Goal: Task Accomplishment & Management: Use online tool/utility

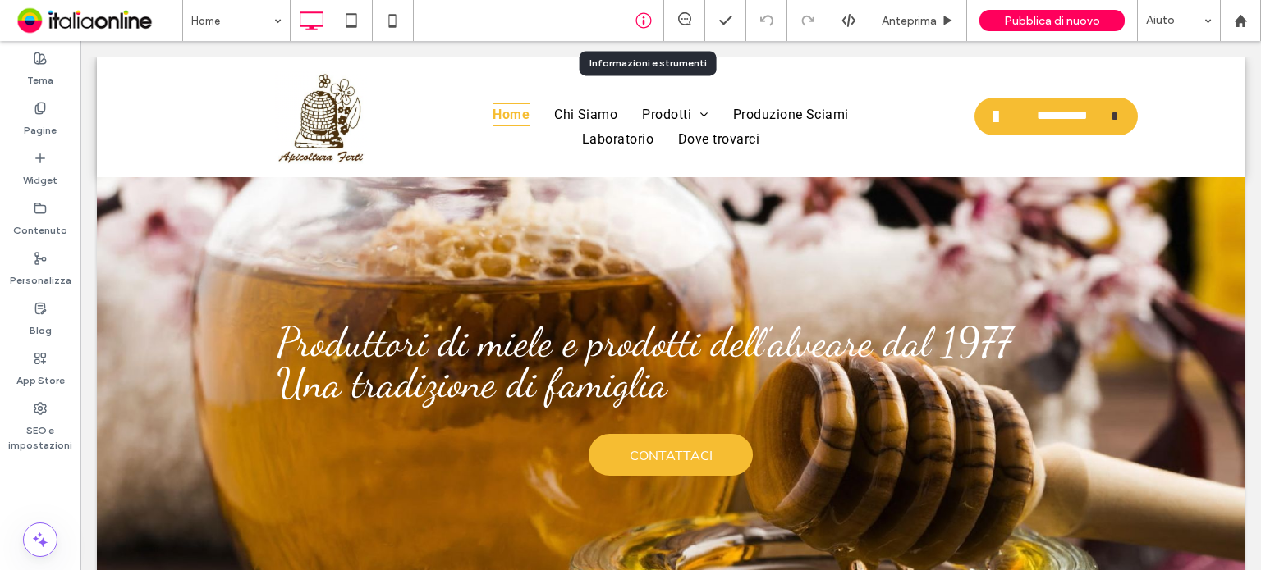
click at [637, 24] on use at bounding box center [643, 21] width 16 height 16
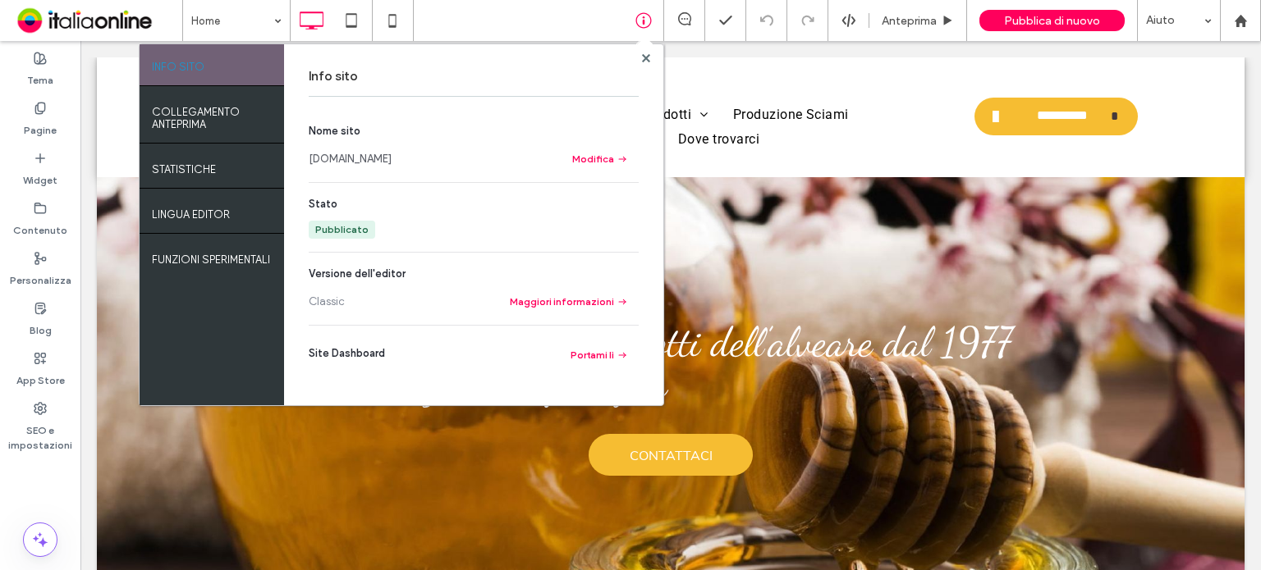
click at [391, 157] on link "[DOMAIN_NAME]" at bounding box center [350, 159] width 83 height 16
drag, startPoint x: 641, startPoint y: 60, endPoint x: 653, endPoint y: 62, distance: 12.6
click at [641, 60] on div at bounding box center [645, 58] width 12 height 12
click at [648, 57] on use at bounding box center [645, 57] width 8 height 8
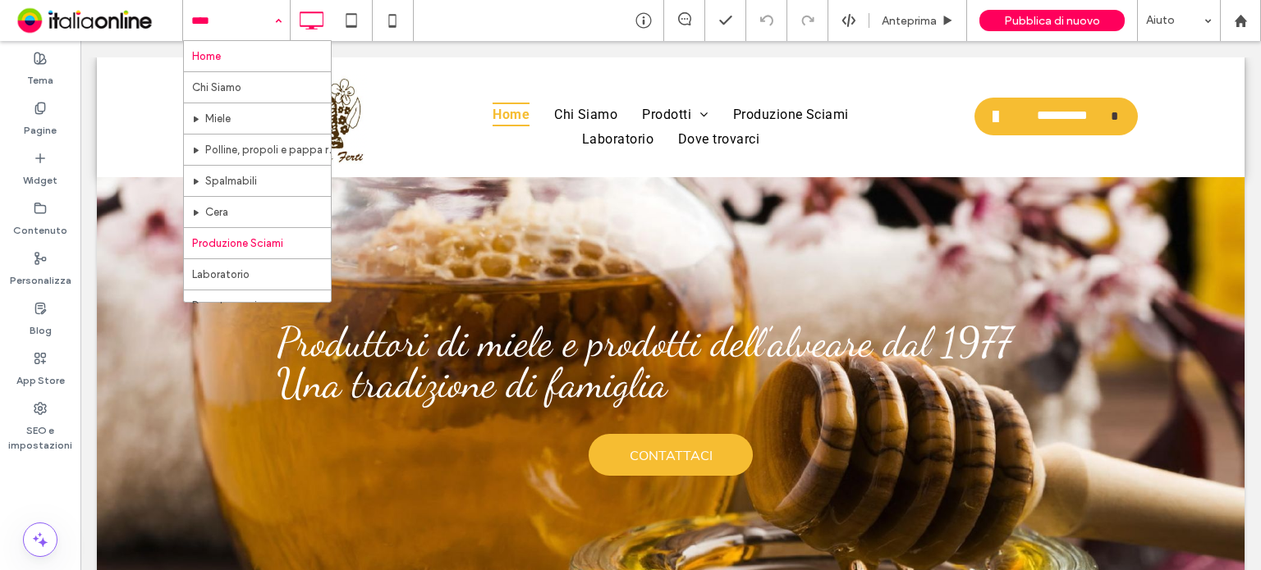
scroll to position [23, 0]
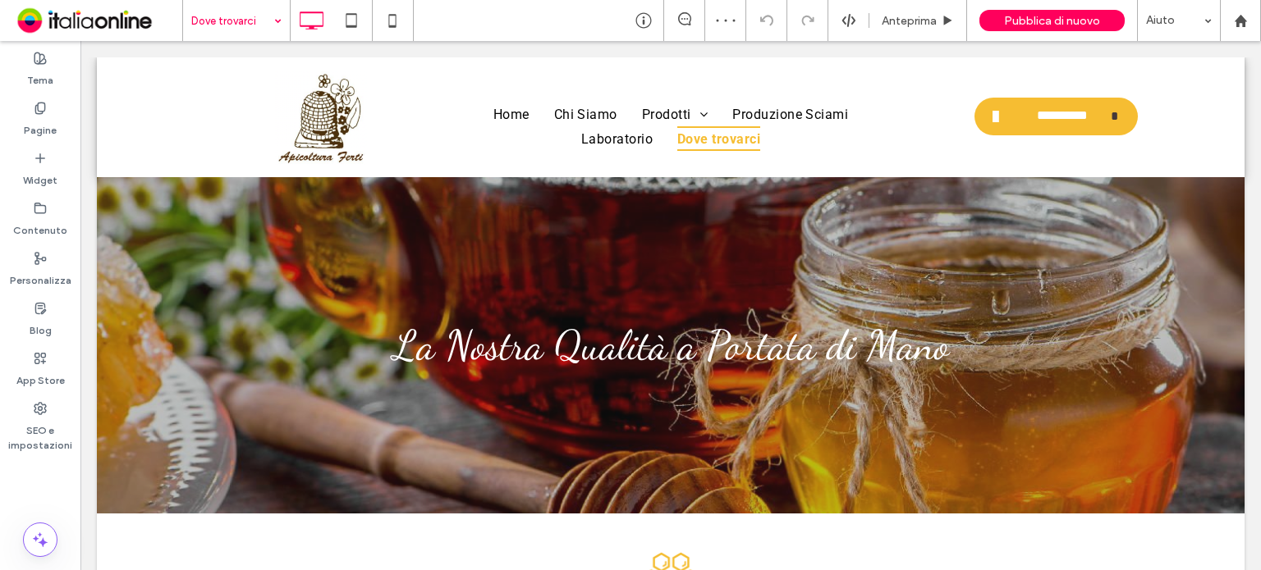
scroll to position [2312, 0]
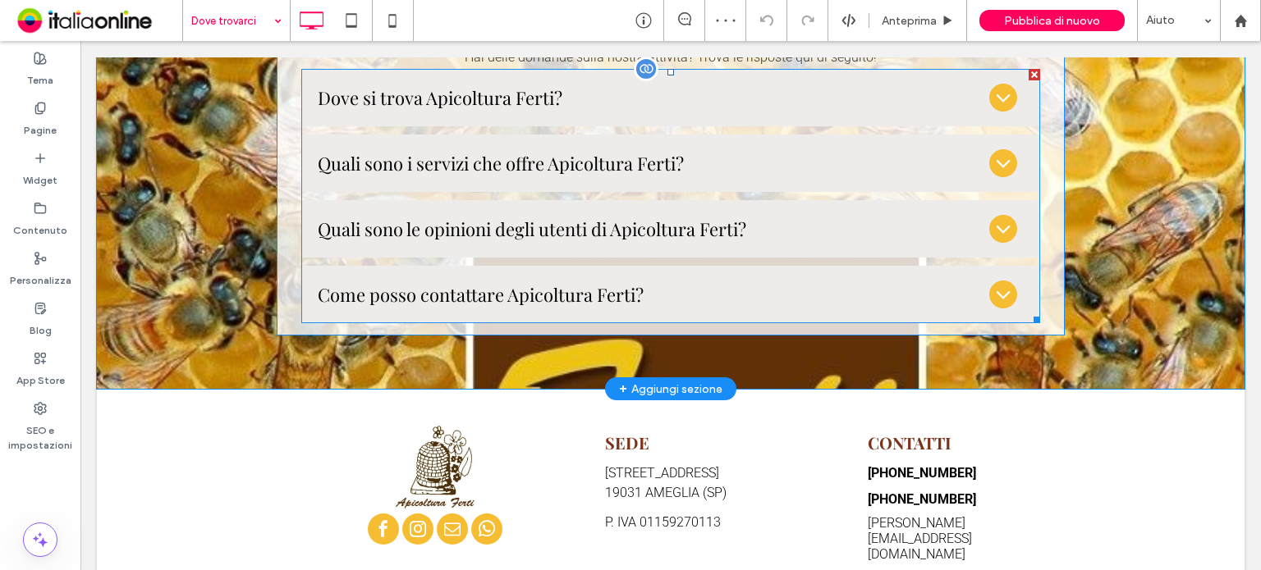
click at [760, 183] on span at bounding box center [670, 196] width 739 height 254
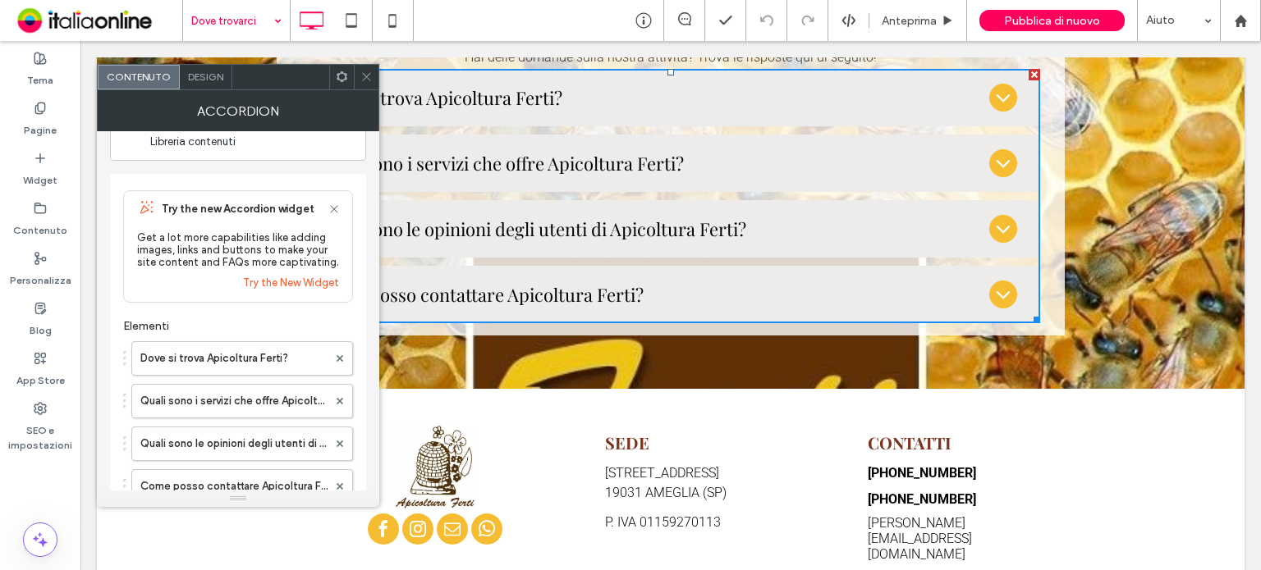
scroll to position [82, 0]
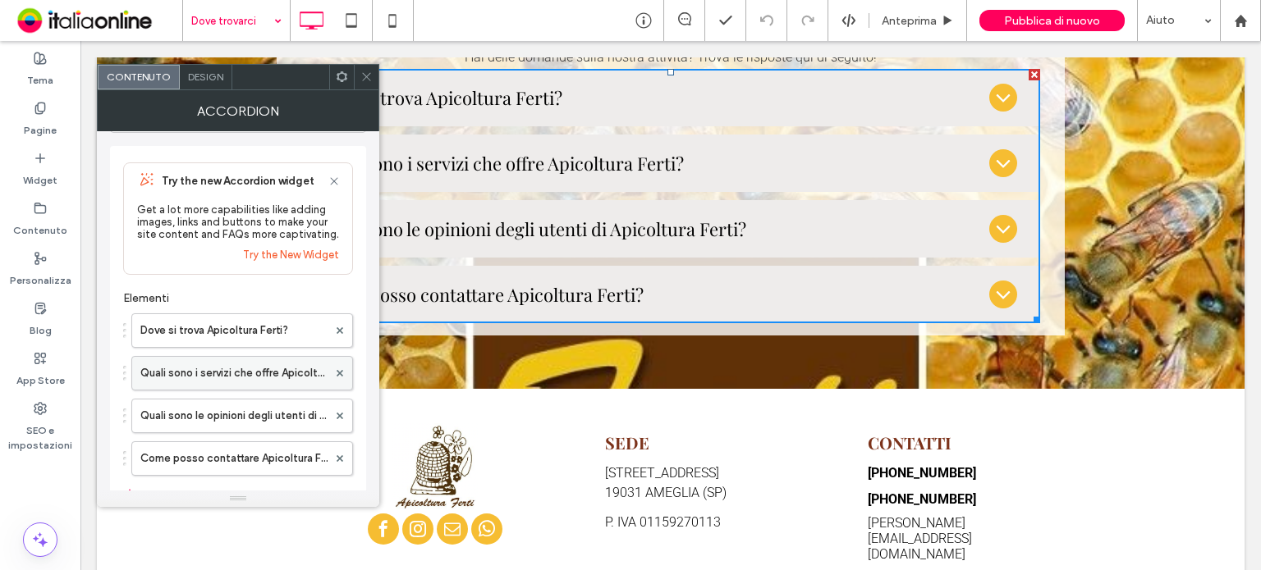
click at [246, 380] on label "Quali sono i servizi che offre Apicoltura Ferti?" at bounding box center [233, 373] width 187 height 33
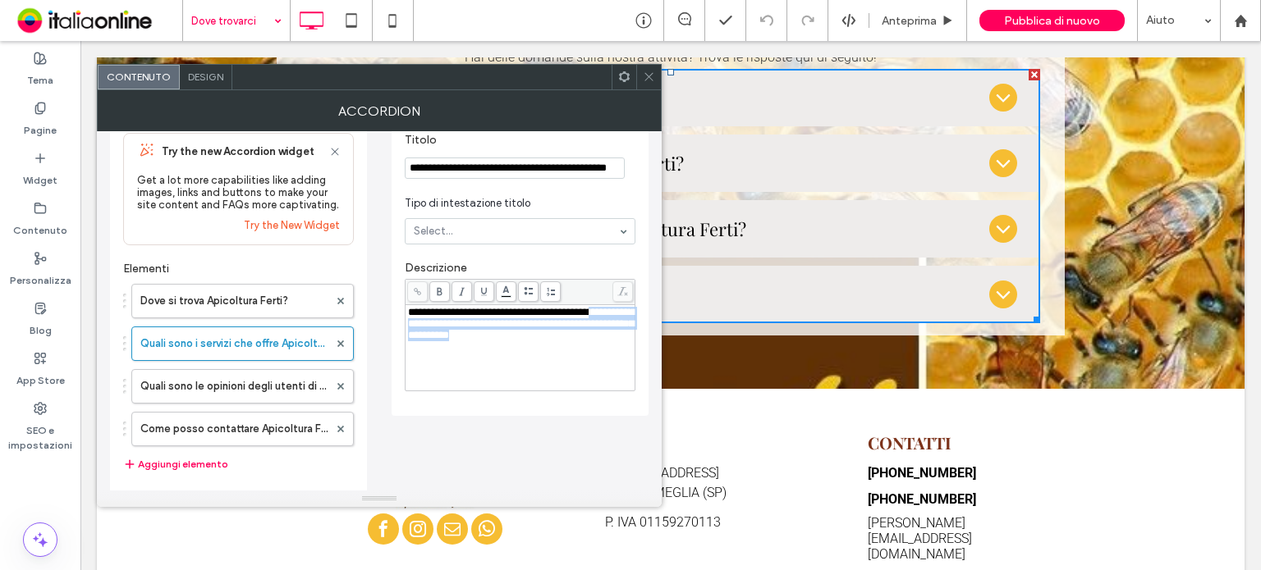
drag, startPoint x: 595, startPoint y: 346, endPoint x: 410, endPoint y: 327, distance: 185.5
click at [410, 327] on div "**********" at bounding box center [520, 348] width 225 height 82
click at [410, 327] on span "**********" at bounding box center [521, 324] width 226 height 34
drag, startPoint x: 408, startPoint y: 323, endPoint x: 575, endPoint y: 336, distance: 167.1
click at [575, 336] on div "**********" at bounding box center [520, 324] width 225 height 34
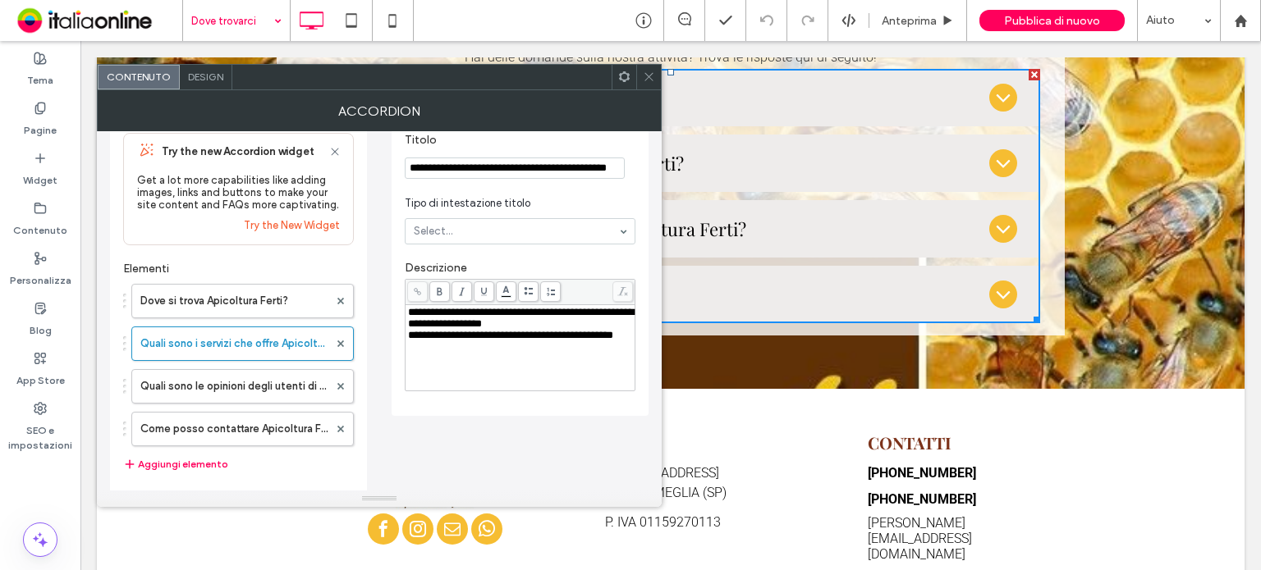
click at [429, 341] on span "**********" at bounding box center [510, 335] width 205 height 11
click at [653, 72] on icon at bounding box center [649, 77] width 12 height 12
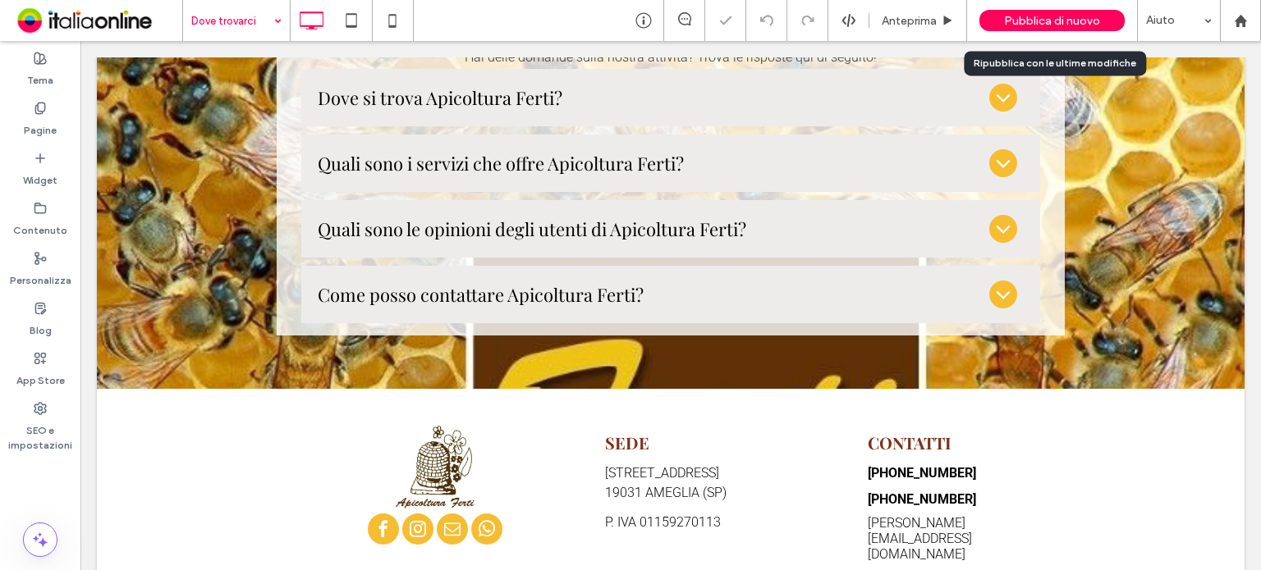
click at [1083, 19] on span "Pubblica di nuovo" at bounding box center [1052, 21] width 96 height 14
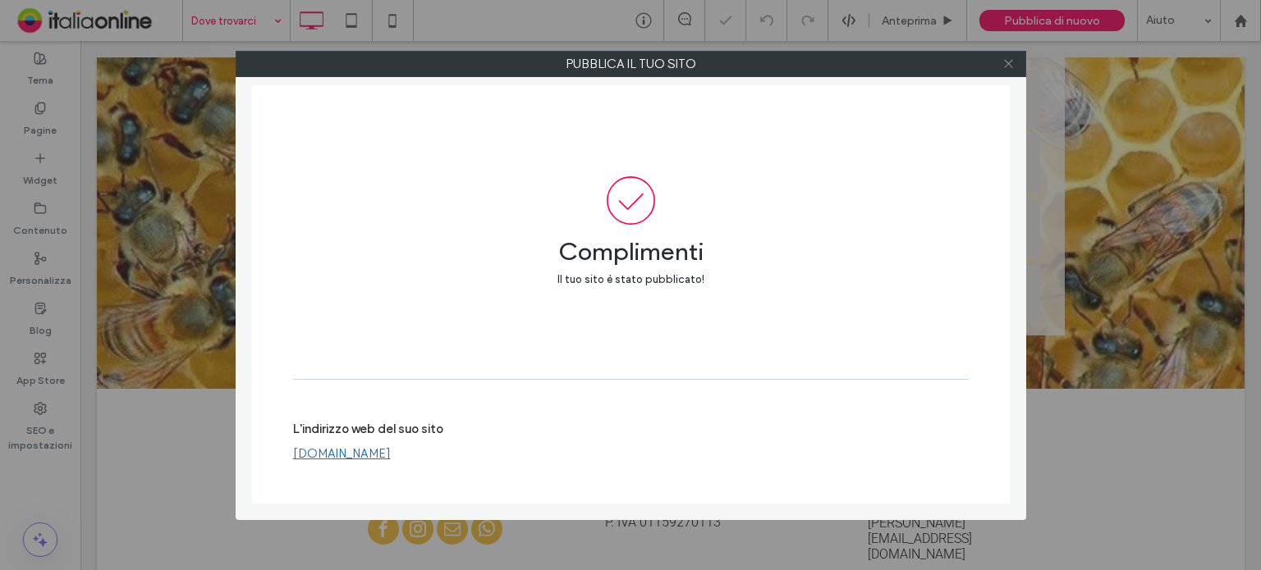
drag, startPoint x: 1011, startPoint y: 62, endPoint x: 1008, endPoint y: 71, distance: 10.4
click at [1011, 62] on icon at bounding box center [1008, 63] width 12 height 12
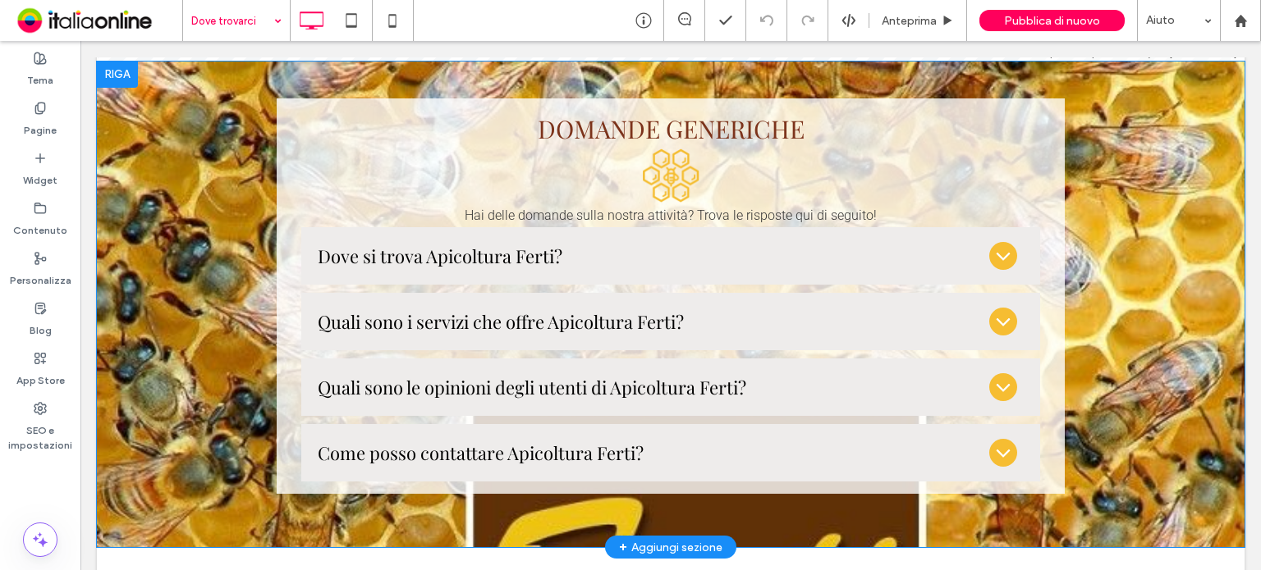
scroll to position [2141, 0]
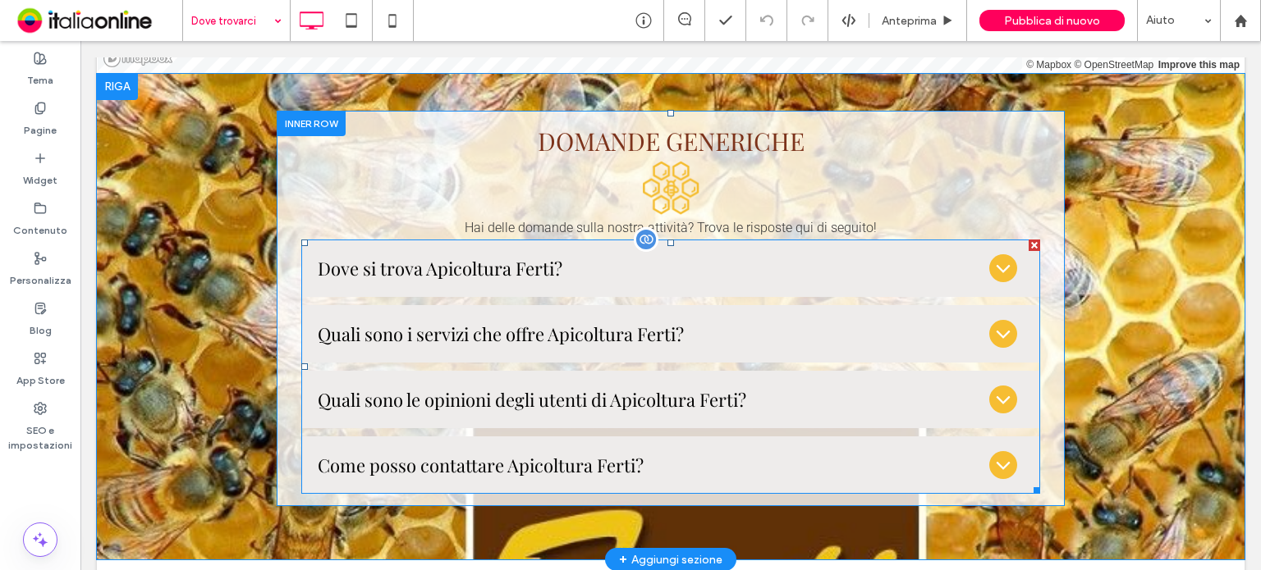
click at [754, 295] on span at bounding box center [670, 367] width 739 height 254
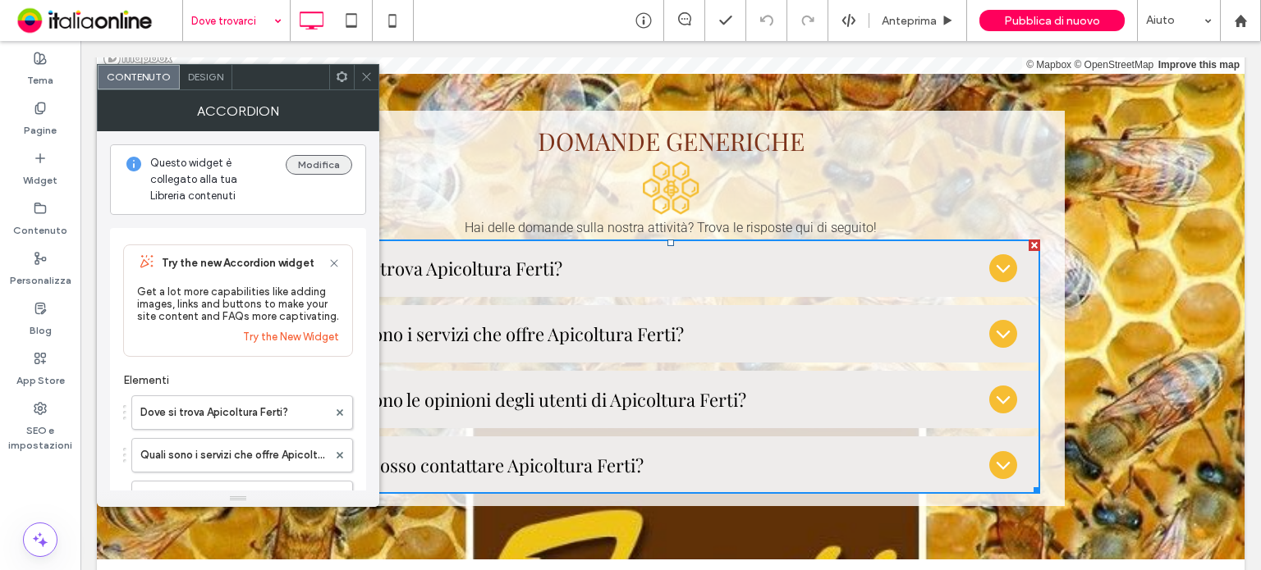
click at [322, 167] on button "Modifica" at bounding box center [319, 165] width 66 height 20
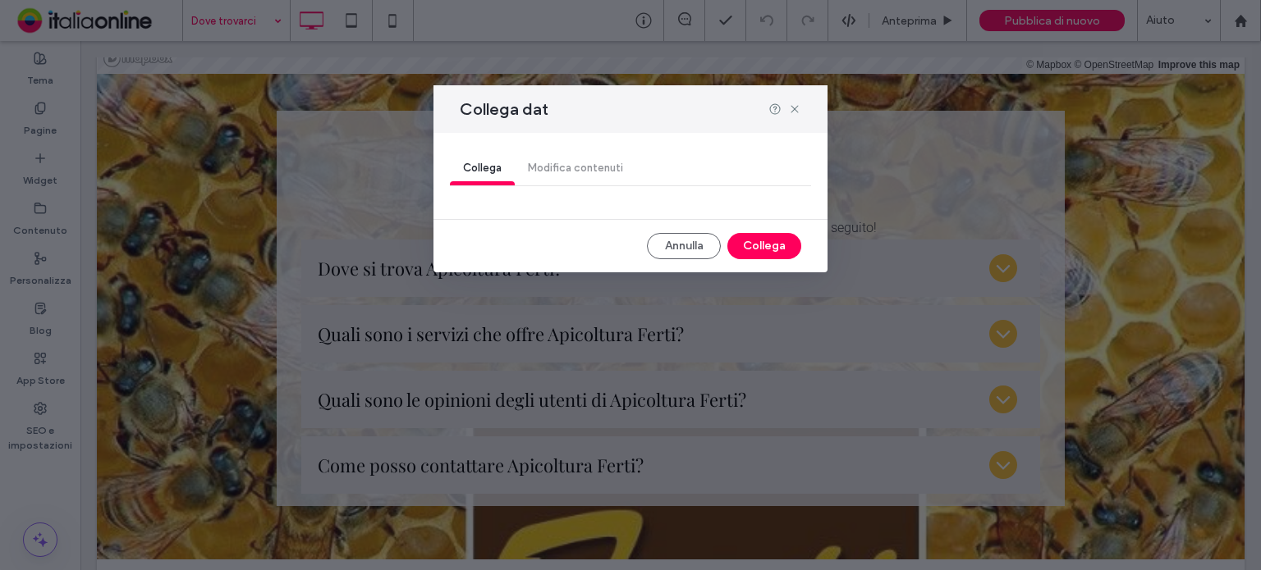
click at [582, 167] on div "Collega Modifica contenuti" at bounding box center [630, 169] width 361 height 33
click at [688, 244] on button "Annulla" at bounding box center [684, 246] width 74 height 26
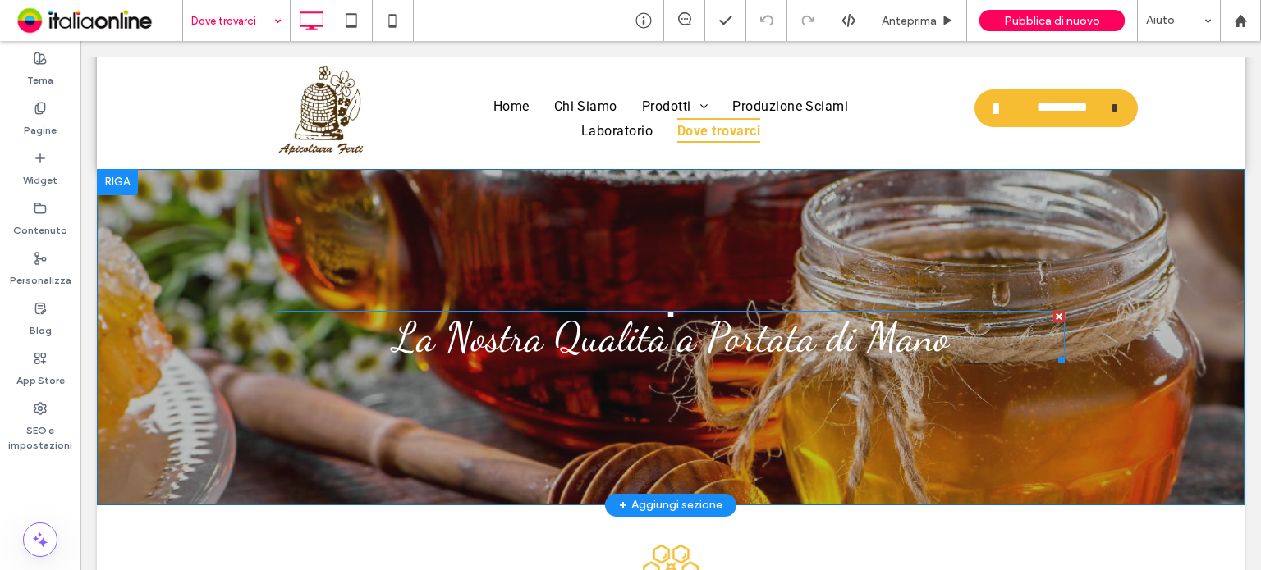
scroll to position [0, 0]
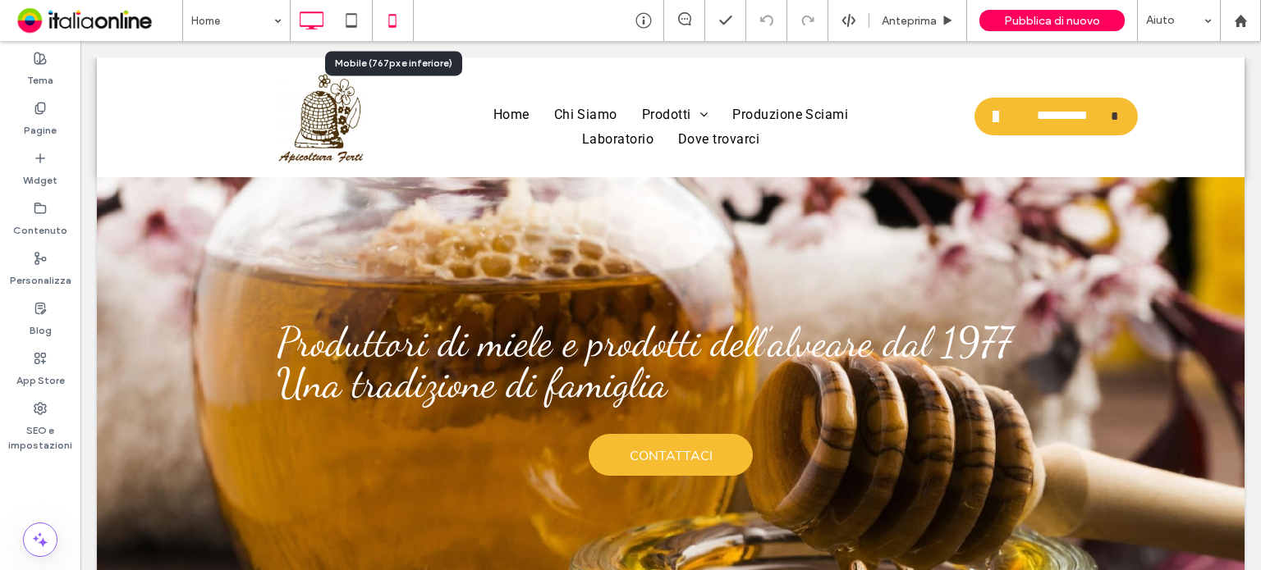
click at [400, 20] on icon at bounding box center [392, 20] width 33 height 33
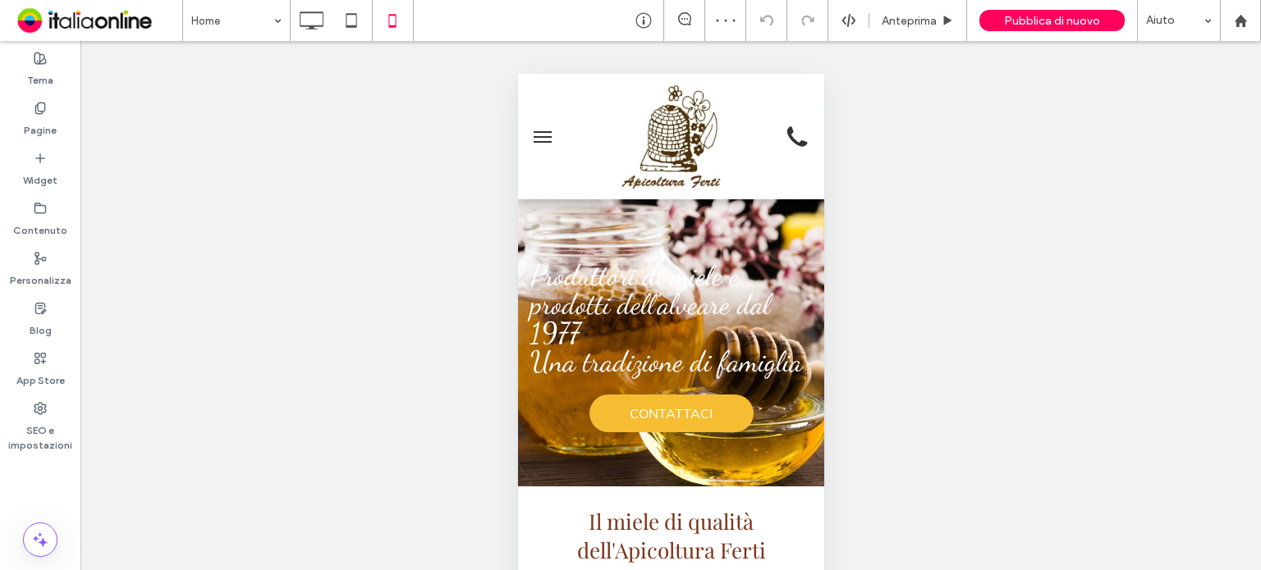
click at [542, 134] on button "menu" at bounding box center [541, 137] width 33 height 33
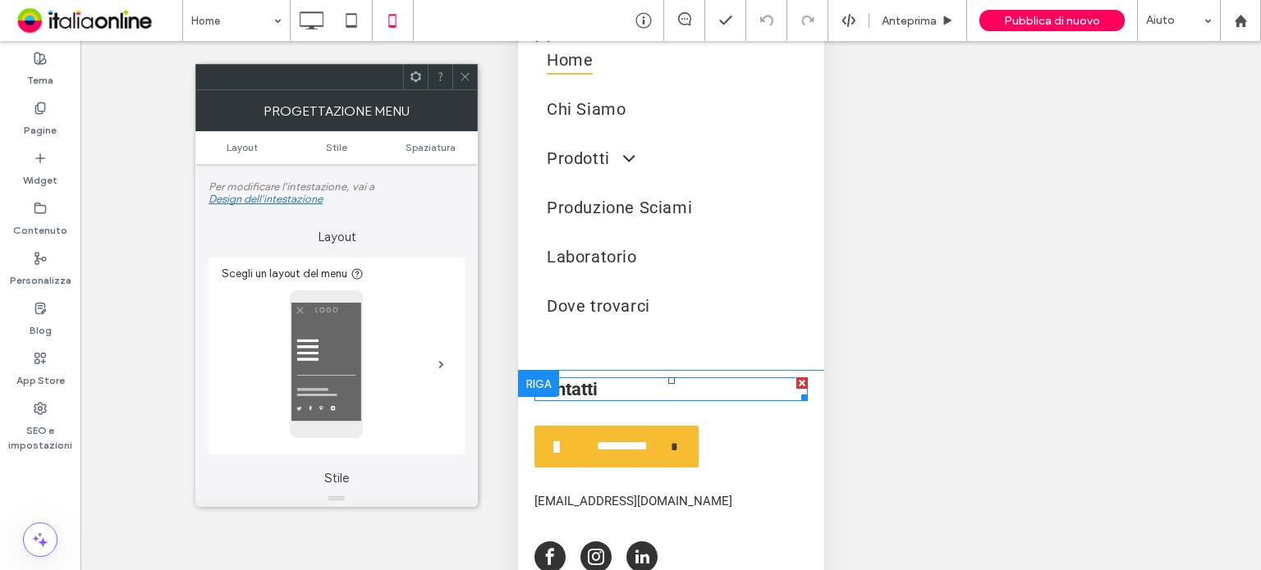
scroll to position [108, 0]
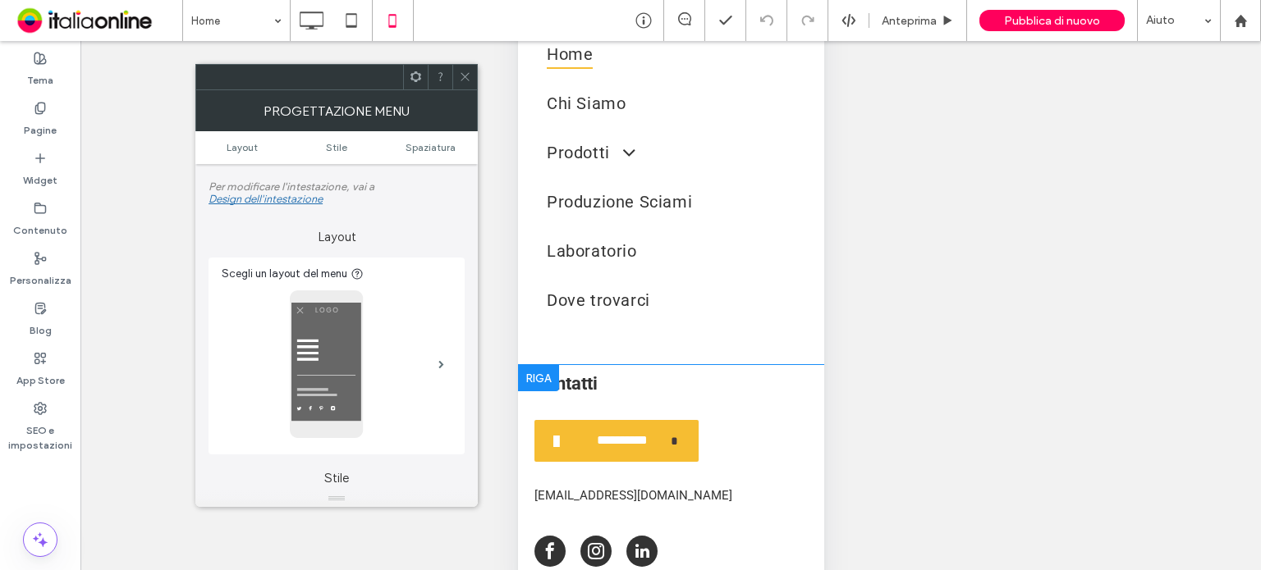
click at [541, 371] on div at bounding box center [537, 378] width 41 height 26
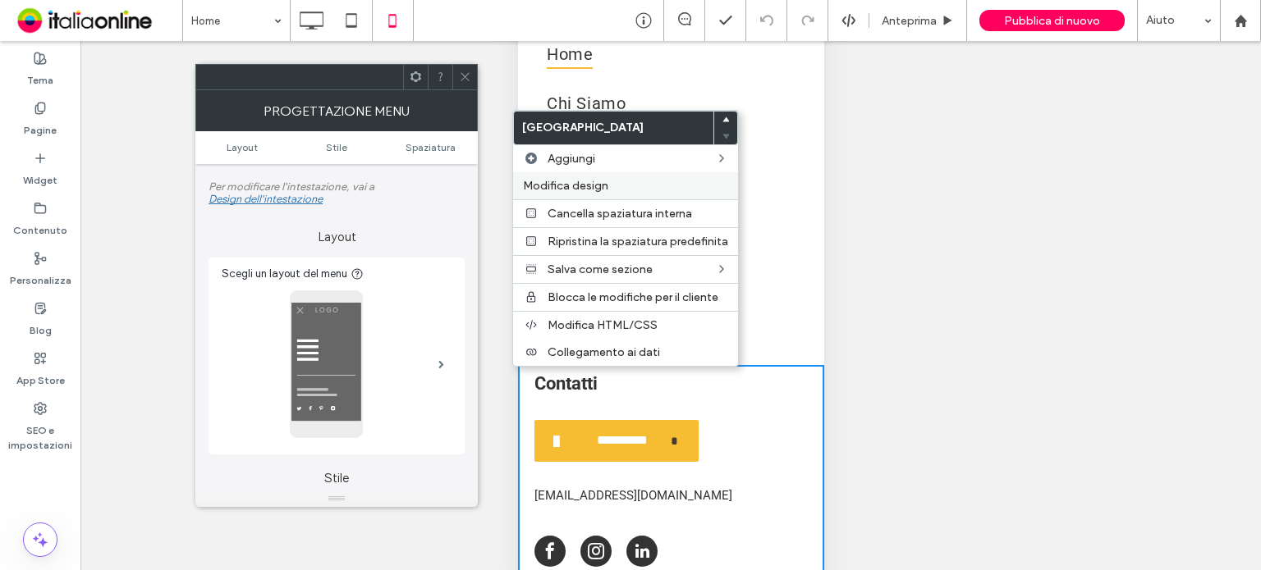
click at [605, 190] on span "Modifica design" at bounding box center [565, 186] width 85 height 14
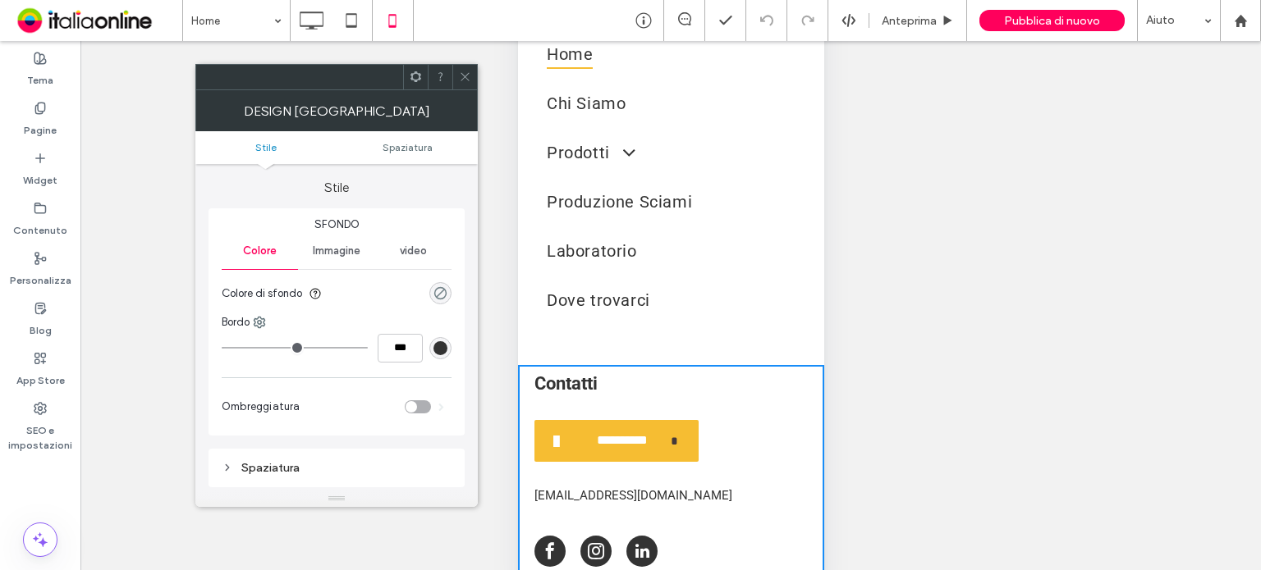
click at [441, 291] on div "rgba(0, 0, 0, 0)" at bounding box center [440, 293] width 14 height 14
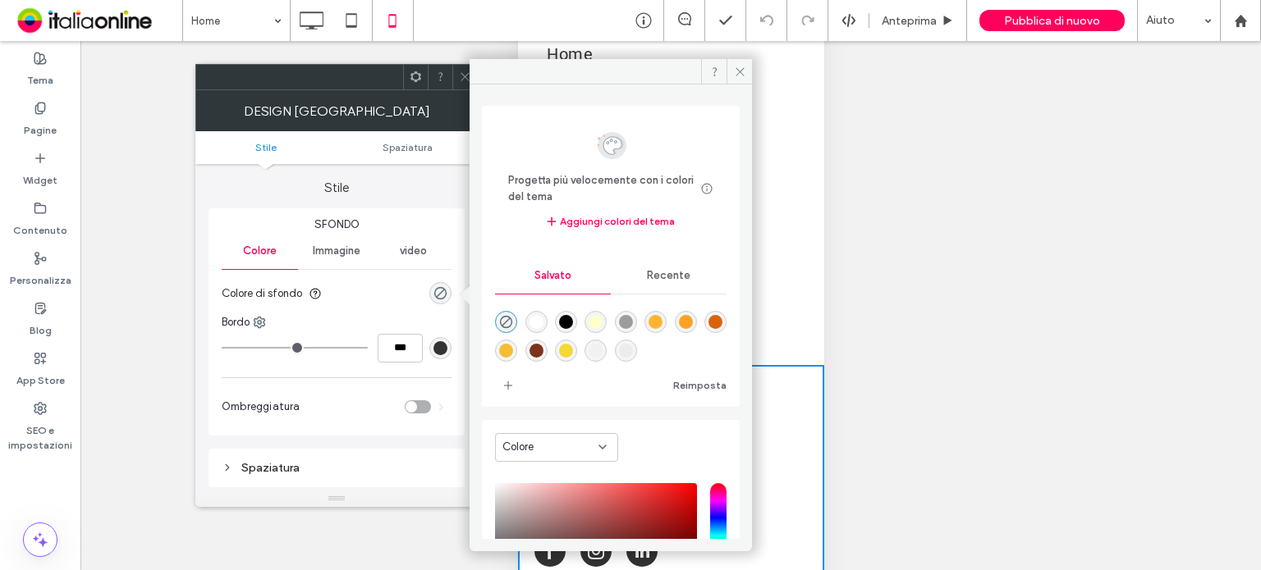
drag, startPoint x: 701, startPoint y: 320, endPoint x: 703, endPoint y: 242, distance: 78.0
click at [693, 320] on div "rgba(254,162,37,1)" at bounding box center [686, 322] width 14 height 14
type input "*******"
type input "***"
type input "****"
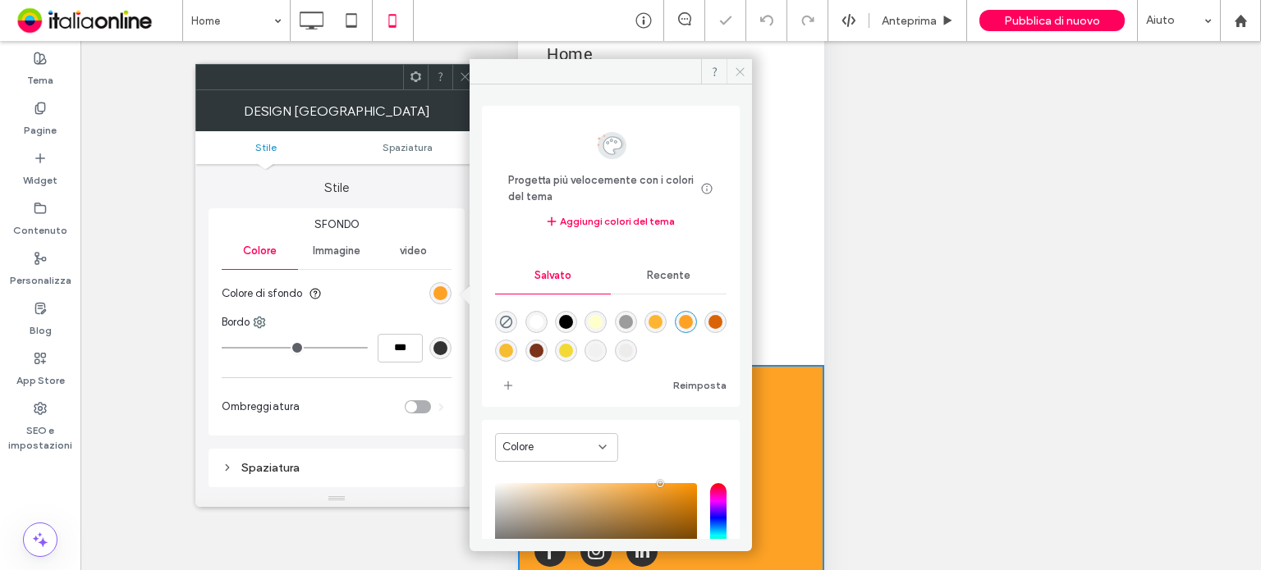
click at [741, 64] on span at bounding box center [738, 71] width 25 height 25
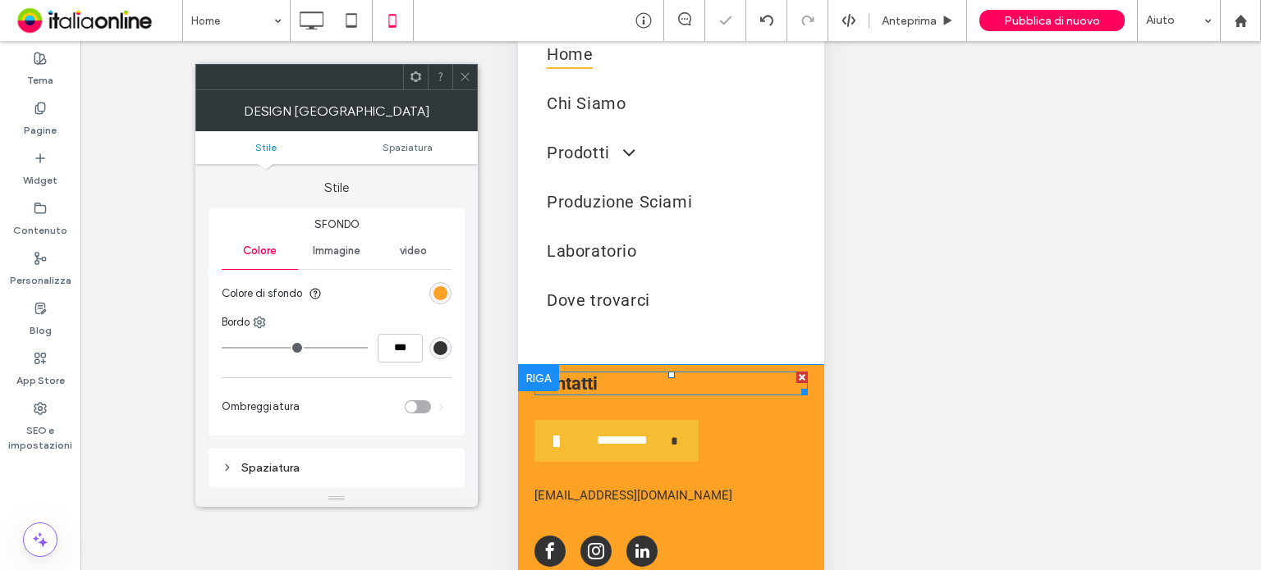
click at [612, 382] on div "Contatti" at bounding box center [669, 383] width 273 height 21
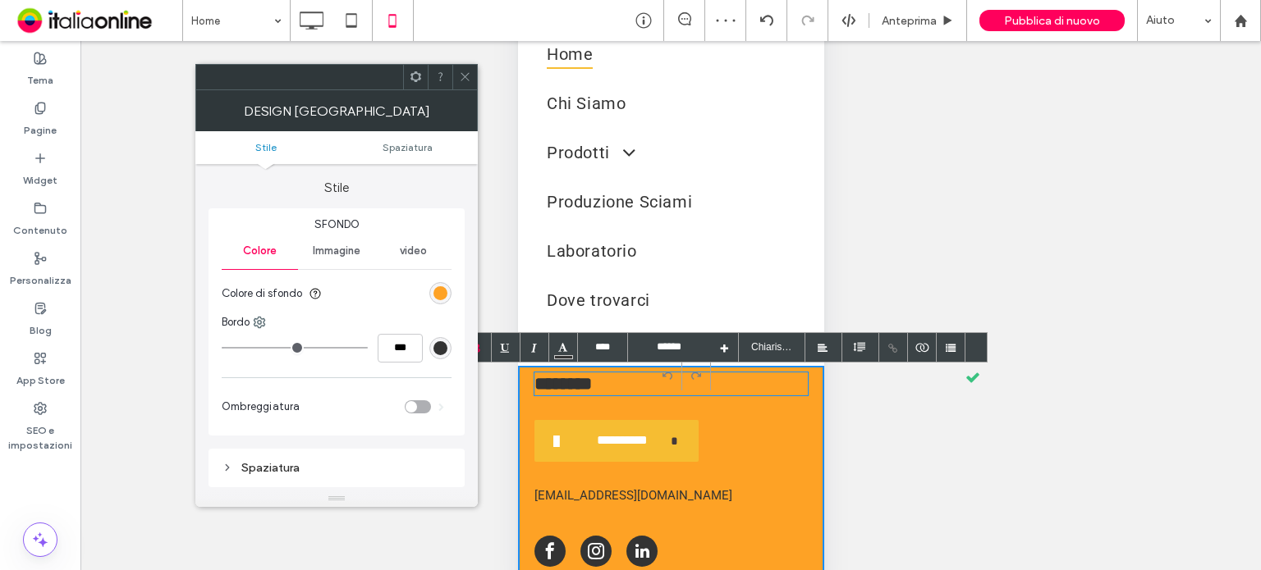
click at [612, 382] on div "********" at bounding box center [669, 384] width 273 height 20
click at [463, 78] on use at bounding box center [464, 77] width 8 height 8
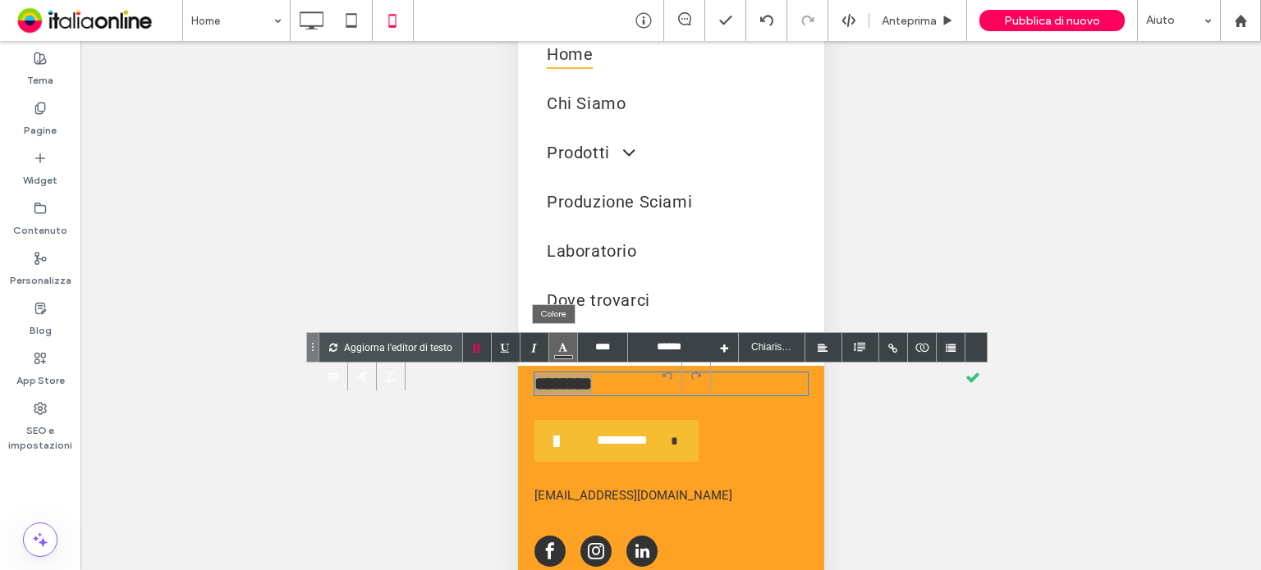
click at [549, 339] on div at bounding box center [563, 347] width 29 height 29
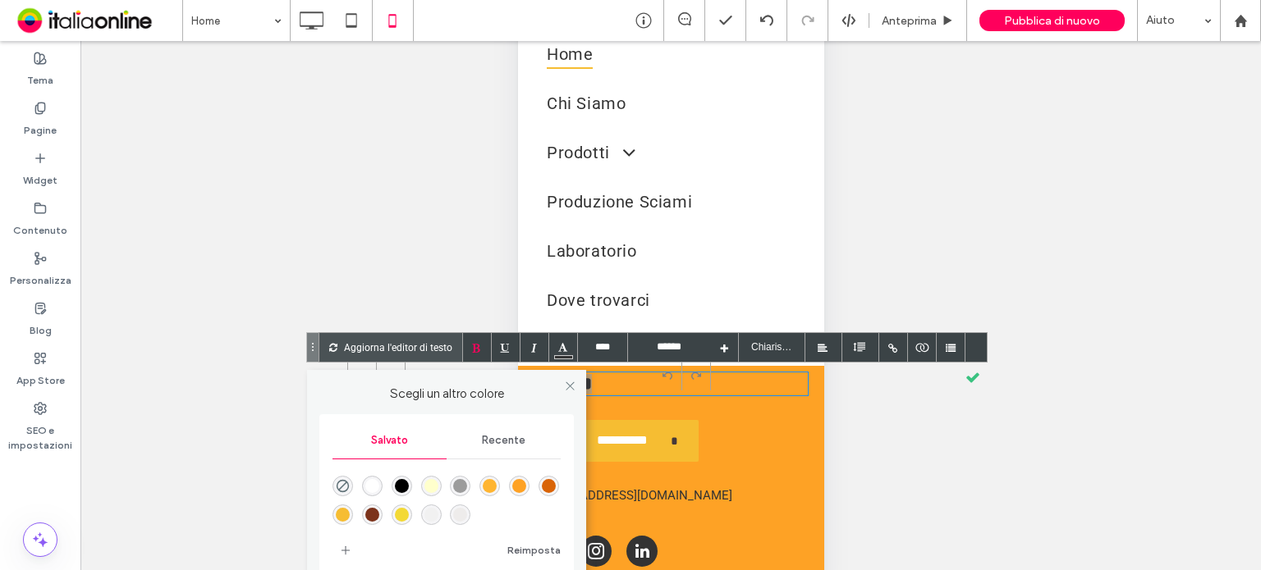
click at [366, 485] on div "rgba(255,255,255,1)" at bounding box center [372, 486] width 14 height 14
drag, startPoint x: 968, startPoint y: 377, endPoint x: 939, endPoint y: 388, distance: 31.7
click at [968, 377] on div at bounding box center [972, 376] width 29 height 29
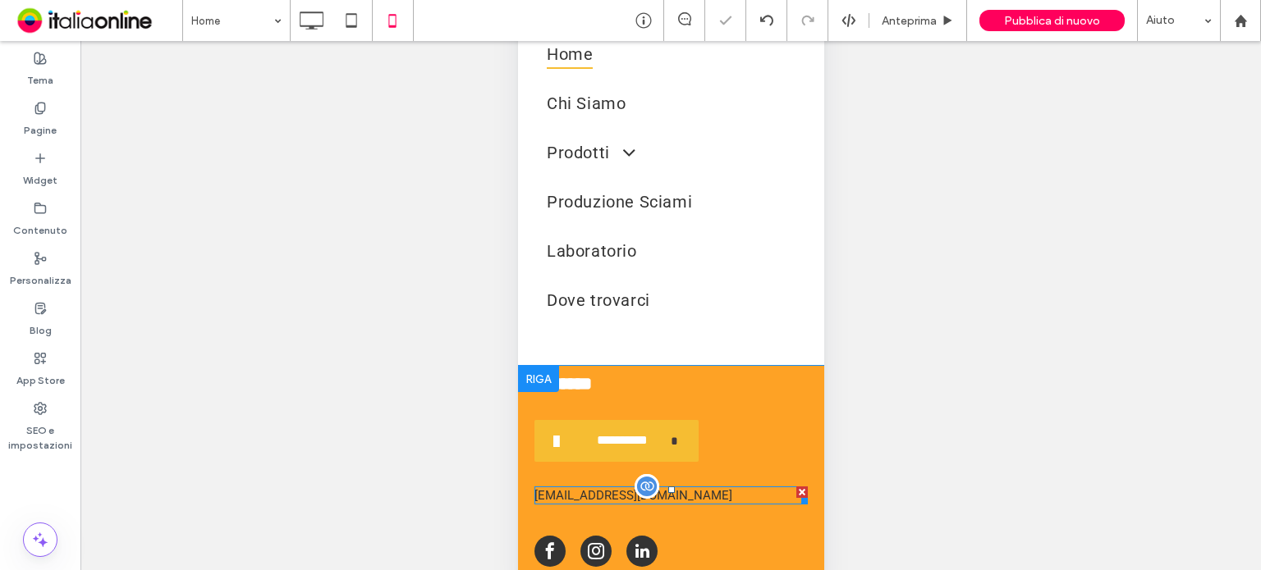
click at [618, 498] on div "[EMAIL_ADDRESS][DOMAIN_NAME]" at bounding box center [669, 496] width 273 height 18
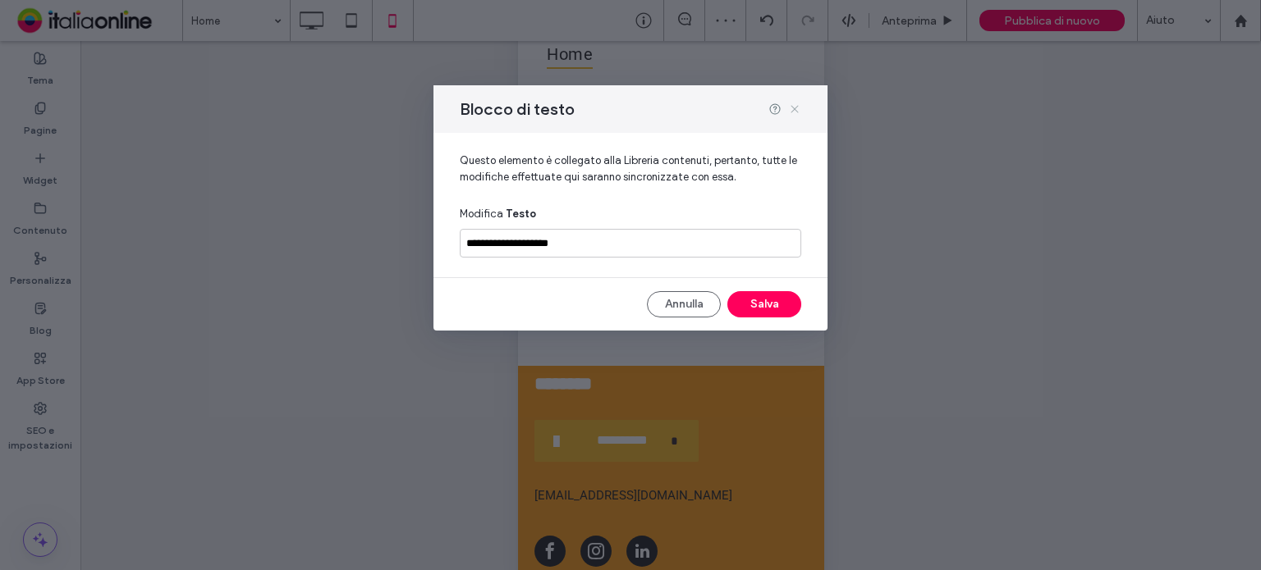
click at [792, 113] on icon at bounding box center [794, 109] width 13 height 13
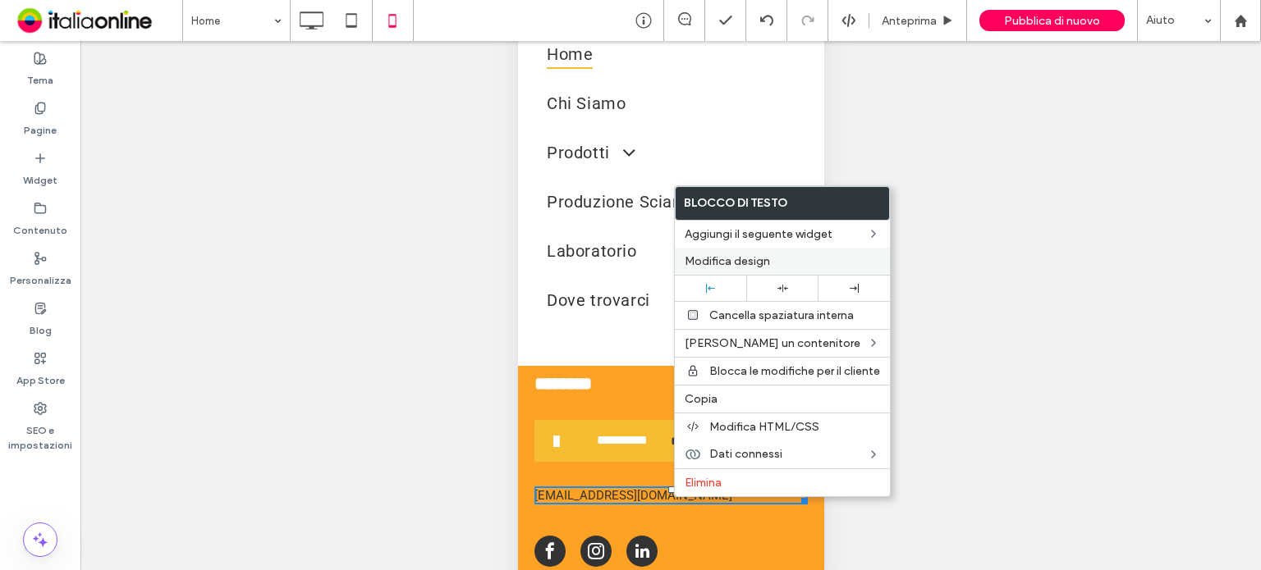
click at [765, 255] on span "Modifica design" at bounding box center [726, 261] width 85 height 14
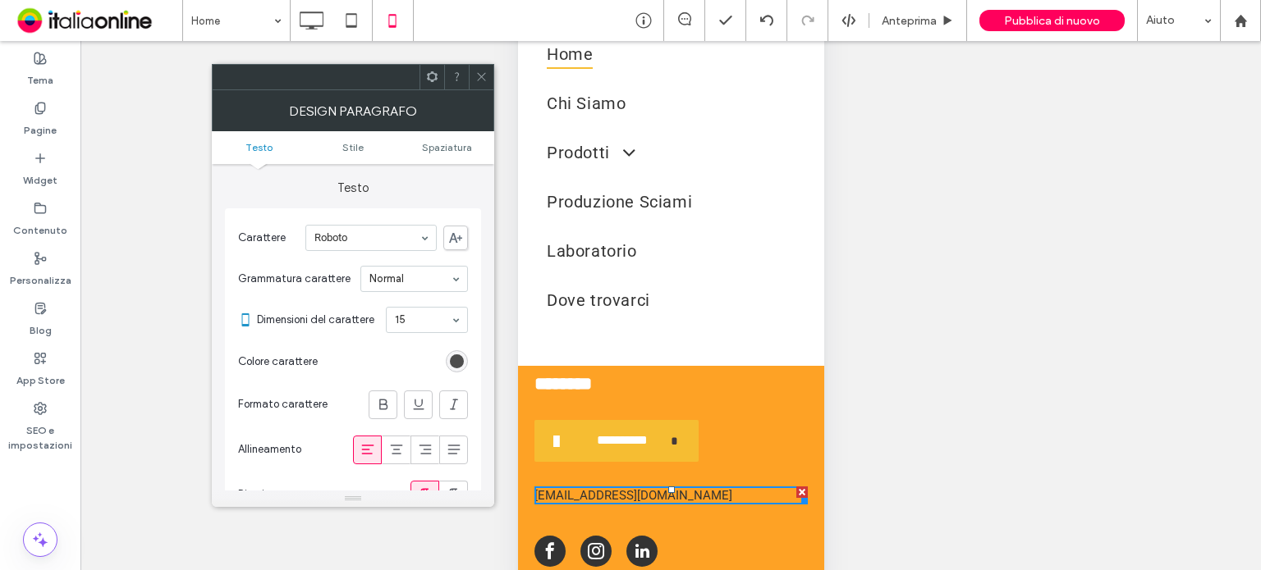
click at [461, 360] on div "rgb(51, 51, 51)" at bounding box center [457, 362] width 14 height 14
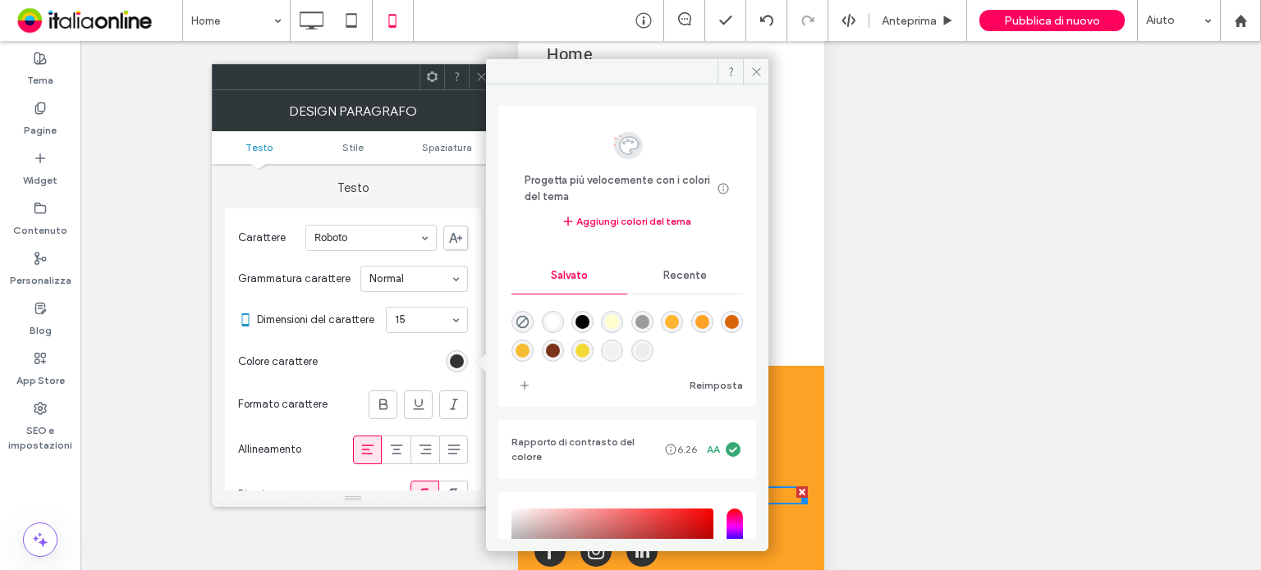
drag, startPoint x: 551, startPoint y: 325, endPoint x: 624, endPoint y: 271, distance: 90.9
click at [551, 325] on div "rgba(255,255,255,1)" at bounding box center [553, 322] width 14 height 14
type input "*******"
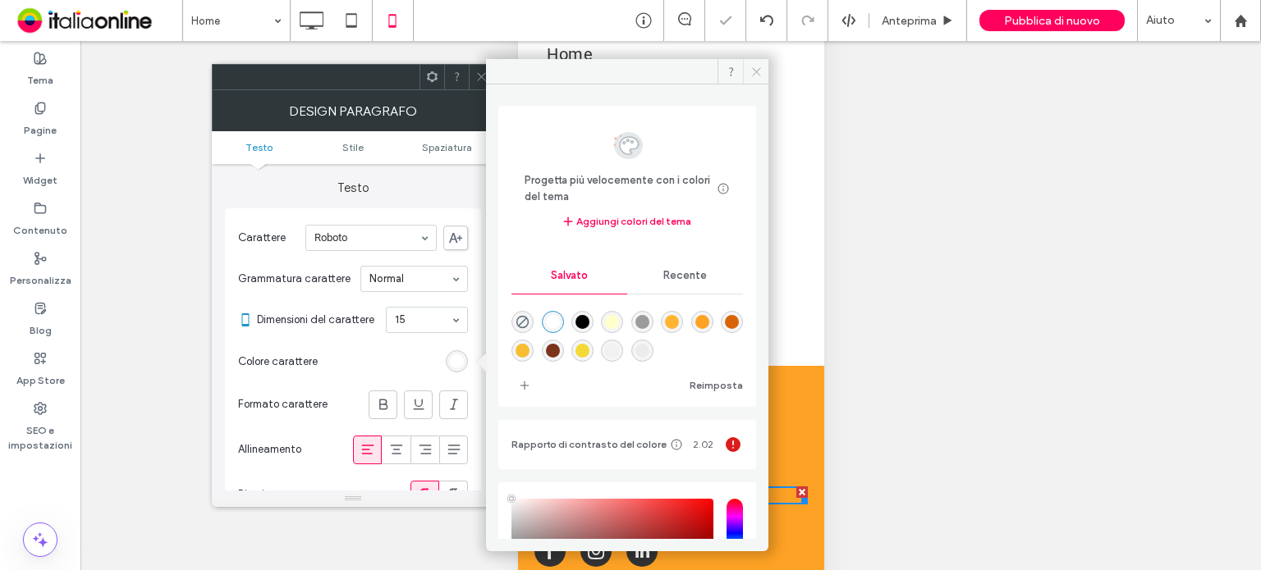
click at [744, 76] on span at bounding box center [755, 71] width 25 height 25
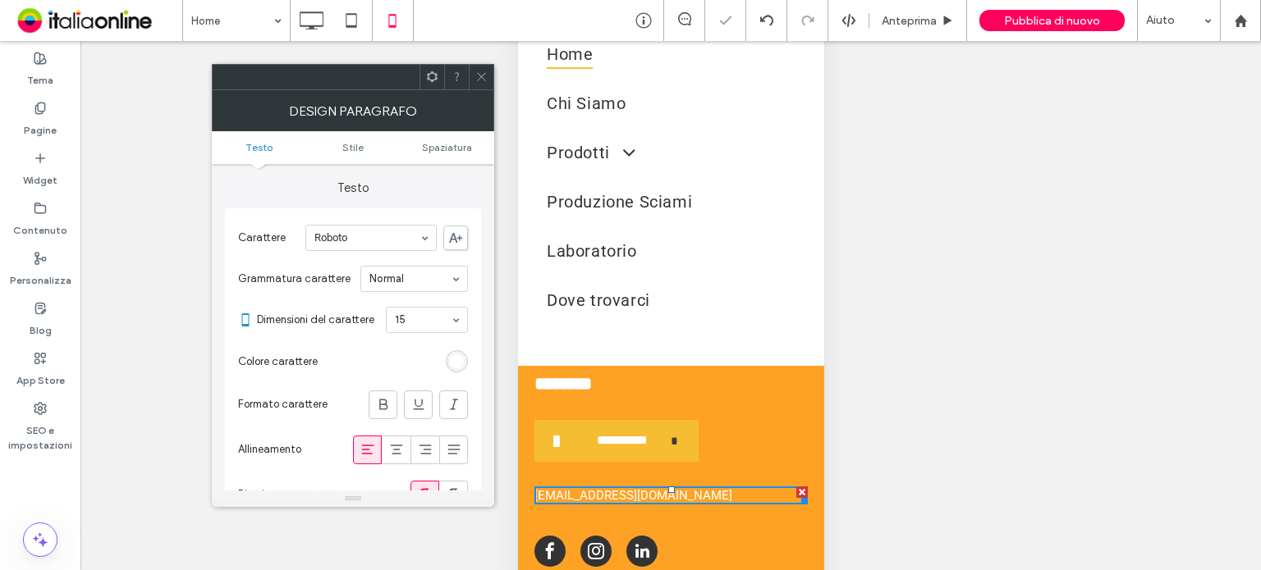
click at [486, 76] on icon at bounding box center [481, 77] width 12 height 12
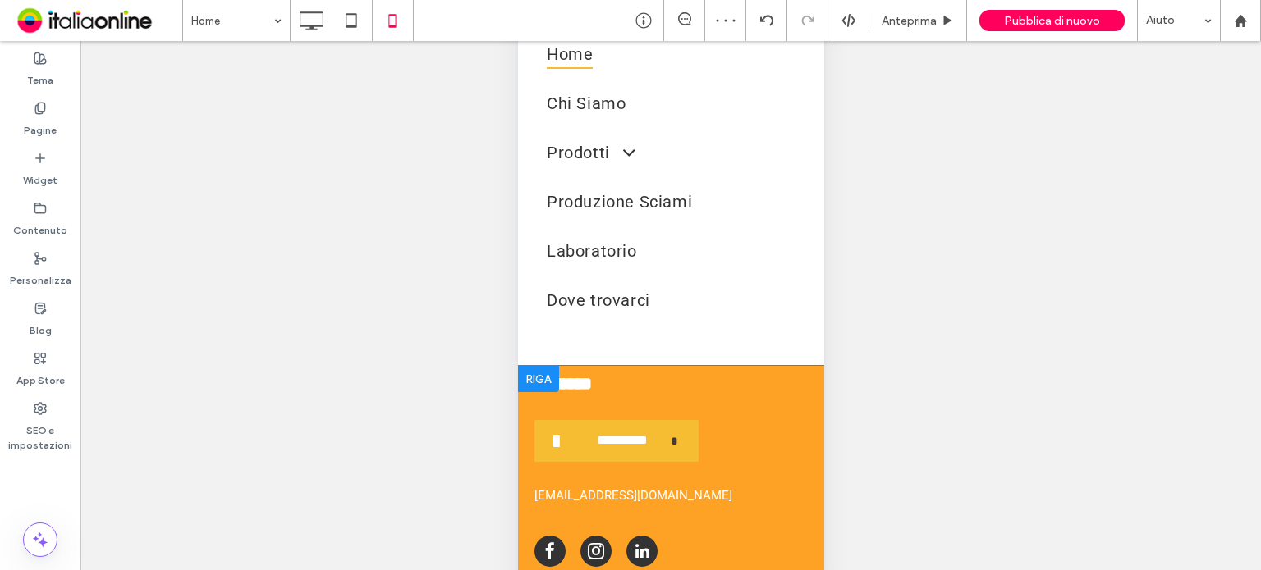
click at [524, 373] on div at bounding box center [537, 379] width 41 height 26
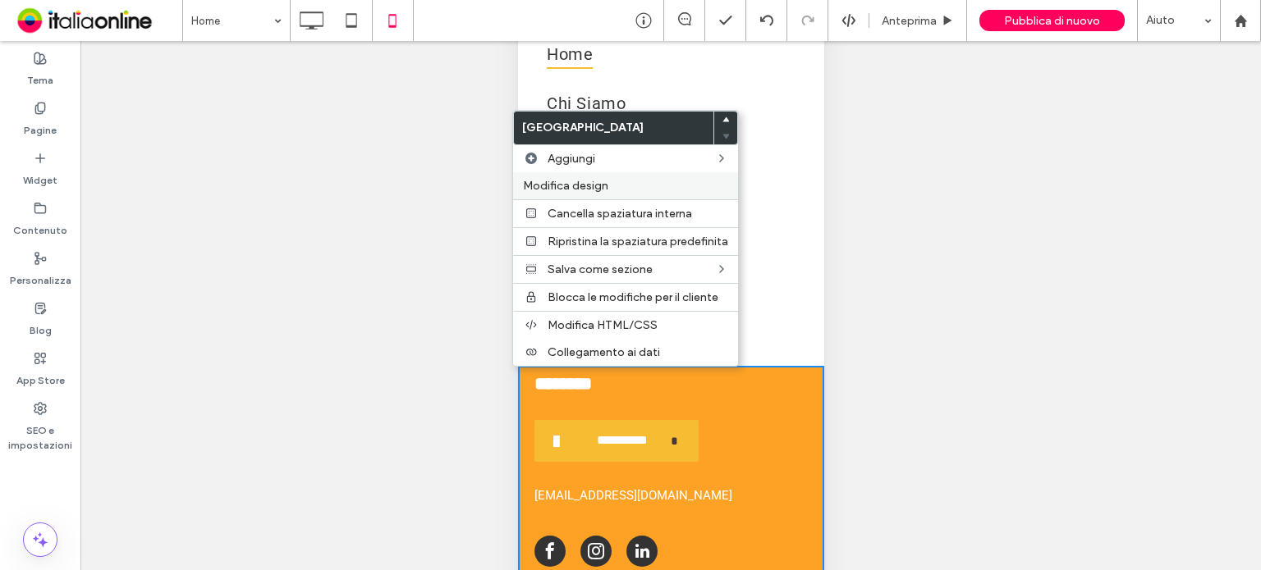
click at [607, 190] on span "Modifica design" at bounding box center [565, 186] width 85 height 14
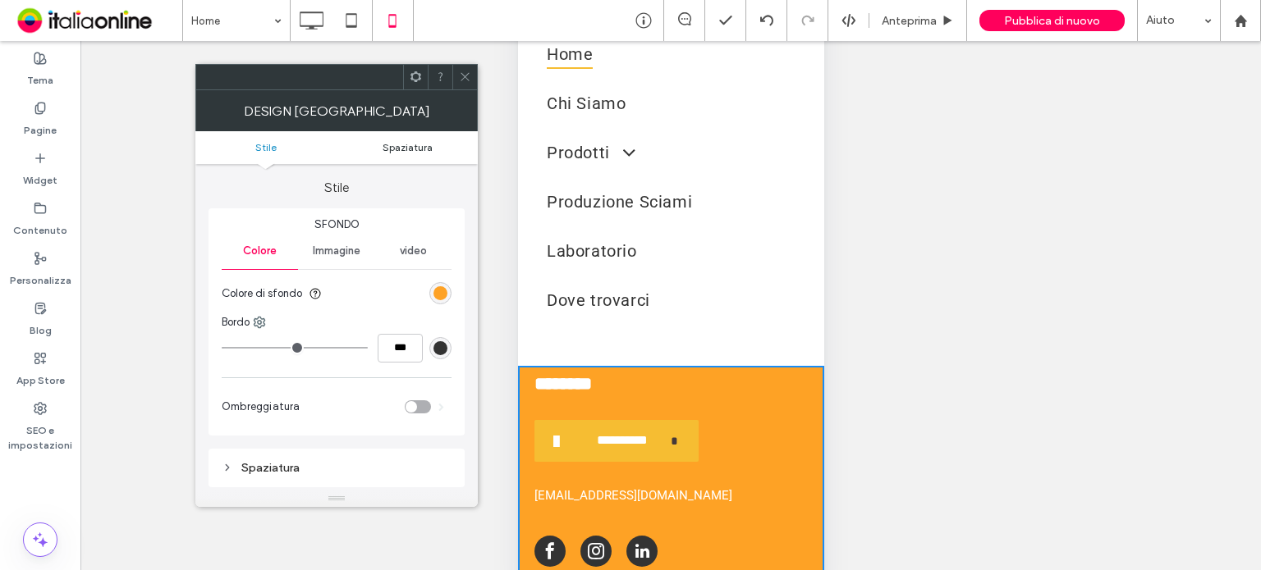
click at [438, 151] on link "Spaziatura" at bounding box center [406, 147] width 141 height 12
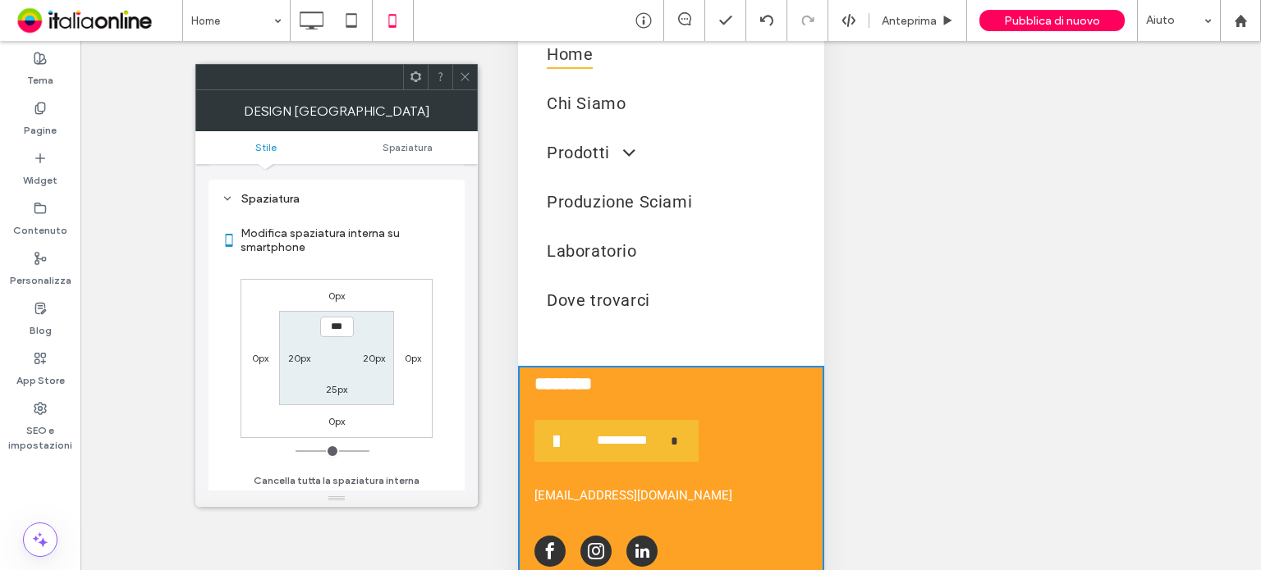
scroll to position [271, 0]
type input "****"
type input "**"
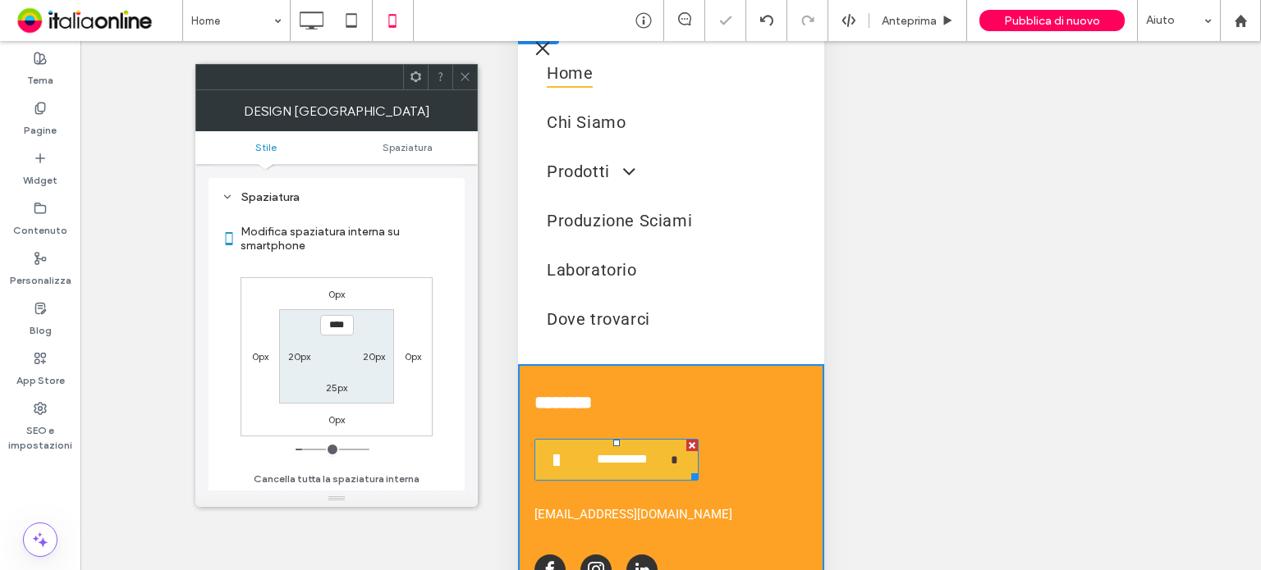
scroll to position [108, 0]
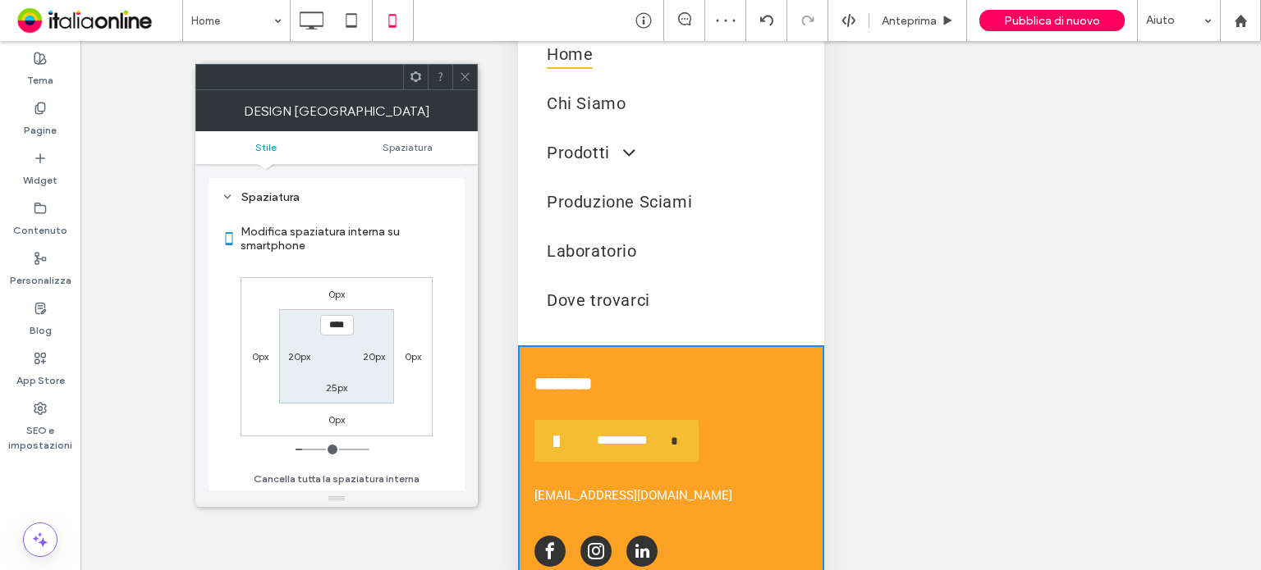
click at [463, 80] on icon at bounding box center [465, 77] width 12 height 12
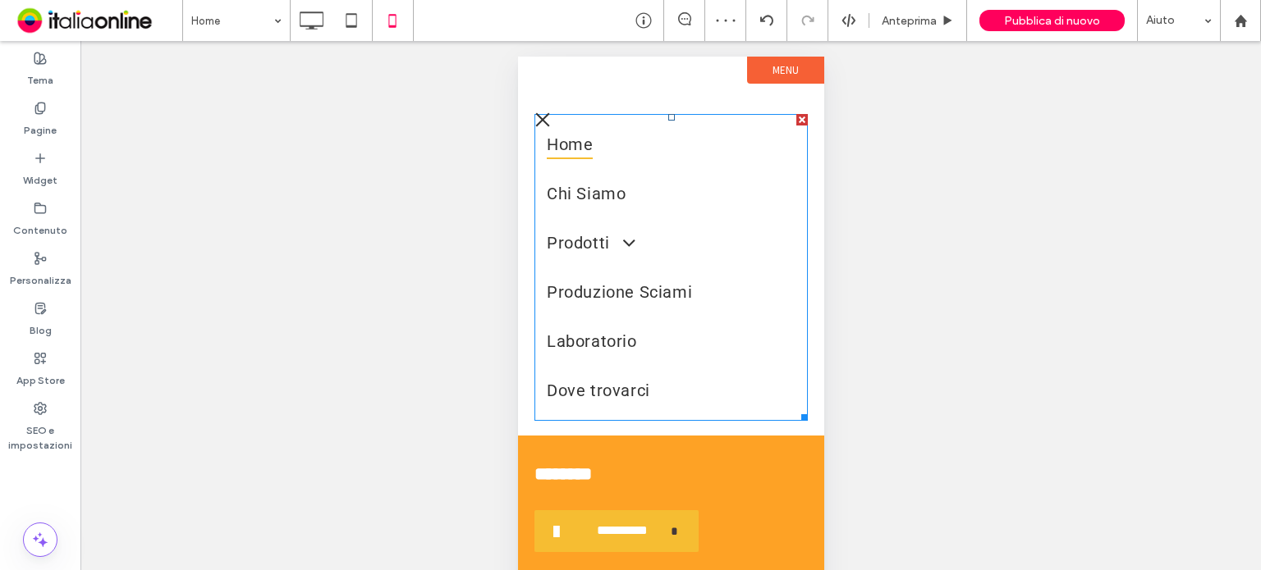
scroll to position [0, 0]
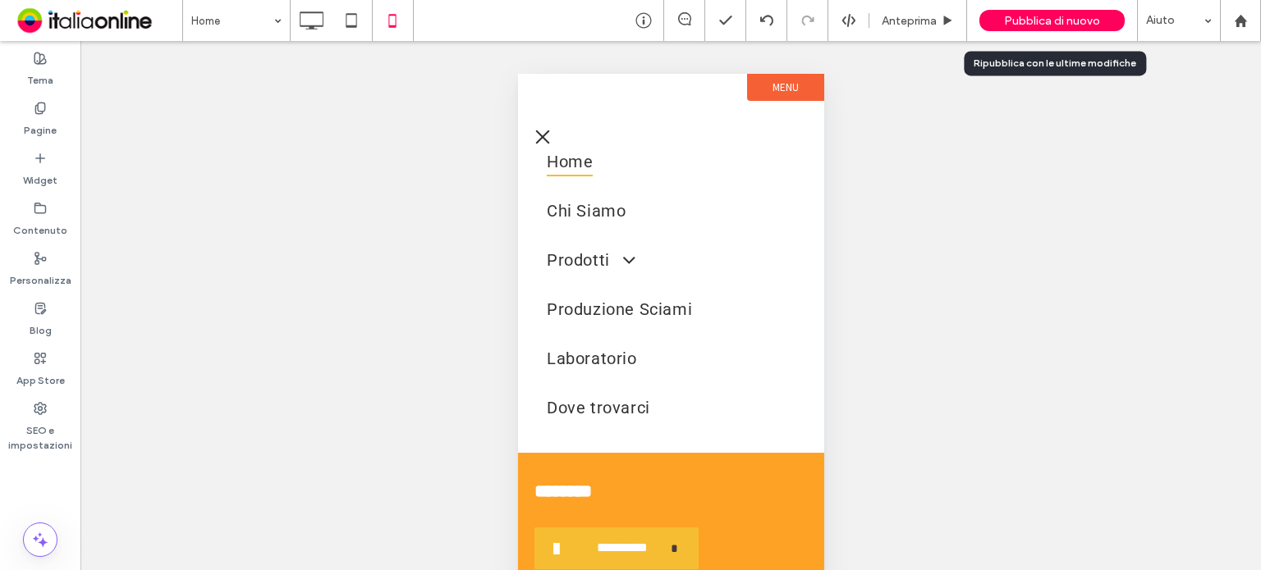
click at [1100, 21] on div "Pubblica di nuovo" at bounding box center [1051, 20] width 145 height 21
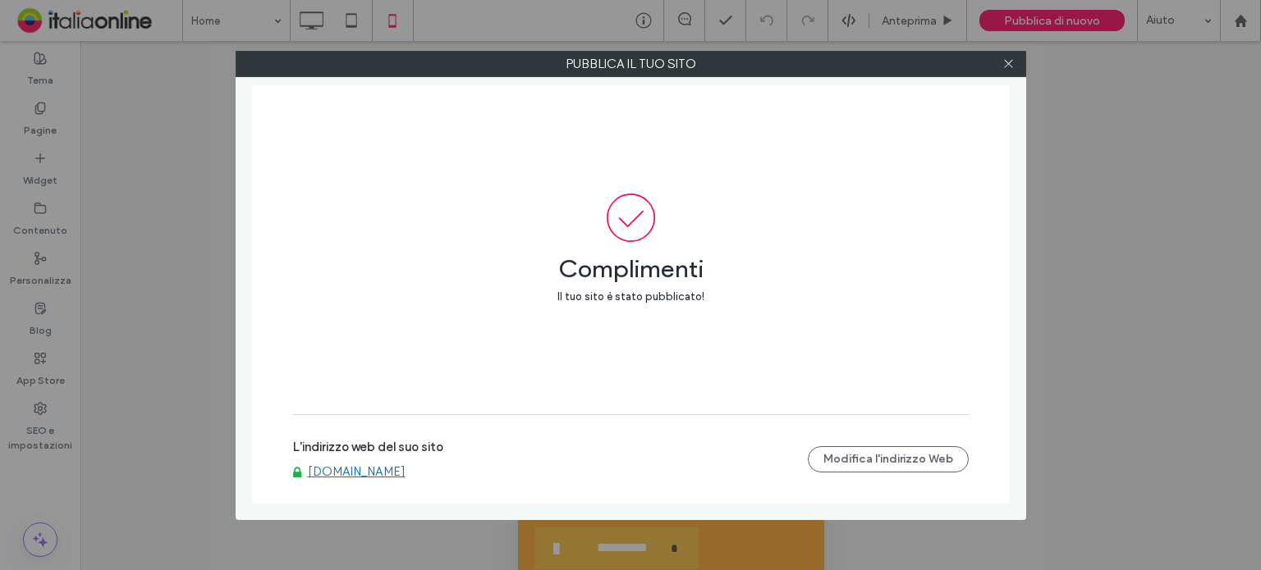
drag, startPoint x: 1014, startPoint y: 62, endPoint x: 929, endPoint y: 98, distance: 92.4
click at [1014, 62] on icon at bounding box center [1008, 63] width 12 height 12
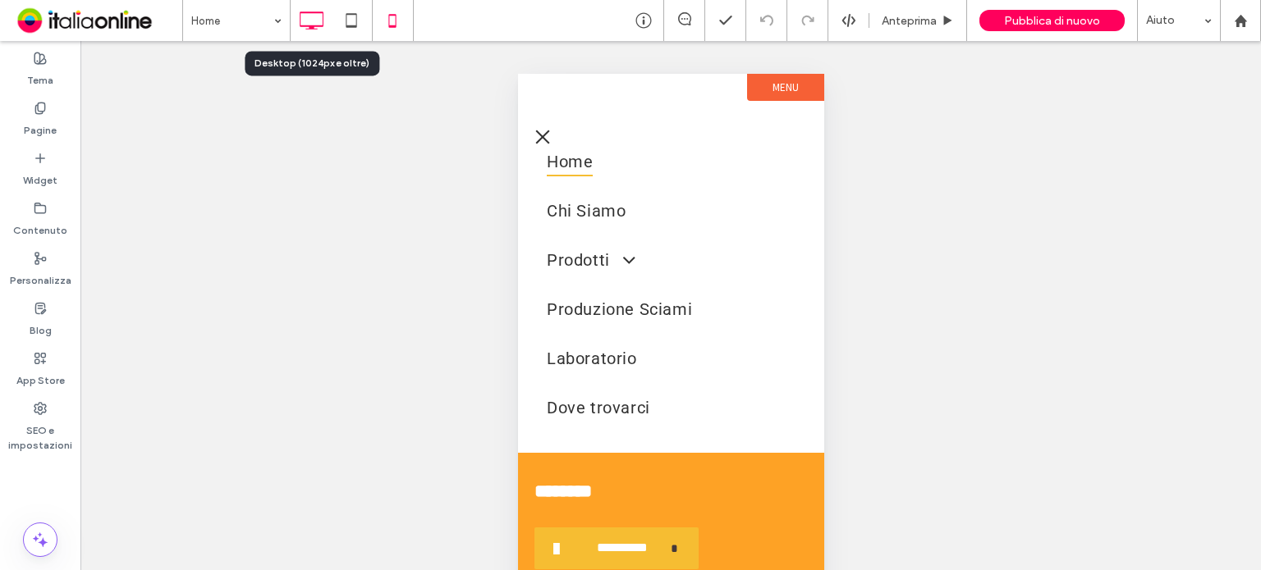
click at [311, 24] on icon at bounding box center [311, 20] width 33 height 33
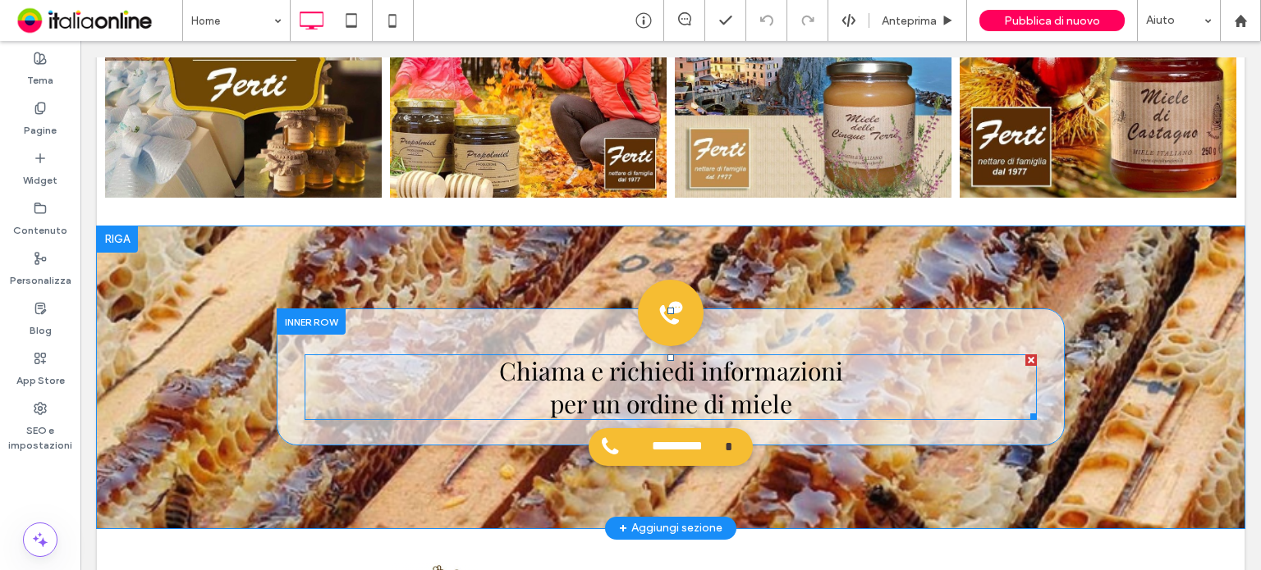
scroll to position [3283, 0]
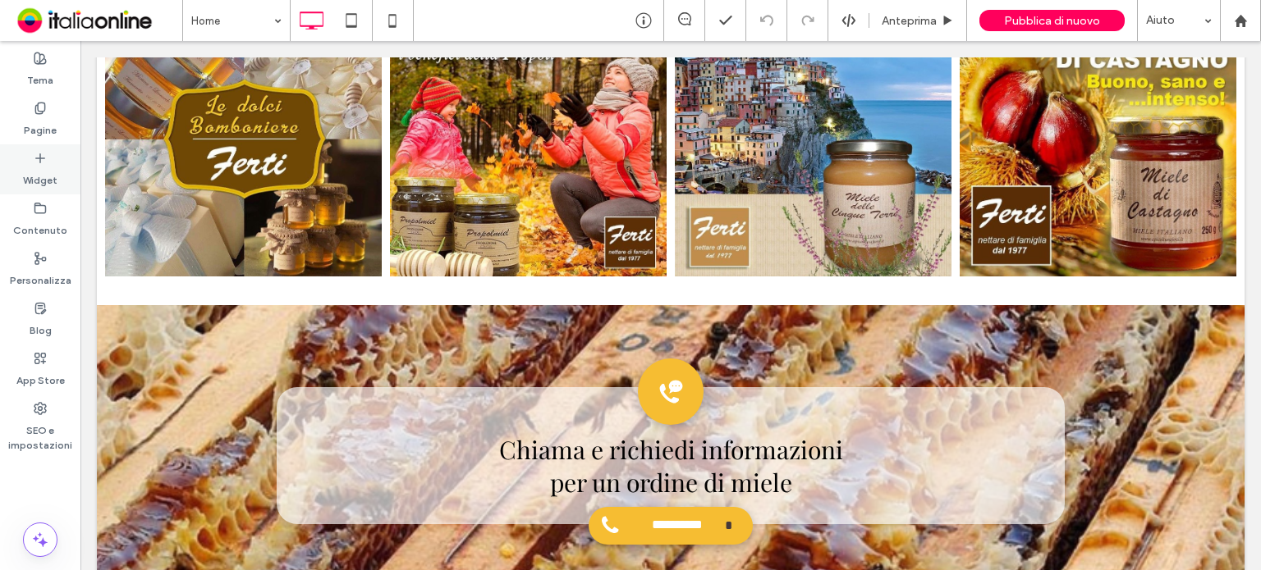
drag, startPoint x: 34, startPoint y: 183, endPoint x: 3, endPoint y: 163, distance: 36.6
click at [34, 183] on label "Widget" at bounding box center [40, 176] width 34 height 23
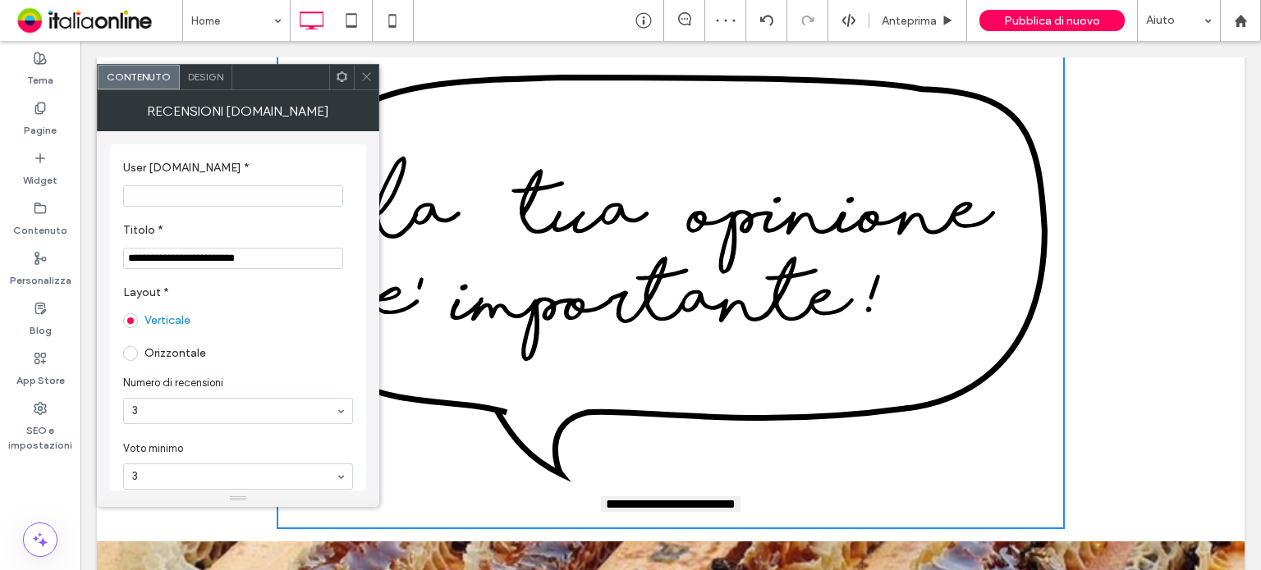
scroll to position [3611, 0]
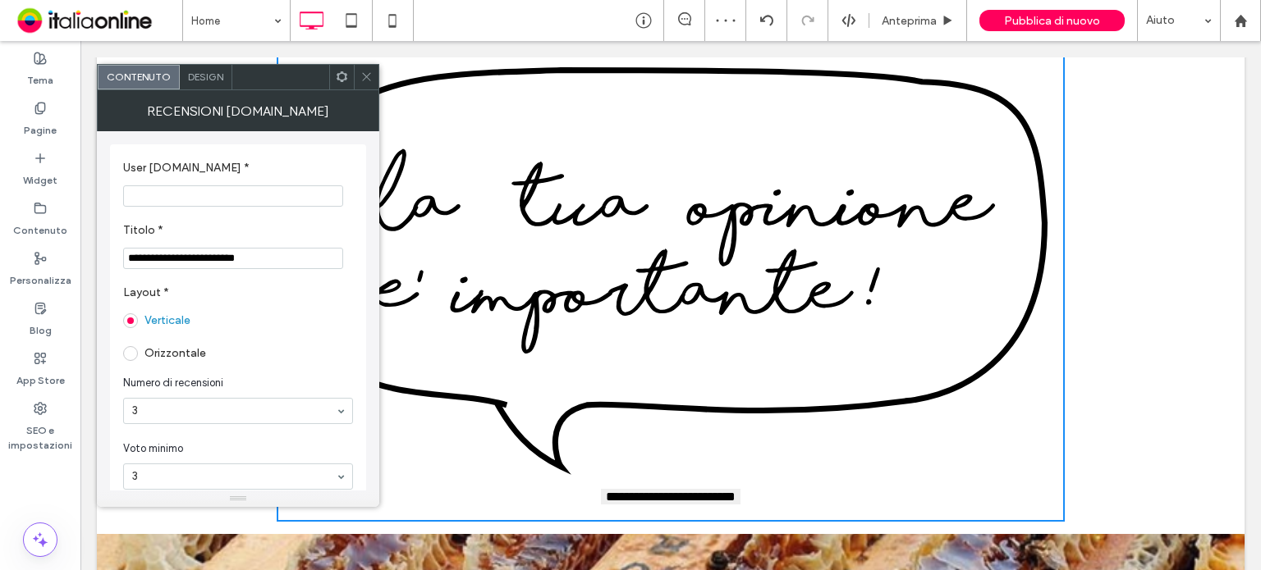
click at [369, 72] on icon at bounding box center [366, 77] width 12 height 12
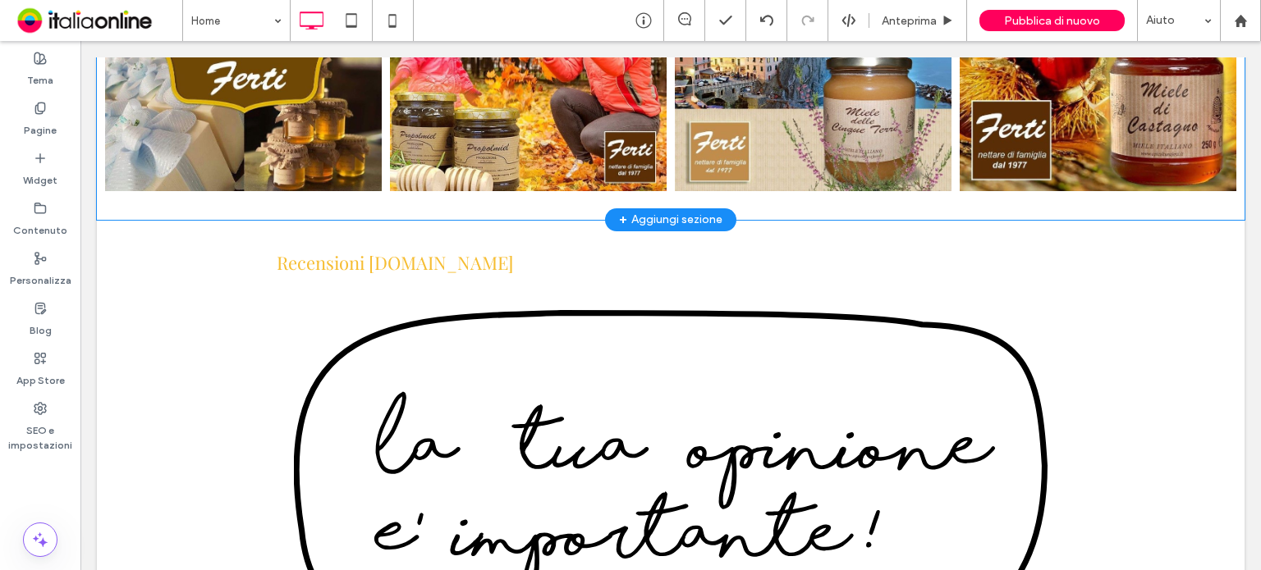
scroll to position [3365, 0]
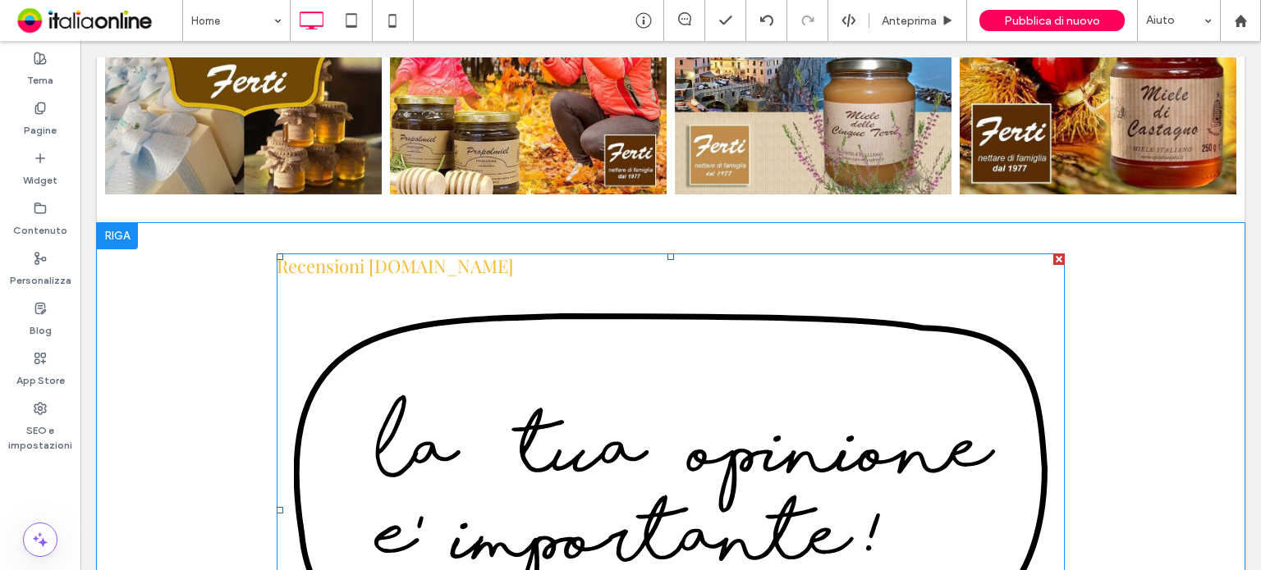
click at [1053, 255] on div at bounding box center [1058, 259] width 11 height 11
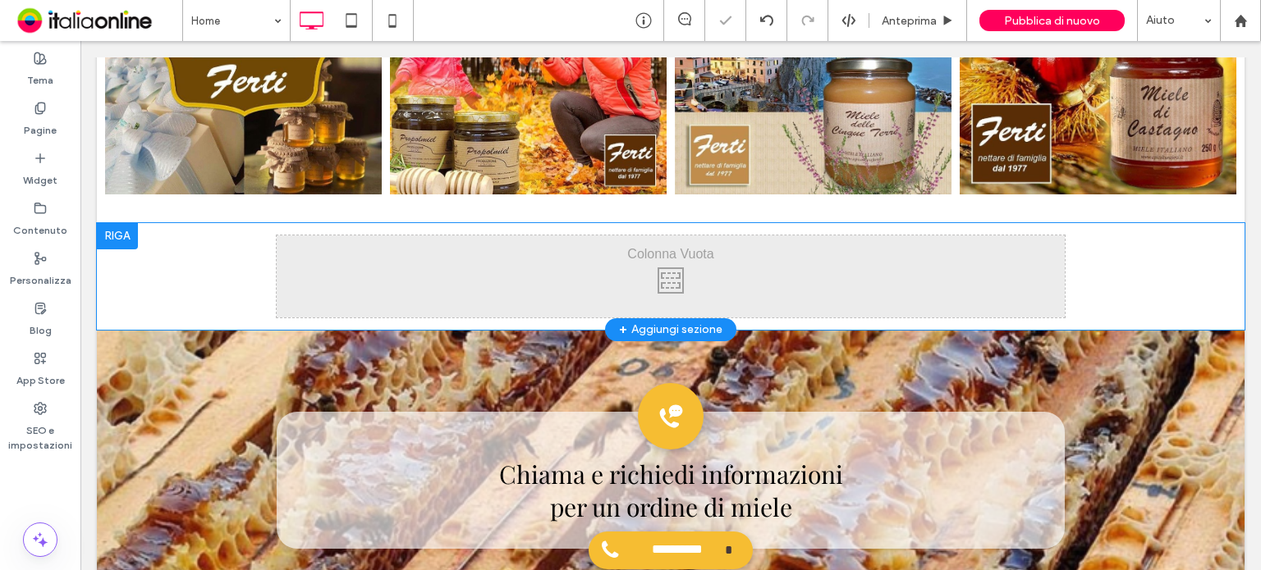
click at [117, 239] on div at bounding box center [117, 236] width 41 height 26
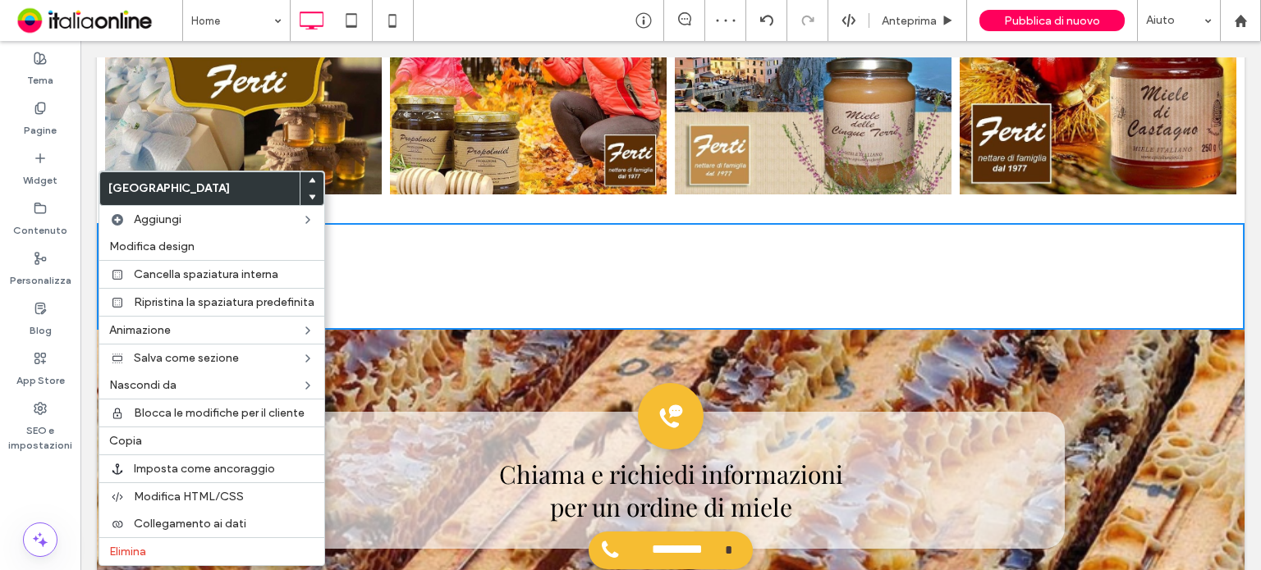
drag, startPoint x: 639, startPoint y: 252, endPoint x: 454, endPoint y: 254, distance: 185.5
click at [639, 252] on div "Click To Paste Click To Paste" at bounding box center [671, 277] width 788 height 82
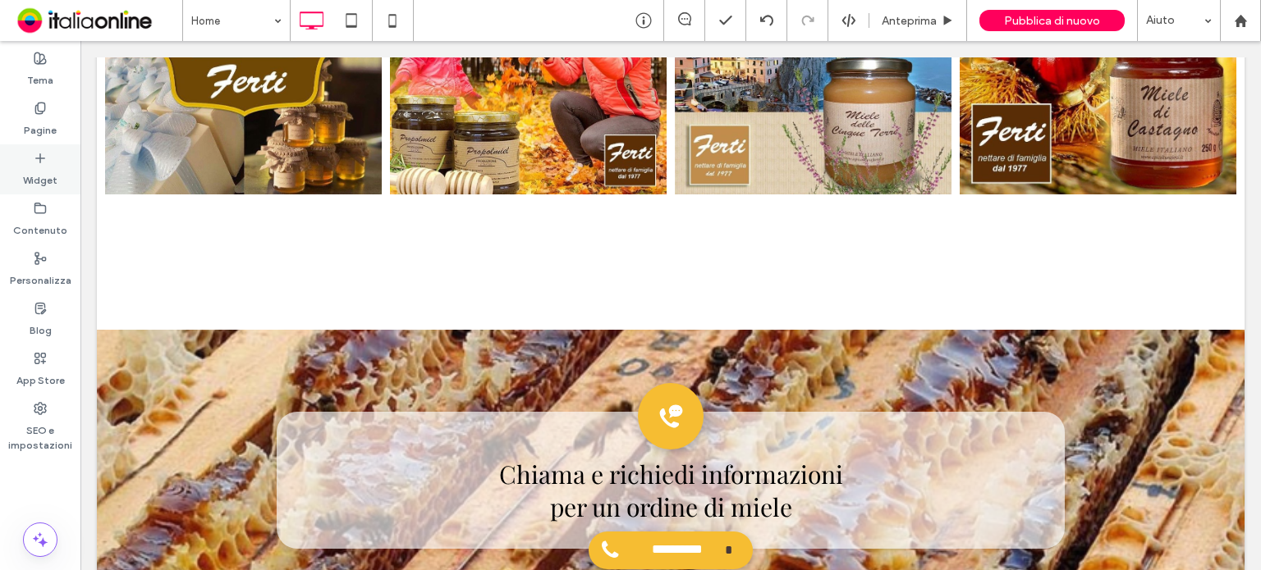
click at [68, 165] on div "Widget" at bounding box center [40, 169] width 80 height 50
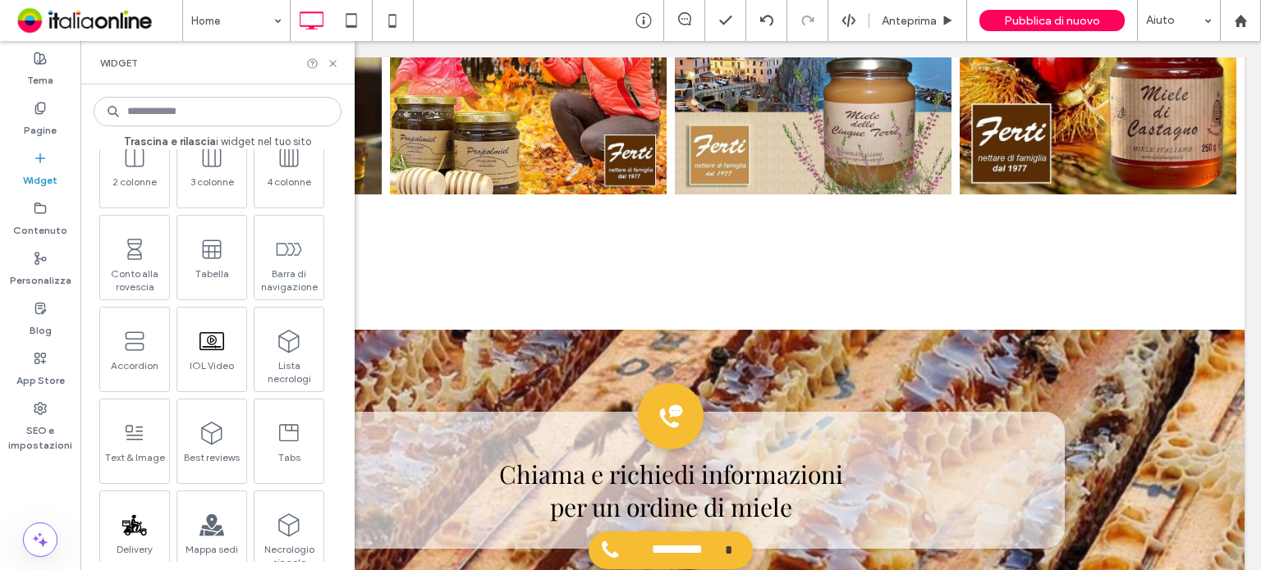
scroll to position [1149, 0]
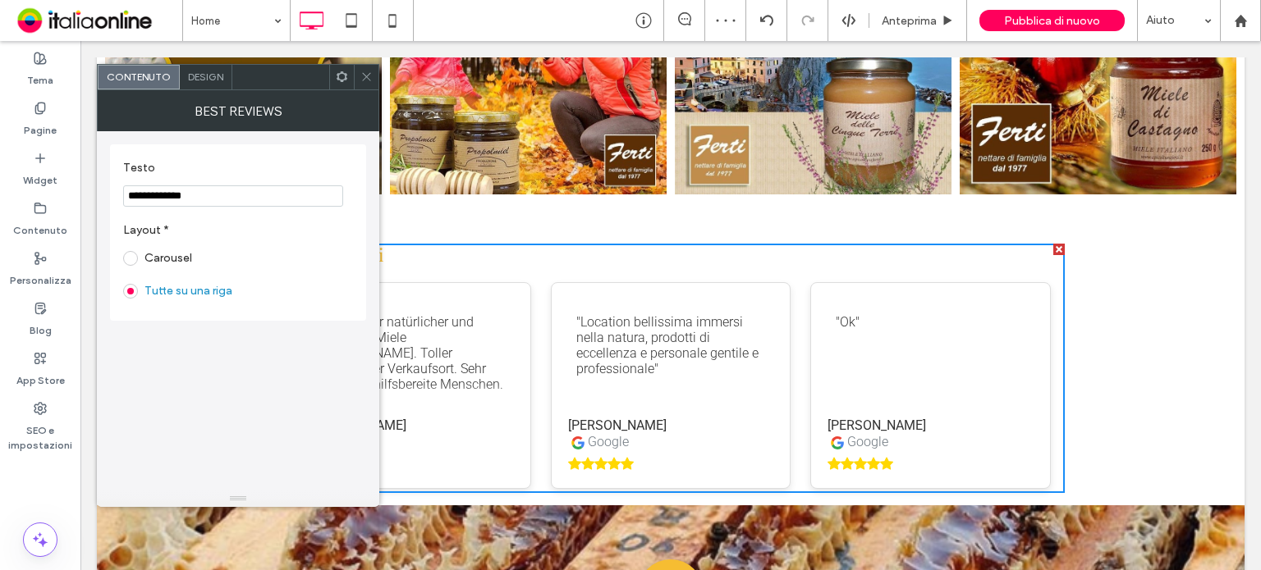
drag, startPoint x: 364, startPoint y: 78, endPoint x: 374, endPoint y: 107, distance: 30.4
click at [364, 78] on use at bounding box center [366, 77] width 8 height 8
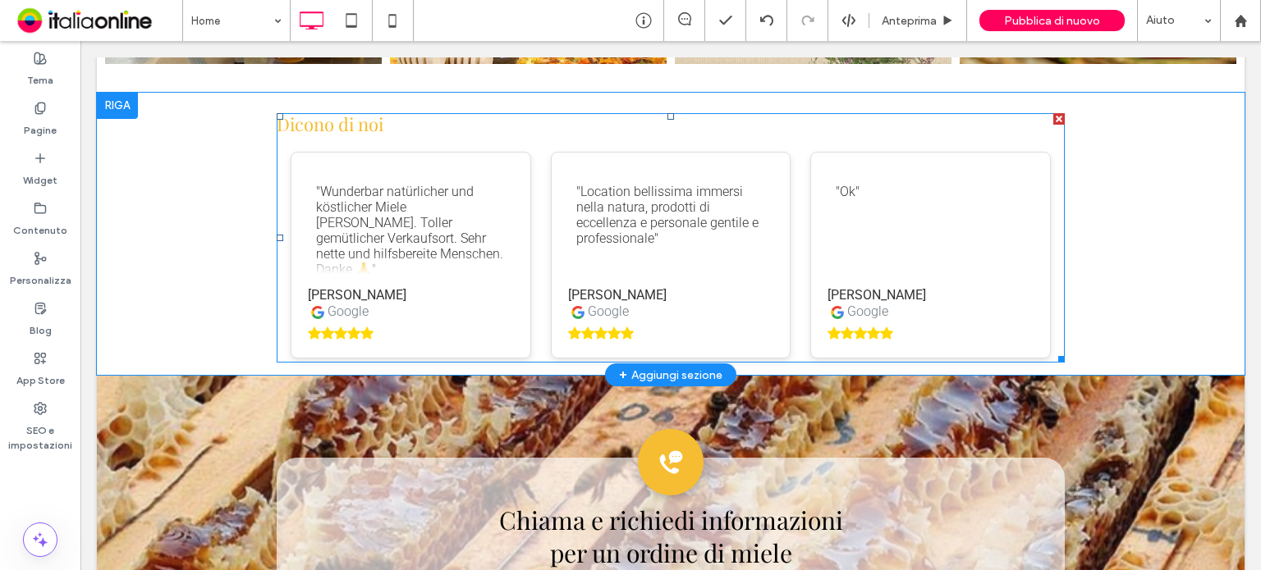
scroll to position [3365, 0]
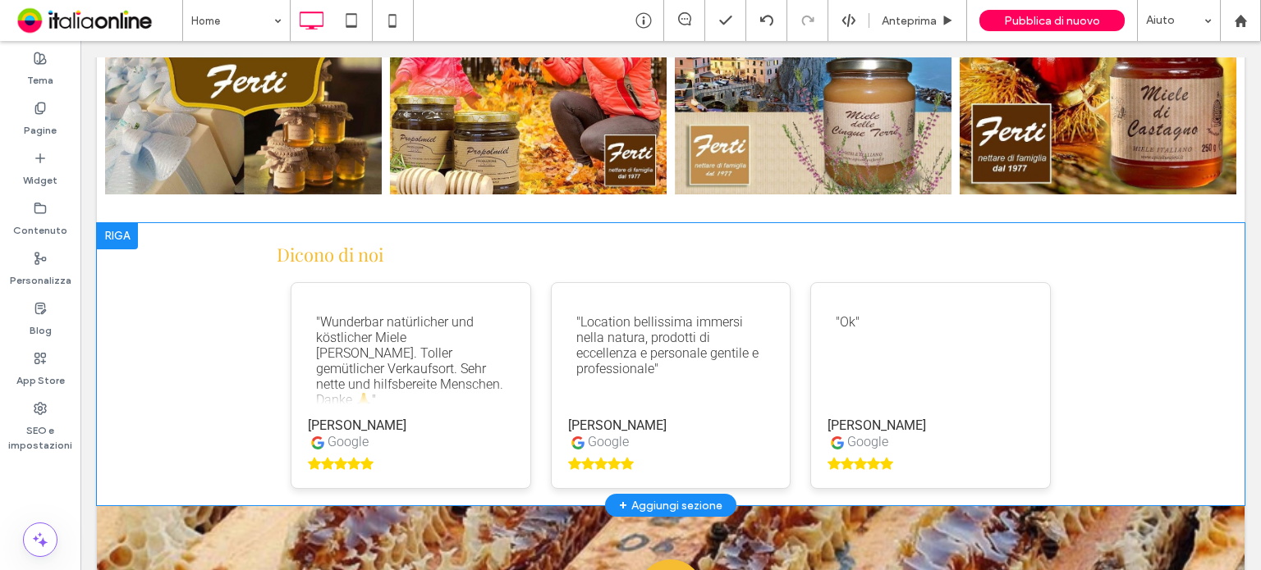
click at [118, 236] on div at bounding box center [117, 236] width 41 height 26
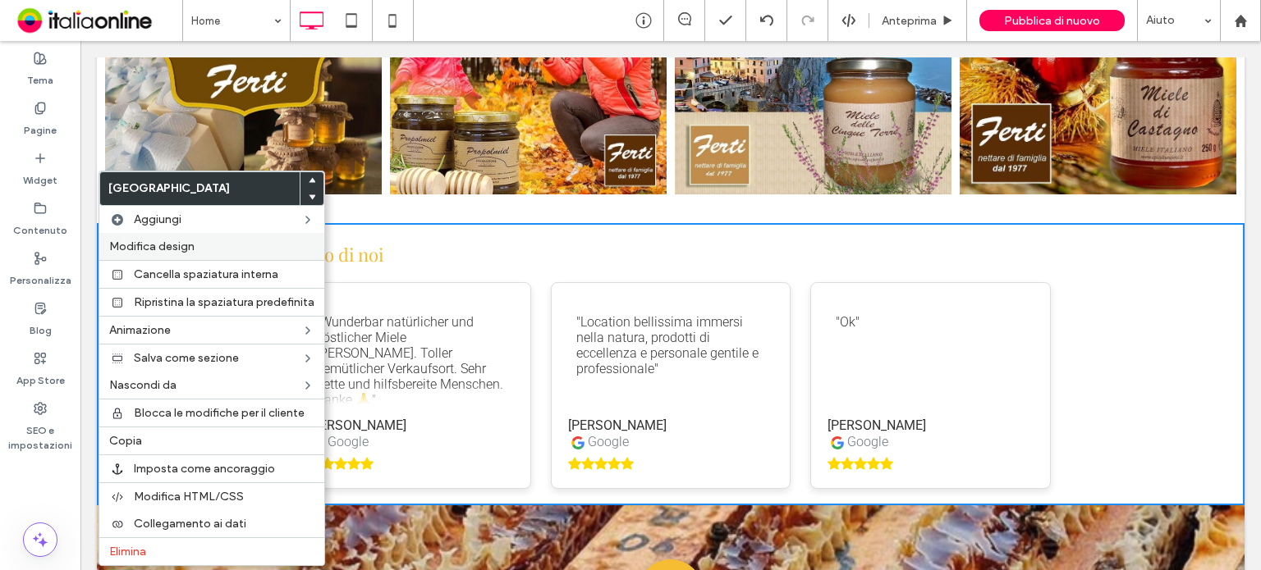
click at [164, 254] on div "Modifica design" at bounding box center [211, 246] width 225 height 27
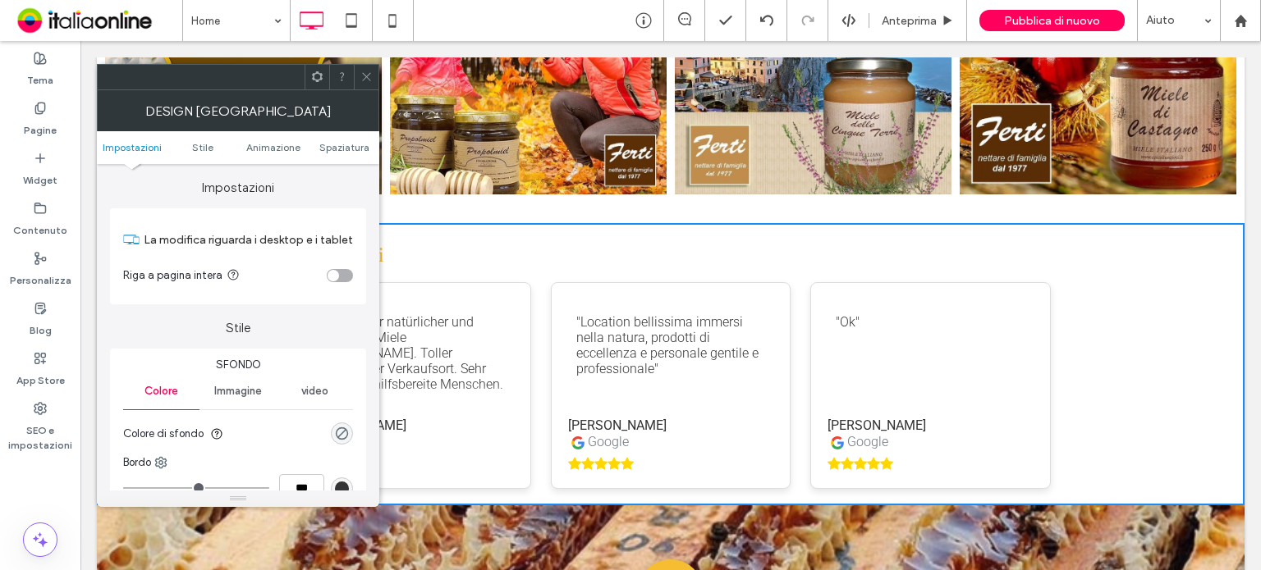
click at [378, 70] on div at bounding box center [238, 77] width 282 height 26
click at [372, 73] on icon at bounding box center [366, 77] width 12 height 12
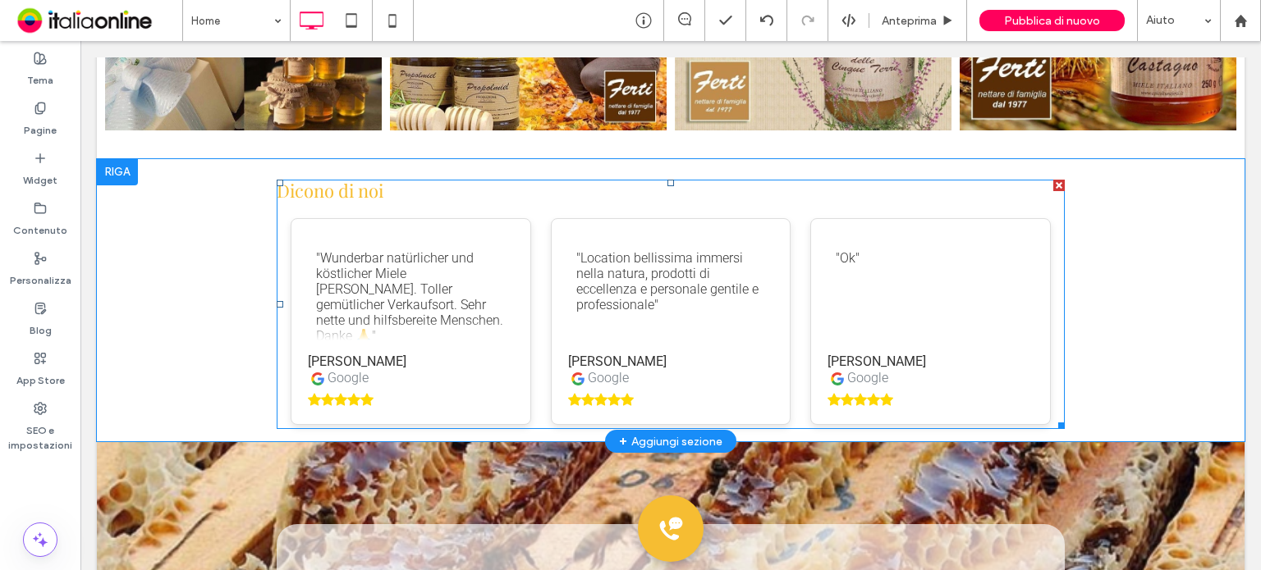
scroll to position [3447, 0]
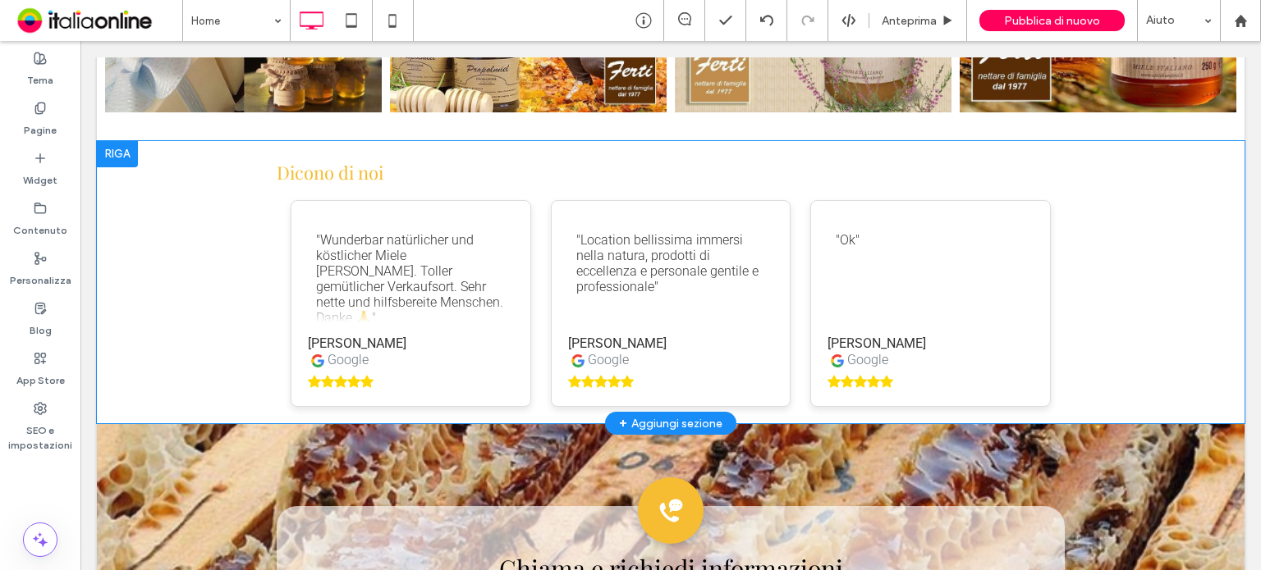
drag, startPoint x: 120, startPoint y: 150, endPoint x: 244, endPoint y: 214, distance: 139.5
click at [120, 150] on div at bounding box center [117, 154] width 41 height 26
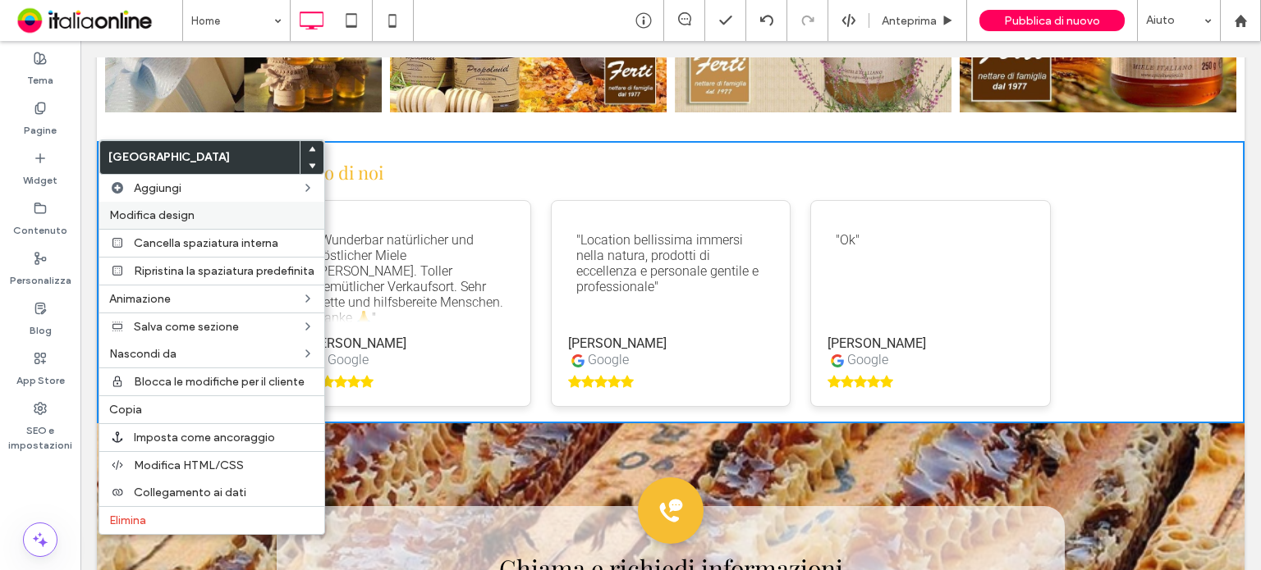
click at [185, 208] on span "Modifica design" at bounding box center [151, 215] width 85 height 14
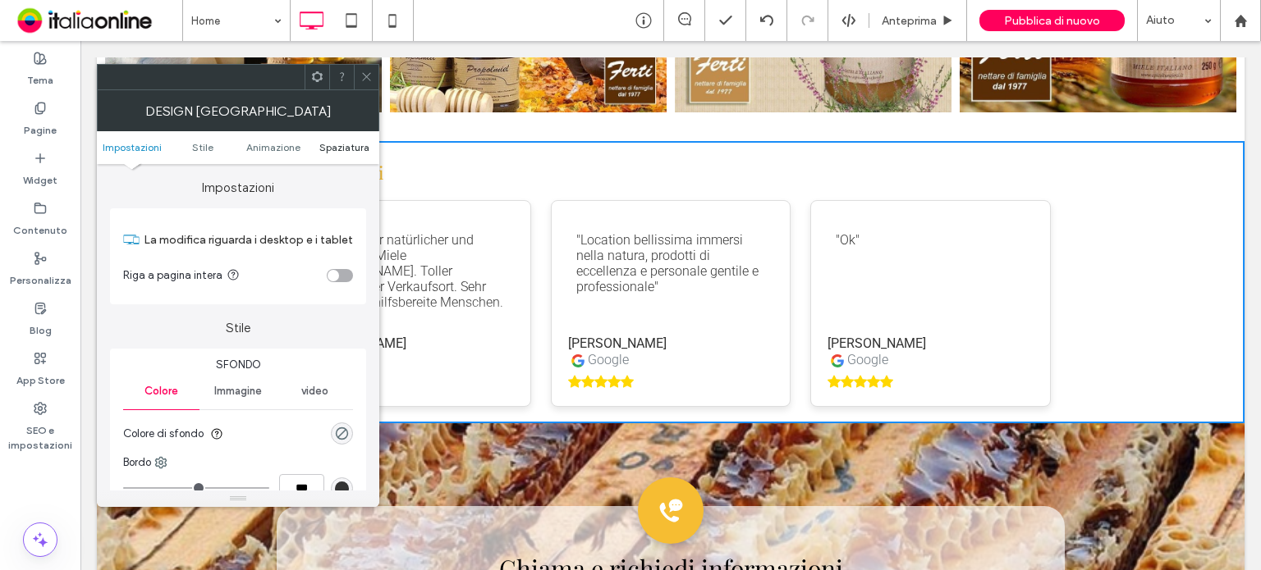
click at [364, 148] on span "Spaziatura" at bounding box center [344, 147] width 50 height 12
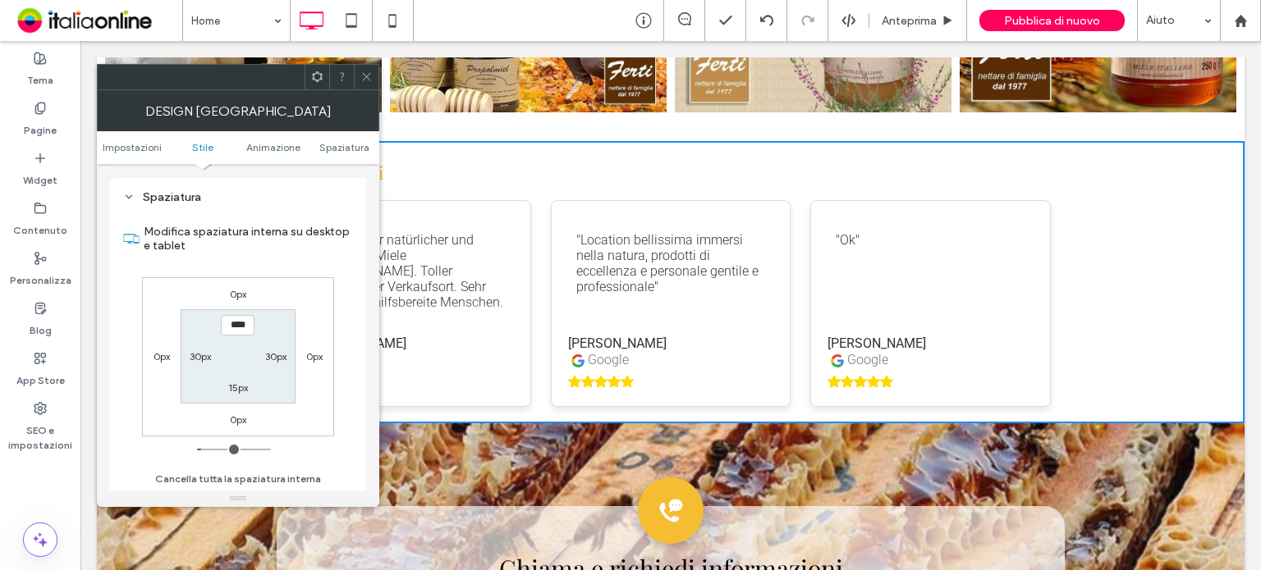
scroll to position [463, 0]
click at [244, 387] on label "15px" at bounding box center [238, 388] width 20 height 12
type input "**"
type input "****"
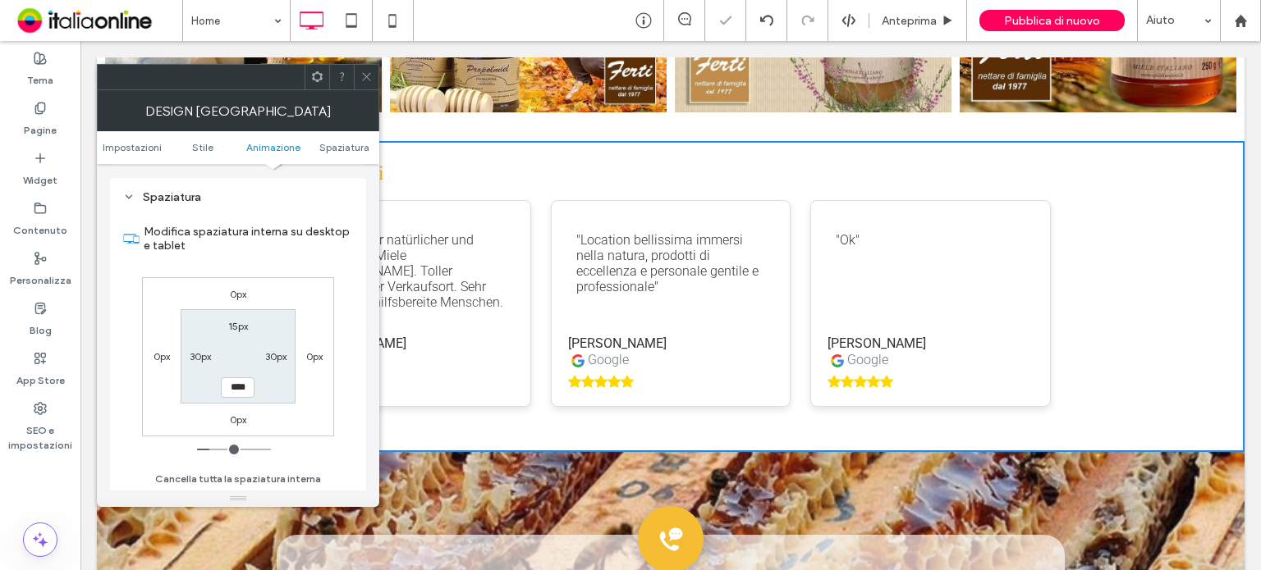
click at [367, 88] on span at bounding box center [366, 77] width 12 height 25
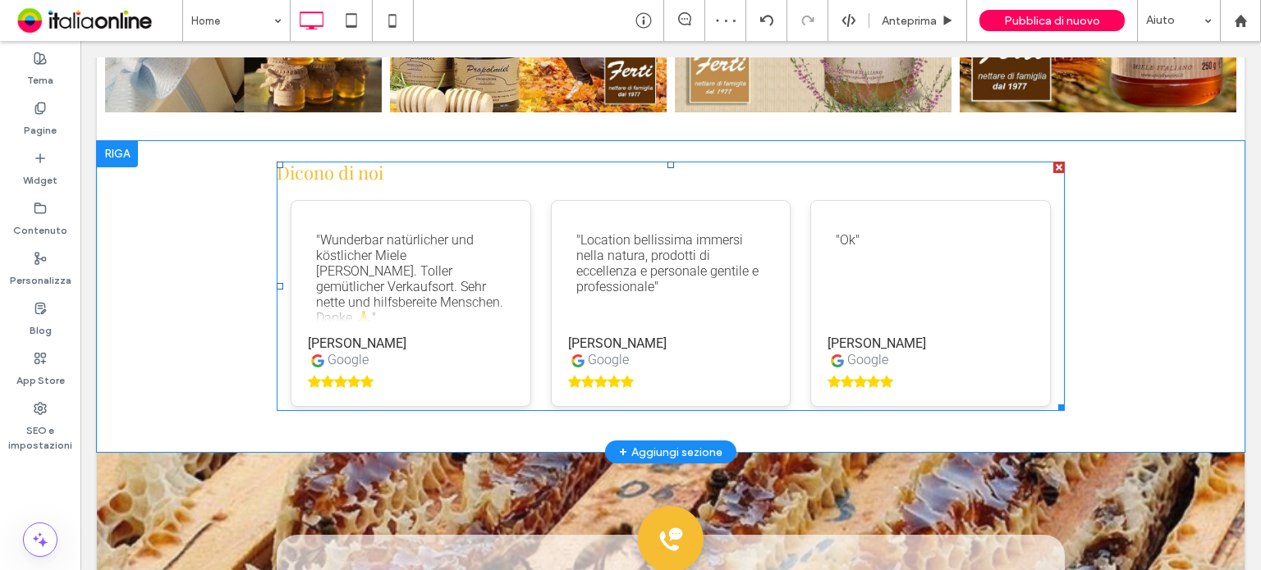
click at [515, 192] on span at bounding box center [671, 286] width 788 height 249
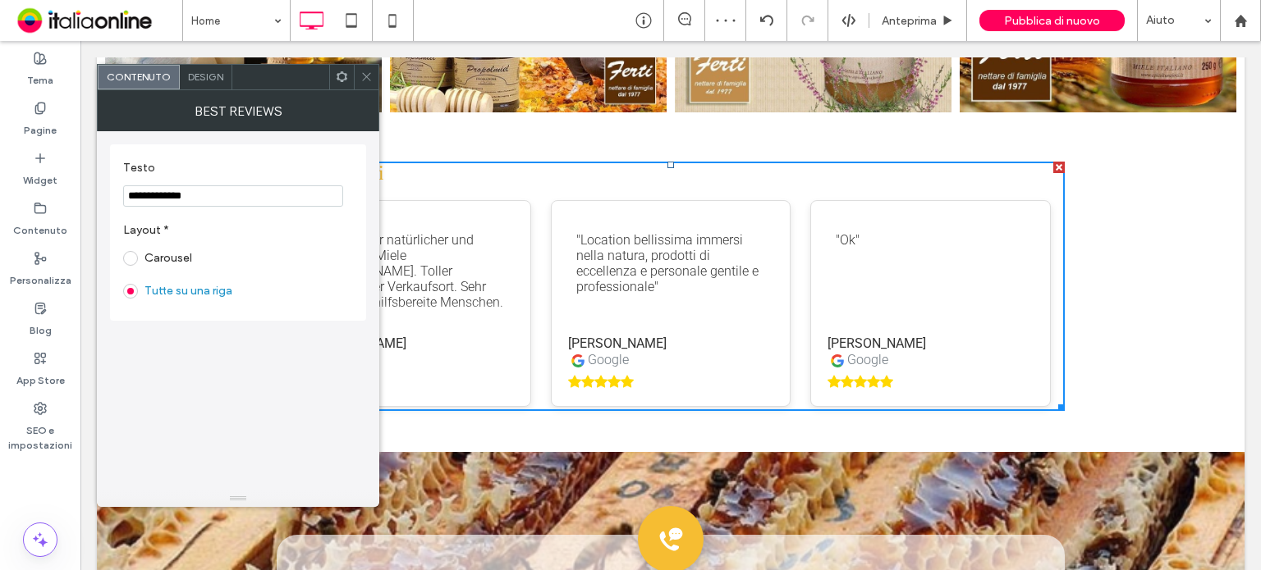
click at [200, 85] on div "Design" at bounding box center [206, 77] width 53 height 25
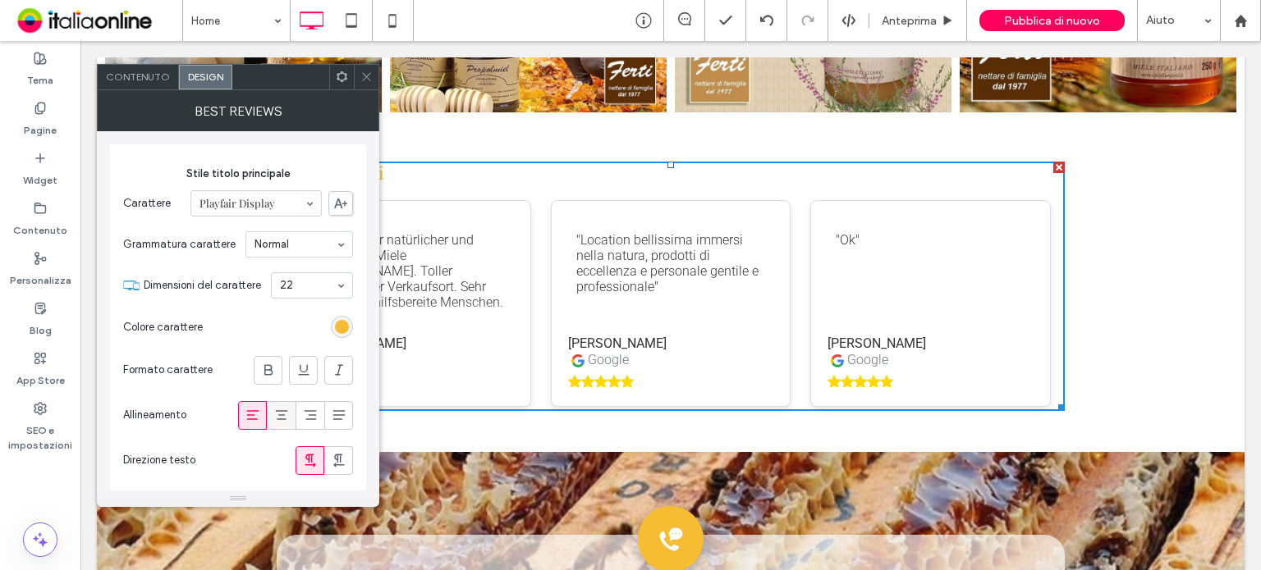
click at [288, 414] on icon at bounding box center [281, 415] width 16 height 16
click at [266, 367] on icon at bounding box center [268, 370] width 16 height 16
type input "*"
click at [364, 71] on icon at bounding box center [366, 77] width 12 height 12
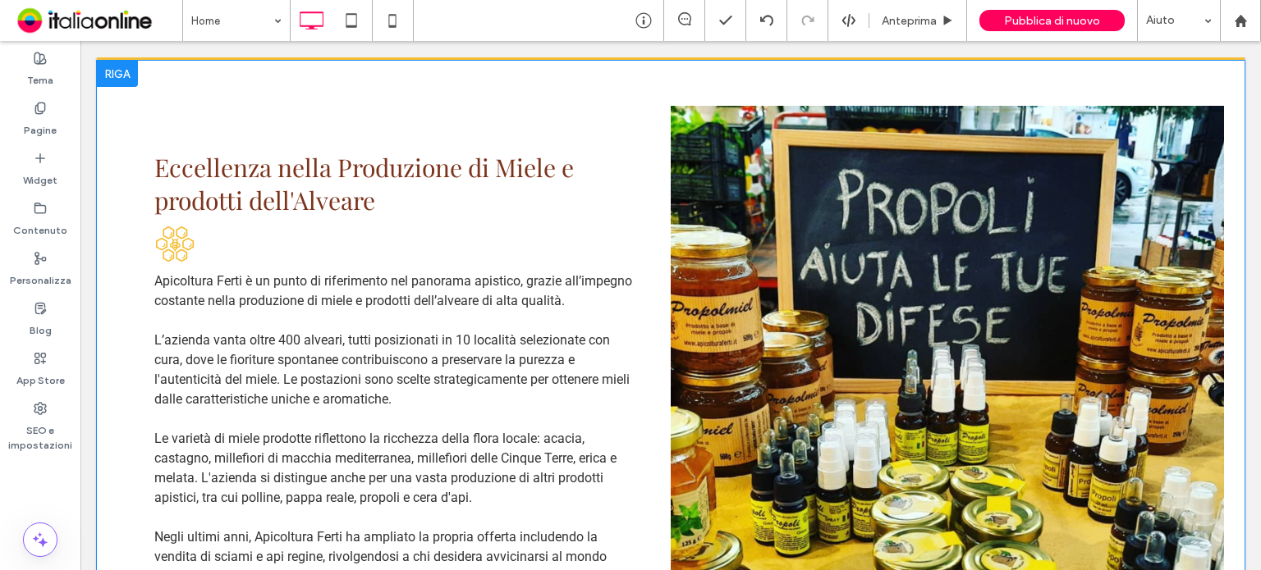
scroll to position [1313, 0]
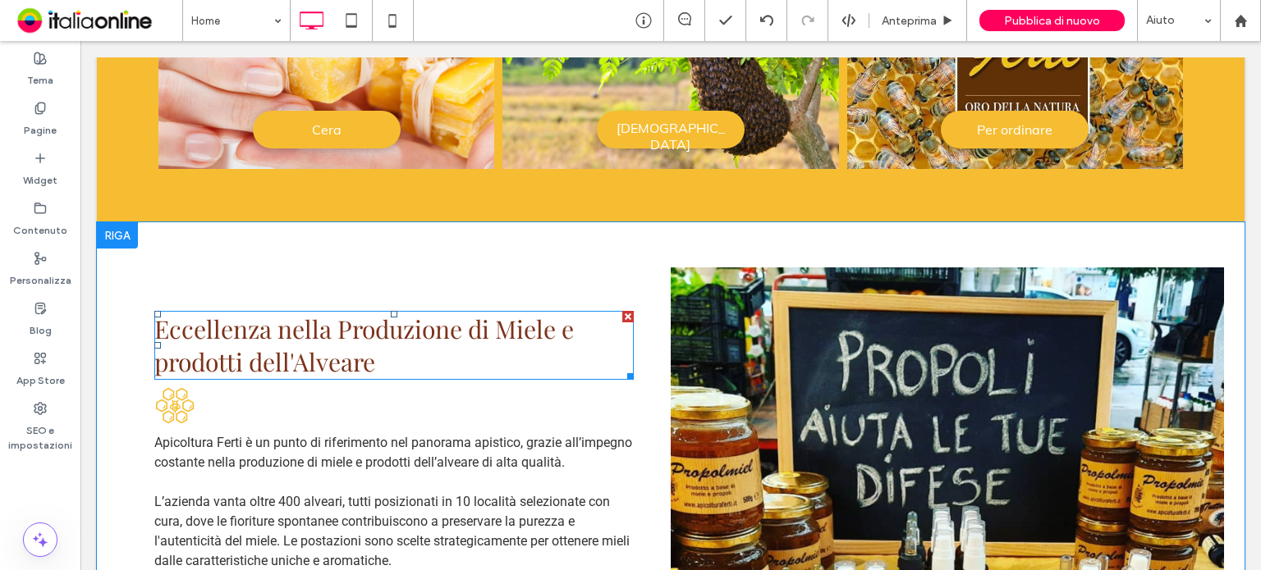
click at [387, 331] on span "Eccellenza nella Produzione di Miele e prodotti dell'Alveare" at bounding box center [363, 346] width 419 height 66
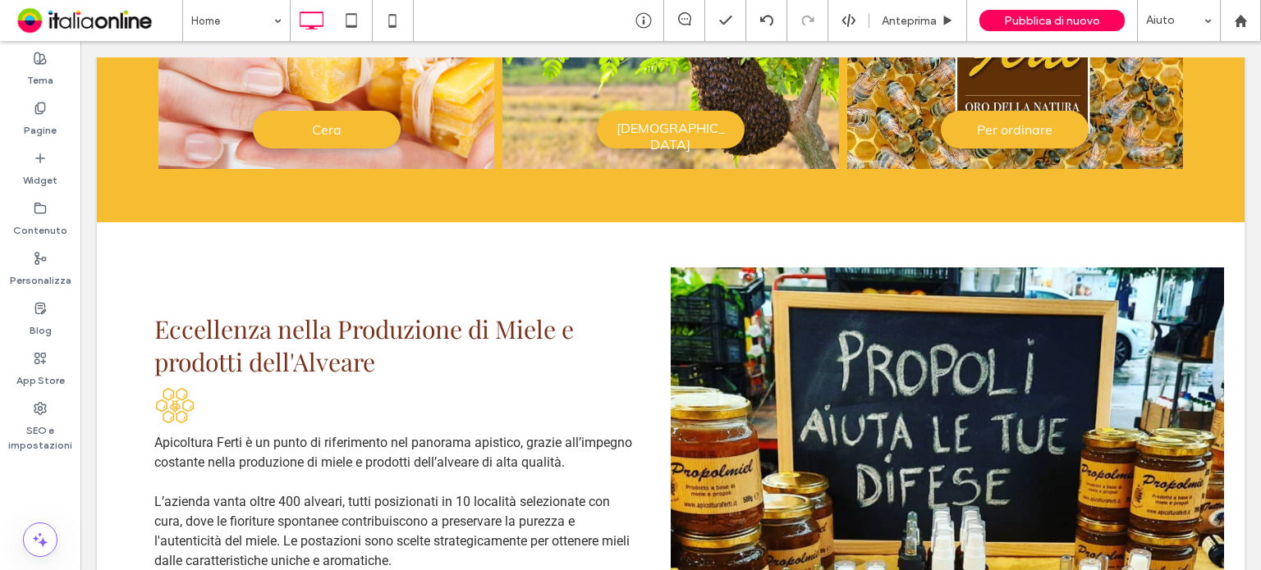
type input "**********"
type input "**"
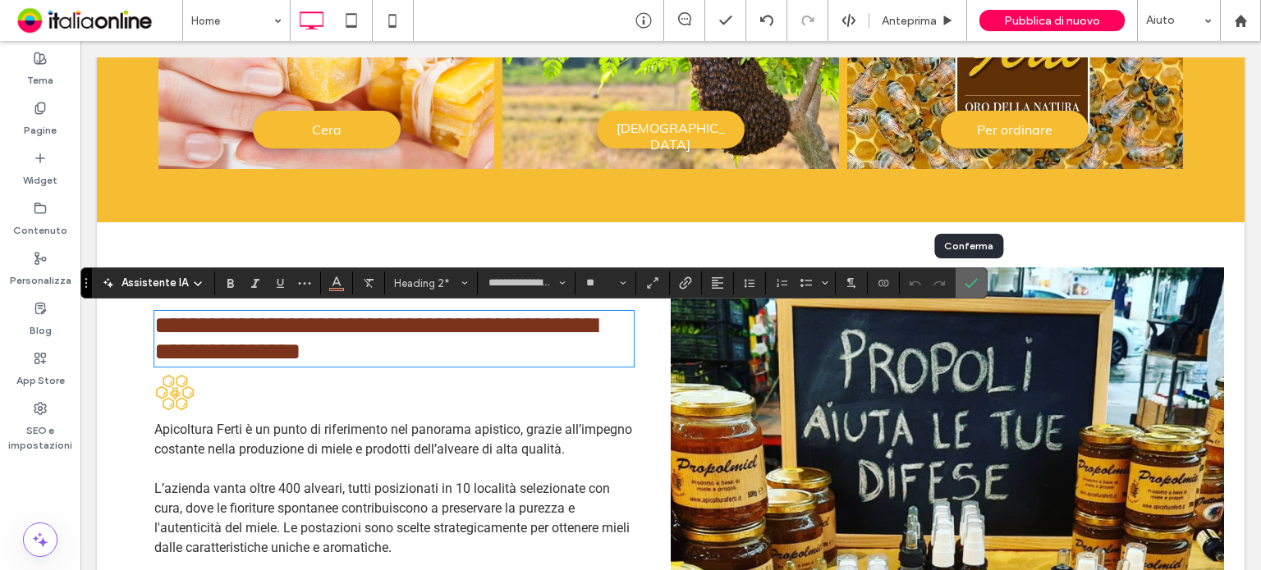
click at [964, 278] on icon "Conferma" at bounding box center [970, 283] width 13 height 13
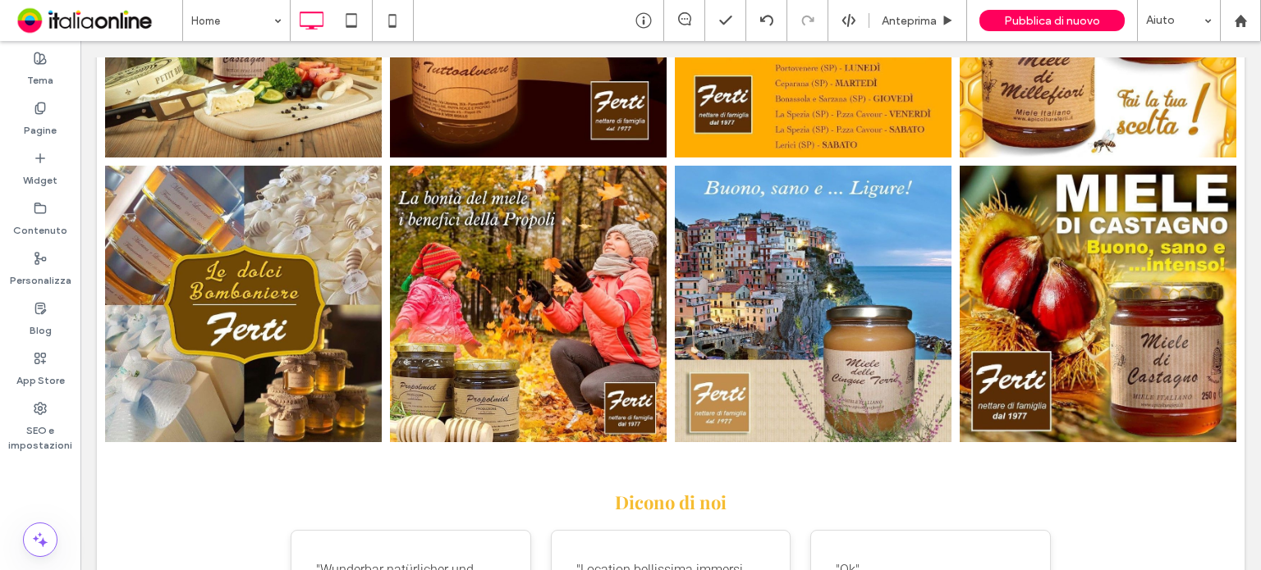
scroll to position [3119, 0]
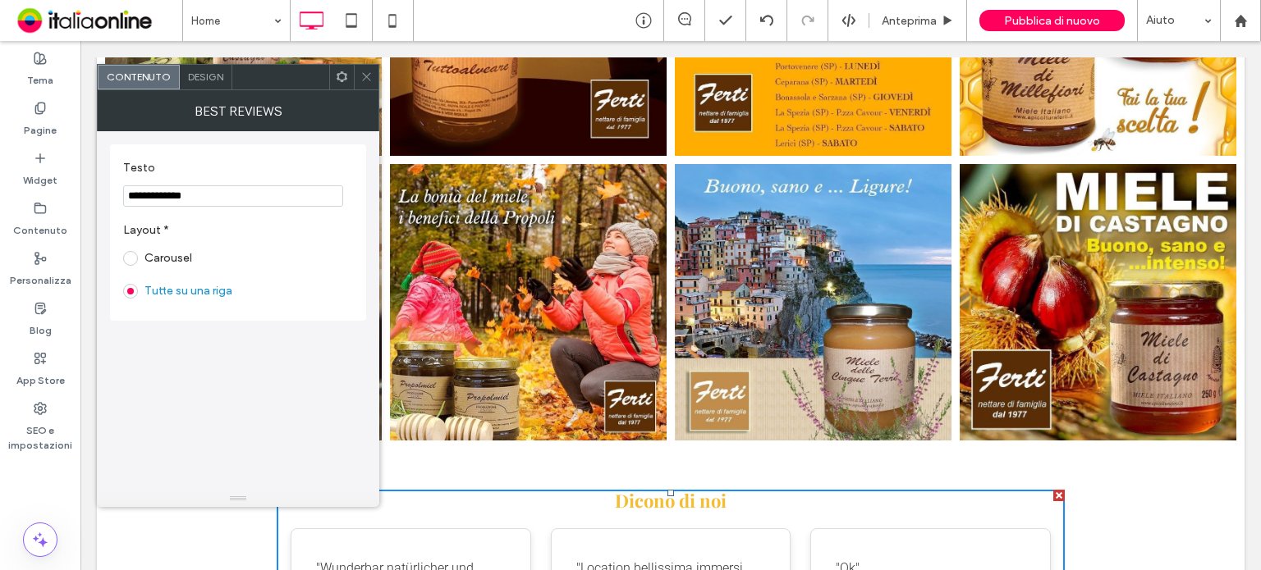
click at [200, 68] on div "Design" at bounding box center [206, 77] width 53 height 25
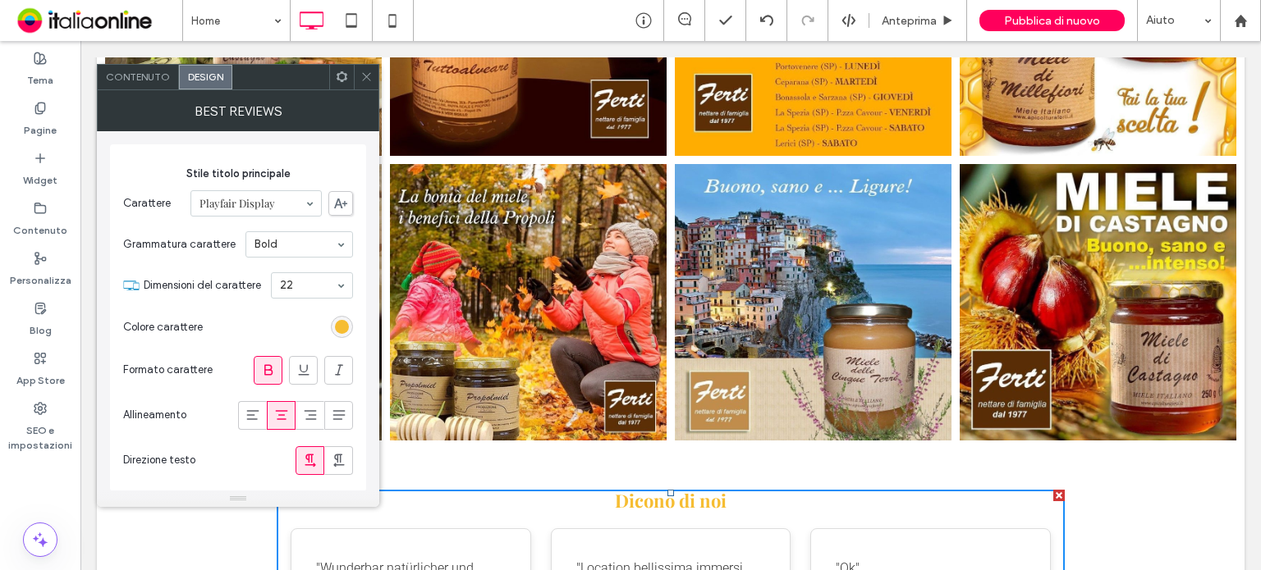
click at [354, 327] on div "Stile titolo principale Carattere Playfair Display Grammatura carattere Bold Di…" at bounding box center [238, 317] width 256 height 347
click at [347, 324] on div "rgb(246, 189, 50)" at bounding box center [342, 327] width 14 height 14
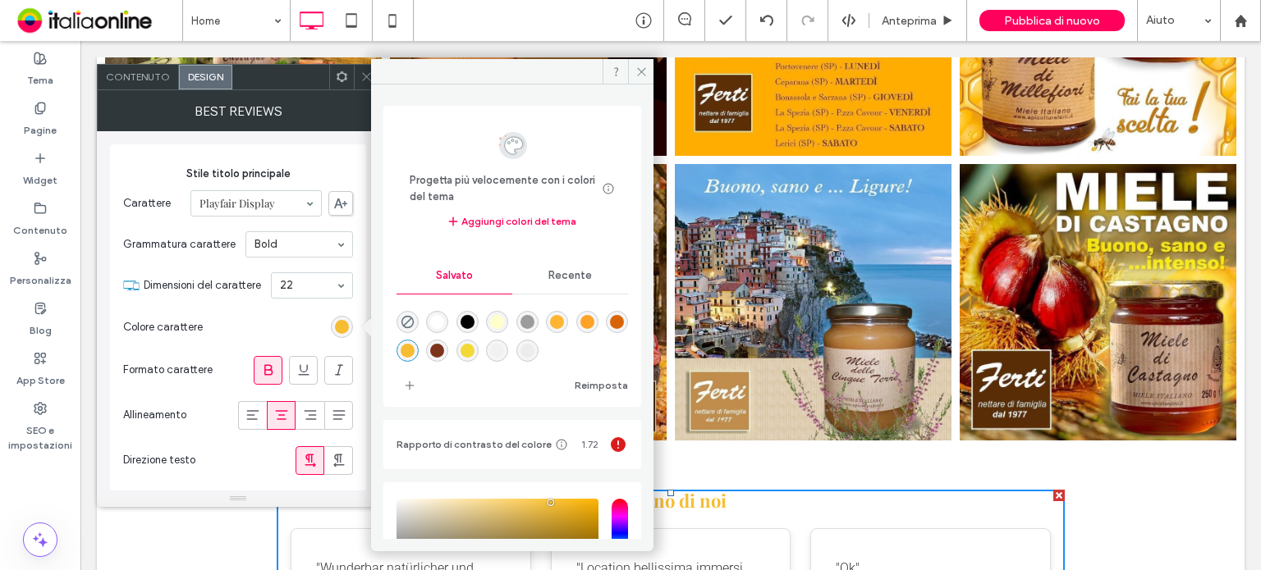
click at [444, 346] on div "rgba(124,51,27,1)" at bounding box center [437, 351] width 14 height 14
type input "*"
type input "*******"
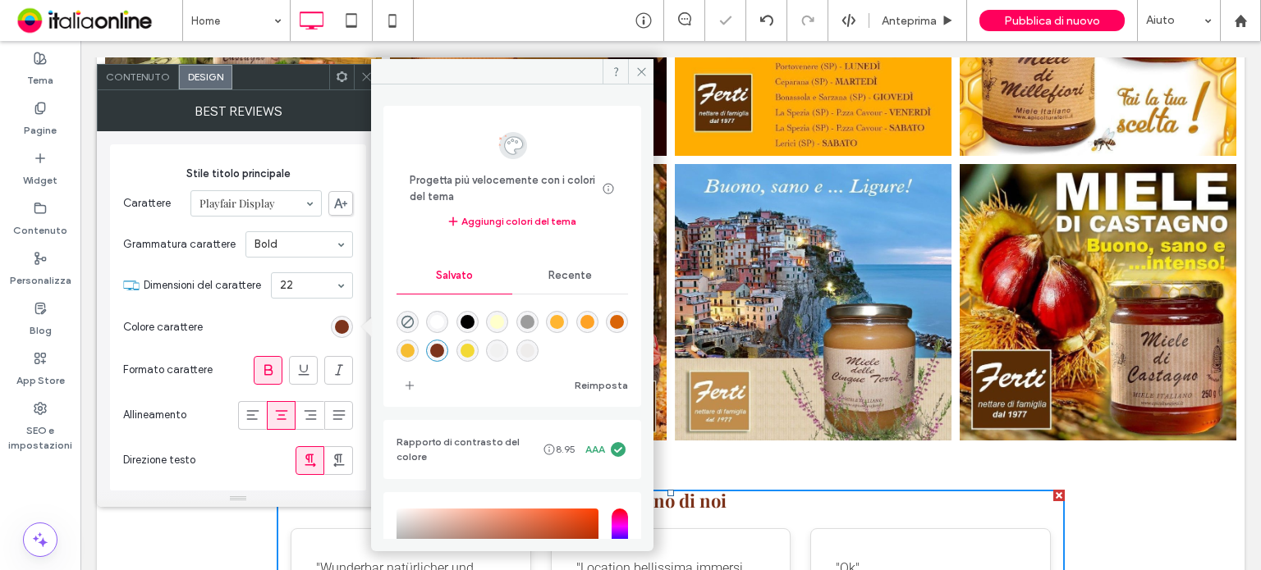
drag, startPoint x: 311, startPoint y: 323, endPoint x: 309, endPoint y: 297, distance: 26.3
click at [311, 323] on section "Colore carattere" at bounding box center [238, 327] width 230 height 41
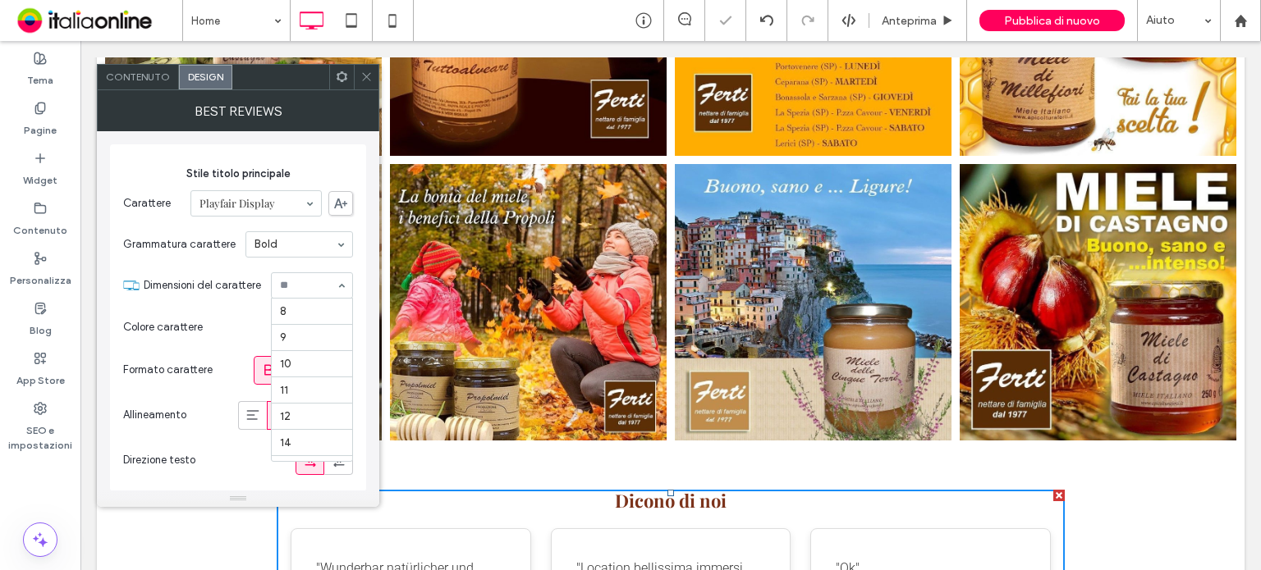
scroll to position [241, 0]
type input "*"
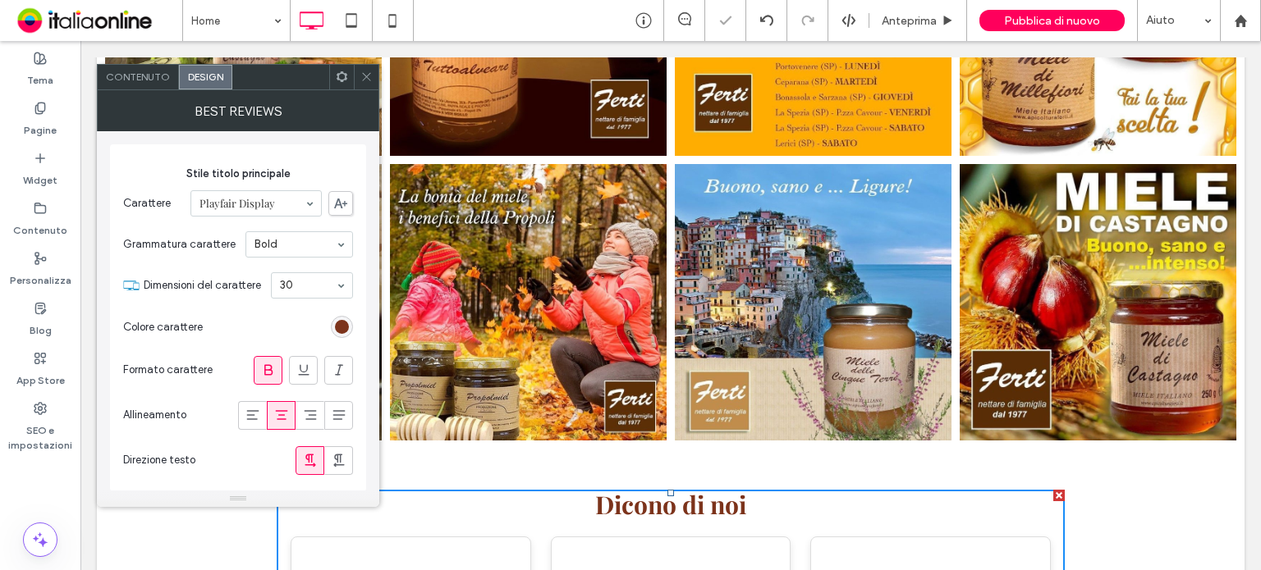
click at [368, 78] on icon at bounding box center [366, 77] width 12 height 12
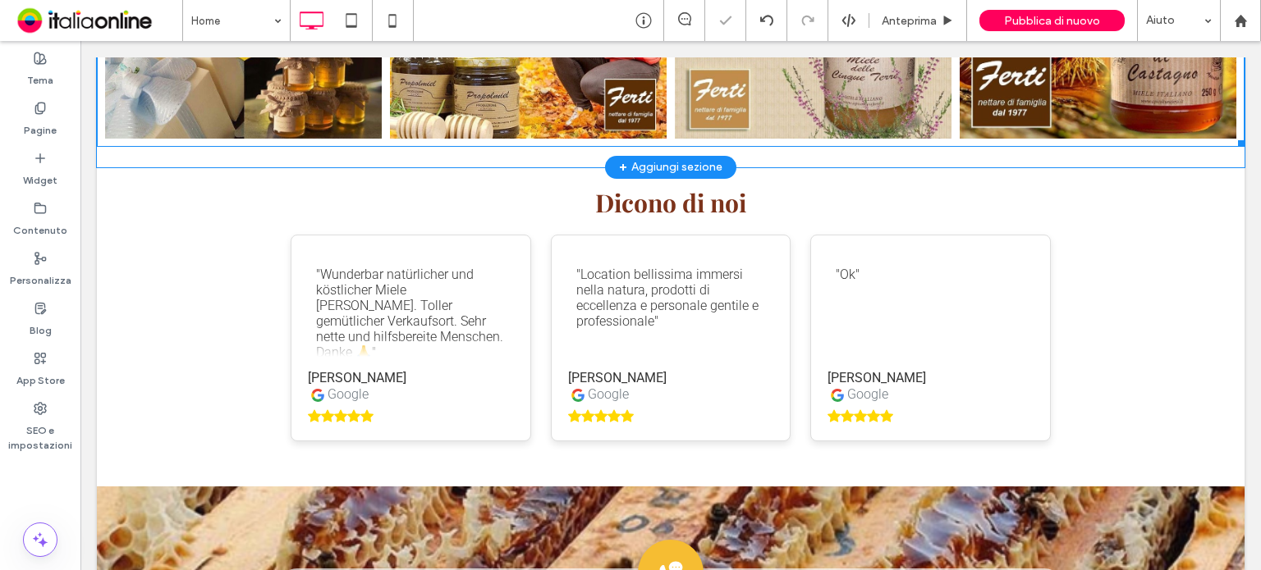
scroll to position [3447, 0]
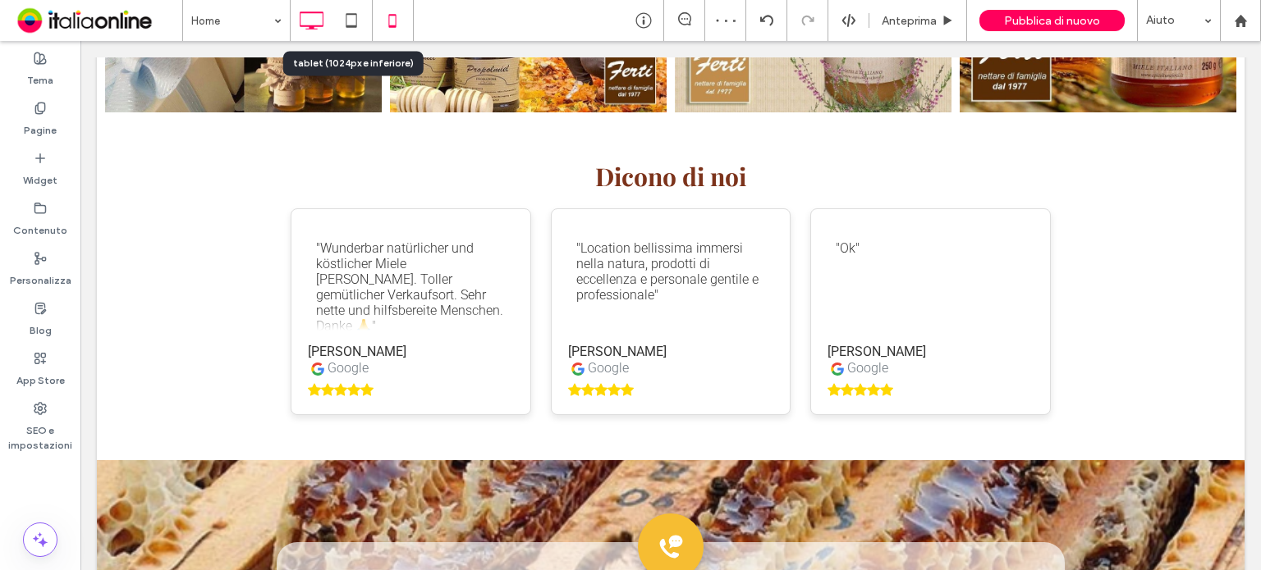
click at [373, 20] on div at bounding box center [393, 20] width 40 height 33
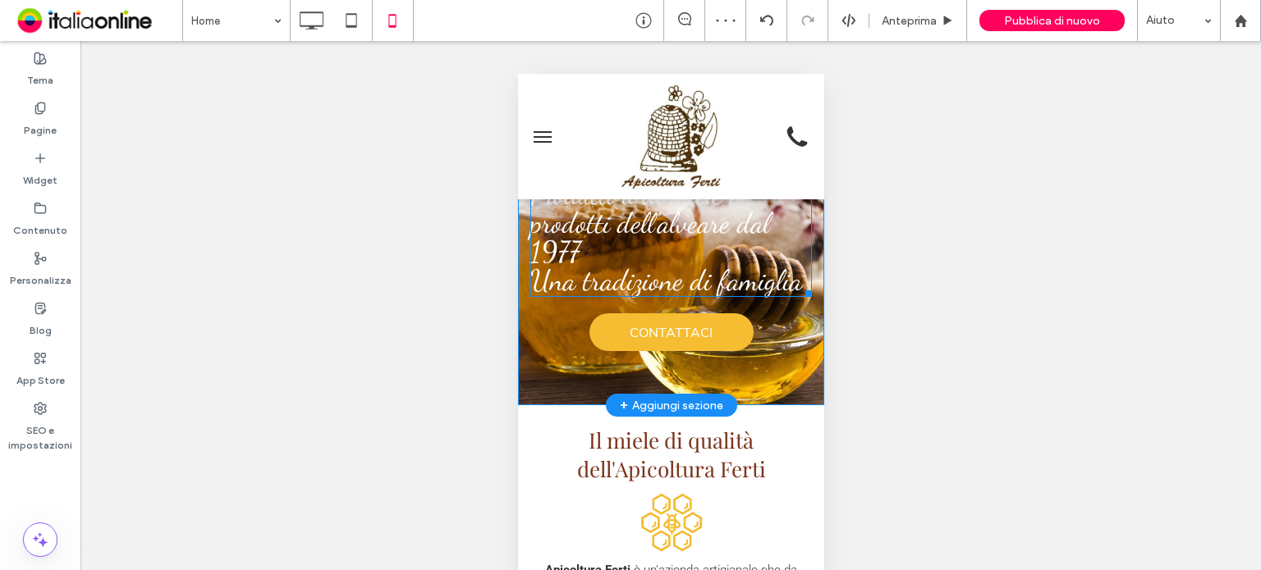
scroll to position [82, 0]
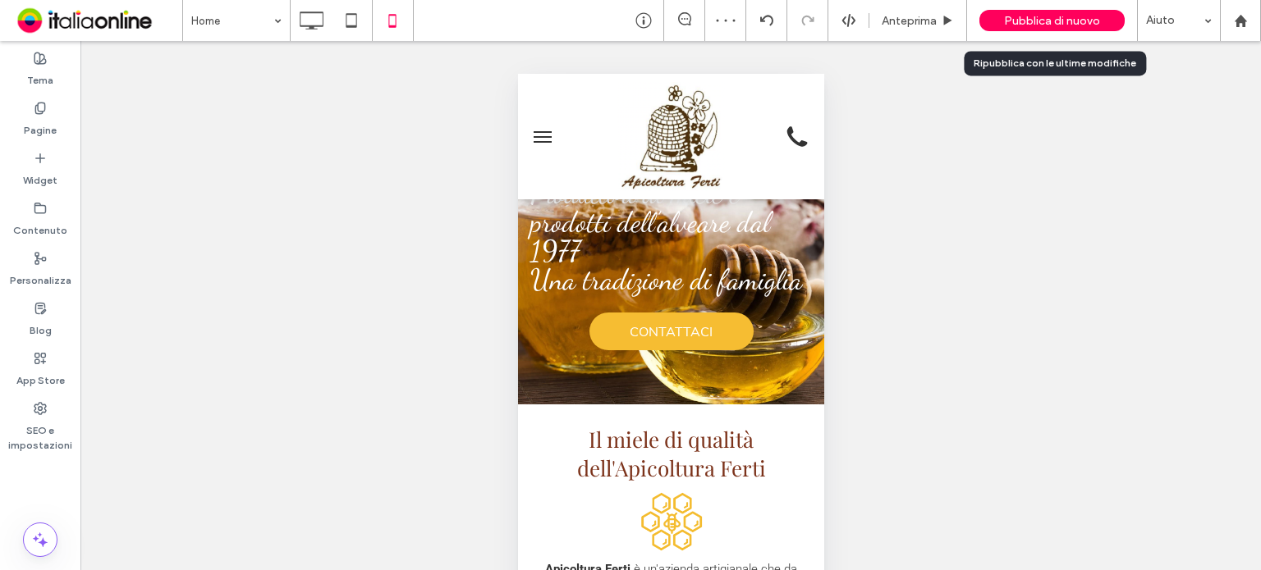
click at [1005, 27] on div "Pubblica di nuovo" at bounding box center [1051, 20] width 145 height 21
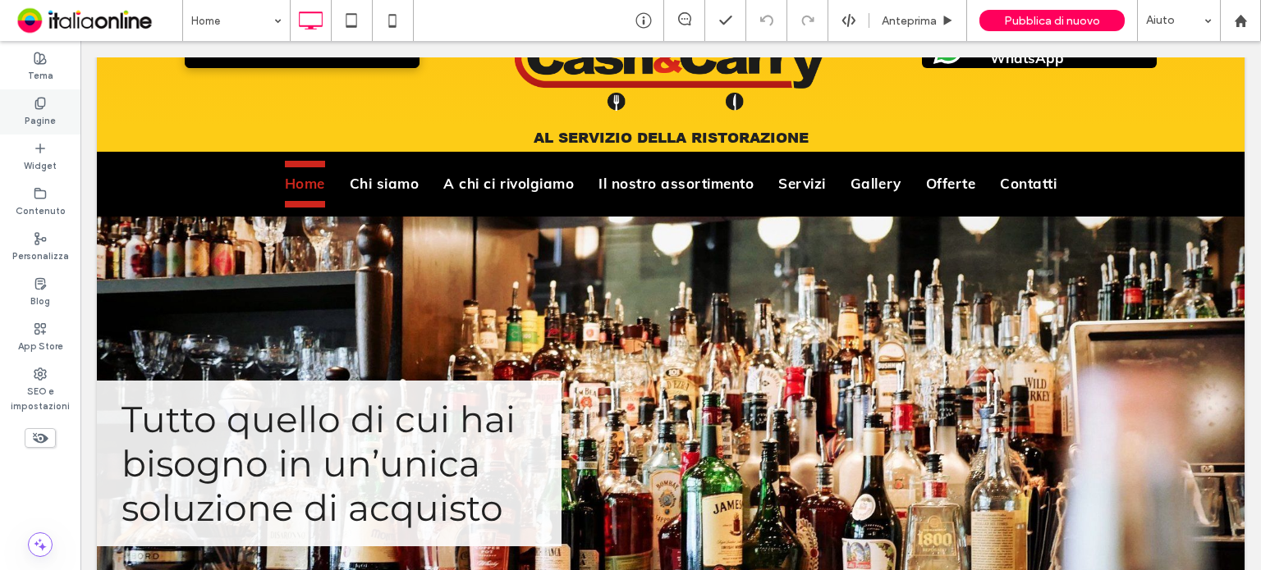
click at [58, 108] on div "Pagine" at bounding box center [40, 111] width 80 height 45
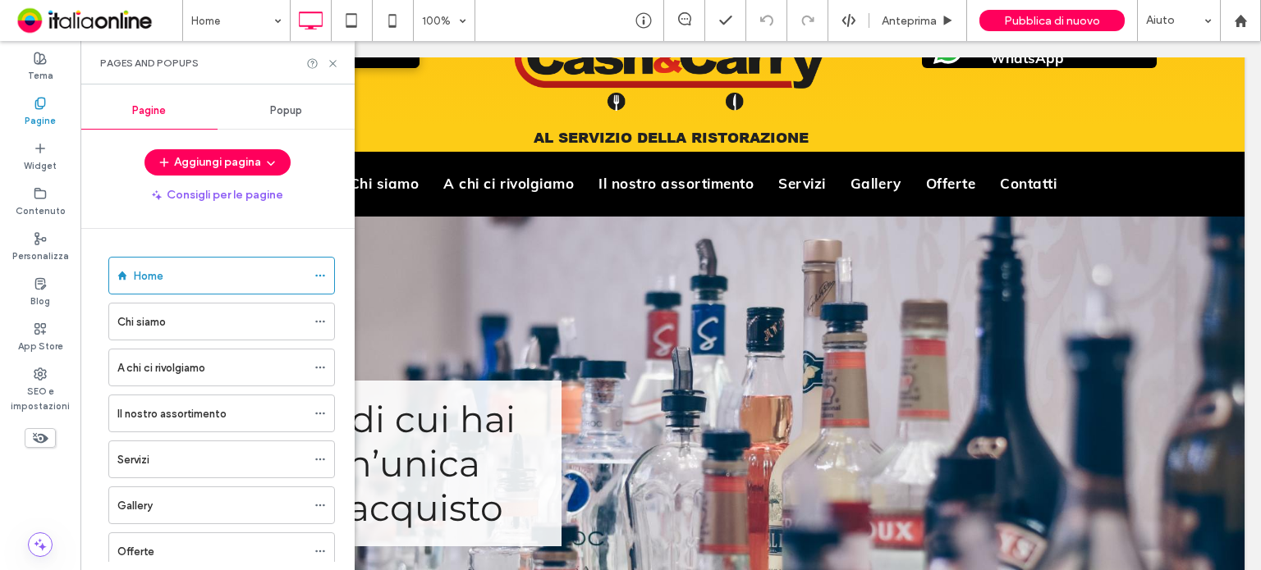
click at [312, 105] on div "Popup" at bounding box center [285, 111] width 137 height 36
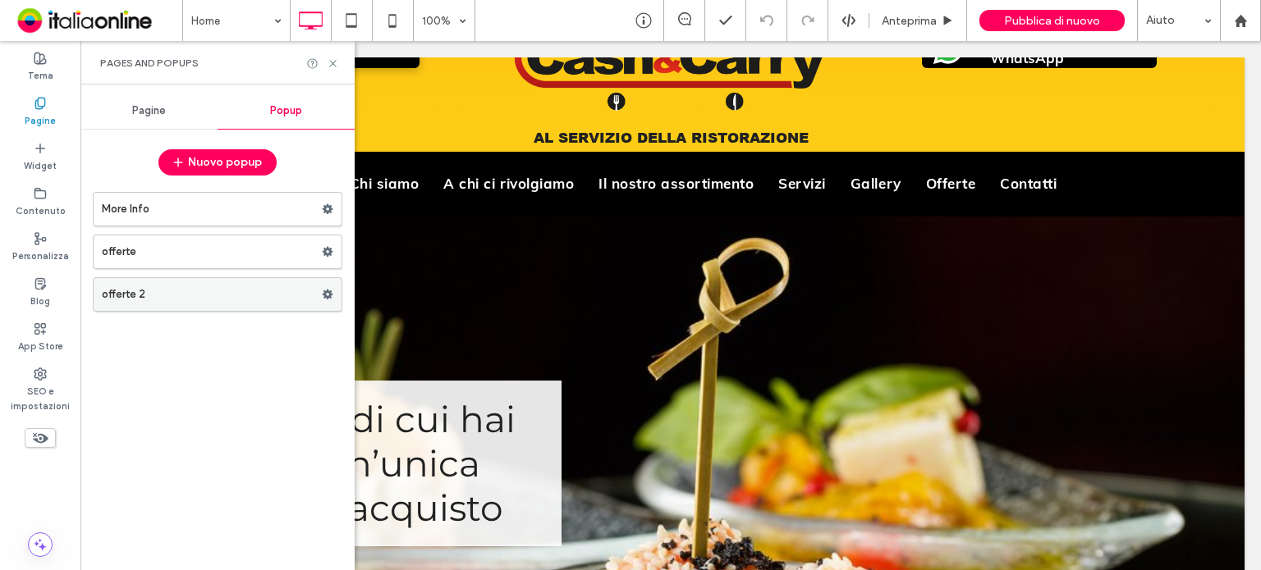
click at [246, 298] on label "offerte 2" at bounding box center [212, 294] width 220 height 33
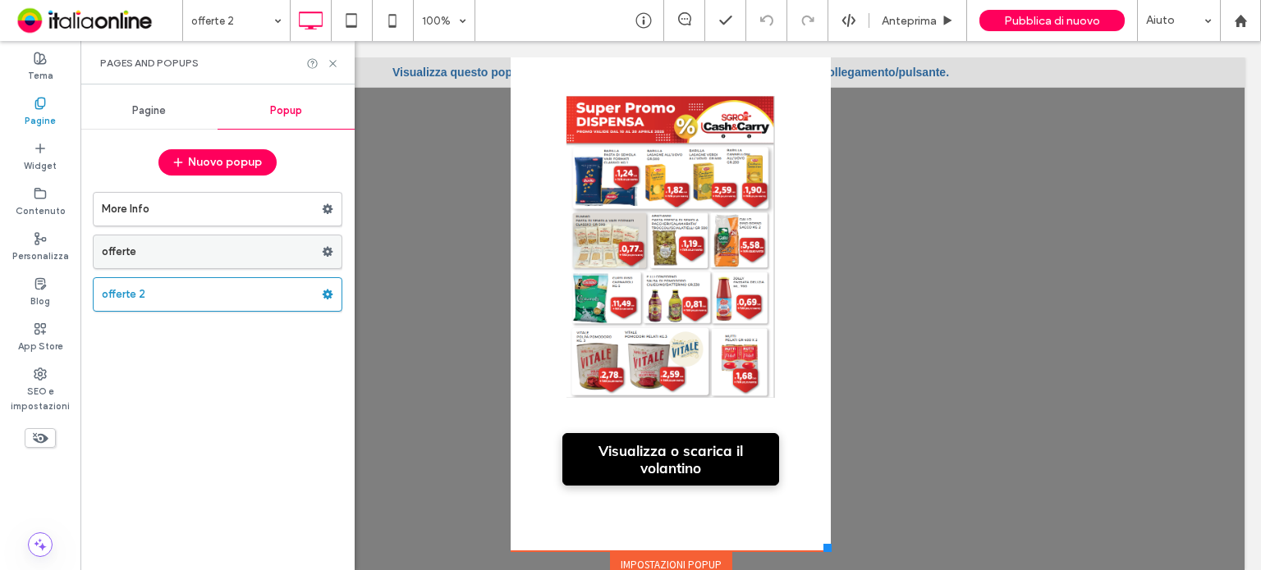
click at [300, 253] on label "offerte" at bounding box center [212, 252] width 220 height 33
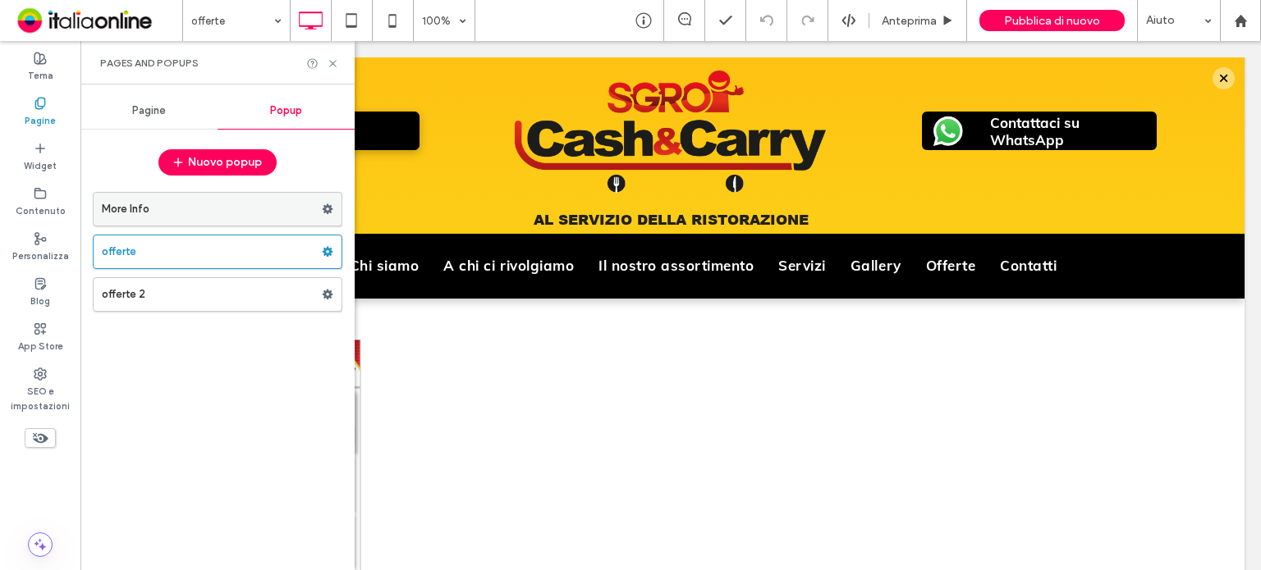
click at [263, 207] on label "More Info" at bounding box center [212, 209] width 220 height 33
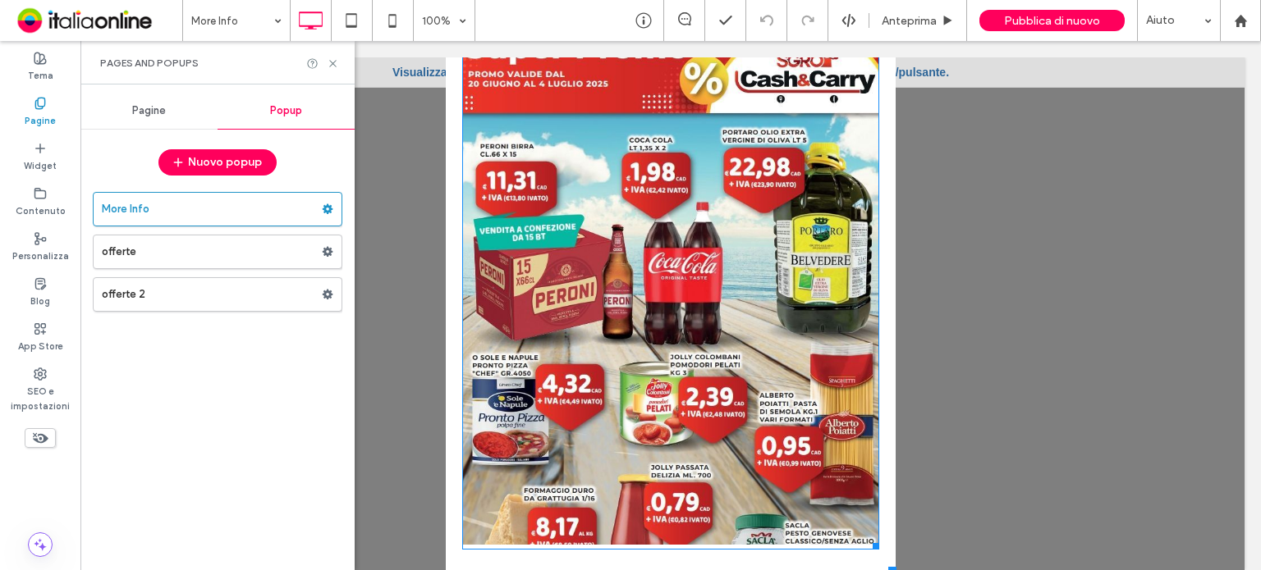
scroll to position [82, 0]
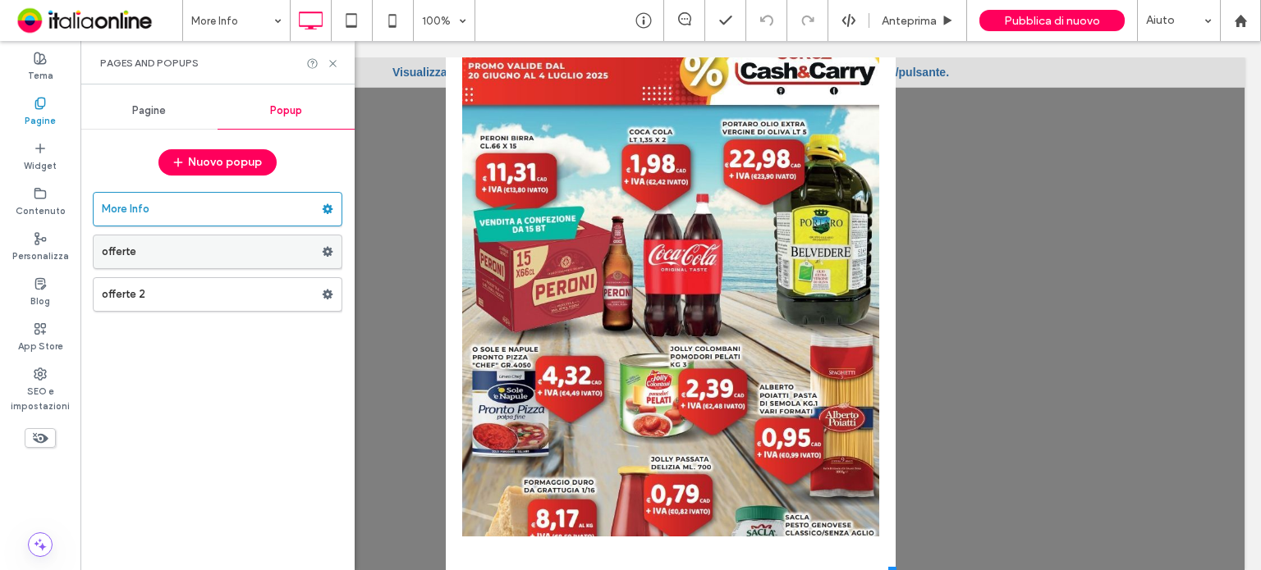
click at [279, 249] on label "offerte" at bounding box center [212, 252] width 220 height 33
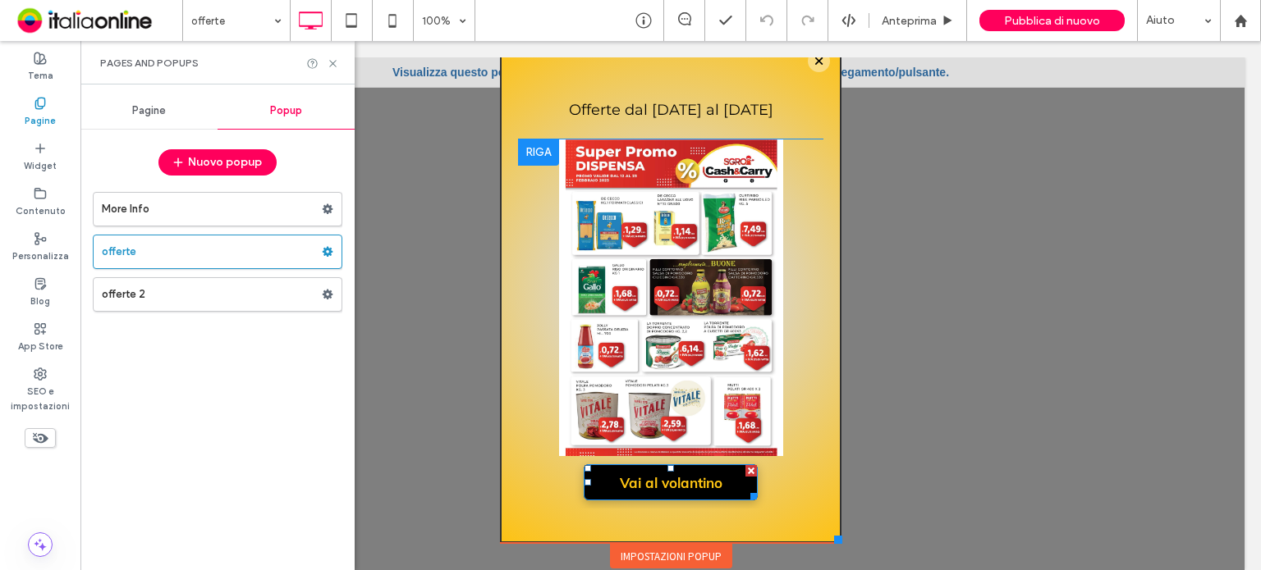
click at [683, 490] on span "Vai al volantino" at bounding box center [671, 482] width 103 height 17
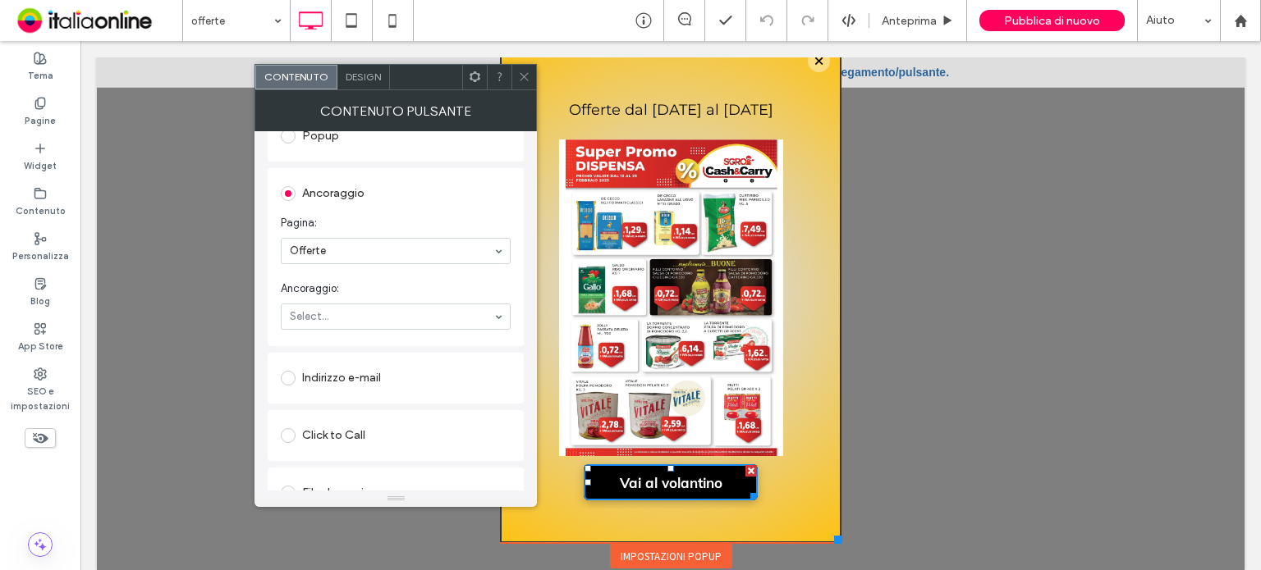
scroll to position [407, 0]
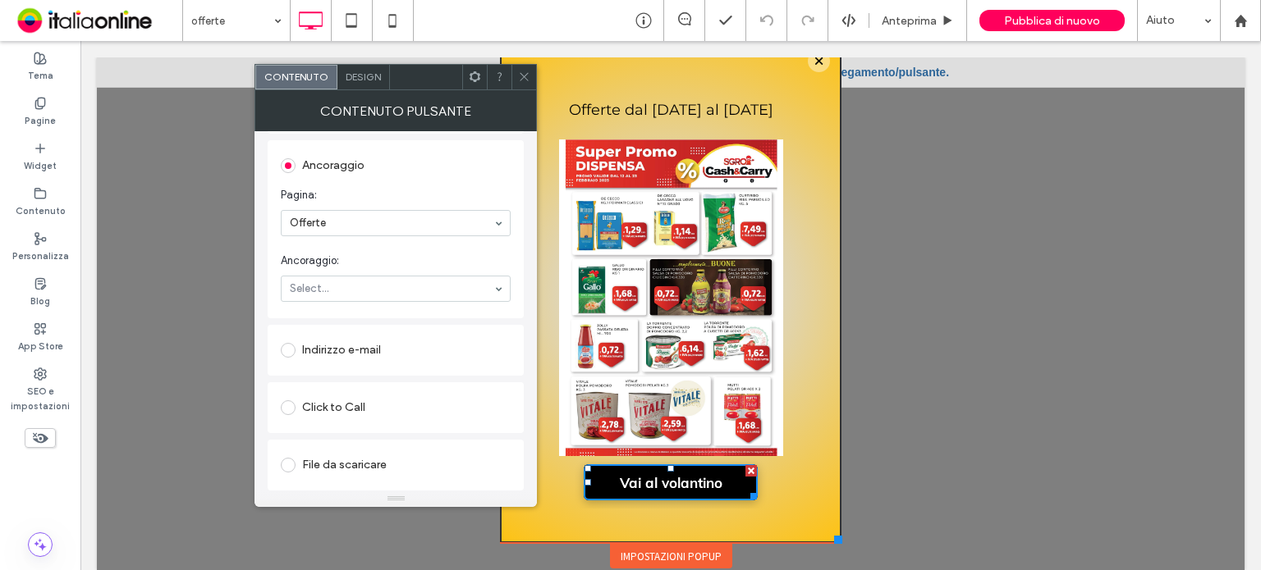
click at [519, 75] on icon at bounding box center [524, 77] width 12 height 12
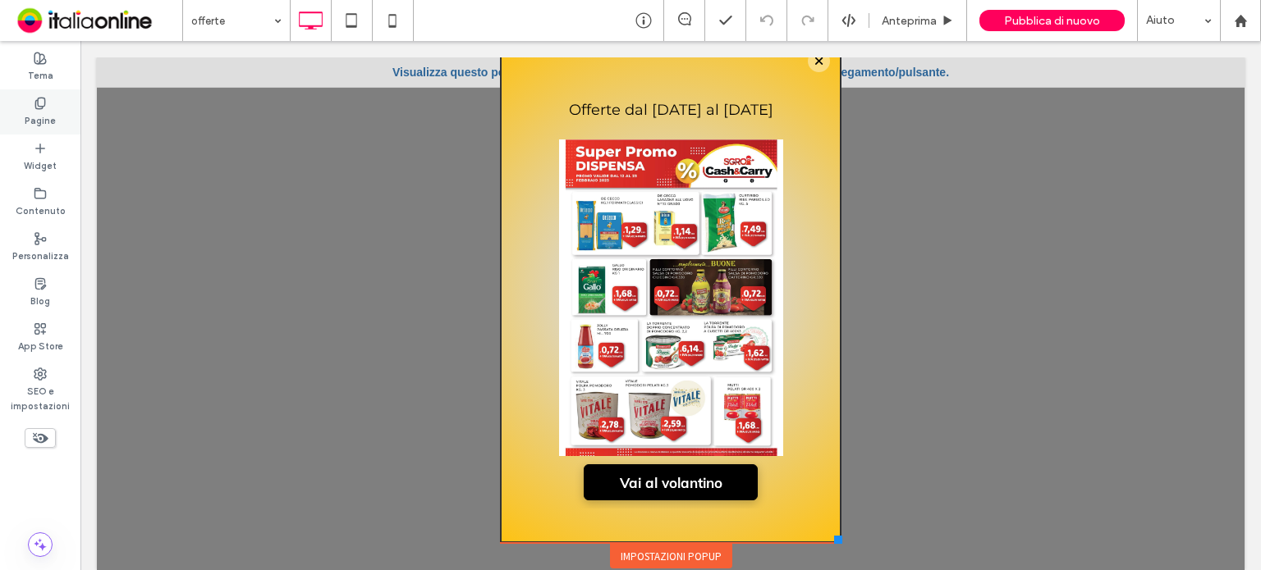
click at [46, 126] on label "Pagine" at bounding box center [40, 119] width 31 height 18
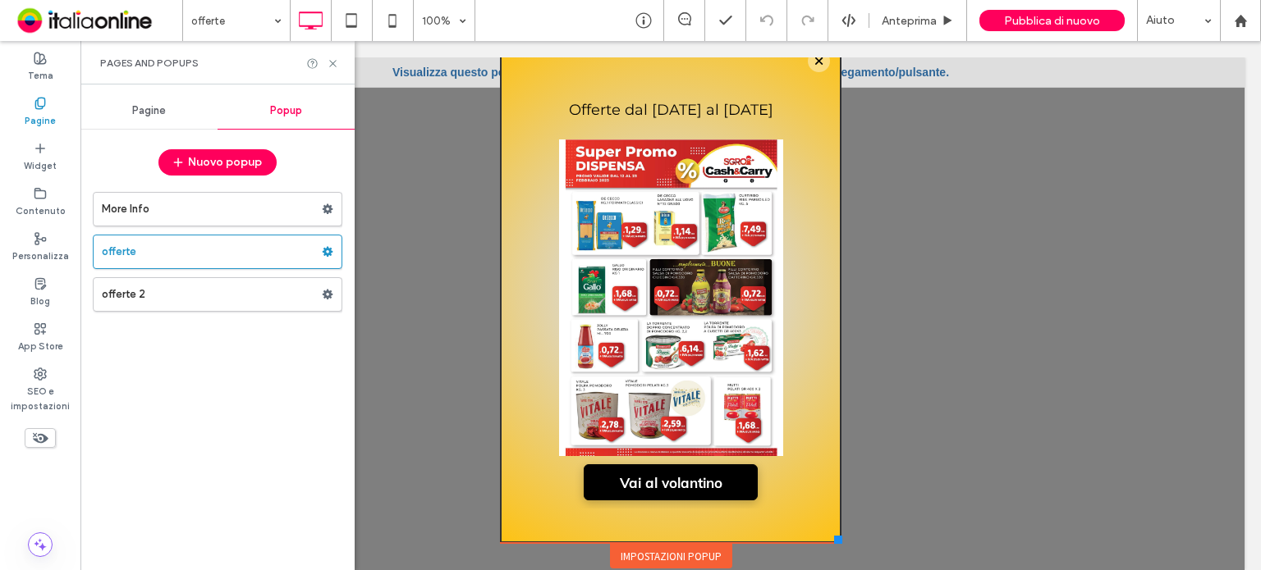
click at [174, 122] on div "Pagine" at bounding box center [148, 111] width 137 height 36
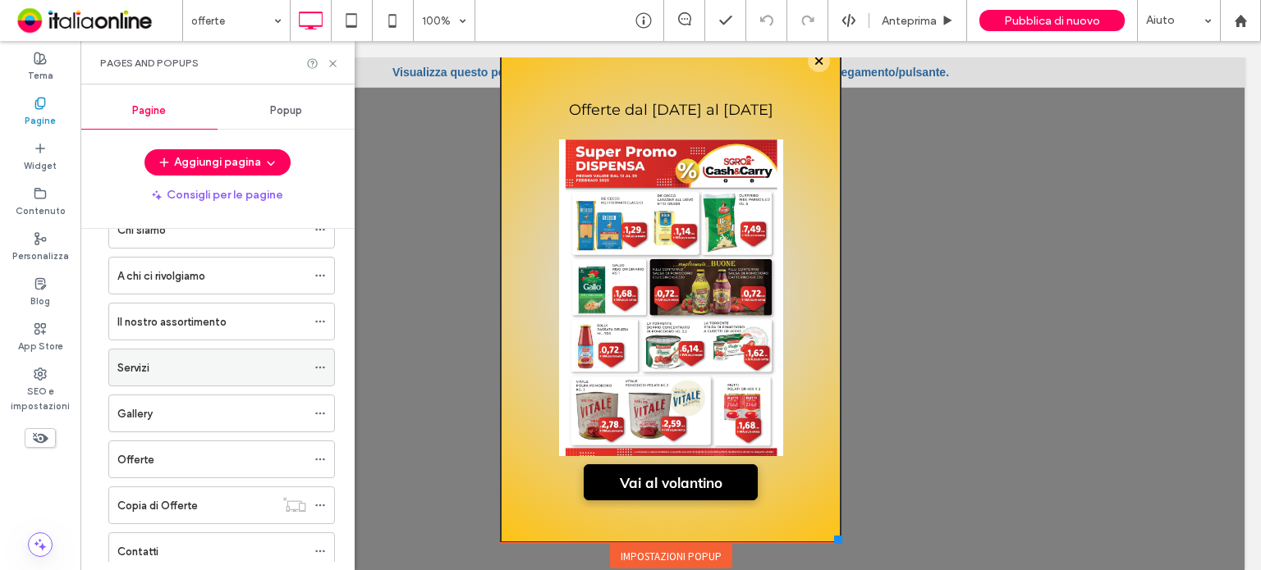
scroll to position [137, 0]
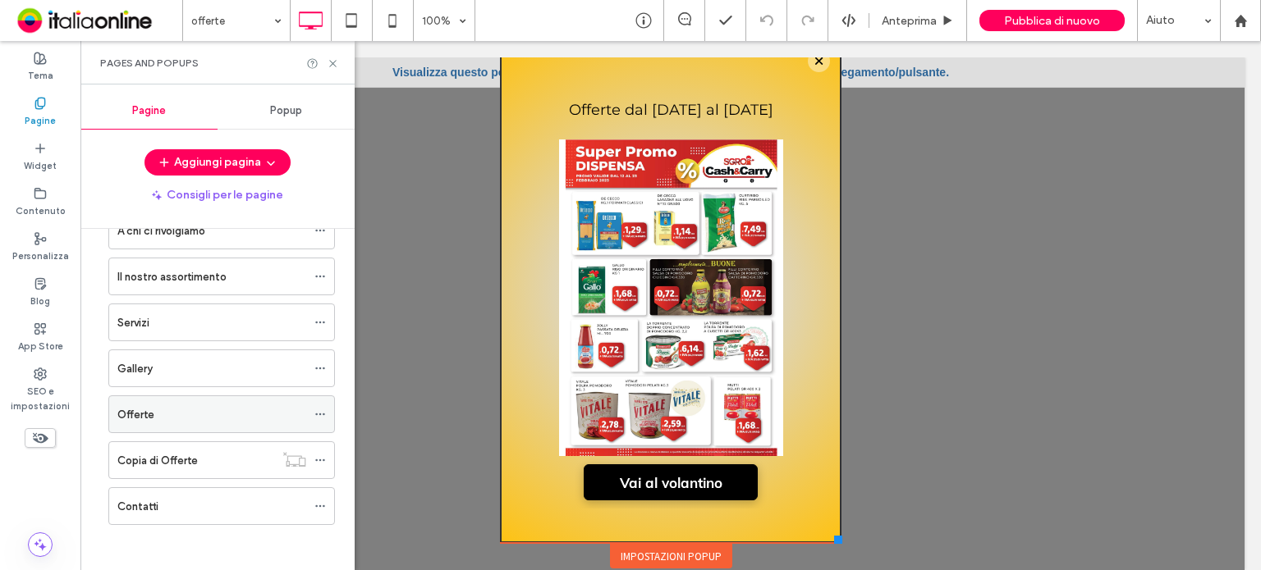
click at [205, 413] on div "Offerte" at bounding box center [211, 414] width 189 height 17
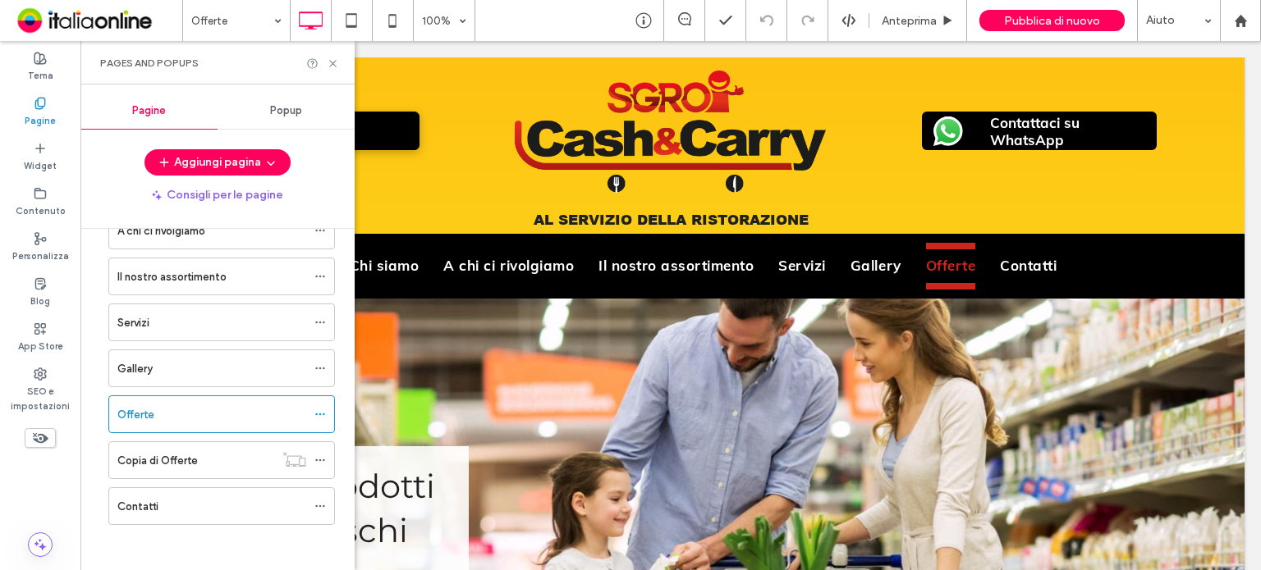
click at [282, 121] on div "Popup" at bounding box center [285, 111] width 137 height 36
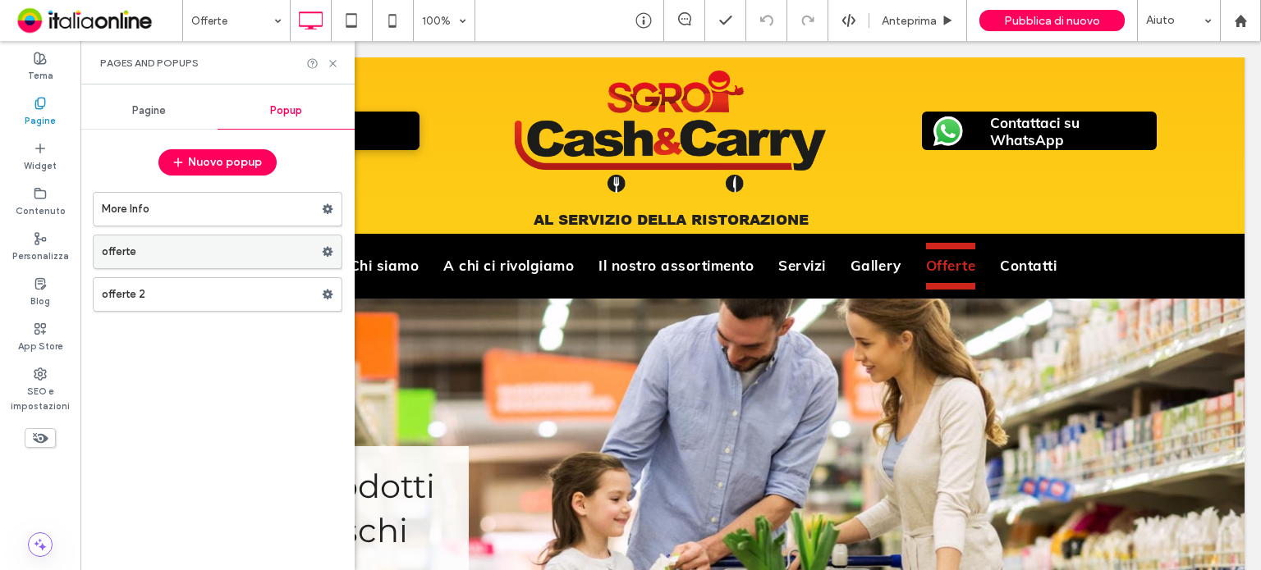
click at [326, 249] on use at bounding box center [328, 252] width 11 height 10
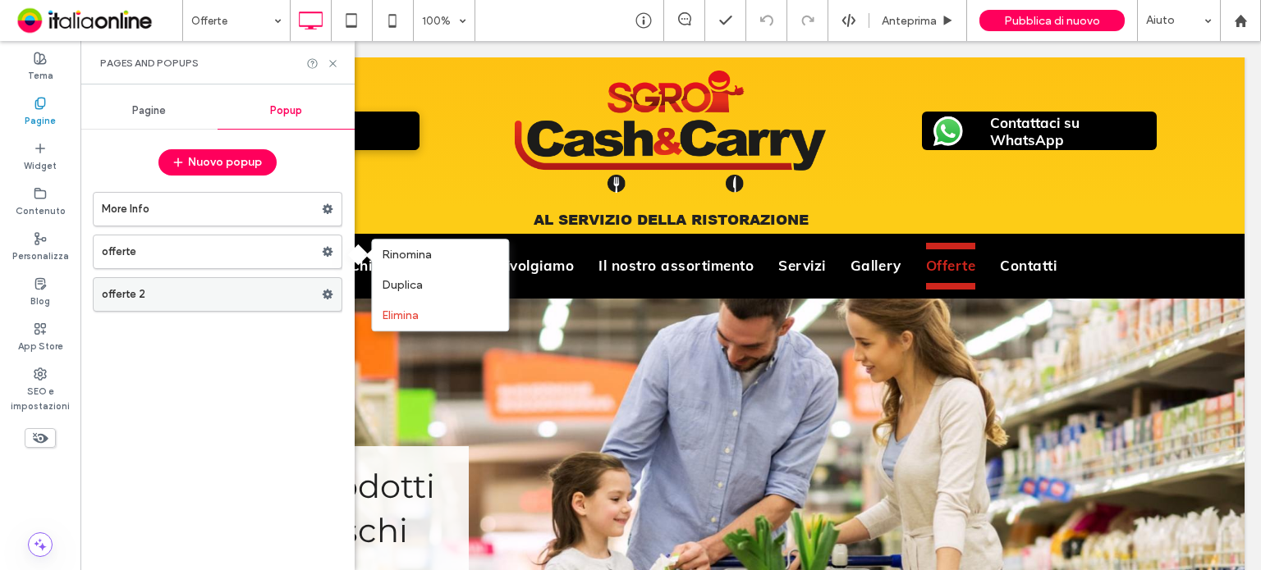
click at [319, 295] on label "offerte 2" at bounding box center [212, 294] width 220 height 33
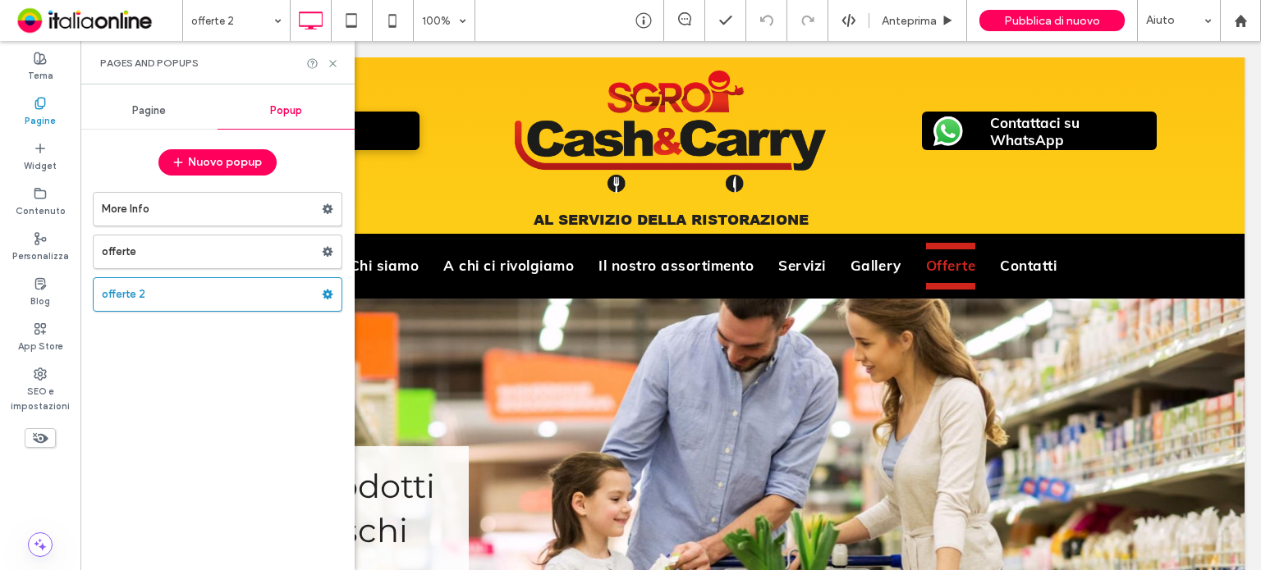
click at [325, 295] on div at bounding box center [630, 285] width 1261 height 570
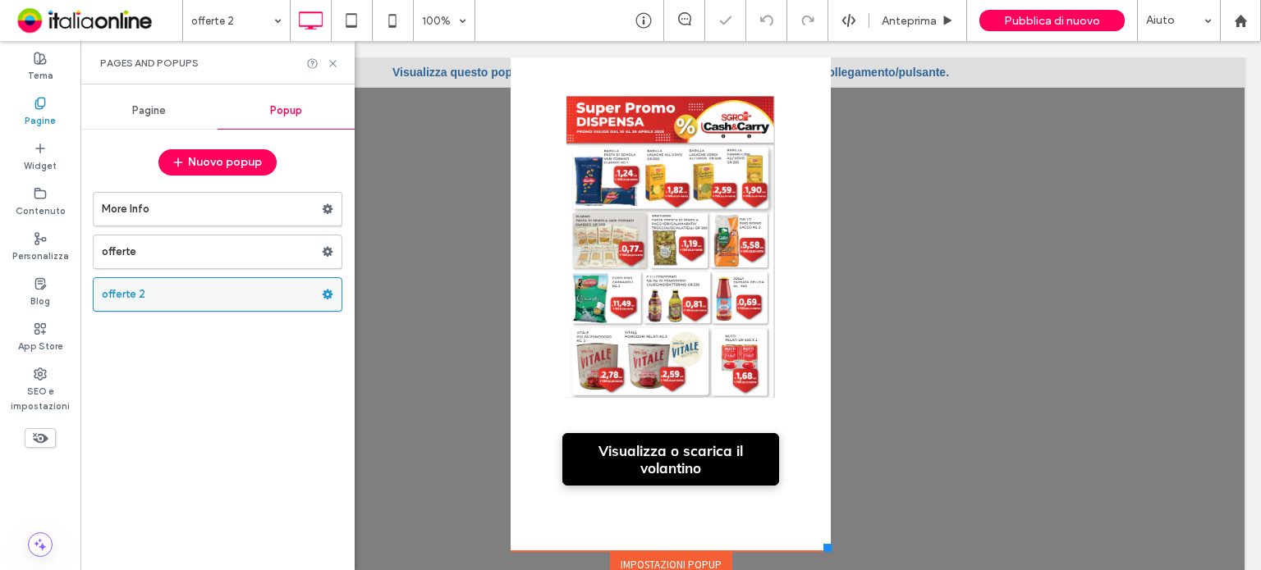
click at [331, 290] on use at bounding box center [328, 295] width 11 height 10
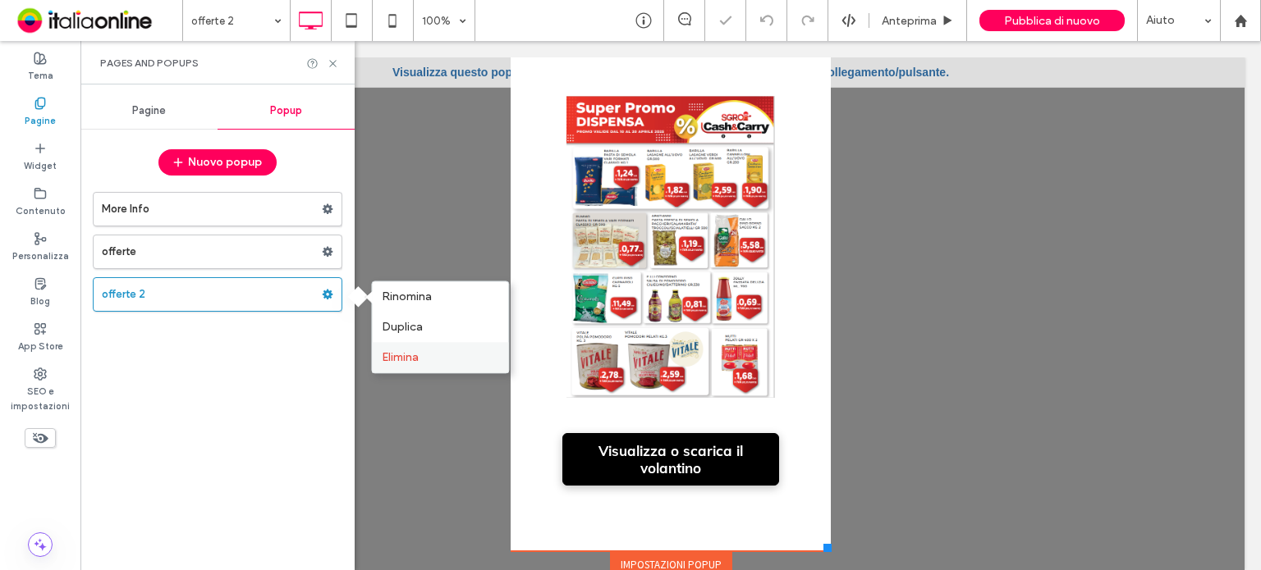
click at [416, 351] on span "Elimina" at bounding box center [400, 357] width 37 height 14
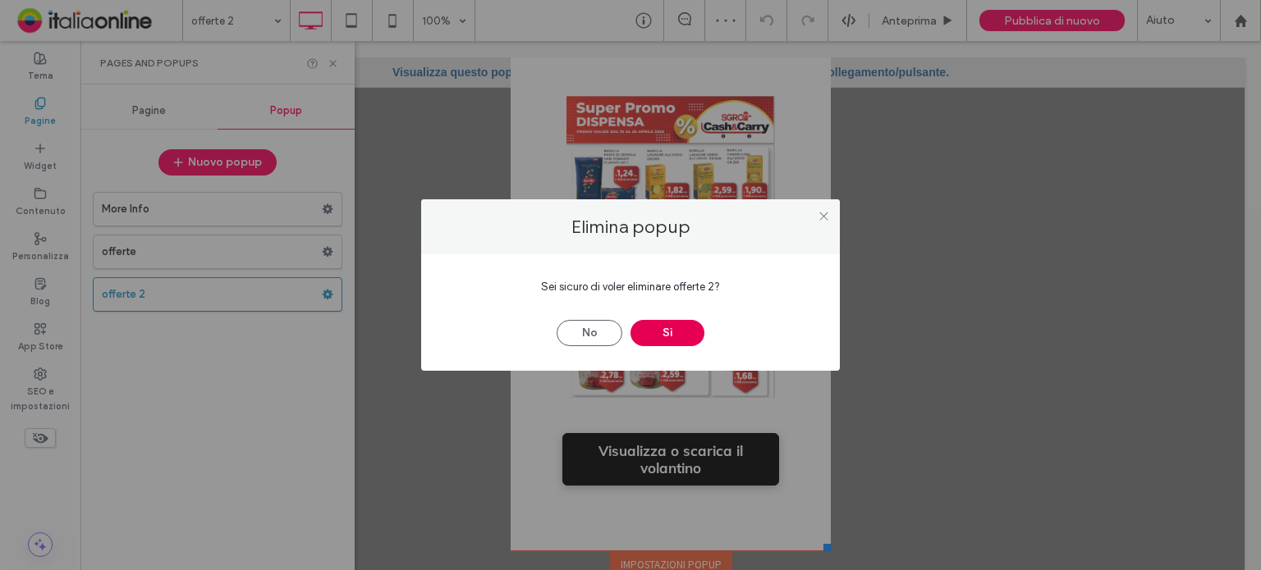
click at [676, 333] on button "Sì" at bounding box center [667, 333] width 74 height 26
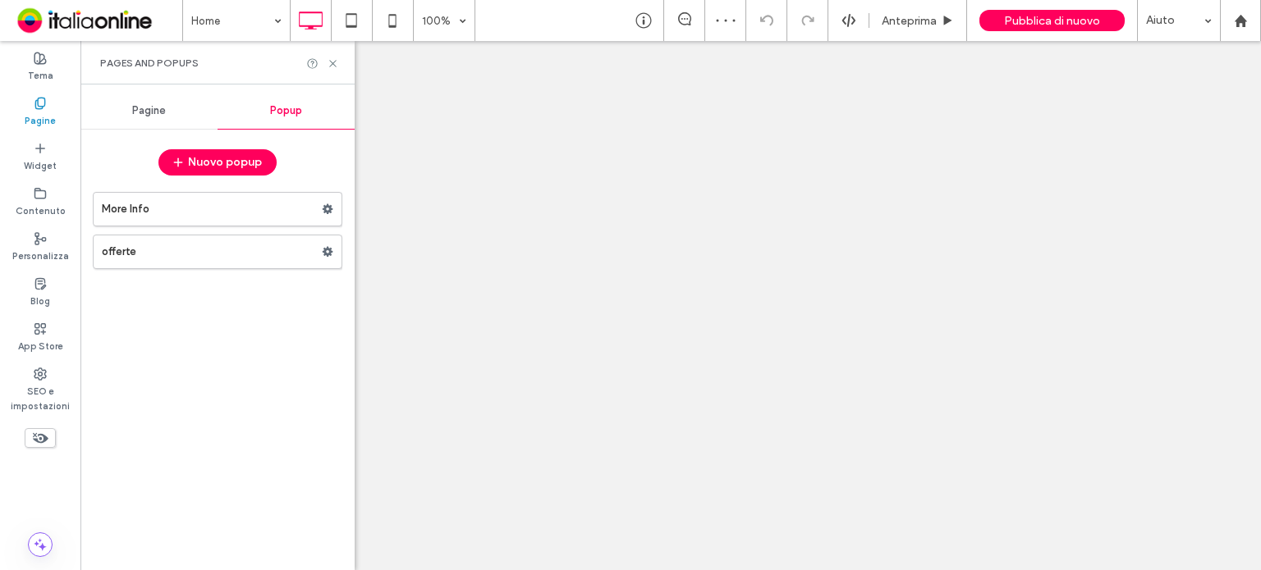
click at [240, 209] on div at bounding box center [630, 285] width 1261 height 570
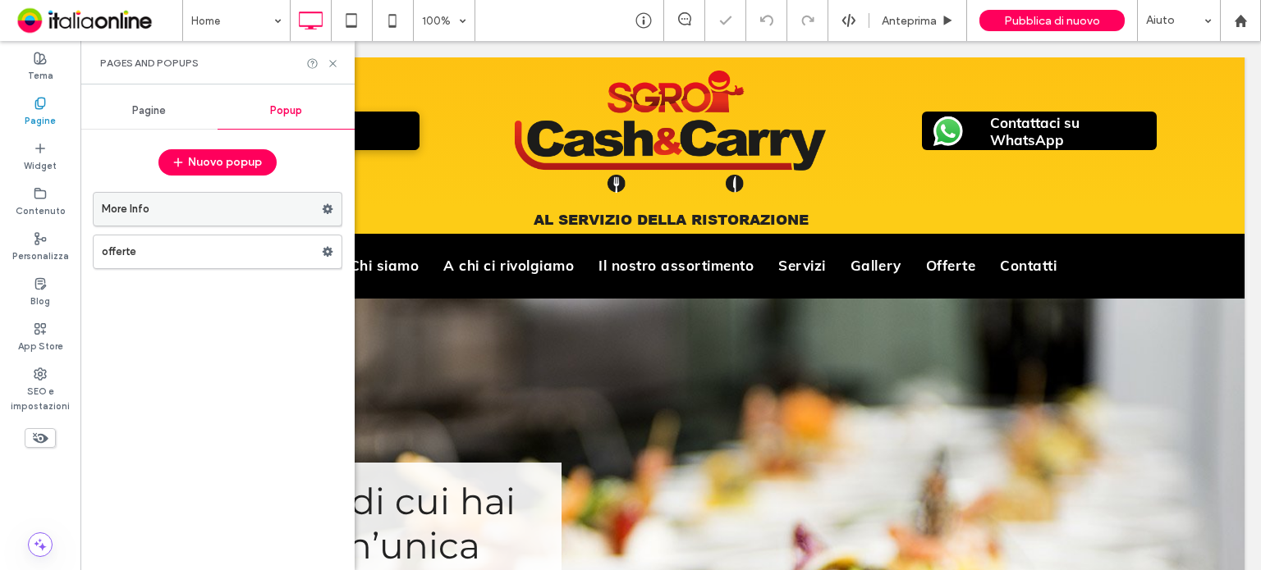
click at [269, 210] on label "More Info" at bounding box center [212, 209] width 220 height 33
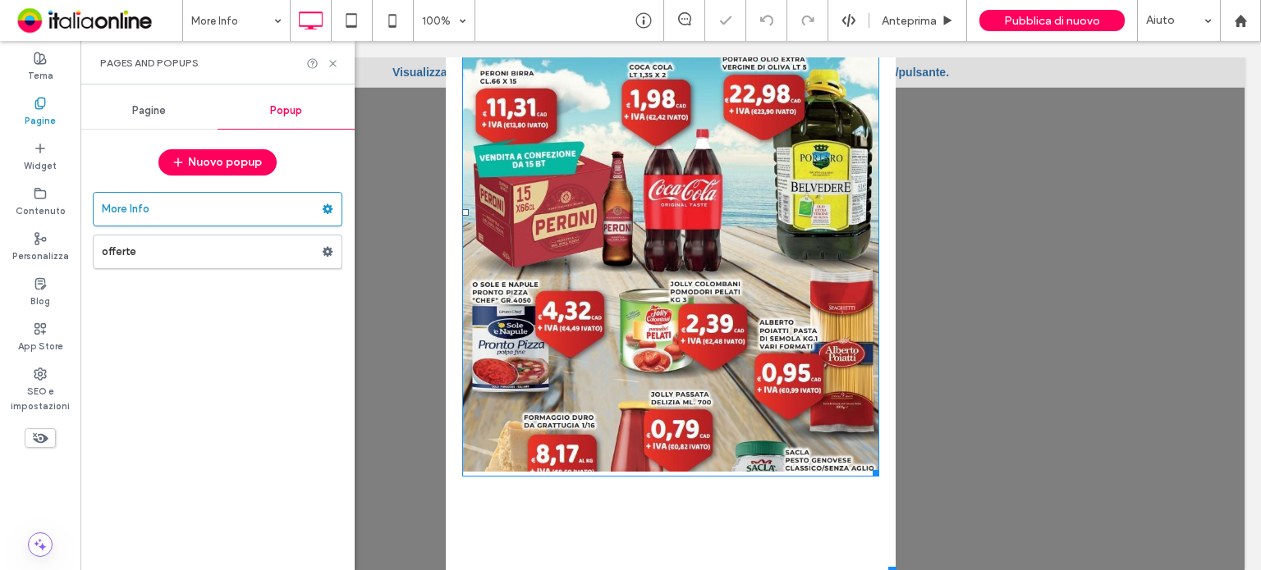
scroll to position [151, 0]
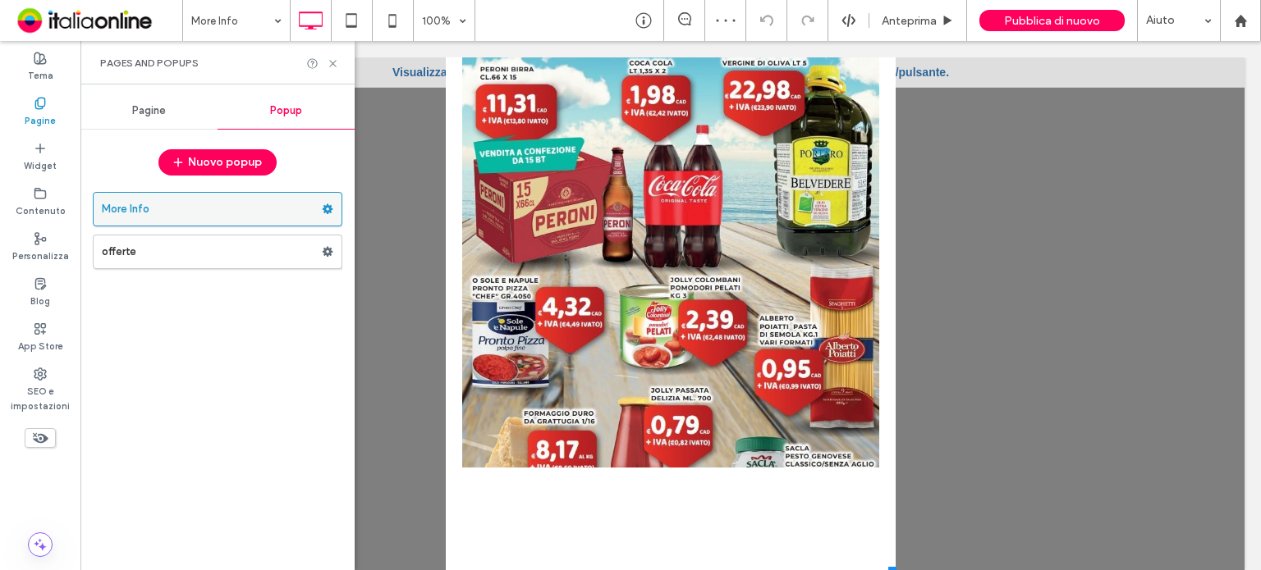
click at [326, 209] on use at bounding box center [328, 209] width 11 height 10
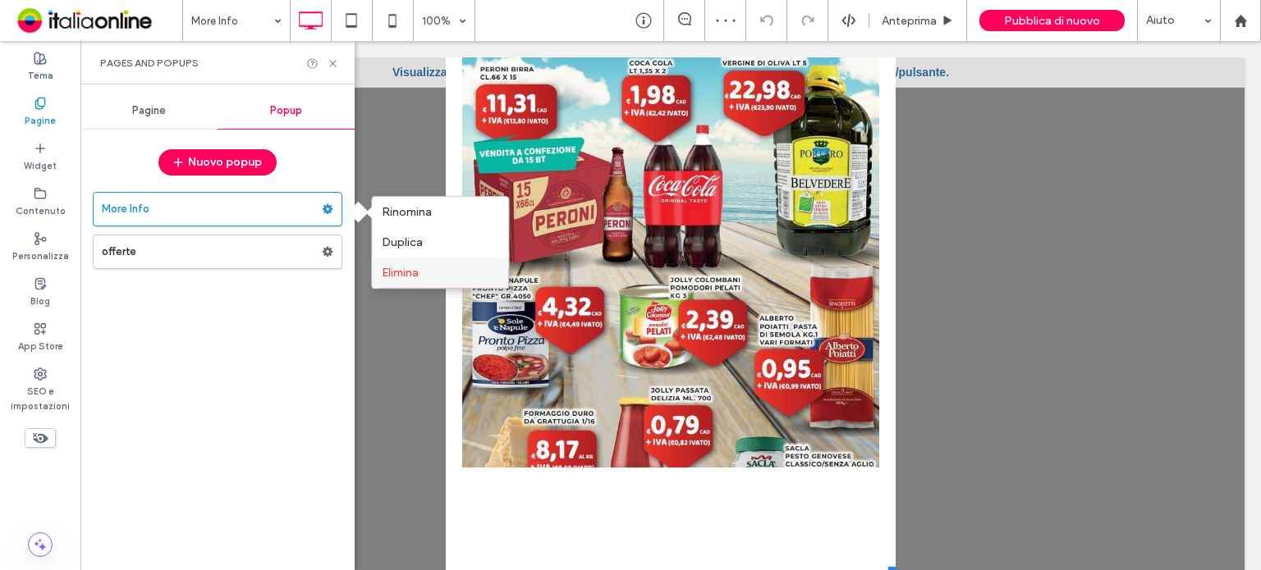
click at [404, 271] on span "Elimina" at bounding box center [400, 273] width 37 height 14
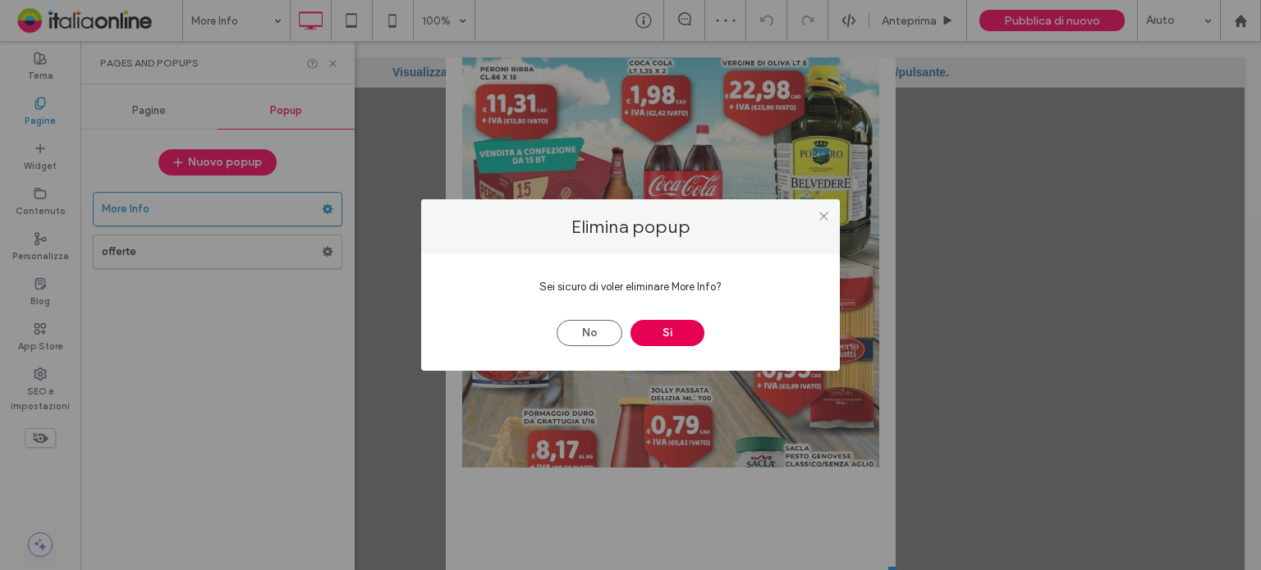
click at [672, 323] on button "Sì" at bounding box center [667, 333] width 74 height 26
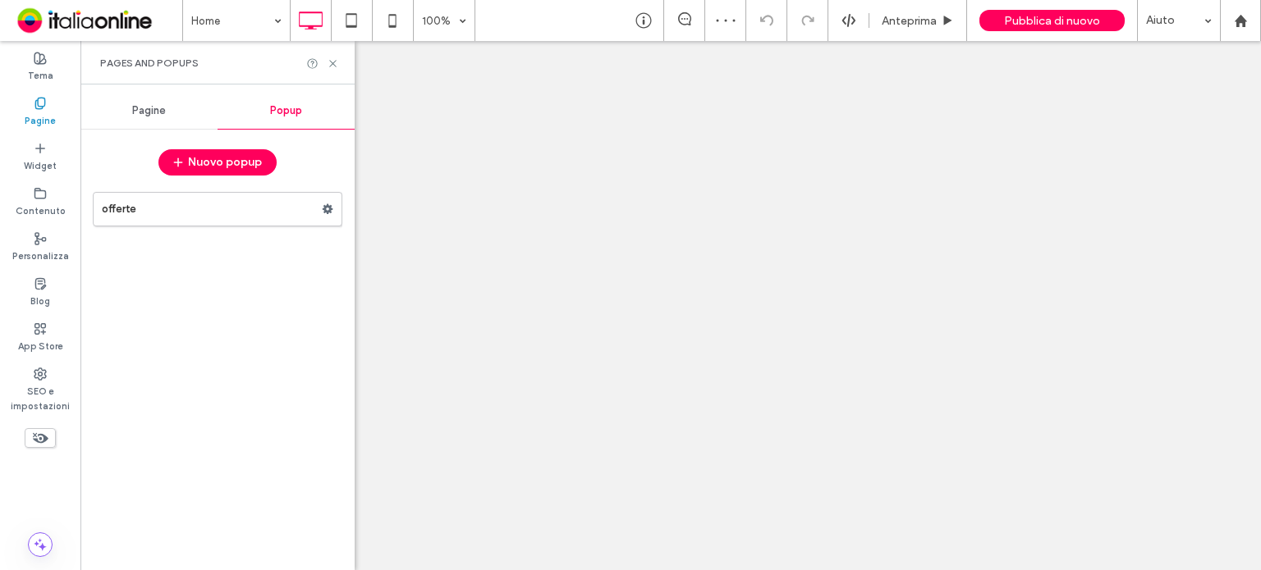
click at [199, 205] on div at bounding box center [630, 285] width 1261 height 570
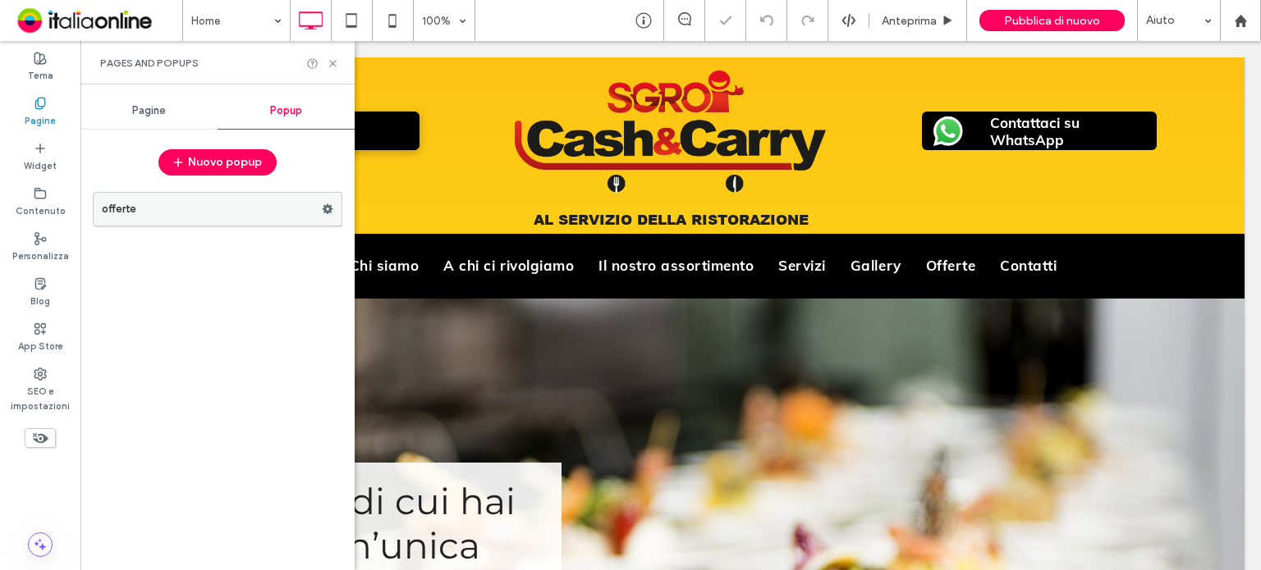
click at [325, 207] on use at bounding box center [328, 209] width 11 height 10
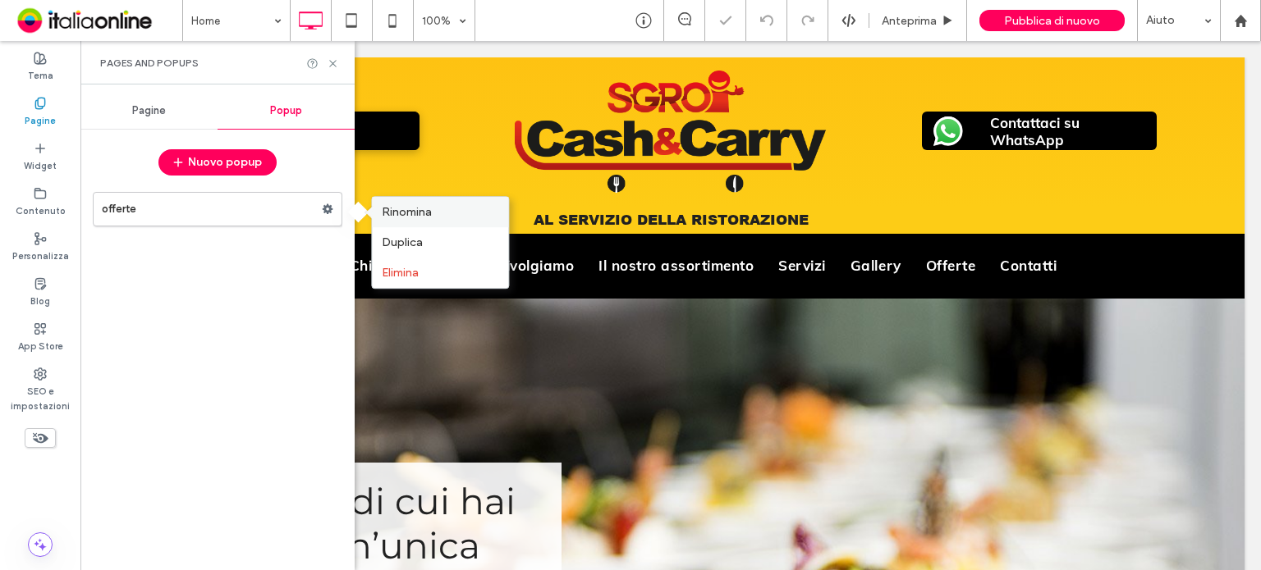
click at [411, 216] on span "Rinomina" at bounding box center [407, 212] width 50 height 14
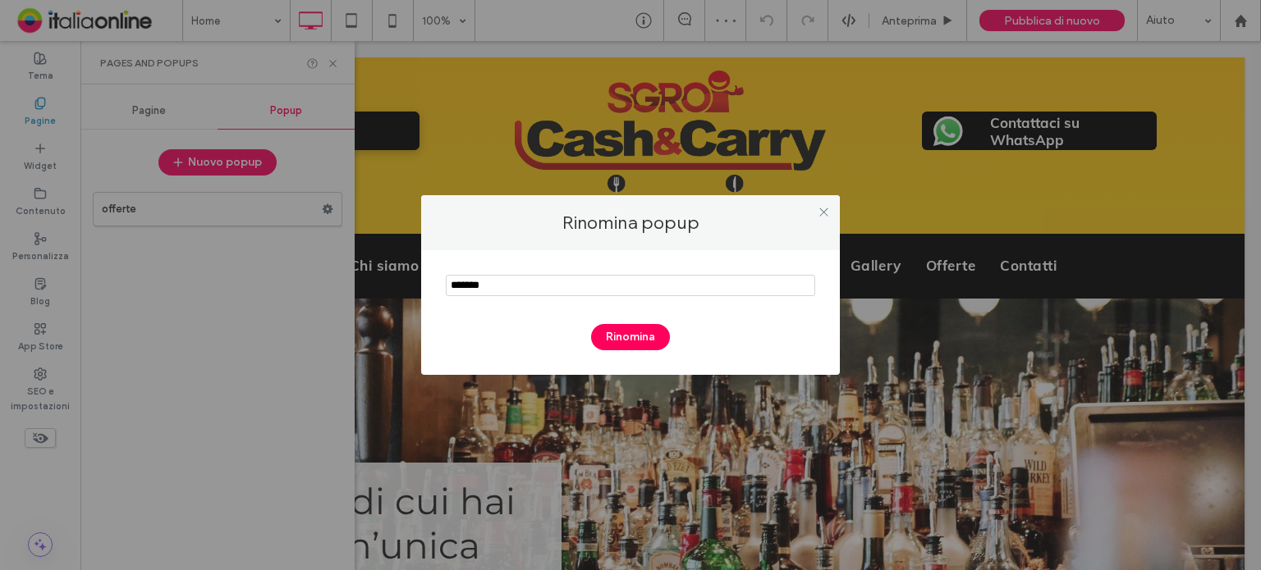
click at [529, 274] on section at bounding box center [630, 287] width 369 height 41
click at [529, 279] on input "notEmpty" at bounding box center [630, 285] width 369 height 21
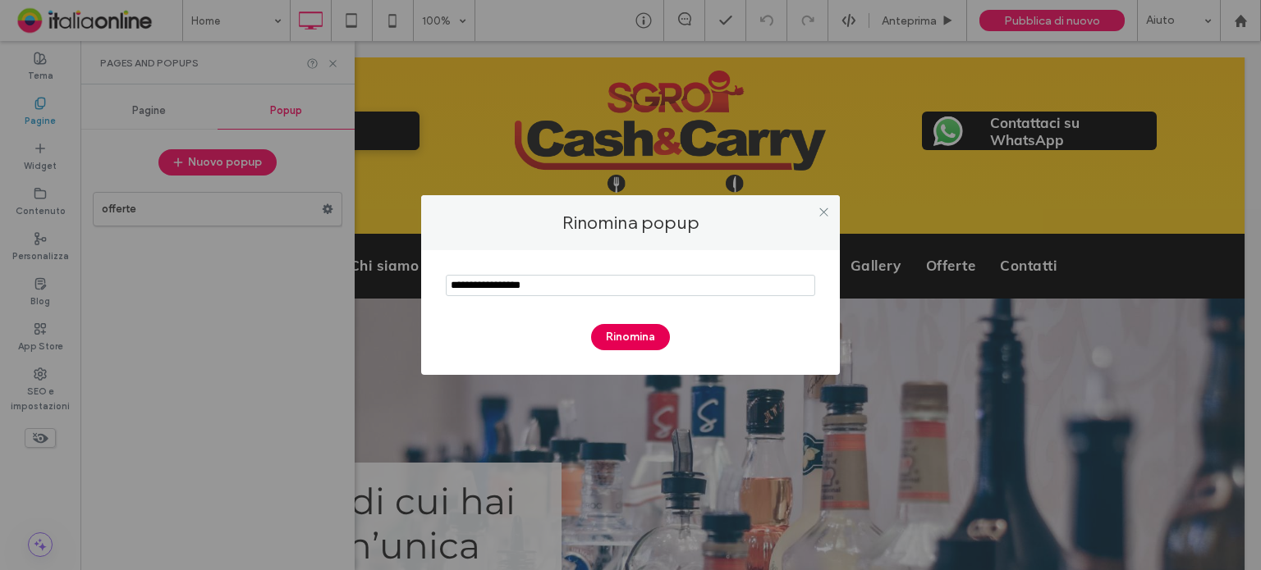
type input "**********"
click at [616, 333] on button "Rinomina" at bounding box center [630, 337] width 79 height 26
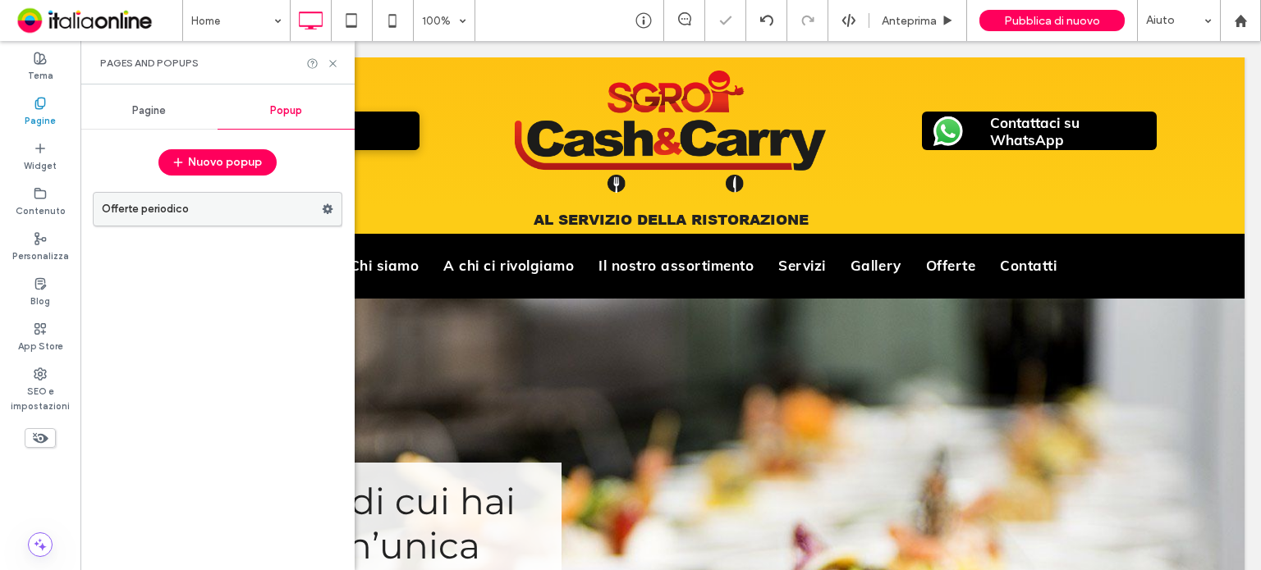
click at [277, 213] on label "Offerte periodico" at bounding box center [212, 209] width 220 height 33
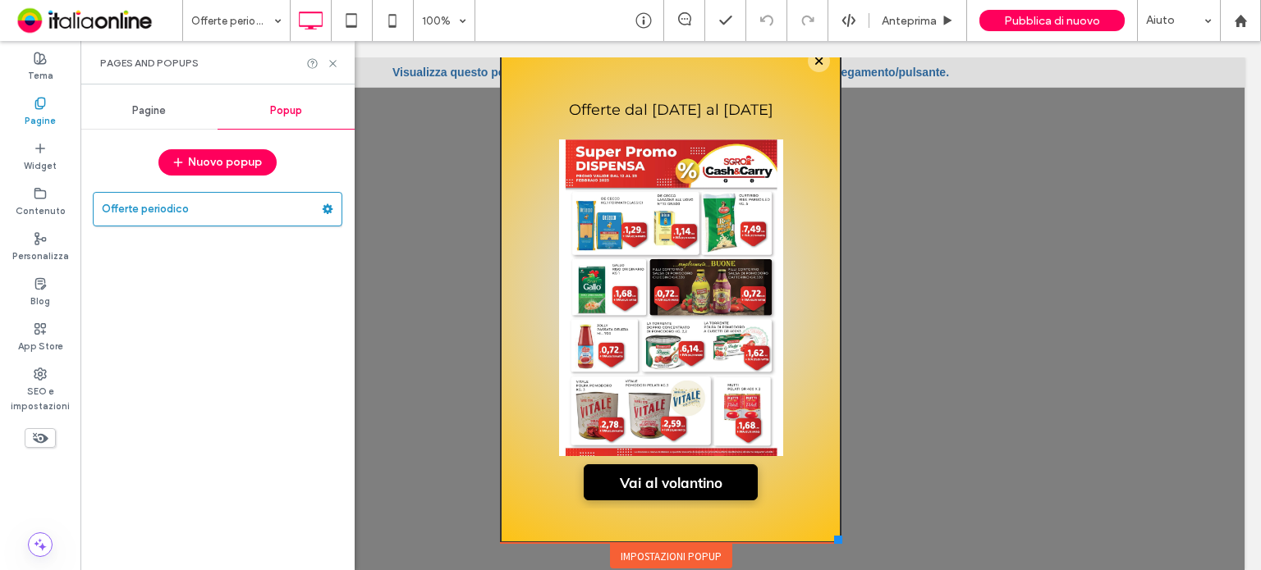
click at [154, 111] on span "Pagine" at bounding box center [149, 110] width 34 height 13
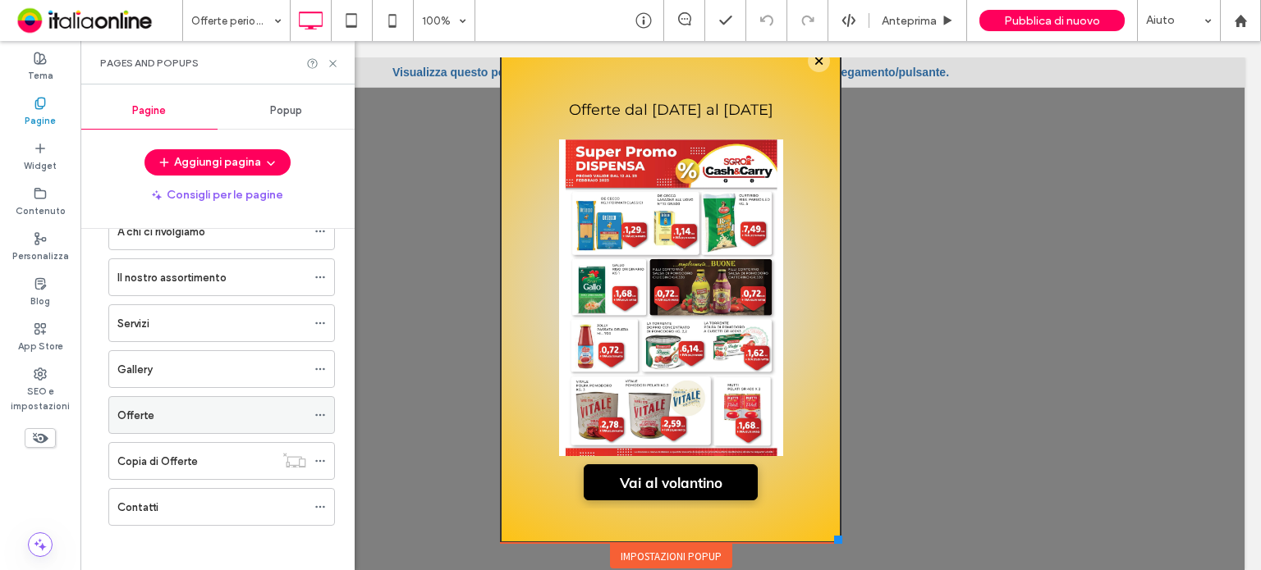
scroll to position [137, 0]
click at [199, 413] on div "Offerte" at bounding box center [211, 414] width 189 height 17
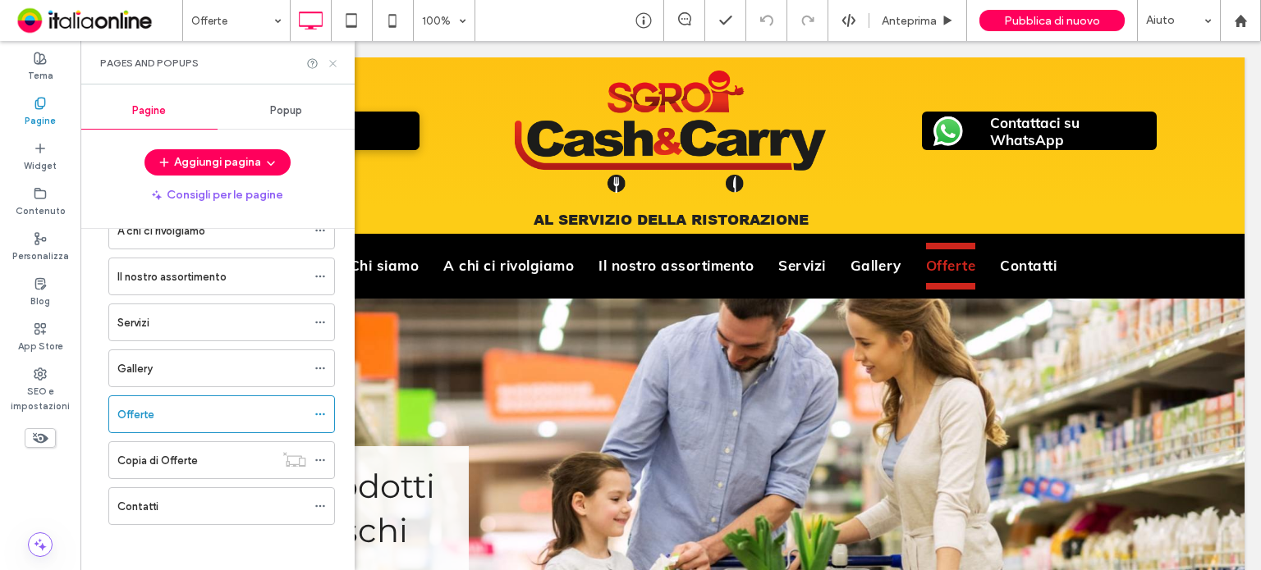
click at [332, 65] on icon at bounding box center [333, 63] width 12 height 12
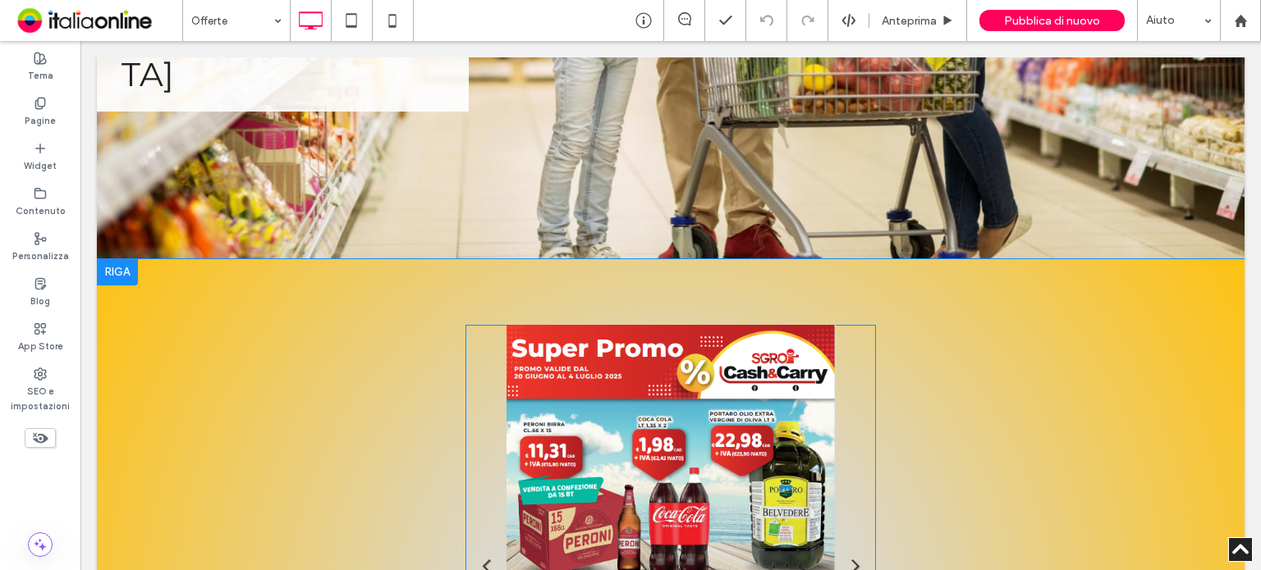
scroll to position [903, 0]
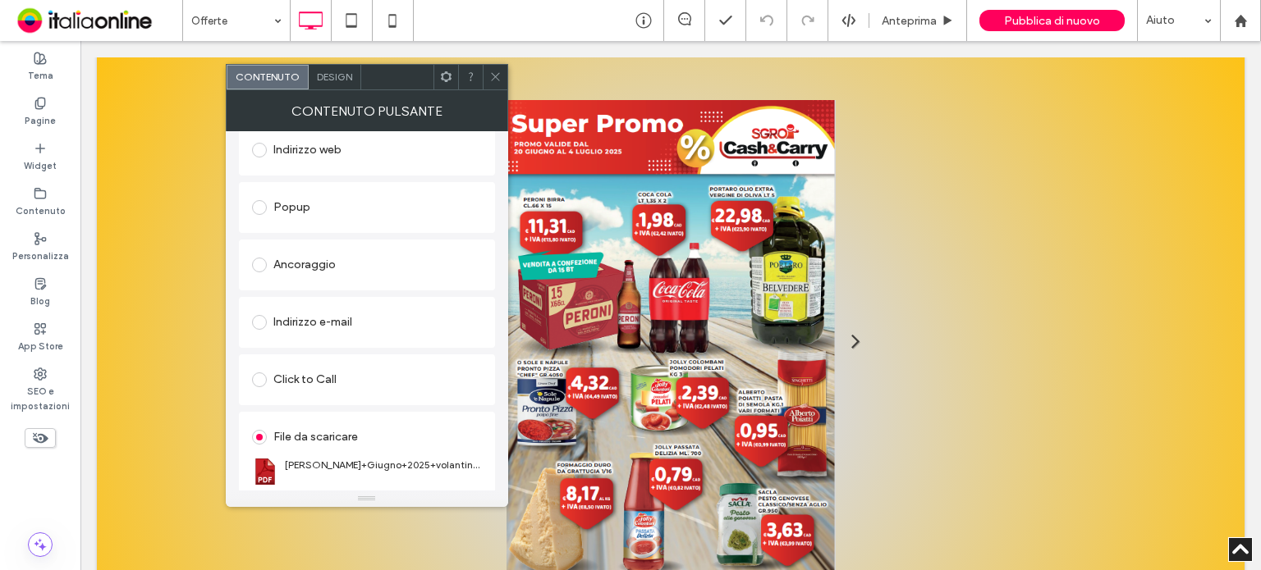
scroll to position [274, 0]
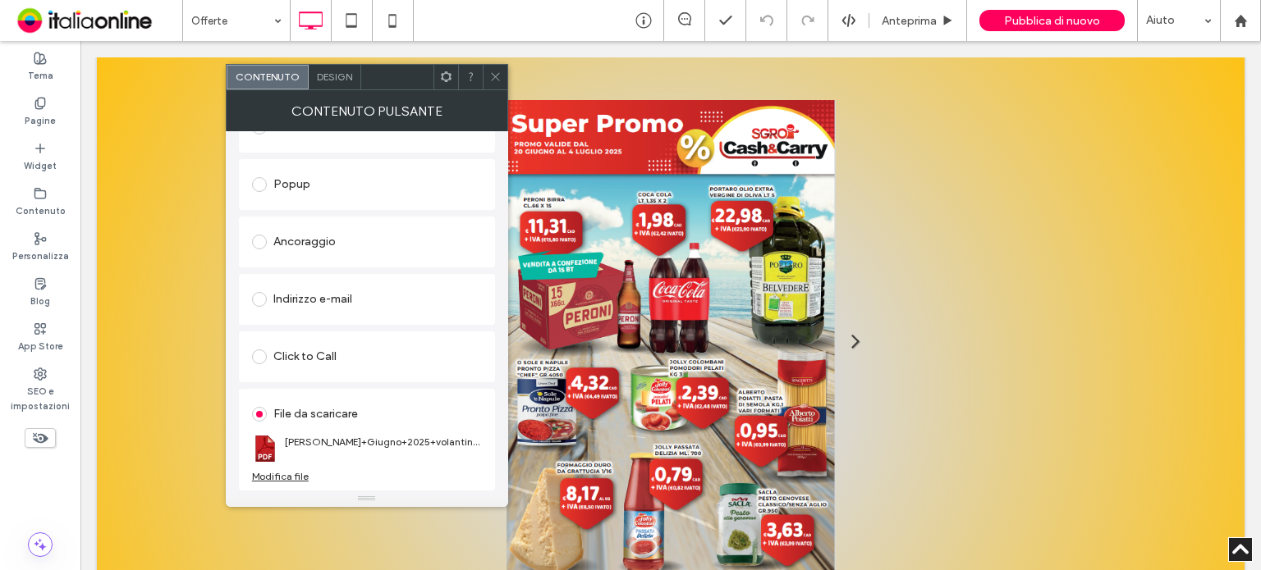
click at [281, 475] on div "Modifica file" at bounding box center [280, 476] width 57 height 12
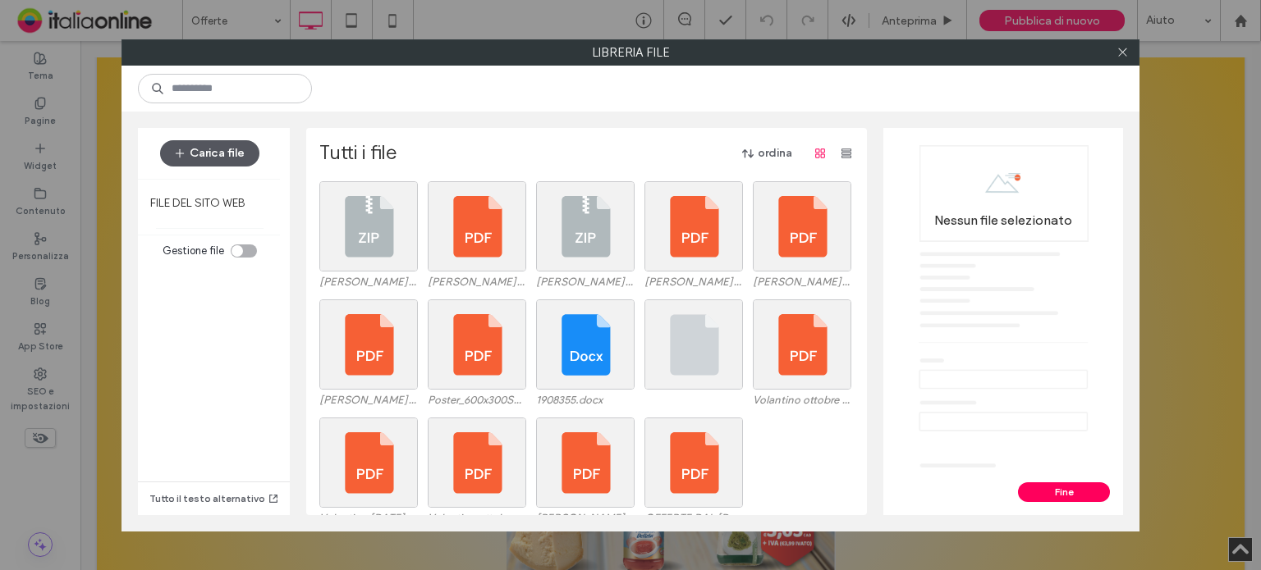
click at [233, 148] on button "Carica file" at bounding box center [209, 153] width 99 height 26
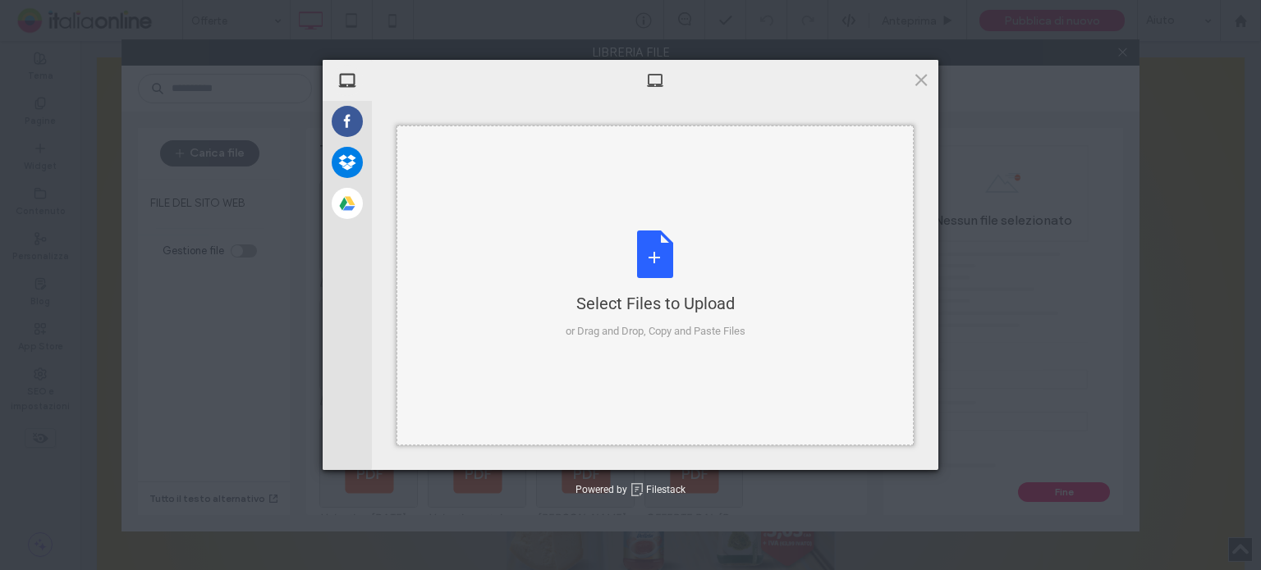
click at [664, 267] on div "Select Files to Upload or Drag and Drop, Copy and Paste Files" at bounding box center [655, 285] width 180 height 109
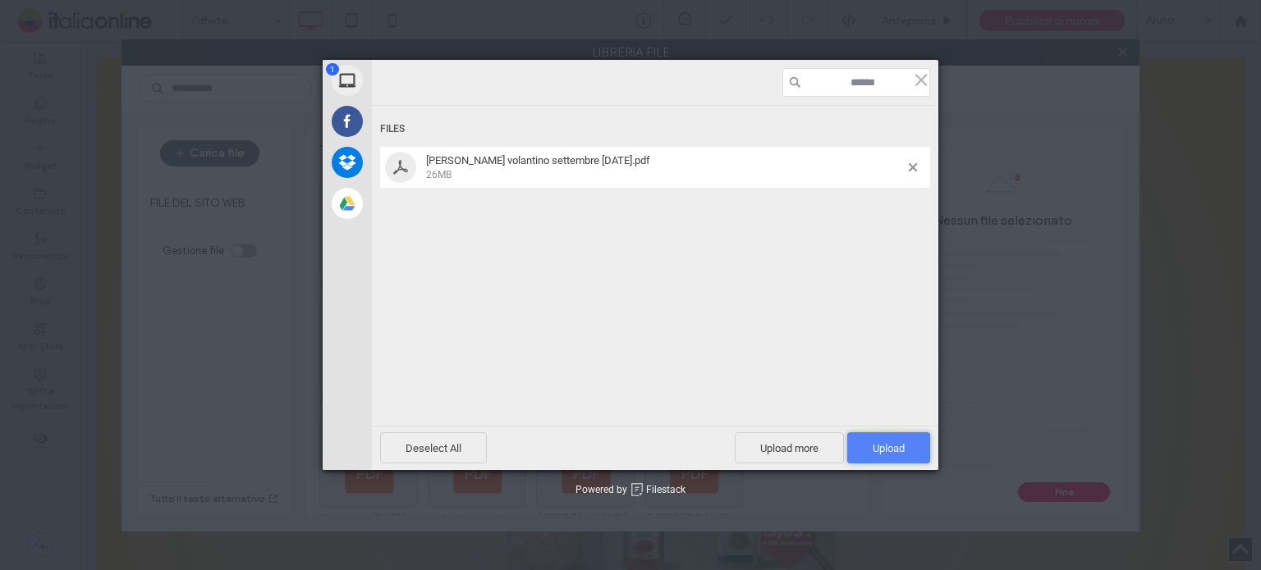
click at [901, 455] on span "Upload 1" at bounding box center [888, 448] width 83 height 31
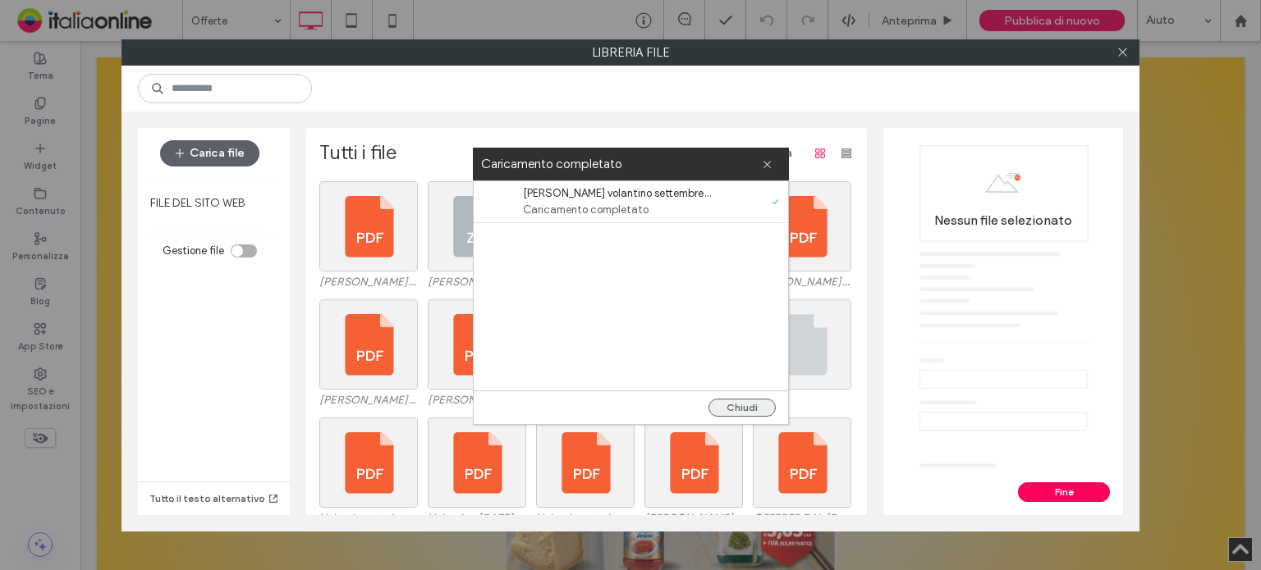
click at [764, 404] on button "Chiudi" at bounding box center [741, 408] width 67 height 18
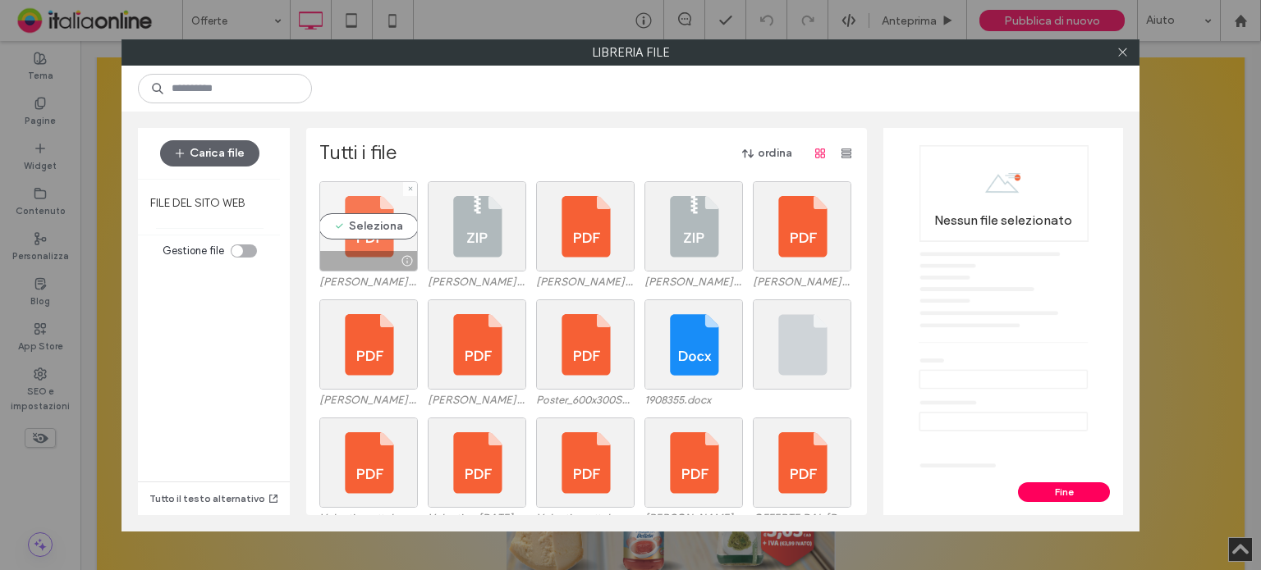
click at [350, 261] on div at bounding box center [368, 261] width 97 height 20
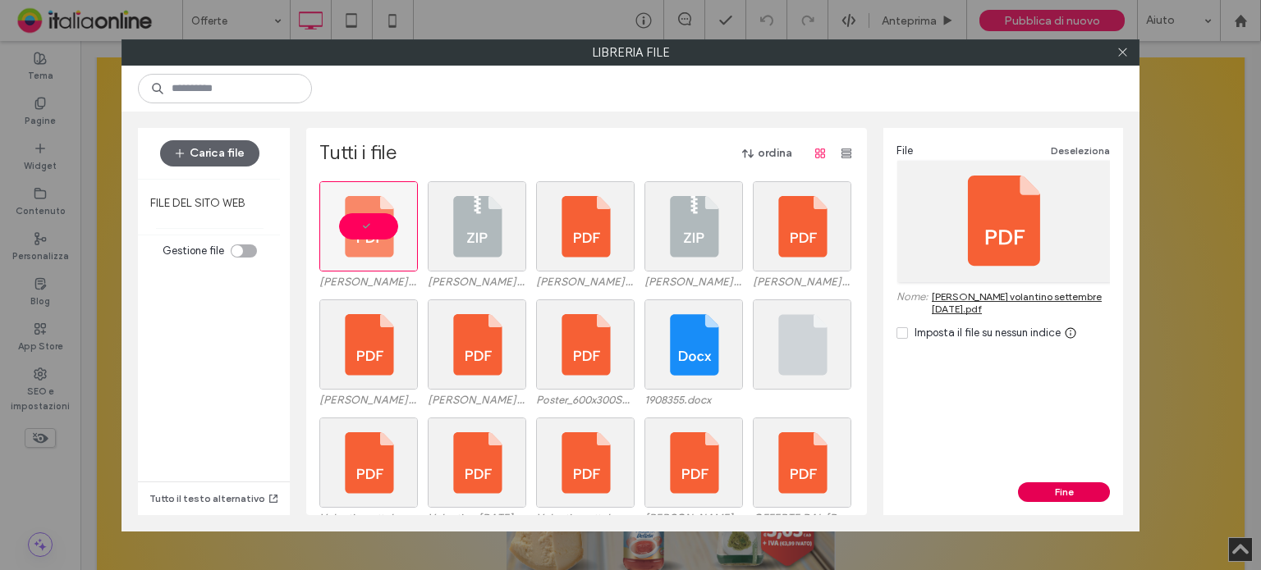
click at [1072, 489] on button "Fine" at bounding box center [1064, 493] width 92 height 20
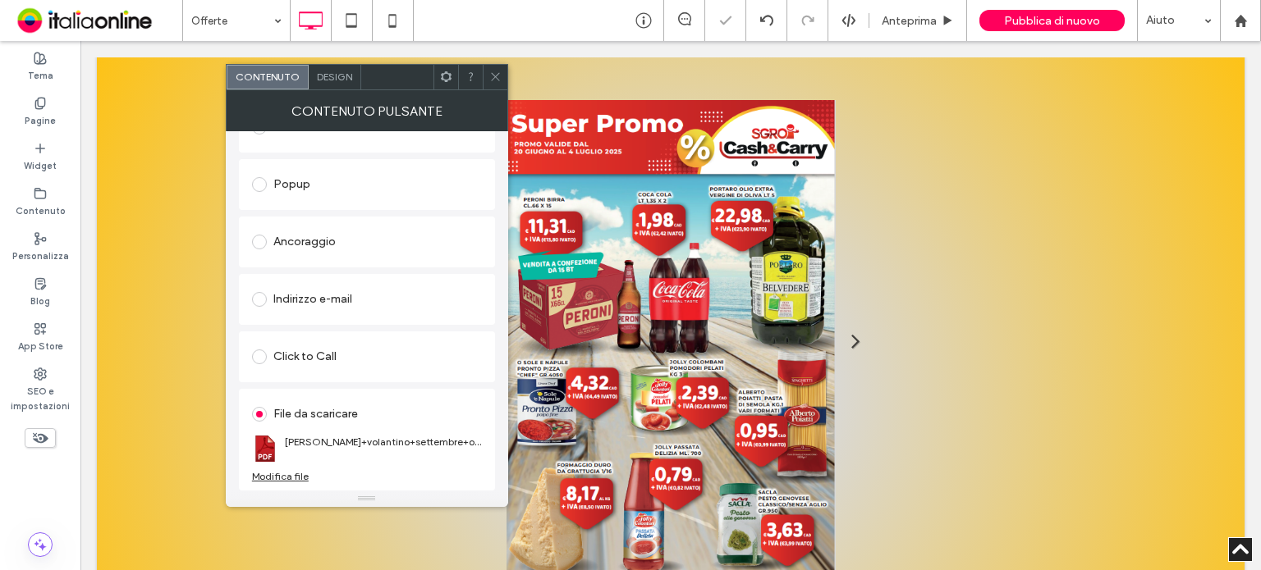
click at [497, 73] on icon at bounding box center [495, 77] width 12 height 12
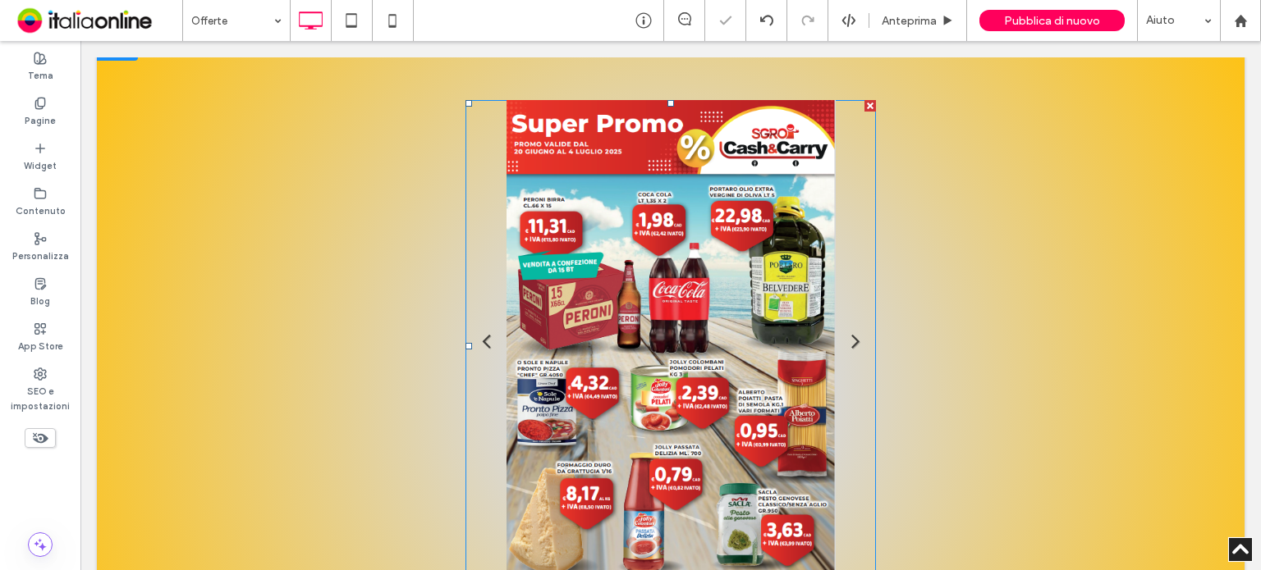
click at [683, 208] on li "Titolo diapositiva Scrivi qui la tua didascalia Pulsante" at bounding box center [670, 346] width 410 height 492
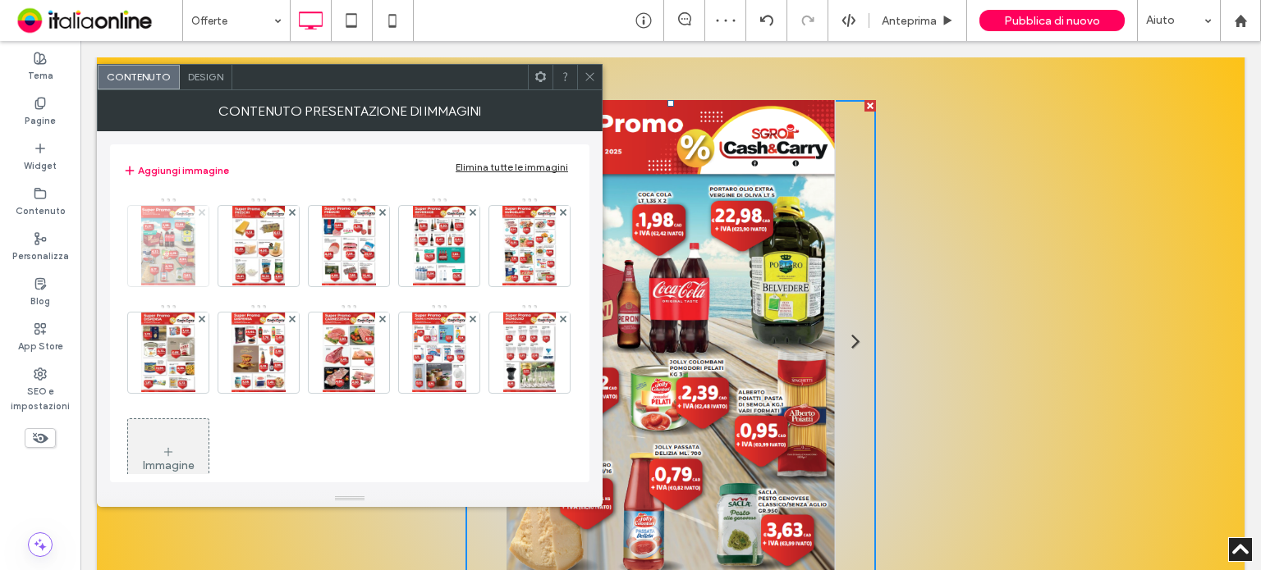
click at [200, 210] on use at bounding box center [201, 212] width 7 height 7
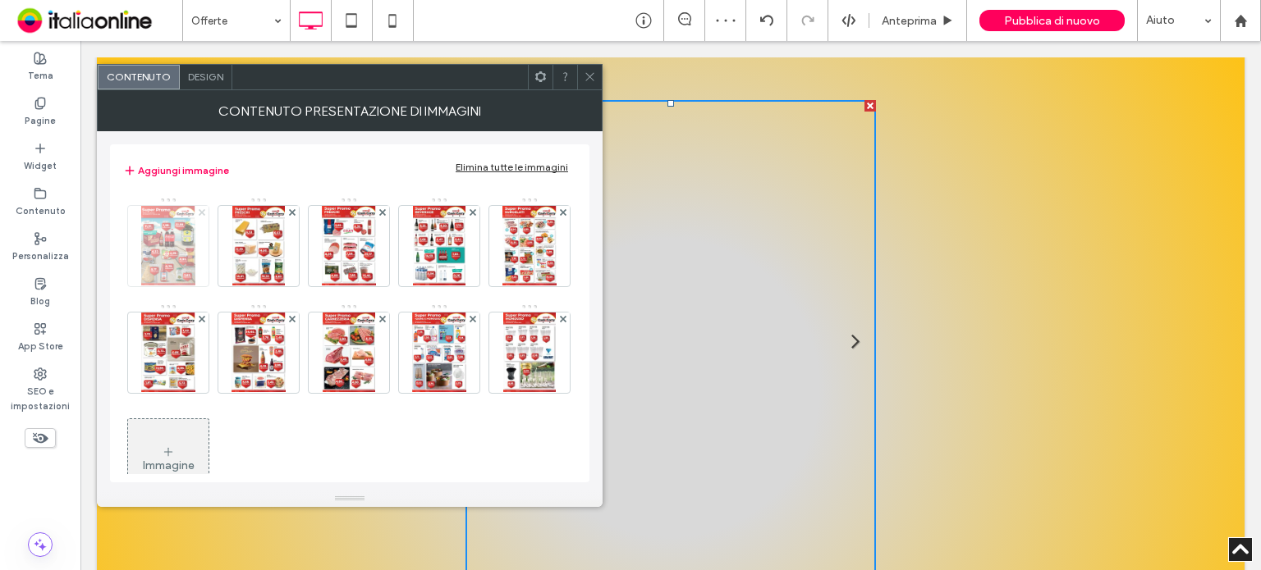
click at [200, 210] on use at bounding box center [201, 212] width 7 height 7
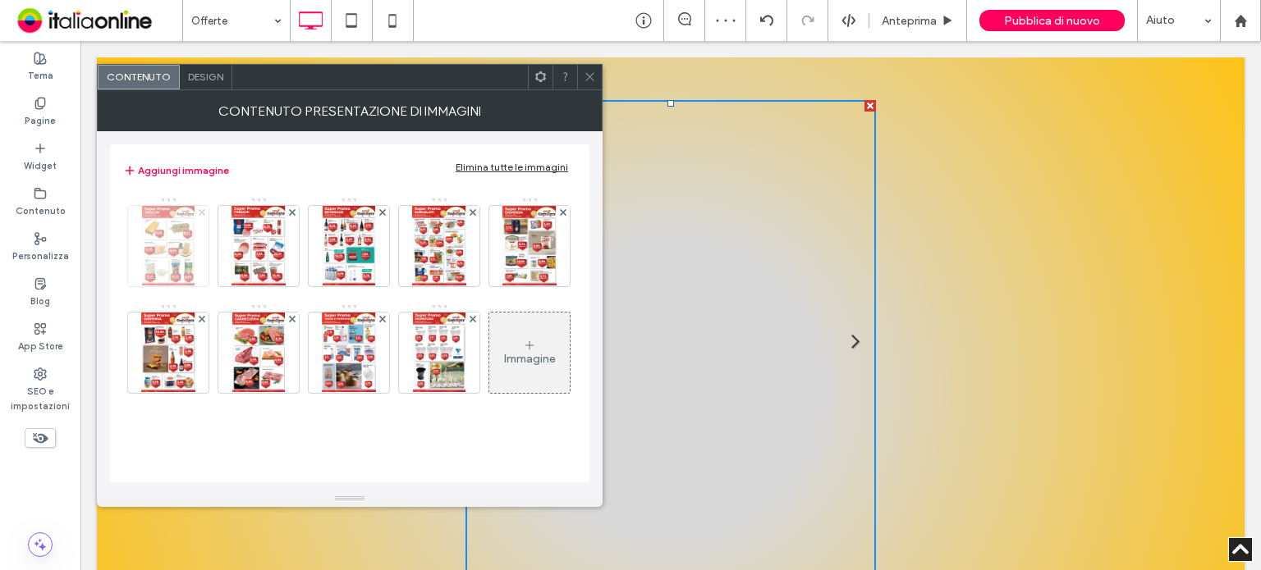
click at [200, 210] on use at bounding box center [201, 212] width 7 height 7
click at [200, 210] on body ".wqwq-1{fill:#231f20;} .cls-1q, .cls-2q { fill-rule: evenodd; } .cls-2q { fill:…" at bounding box center [630, 285] width 1261 height 570
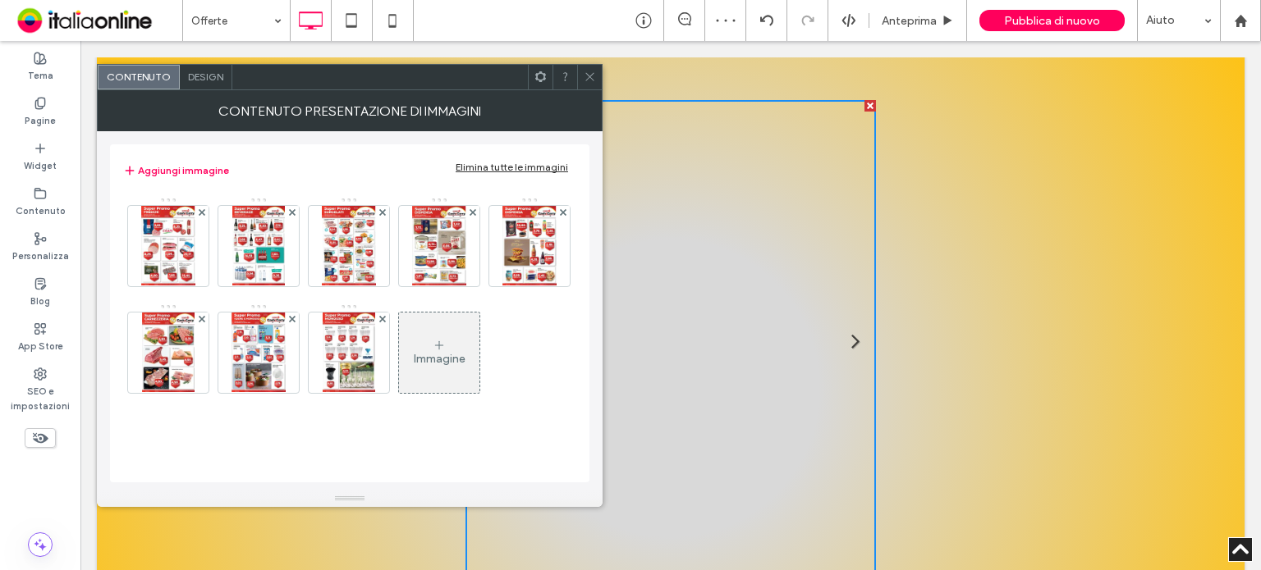
click at [200, 210] on icon at bounding box center [202, 212] width 7 height 7
click at [200, 210] on body ".wqwq-1{fill:#231f20;} .cls-1q, .cls-2q { fill-rule: evenodd; } .cls-2q { fill:…" at bounding box center [630, 285] width 1261 height 570
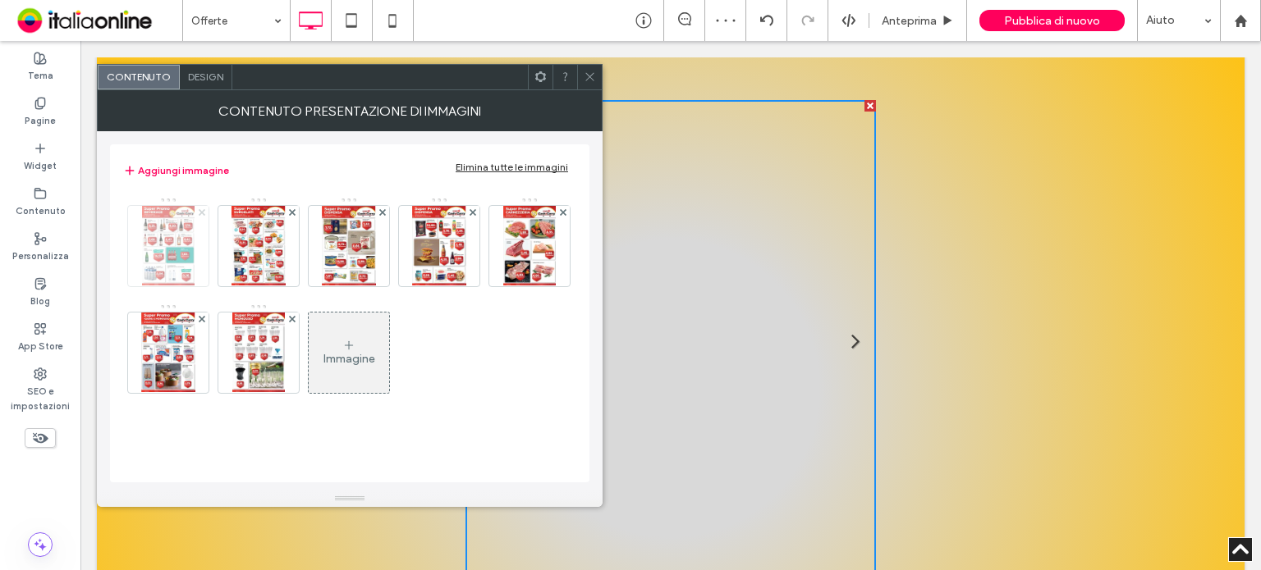
click at [200, 210] on icon at bounding box center [202, 212] width 7 height 7
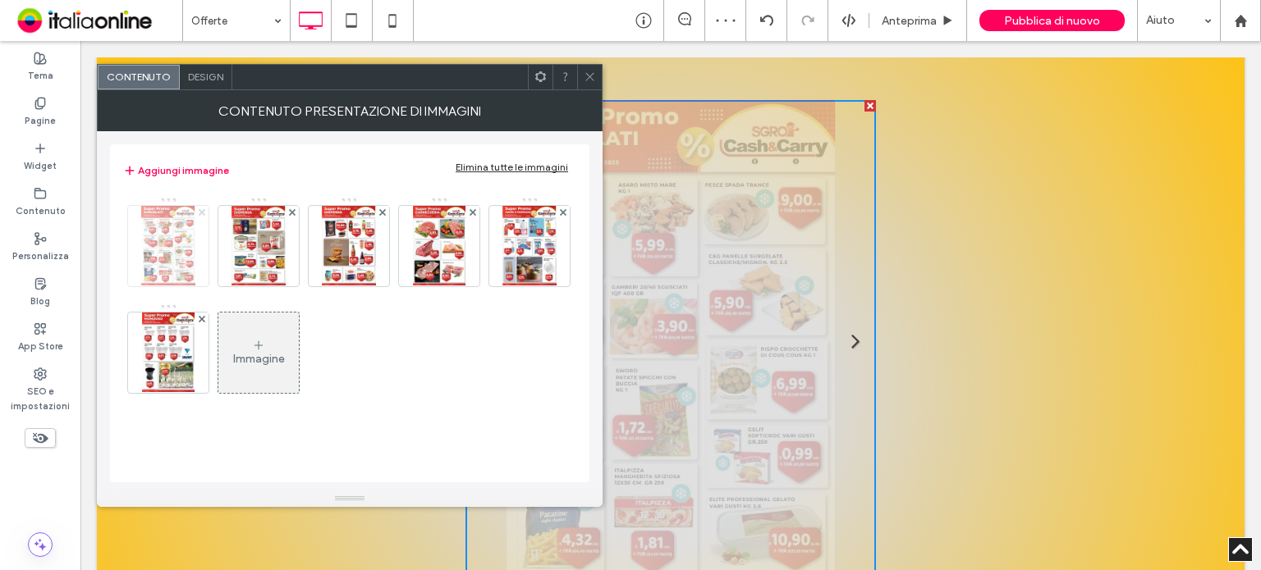
click at [200, 210] on icon at bounding box center [202, 212] width 7 height 7
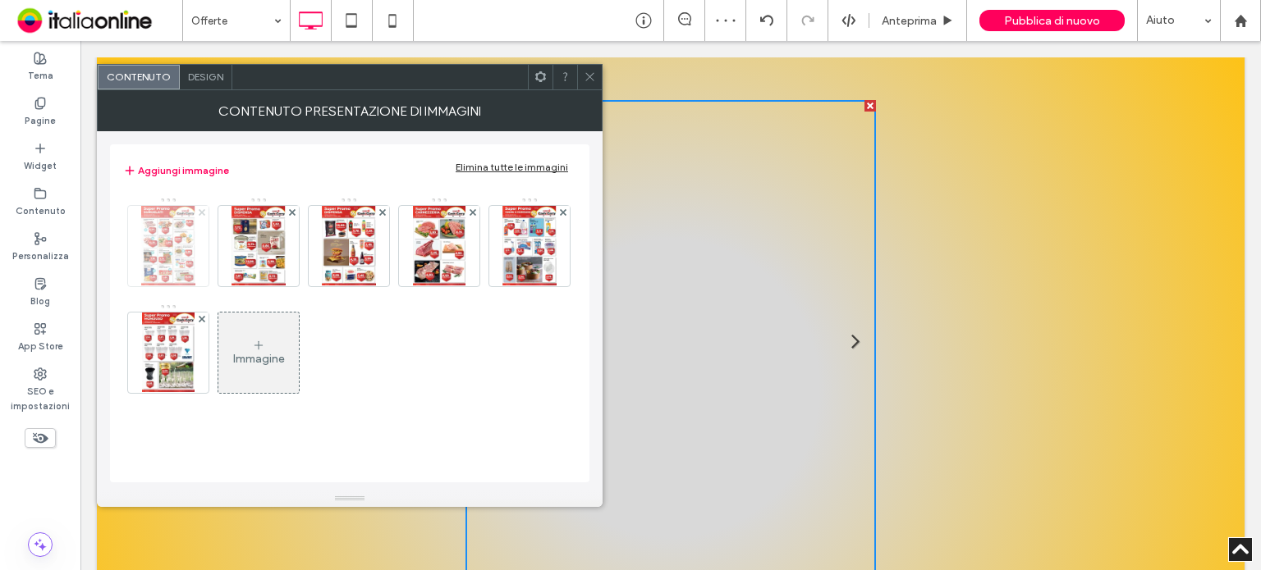
click at [200, 210] on icon at bounding box center [202, 212] width 7 height 7
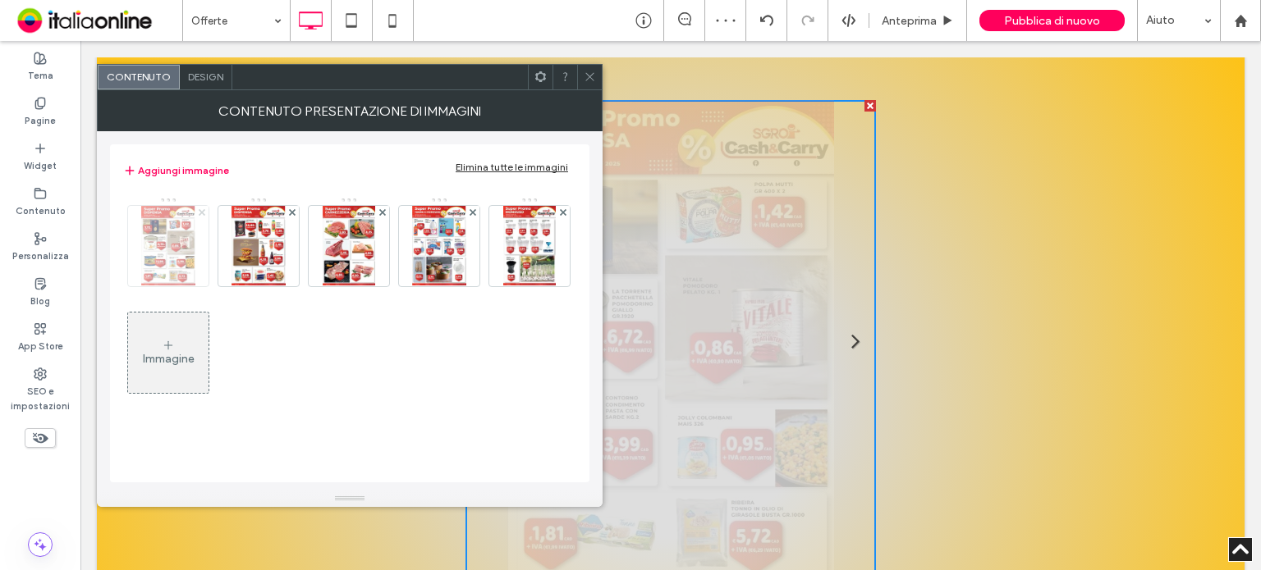
click at [200, 210] on icon at bounding box center [202, 212] width 7 height 7
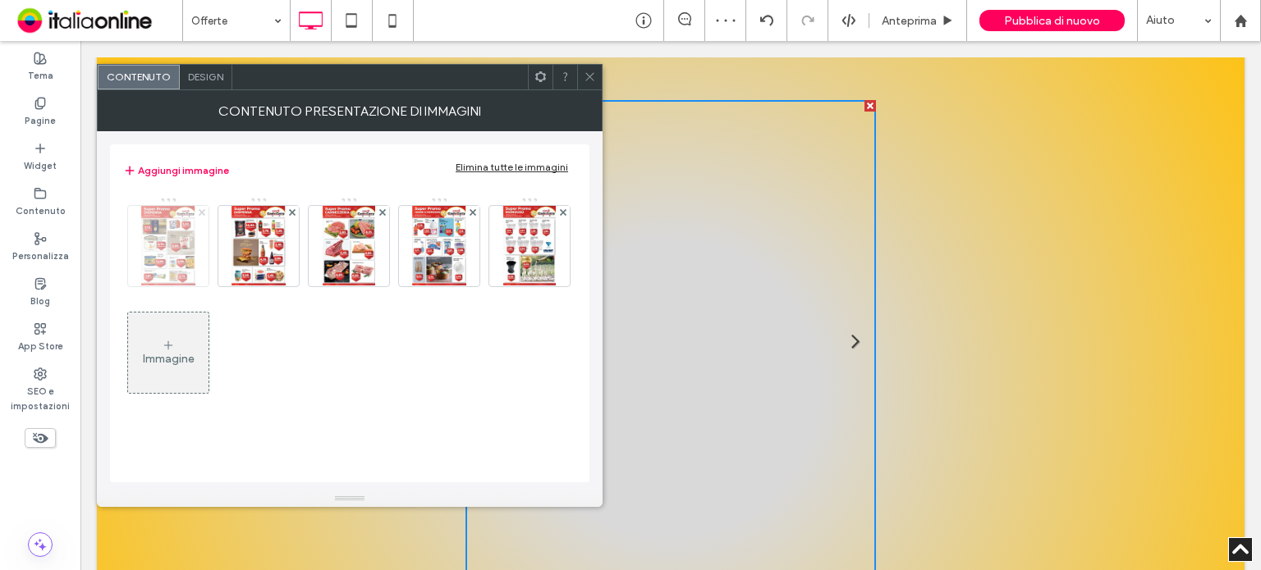
click at [200, 210] on icon at bounding box center [202, 212] width 7 height 7
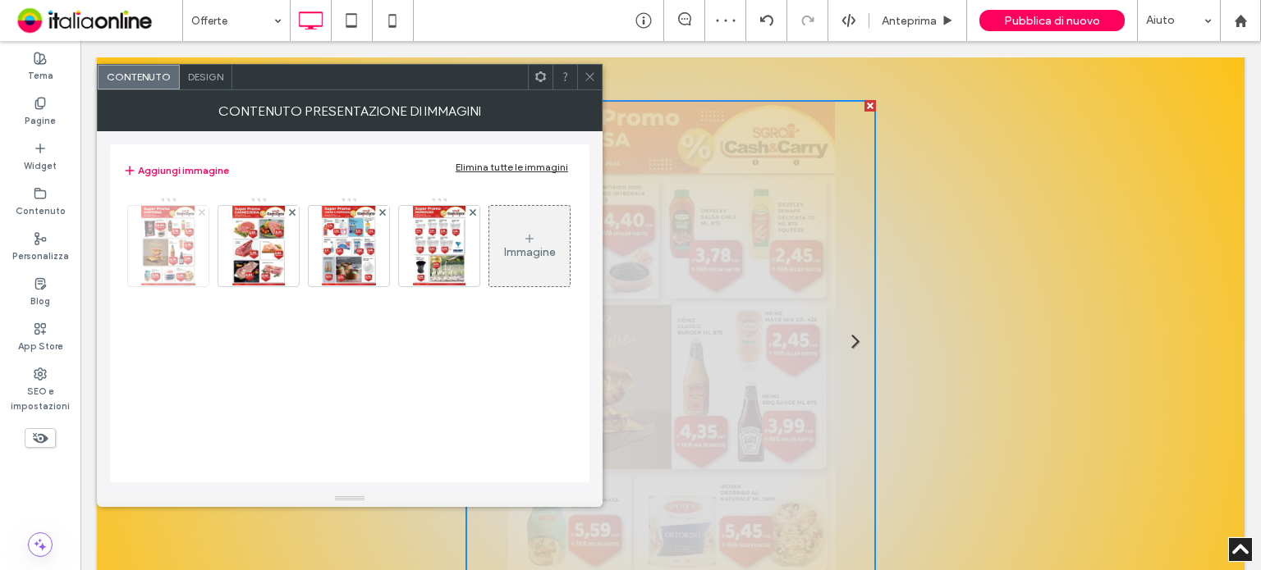
click at [200, 210] on icon at bounding box center [202, 212] width 7 height 7
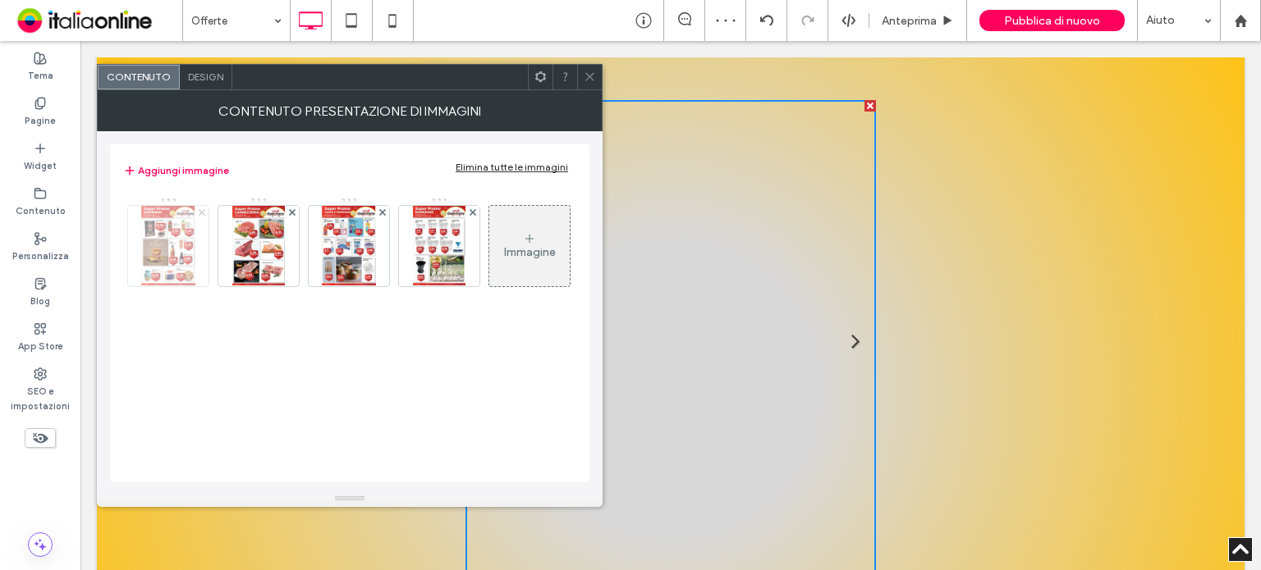
click at [200, 210] on icon at bounding box center [202, 212] width 7 height 7
click at [289, 210] on icon at bounding box center [292, 212] width 7 height 7
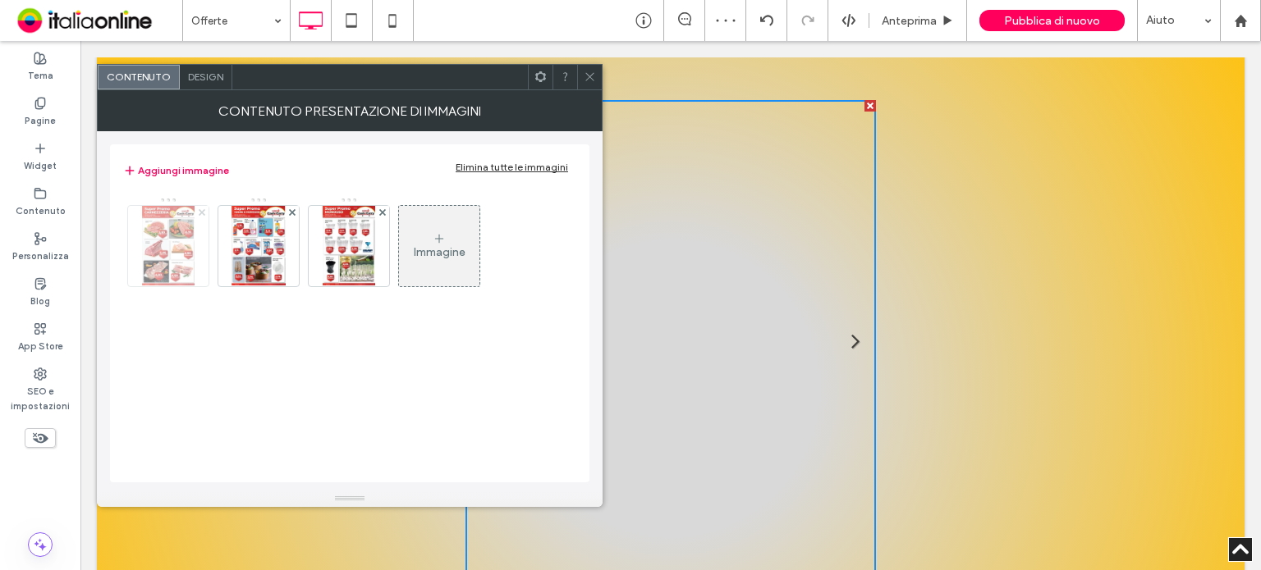
click at [200, 210] on icon at bounding box center [202, 212] width 7 height 7
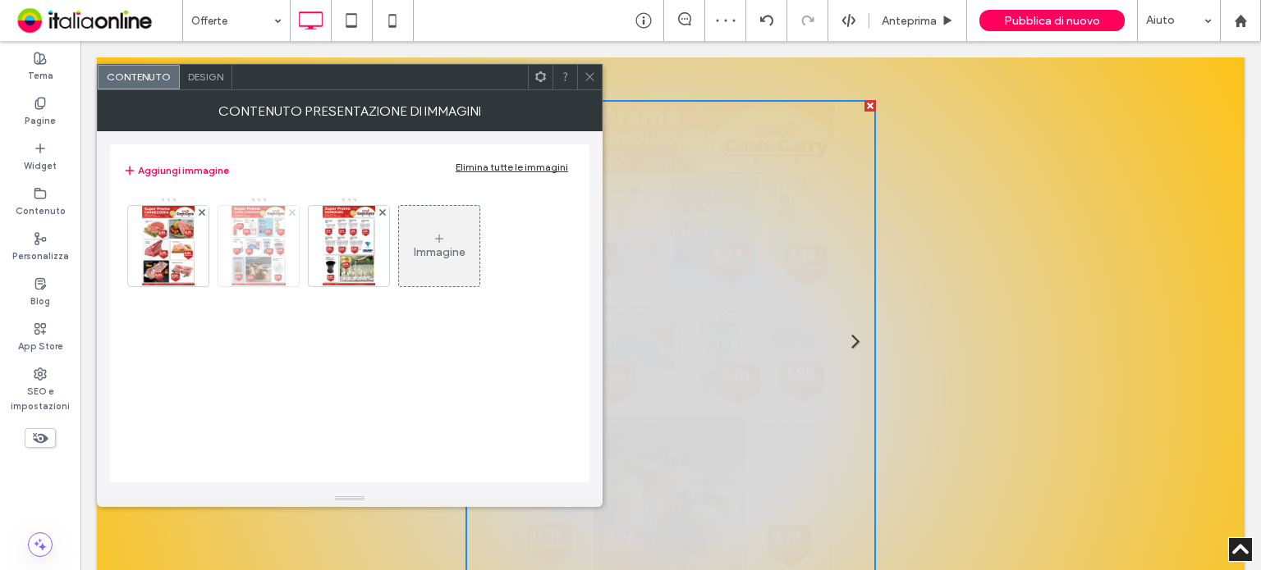
click at [289, 210] on icon at bounding box center [292, 212] width 7 height 7
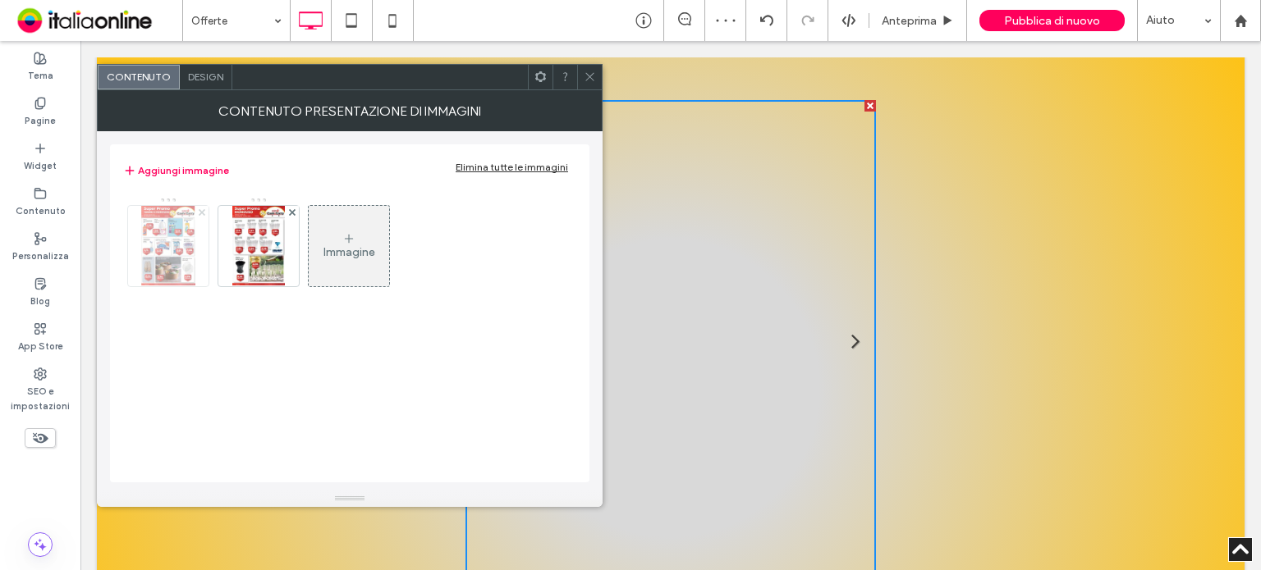
click at [200, 210] on icon at bounding box center [202, 212] width 7 height 7
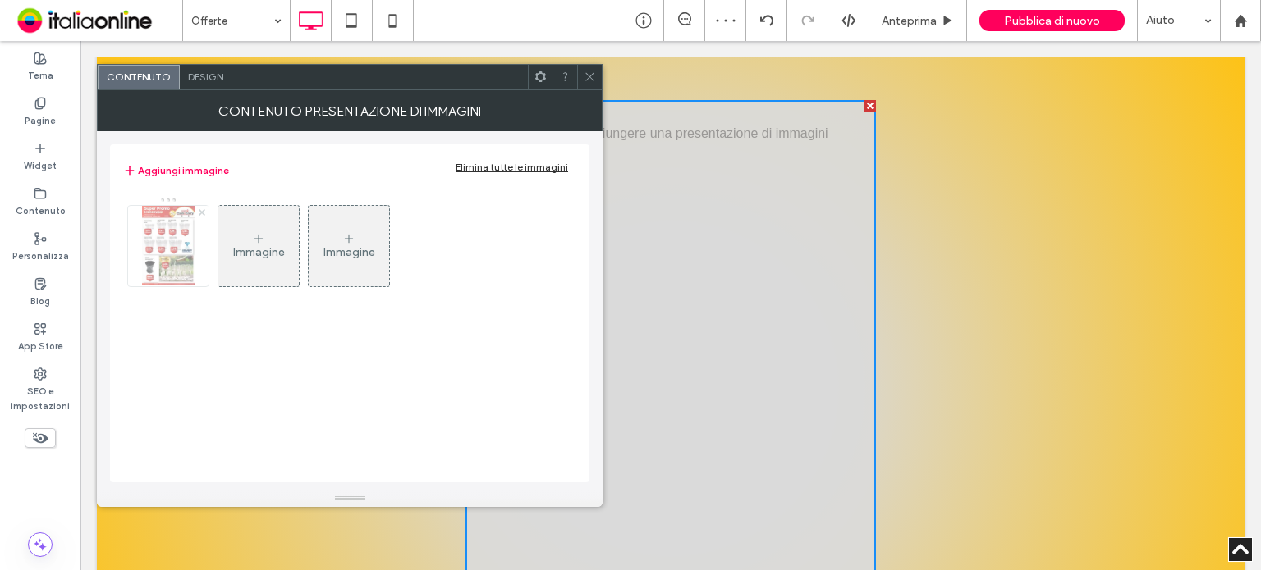
click at [200, 210] on body ".wqwq-1{fill:#231f20;} .cls-1q, .cls-2q { fill-rule: evenodd; } .cls-2q { fill:…" at bounding box center [630, 285] width 1261 height 570
click at [196, 242] on div "Immagine" at bounding box center [168, 246] width 80 height 77
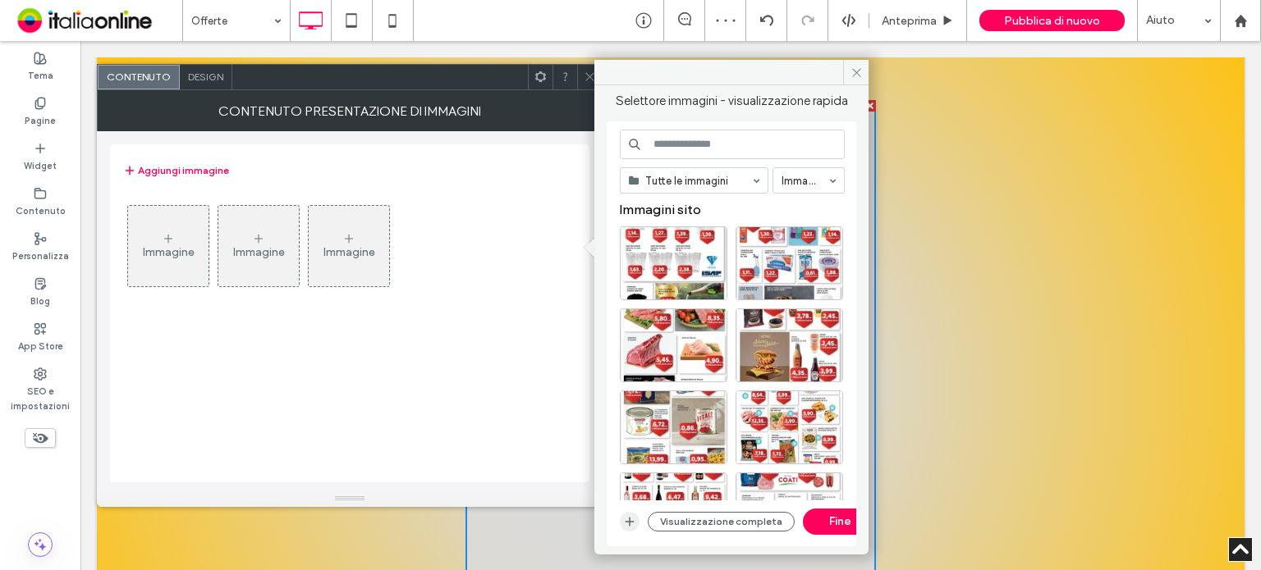
click at [634, 522] on icon "button" at bounding box center [629, 521] width 13 height 13
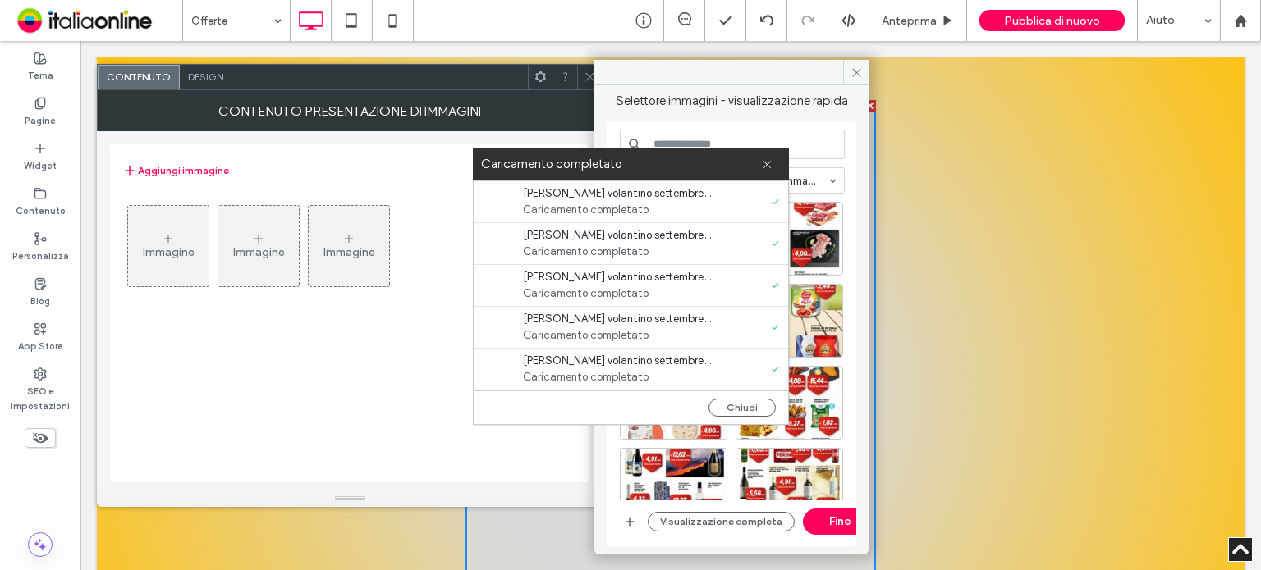
drag, startPoint x: 755, startPoint y: 401, endPoint x: 720, endPoint y: 362, distance: 52.3
click at [755, 401] on button "Chiudi" at bounding box center [741, 408] width 67 height 18
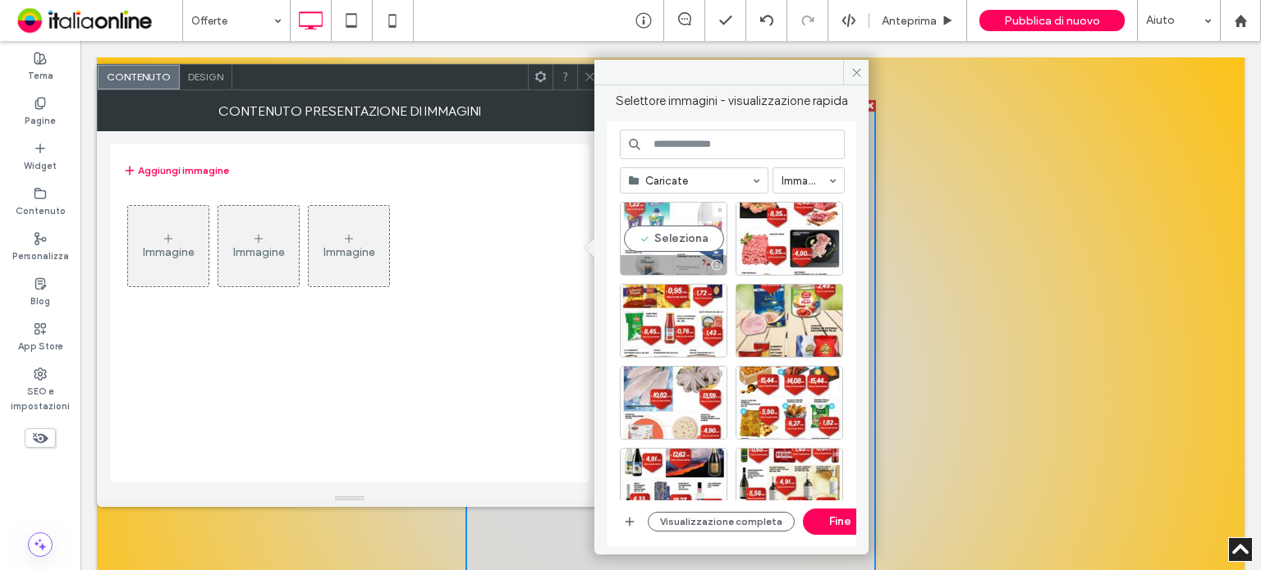
drag, startPoint x: 666, startPoint y: 231, endPoint x: 748, endPoint y: 262, distance: 87.5
click at [666, 231] on div "Seleziona" at bounding box center [674, 239] width 108 height 74
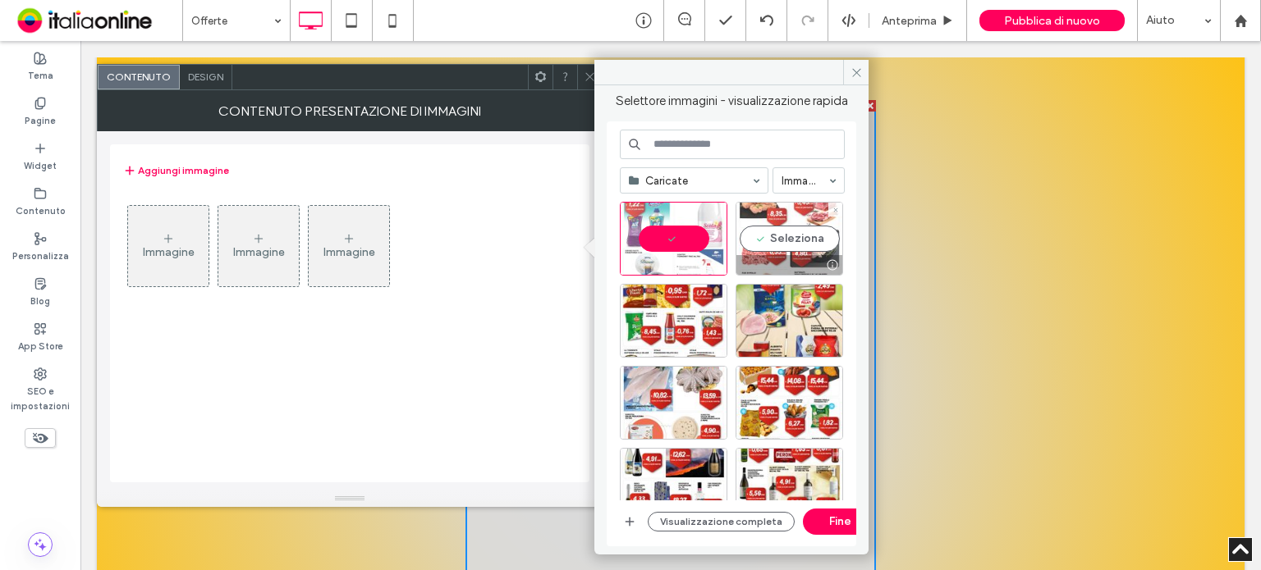
click at [798, 259] on div at bounding box center [789, 265] width 106 height 20
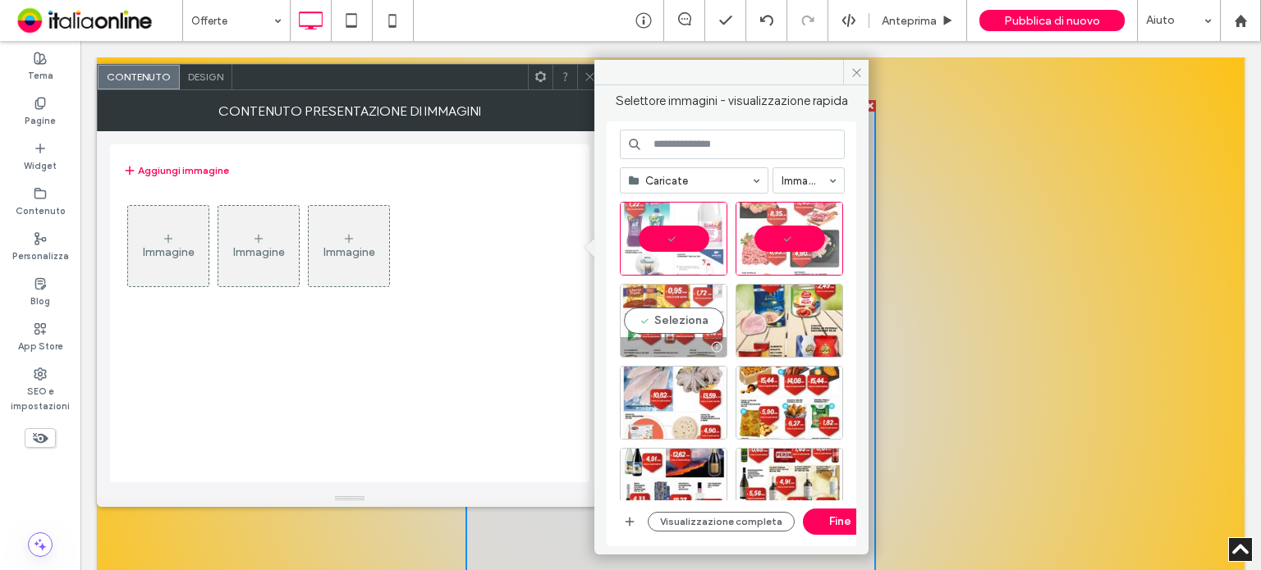
click at [680, 330] on div "Seleziona" at bounding box center [674, 321] width 108 height 74
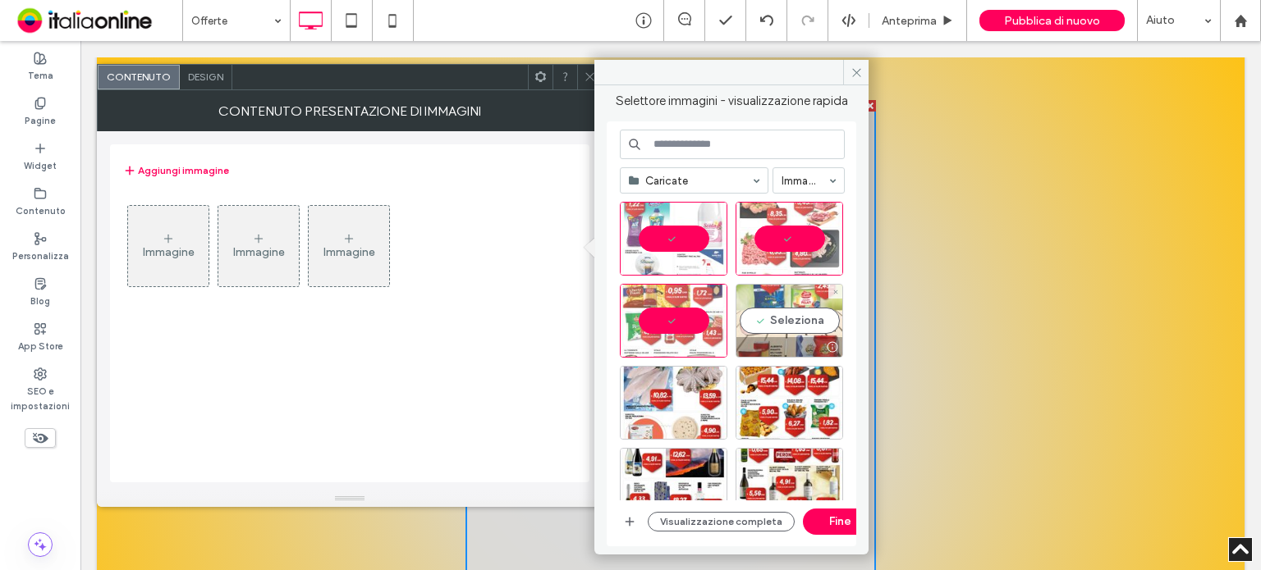
click at [756, 327] on div "Seleziona" at bounding box center [789, 321] width 108 height 74
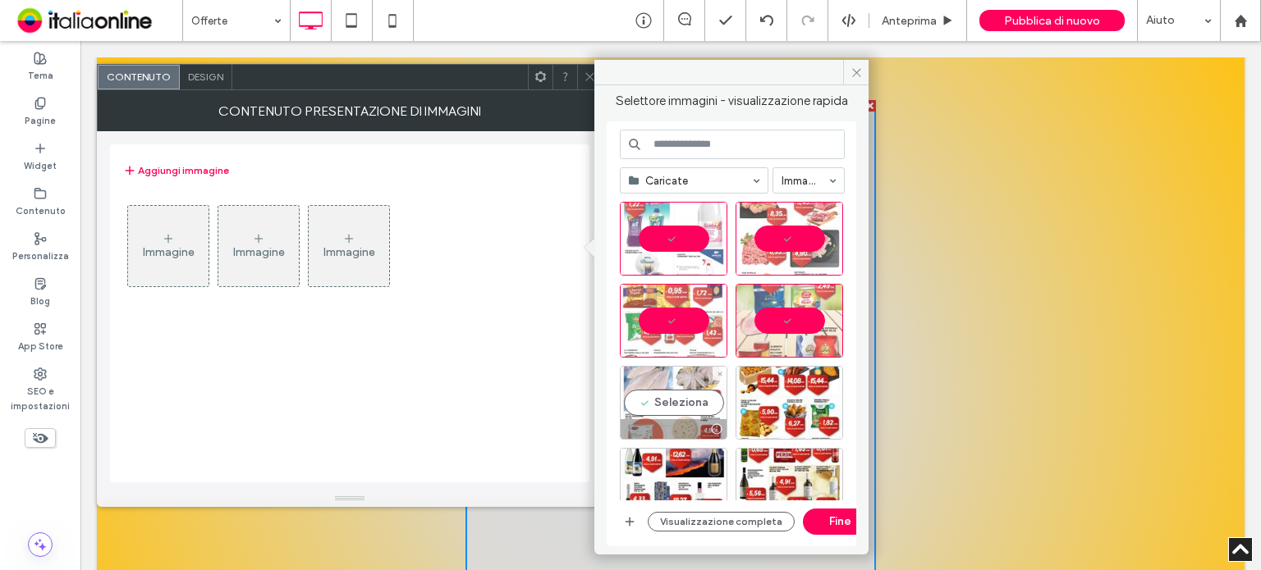
click at [670, 387] on div "Seleziona" at bounding box center [674, 403] width 108 height 74
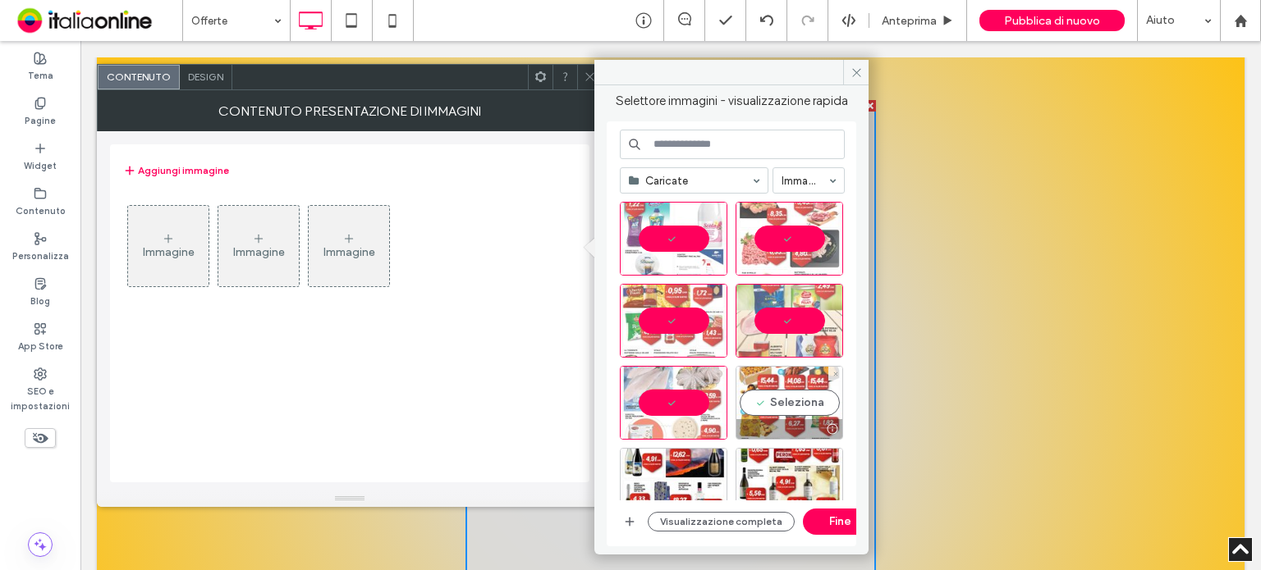
click at [755, 396] on div "Seleziona" at bounding box center [789, 403] width 108 height 74
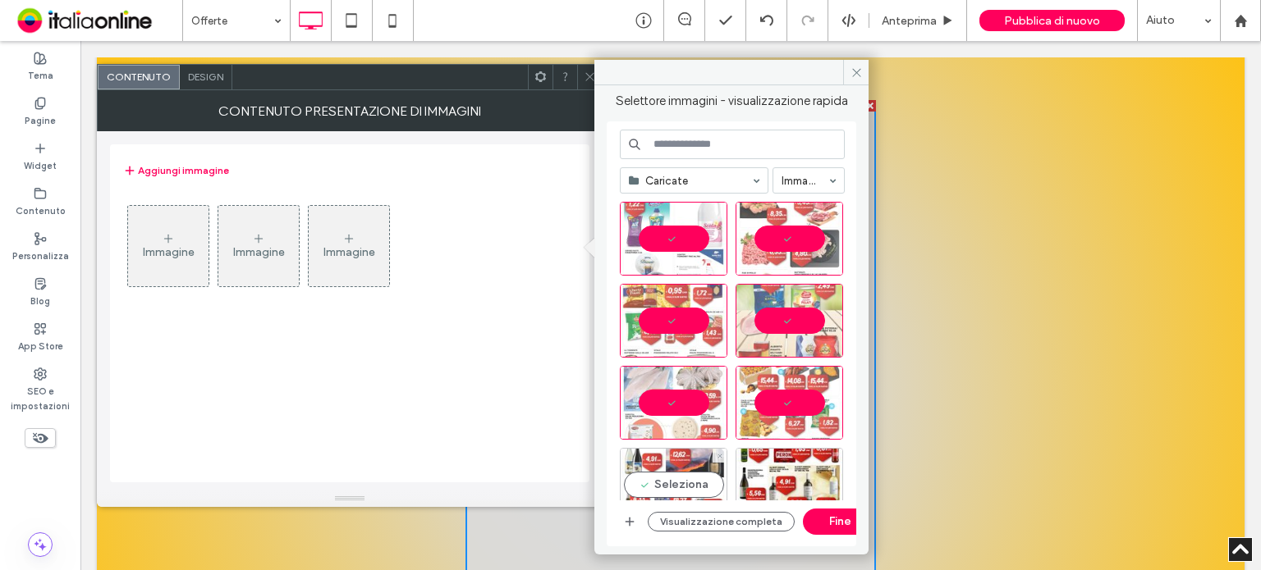
drag, startPoint x: 666, startPoint y: 464, endPoint x: 706, endPoint y: 463, distance: 40.2
click at [666, 464] on div "Seleziona" at bounding box center [674, 485] width 108 height 74
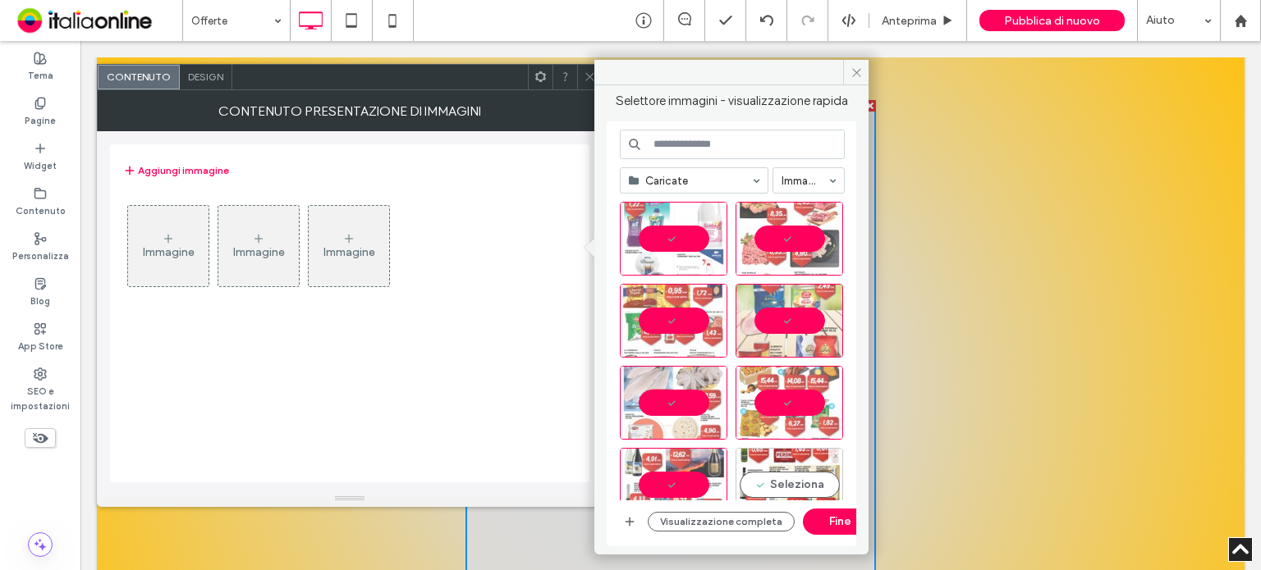
click at [775, 459] on div "Seleziona" at bounding box center [789, 485] width 108 height 74
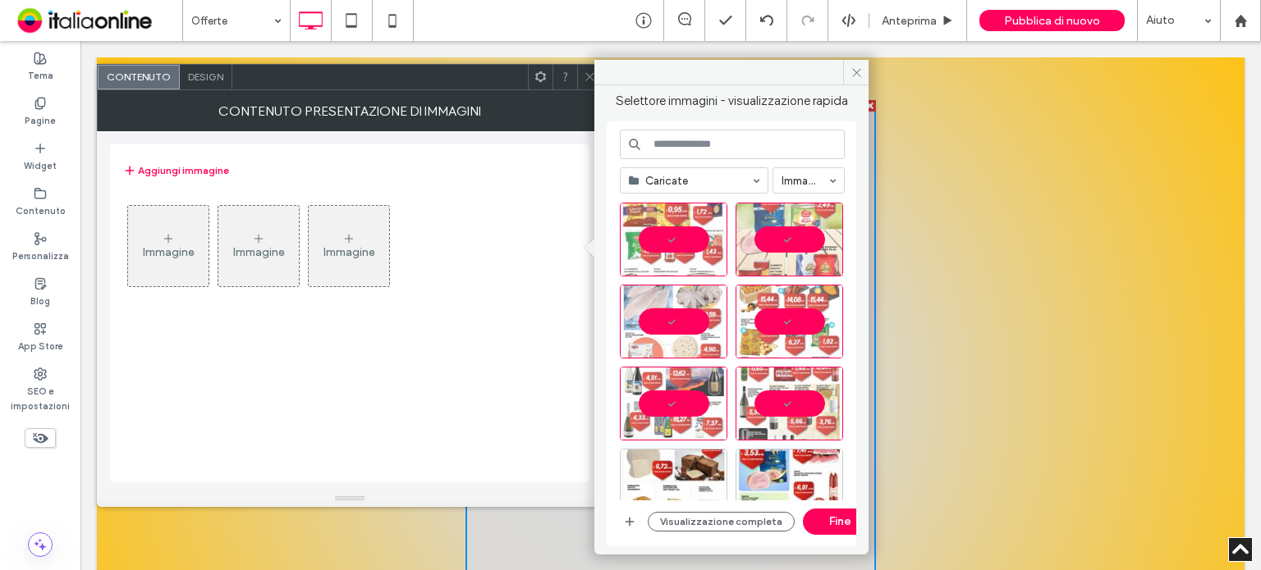
scroll to position [82, 0]
drag, startPoint x: 664, startPoint y: 456, endPoint x: 732, endPoint y: 459, distance: 68.2
click at [664, 456] on div "Seleziona" at bounding box center [674, 485] width 108 height 74
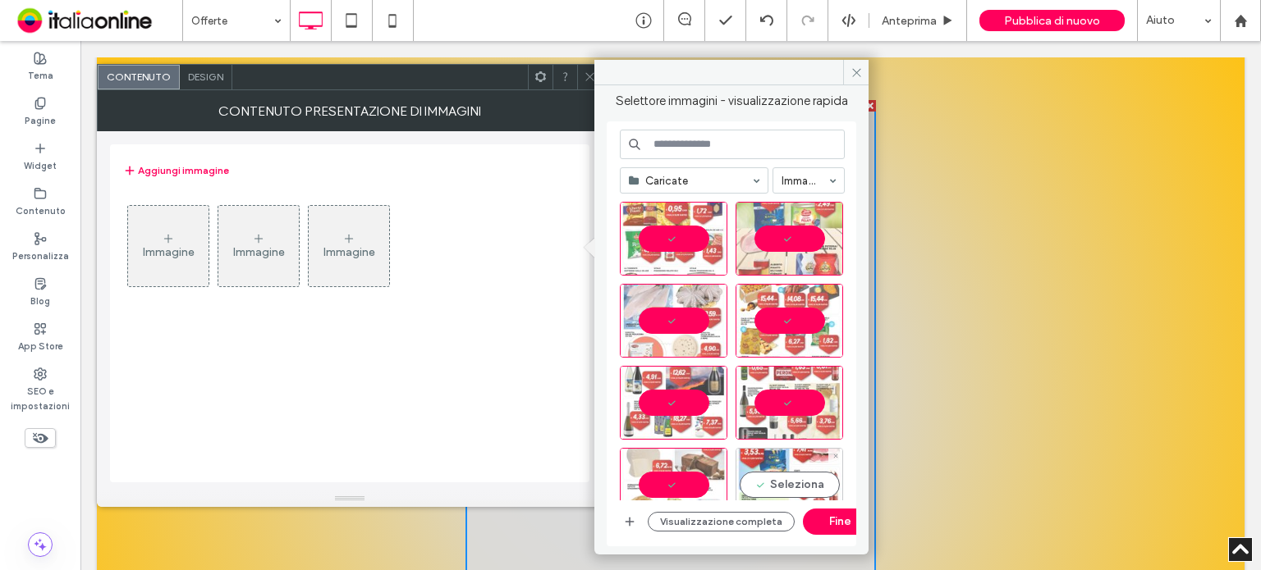
click at [776, 460] on div "Seleziona" at bounding box center [789, 485] width 108 height 74
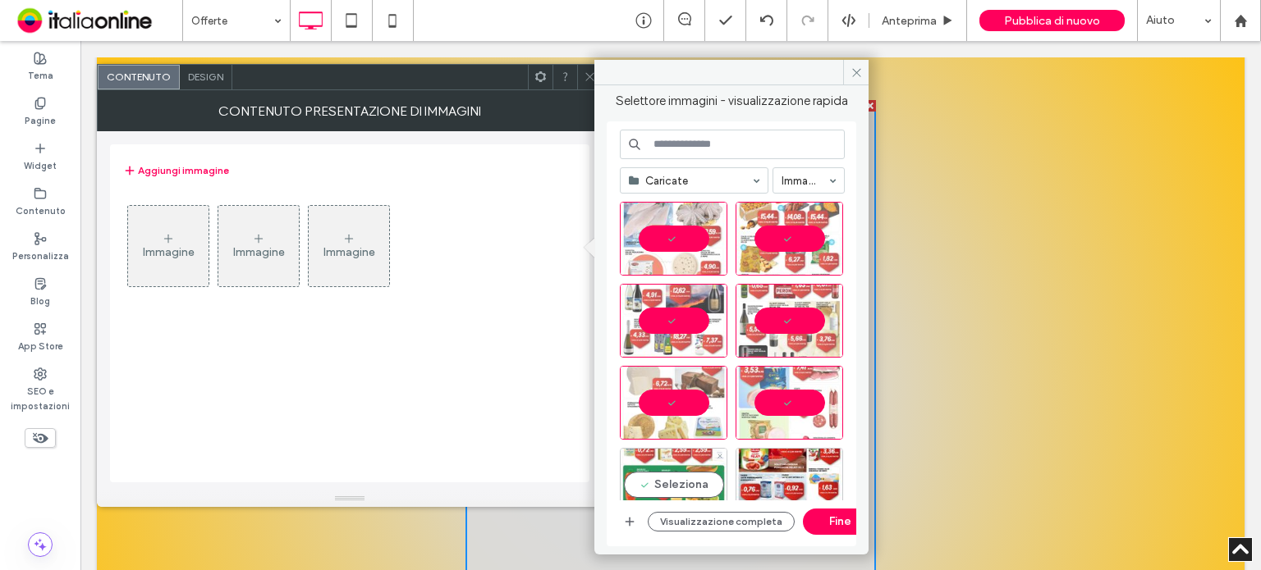
click at [673, 469] on div "Seleziona" at bounding box center [674, 485] width 108 height 74
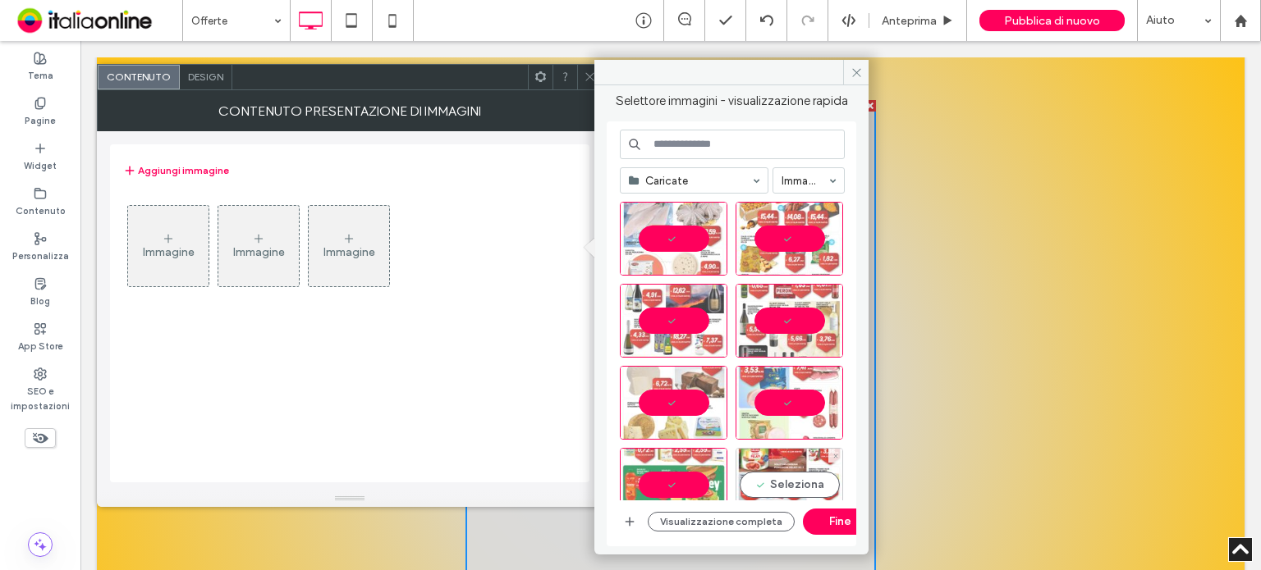
click at [794, 461] on div "Seleziona" at bounding box center [789, 485] width 108 height 74
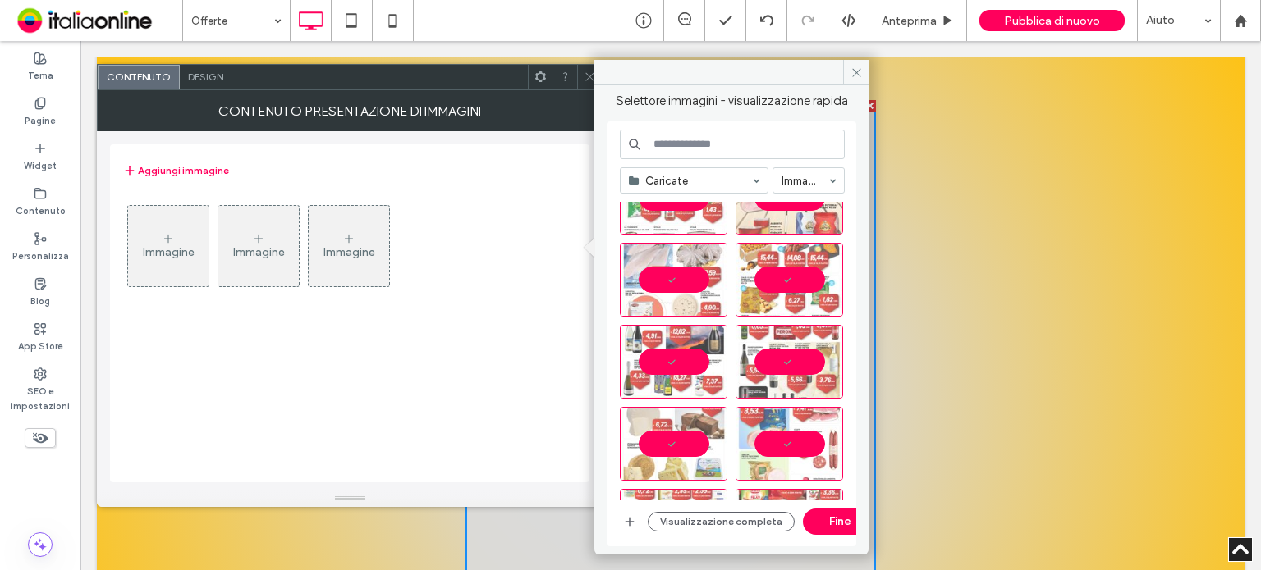
scroll to position [0, 0]
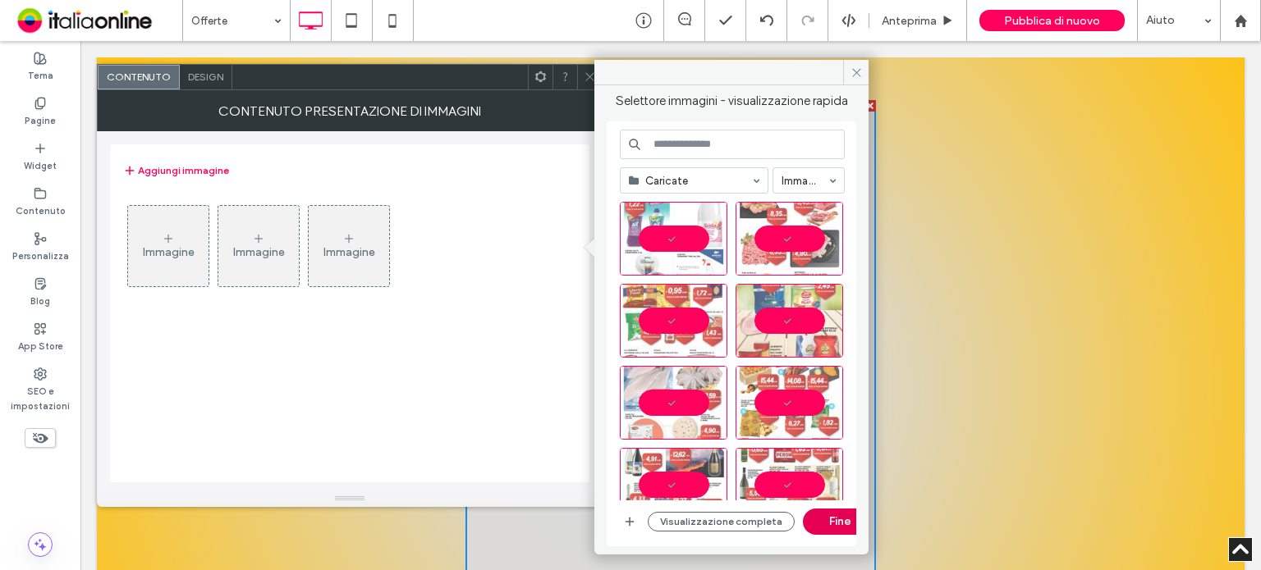
click at [826, 521] on button "Fine" at bounding box center [840, 522] width 74 height 26
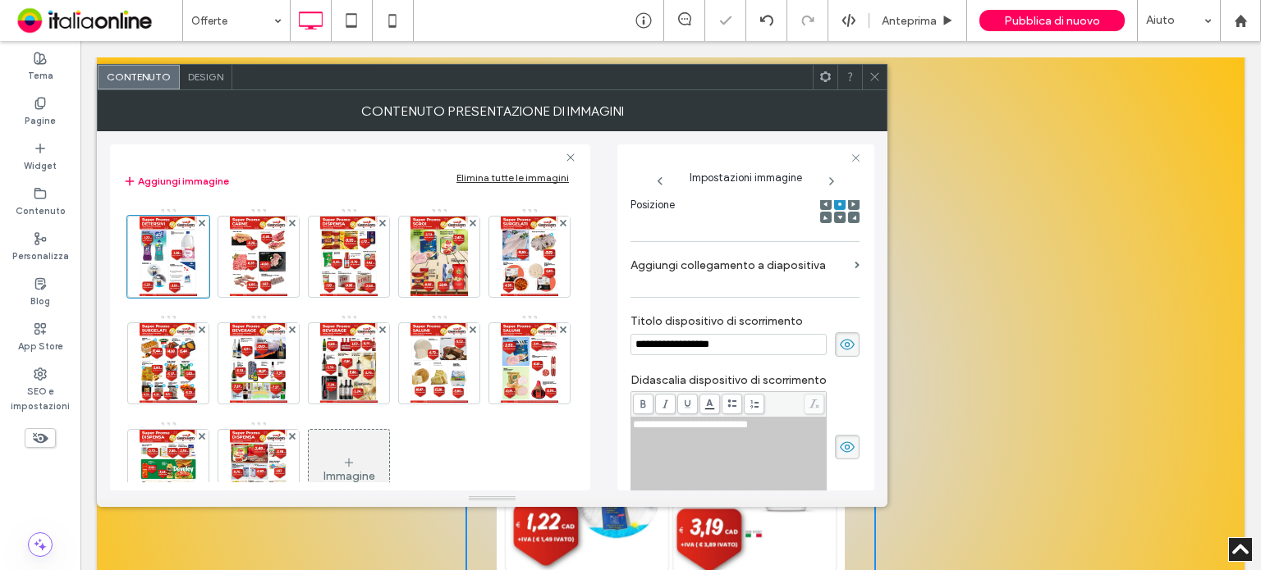
click at [868, 73] on icon at bounding box center [874, 77] width 12 height 12
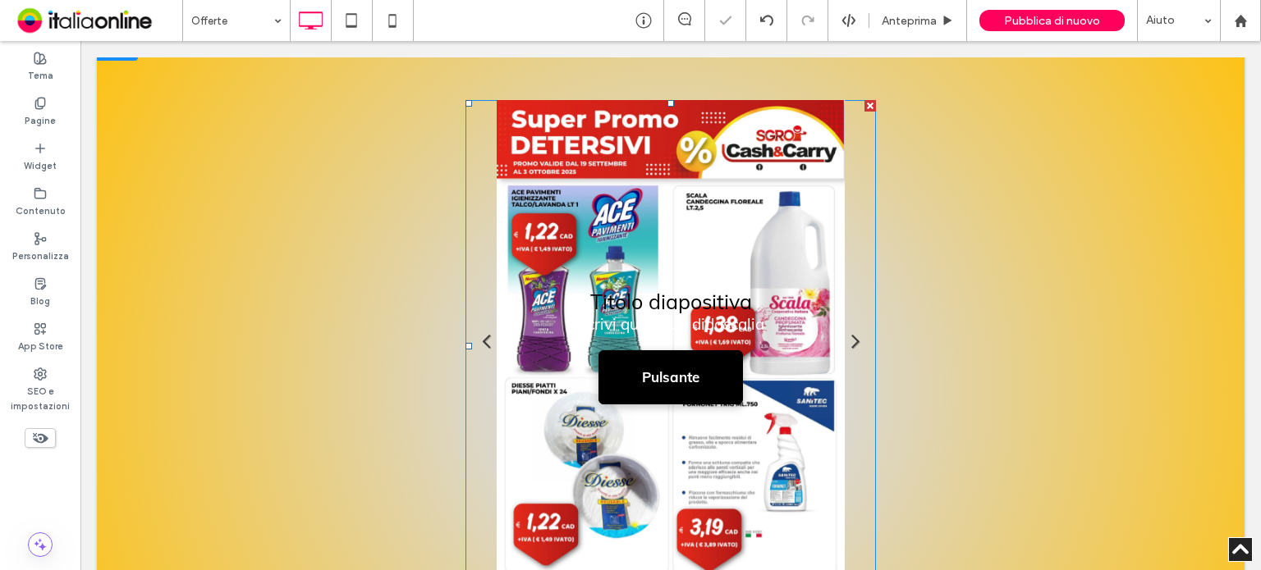
click at [786, 196] on li "Titolo diapositiva Scrivi qui la tua didascalia Pulsante" at bounding box center [670, 346] width 410 height 492
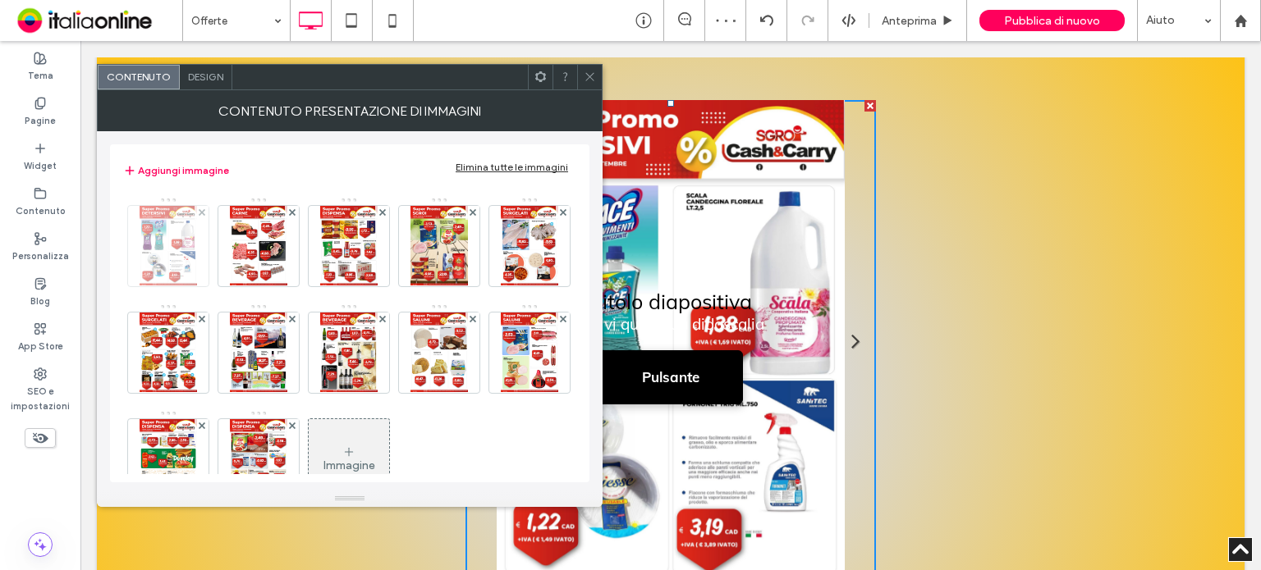
click at [159, 228] on img at bounding box center [168, 246] width 57 height 80
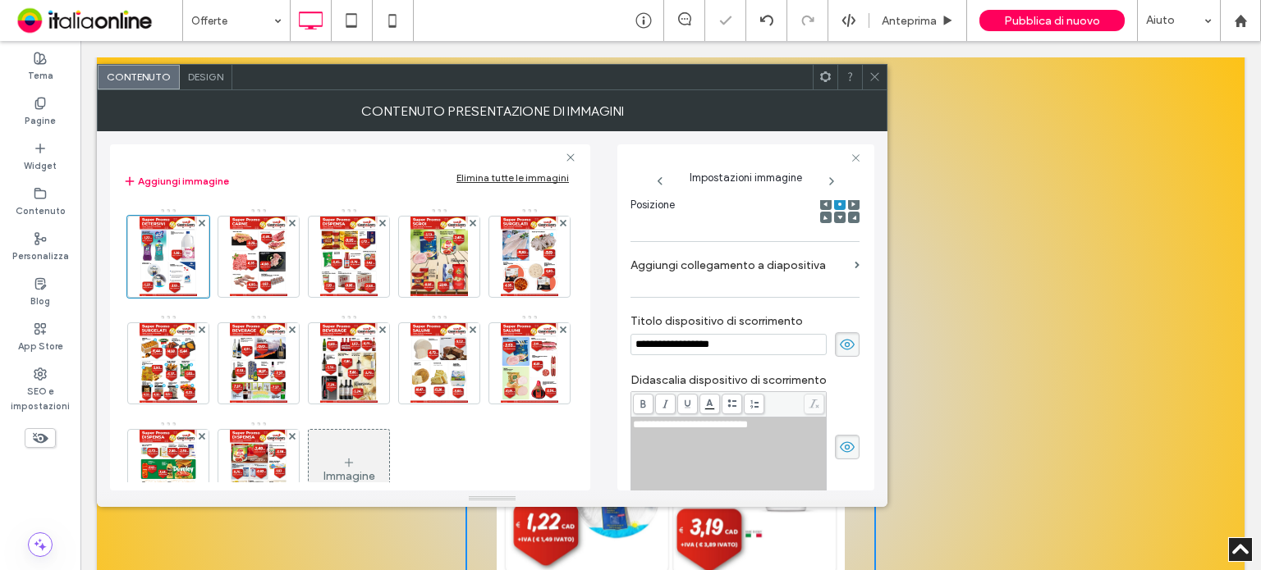
click at [194, 74] on span "Design" at bounding box center [205, 77] width 35 height 12
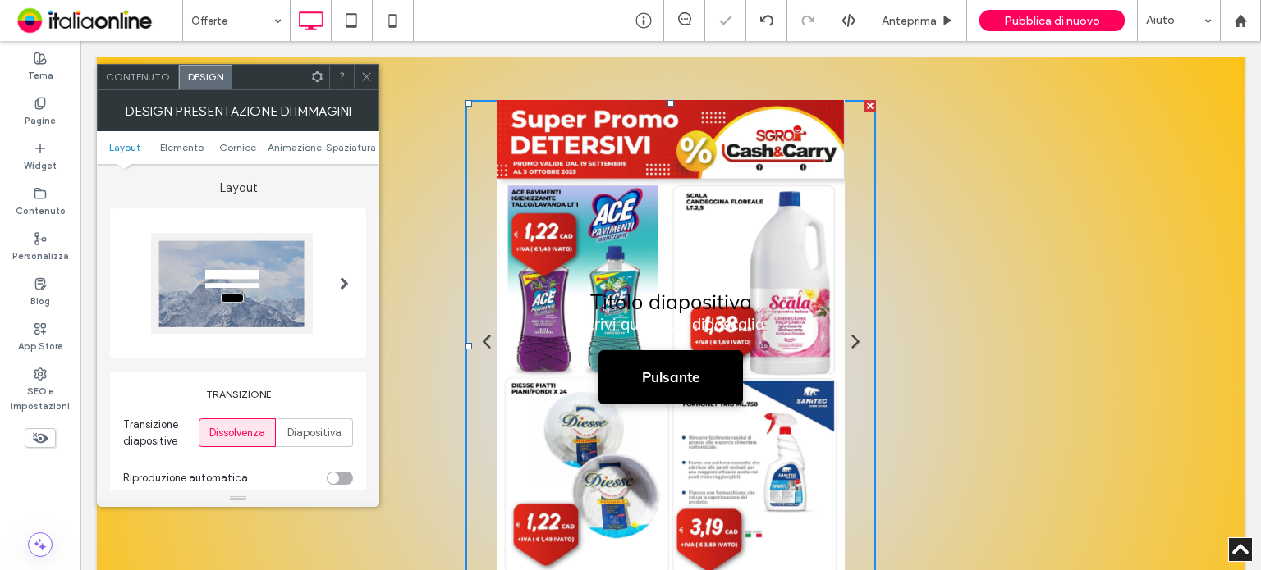
click at [342, 277] on span at bounding box center [344, 283] width 9 height 13
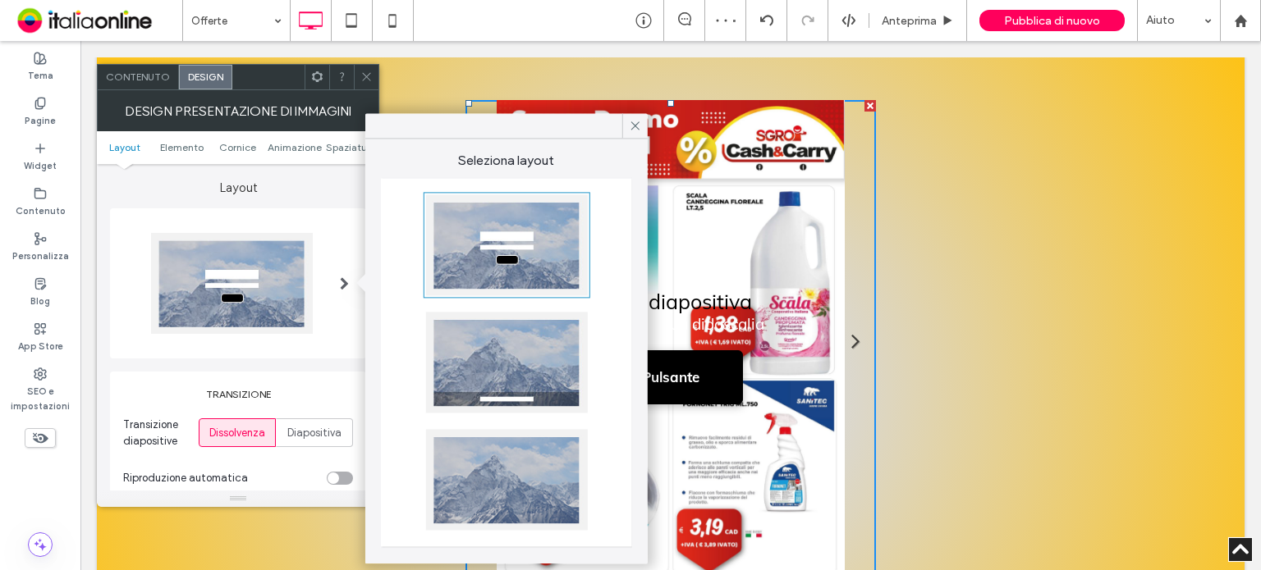
drag, startPoint x: 538, startPoint y: 485, endPoint x: 554, endPoint y: 442, distance: 45.7
click at [538, 485] on div at bounding box center [506, 479] width 162 height 101
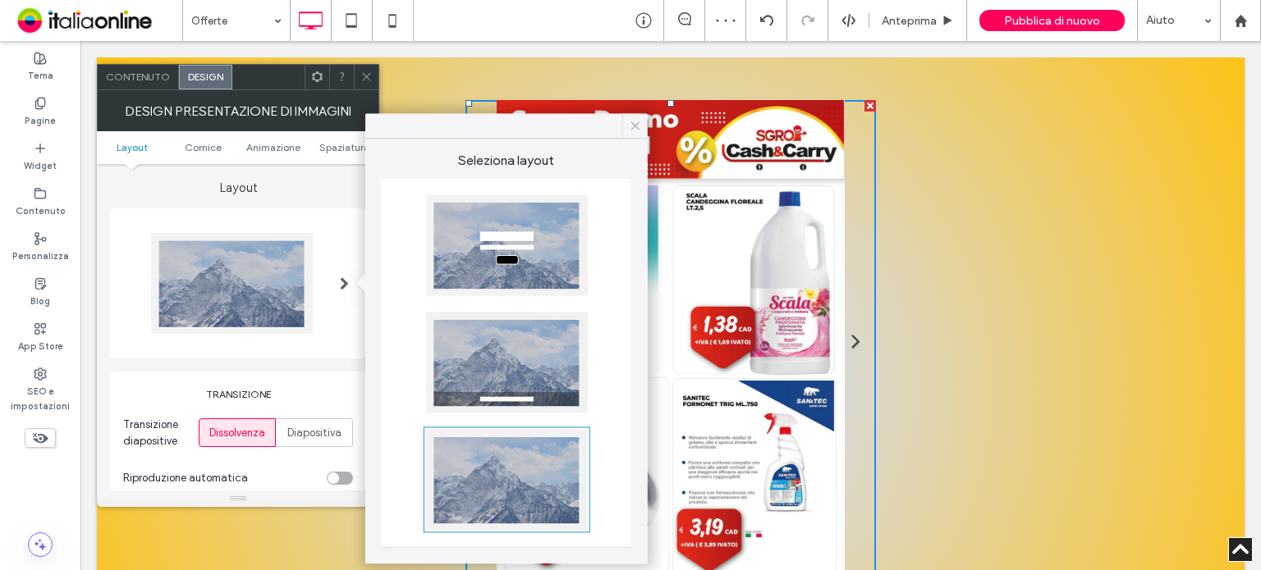
drag, startPoint x: 632, startPoint y: 121, endPoint x: 301, endPoint y: 70, distance: 334.8
click at [632, 121] on icon at bounding box center [635, 125] width 15 height 15
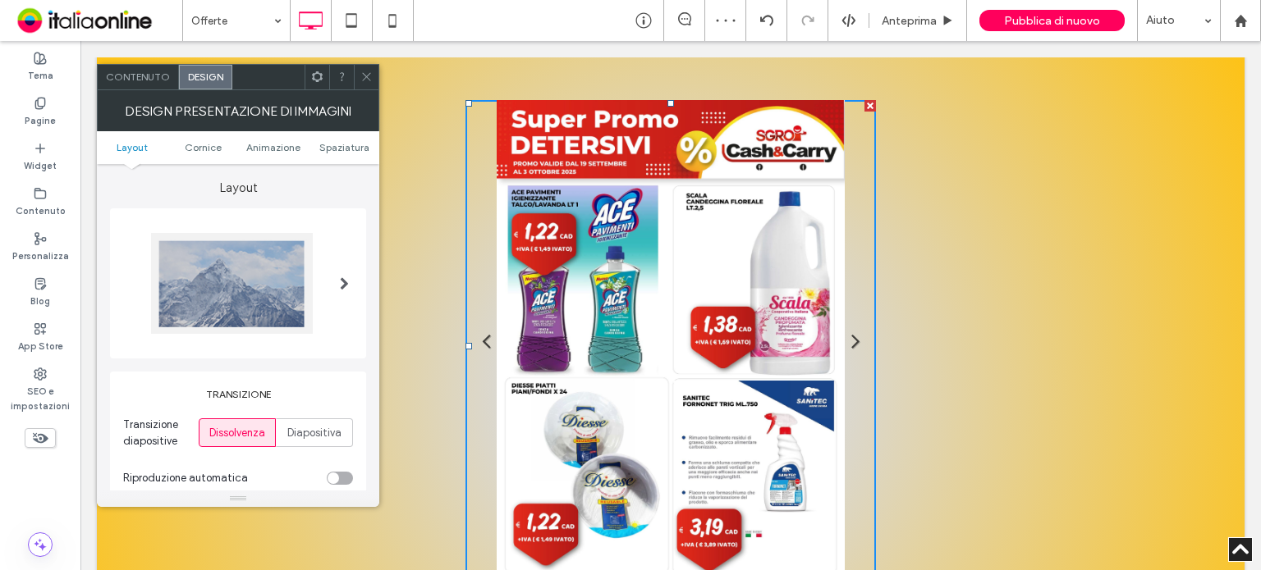
click at [372, 73] on icon at bounding box center [366, 77] width 12 height 12
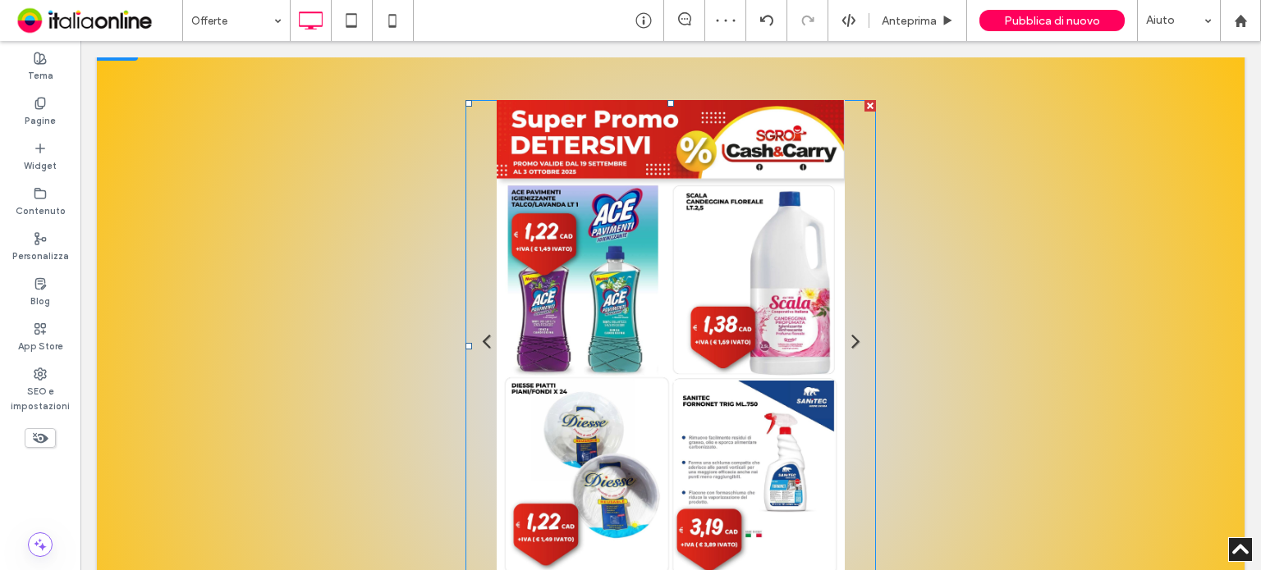
scroll to position [821, 0]
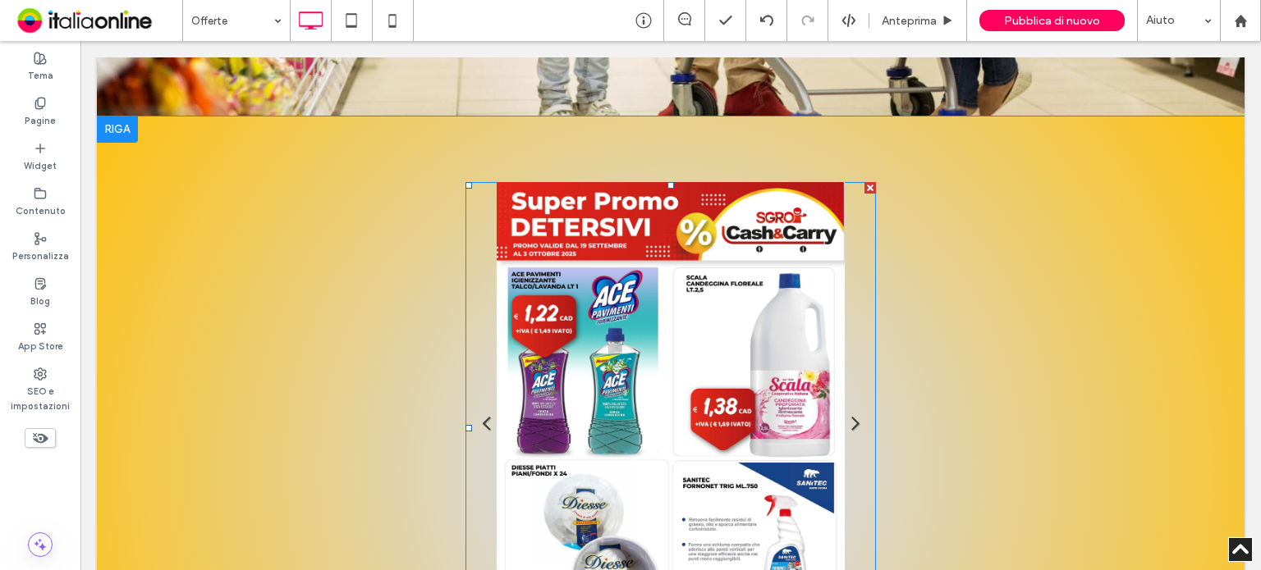
click at [722, 287] on li "Titolo diapositiva Scrivi qui la tua didascalia Pulsante" at bounding box center [670, 428] width 410 height 492
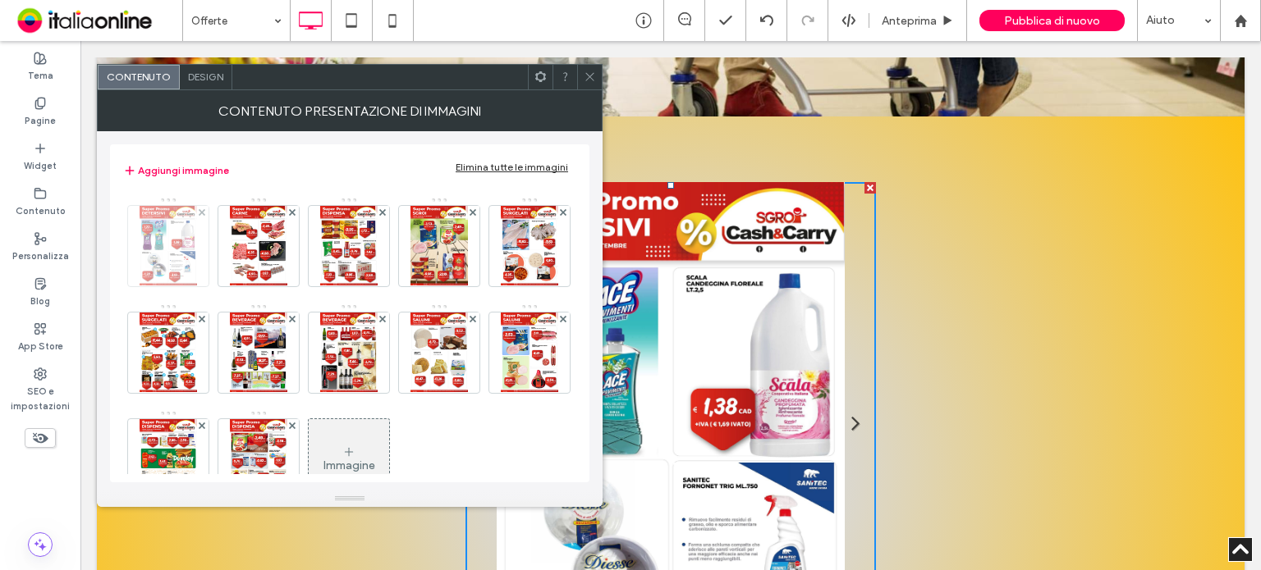
click at [177, 242] on img at bounding box center [168, 246] width 57 height 80
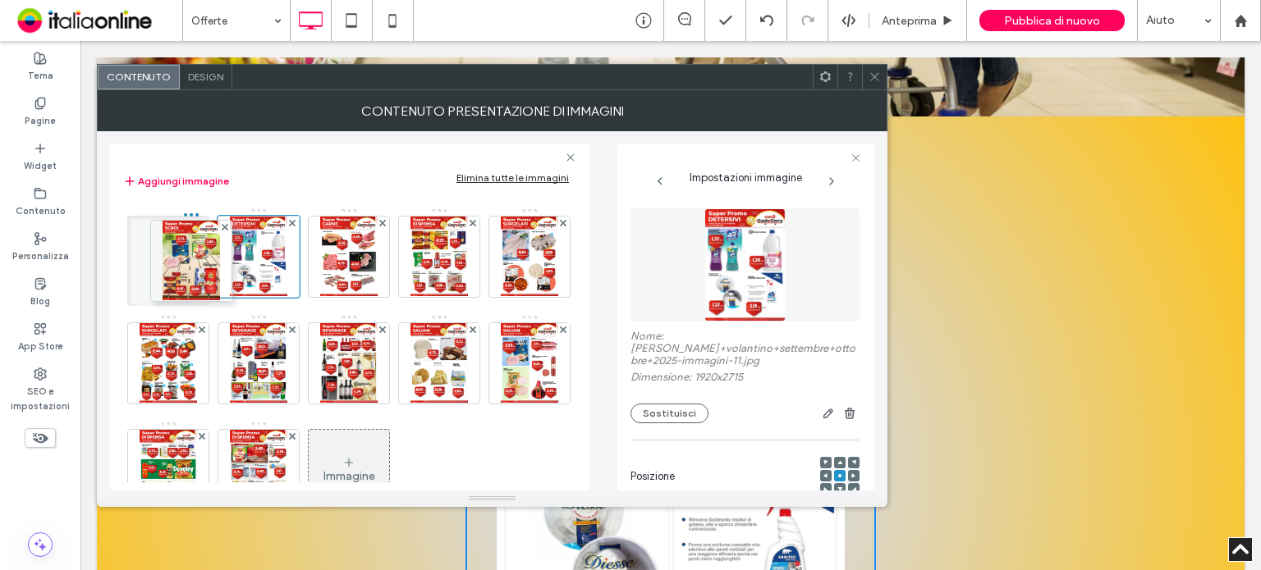
drag, startPoint x: 451, startPoint y: 317, endPoint x: 92, endPoint y: 277, distance: 361.6
click at [115, 289] on div "Aggiungi immagine Elimina tutte le immagini Immagine" at bounding box center [350, 317] width 480 height 346
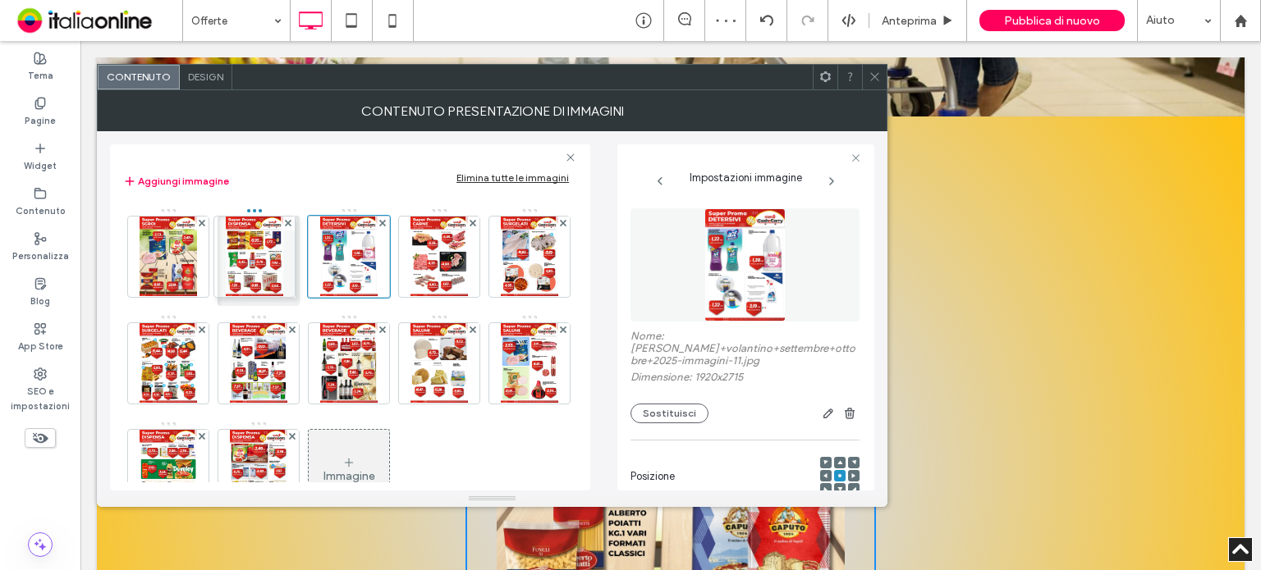
drag, startPoint x: 436, startPoint y: 278, endPoint x: 248, endPoint y: 278, distance: 187.9
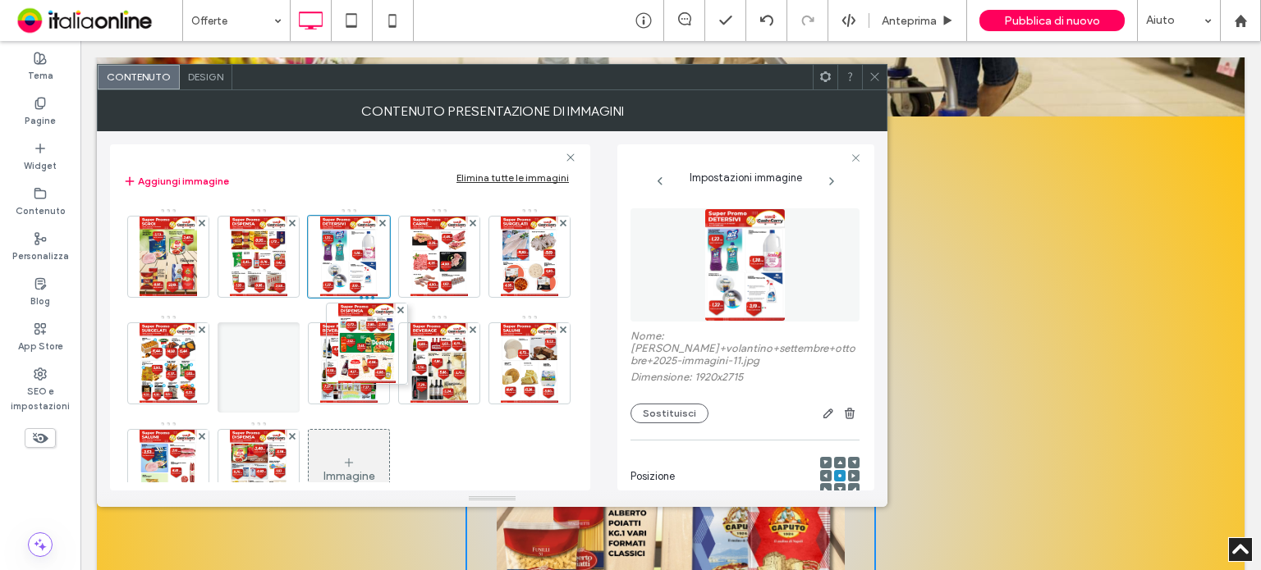
drag, startPoint x: 349, startPoint y: 455, endPoint x: 364, endPoint y: 329, distance: 126.4
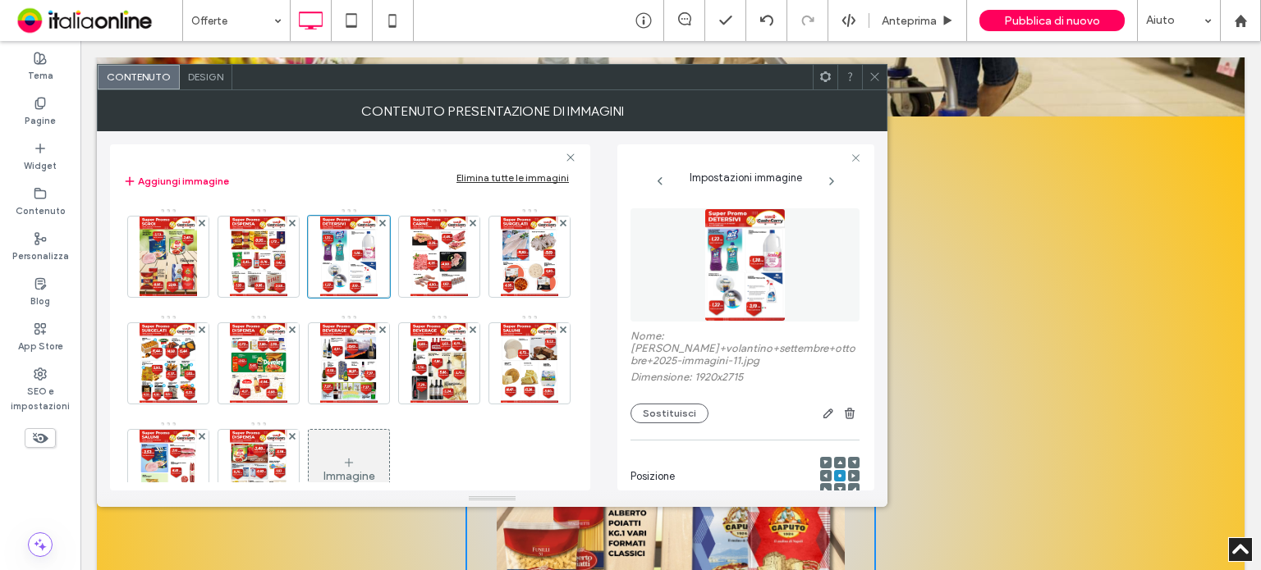
scroll to position [82, 0]
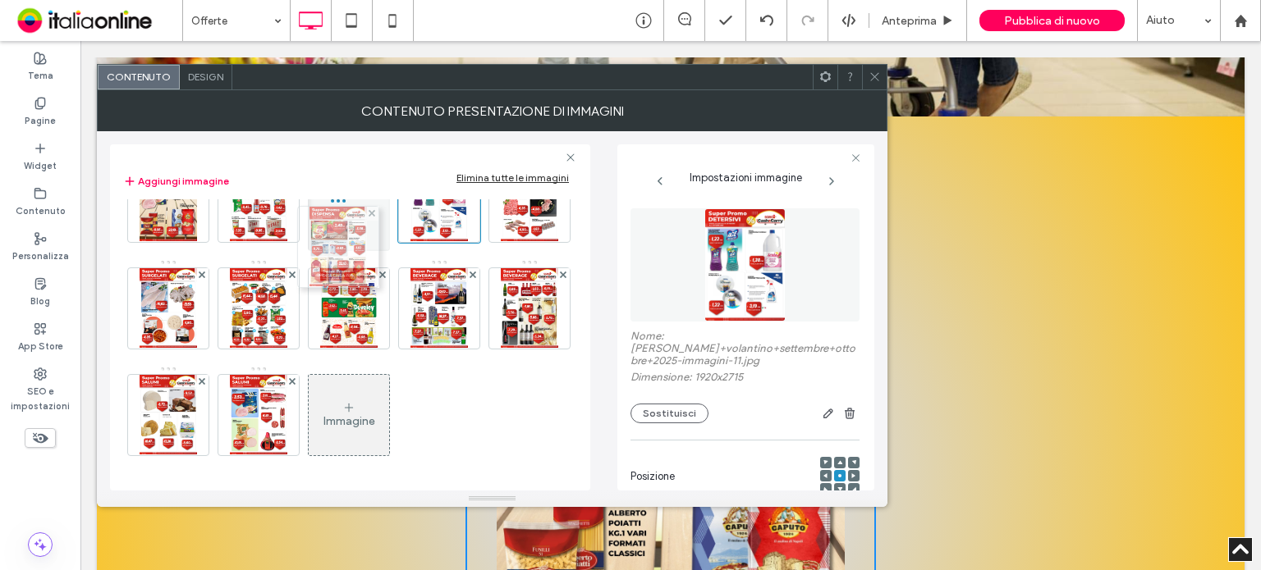
drag, startPoint x: 440, startPoint y: 377, endPoint x: 344, endPoint y: 217, distance: 186.6
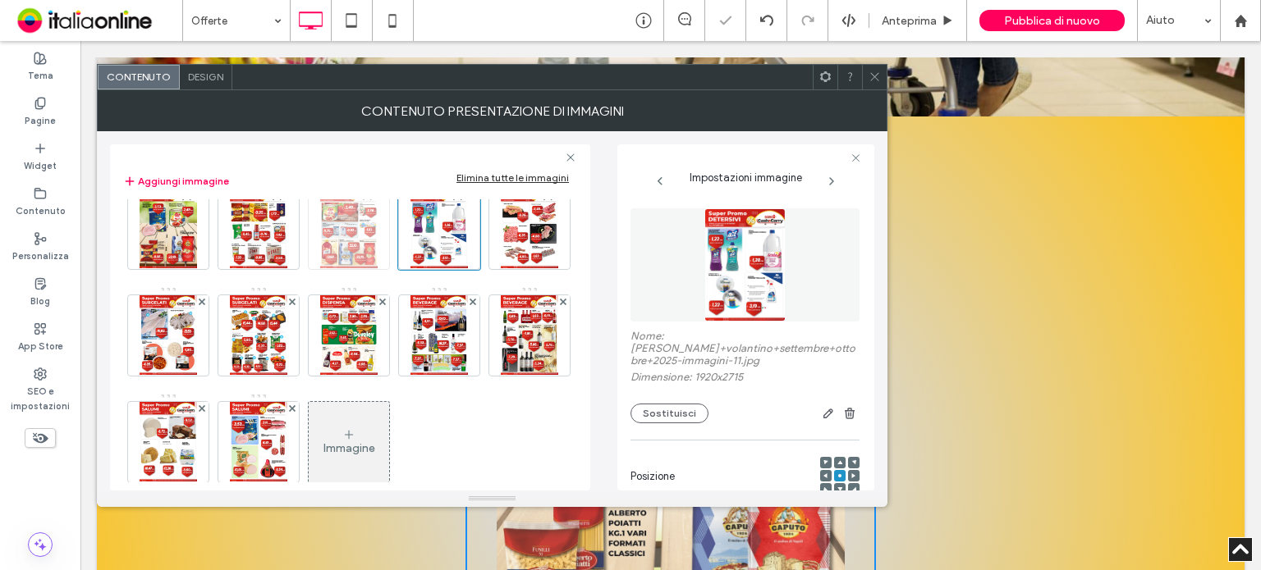
scroll to position [0, 0]
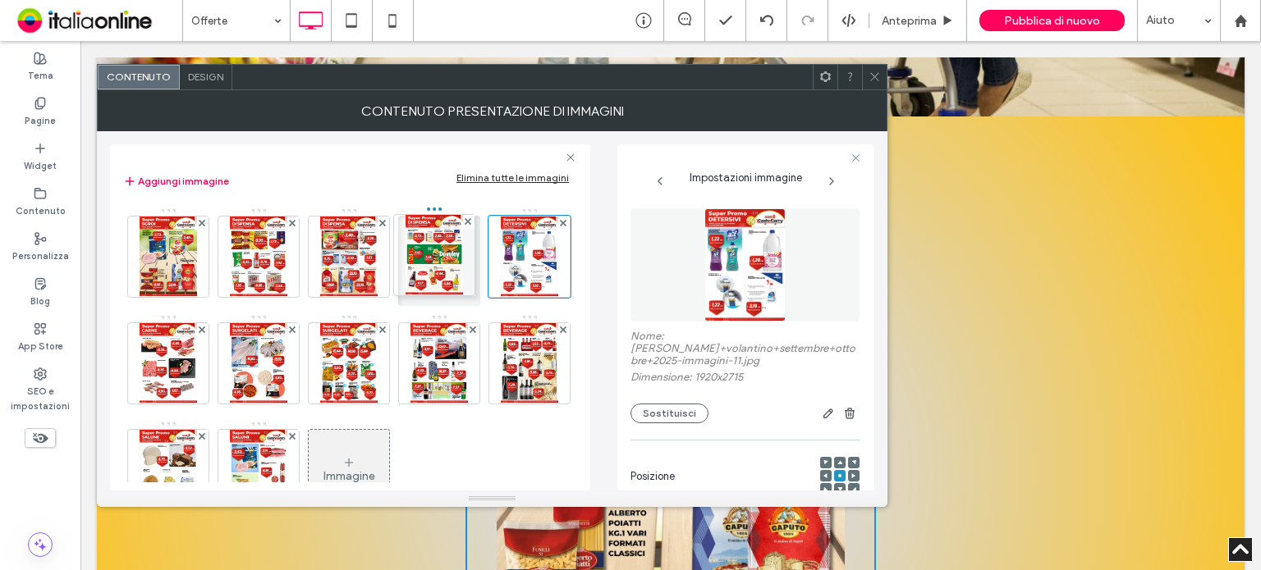
drag, startPoint x: 440, startPoint y: 356, endPoint x: 433, endPoint y: 254, distance: 102.8
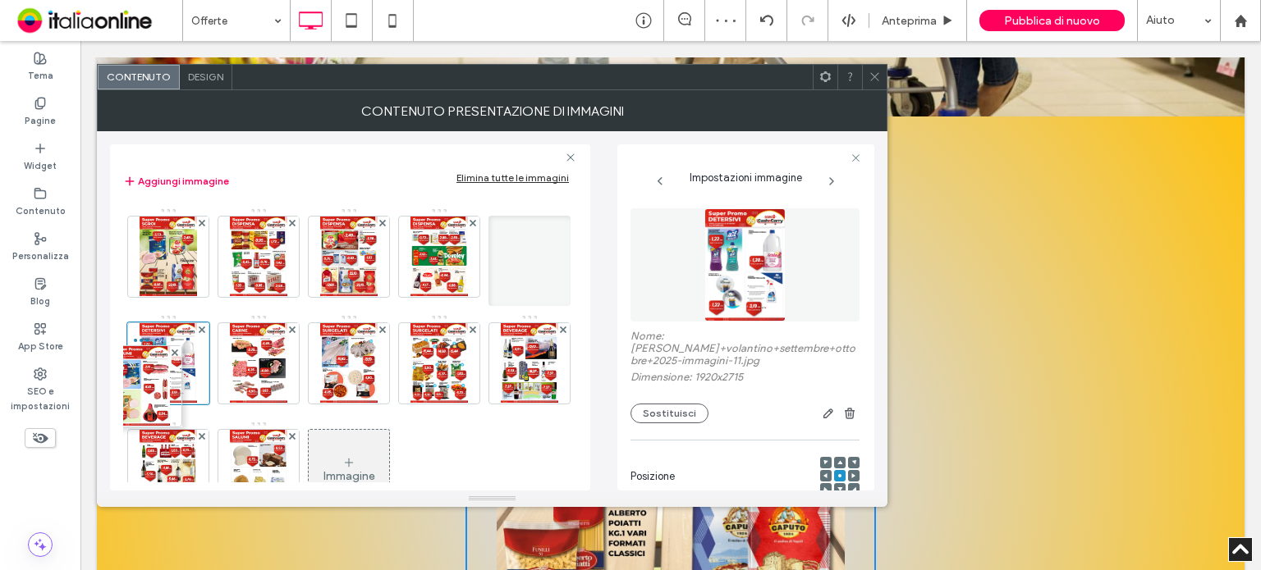
drag, startPoint x: 433, startPoint y: 459, endPoint x: 136, endPoint y: 372, distance: 309.6
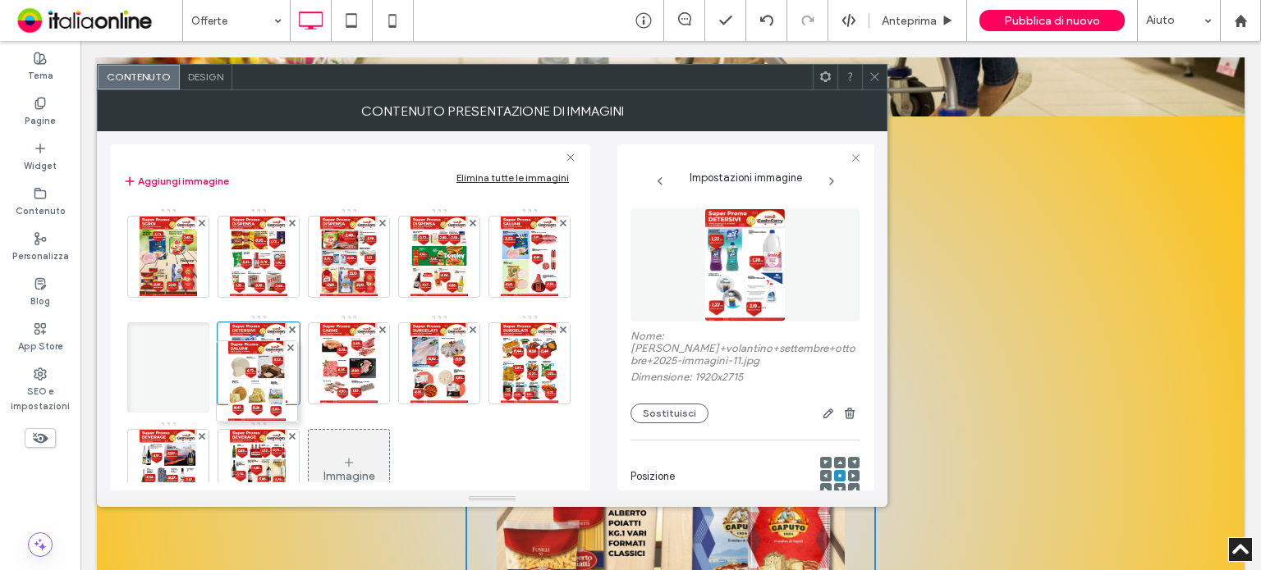
drag, startPoint x: 442, startPoint y: 455, endPoint x: 249, endPoint y: 367, distance: 213.0
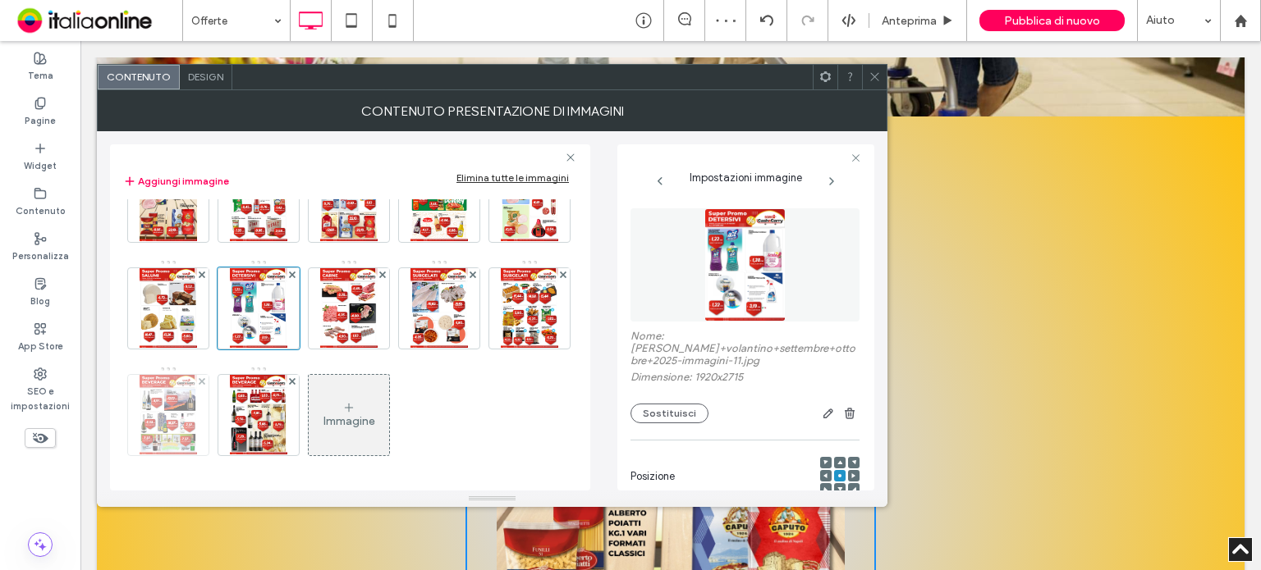
scroll to position [78, 0]
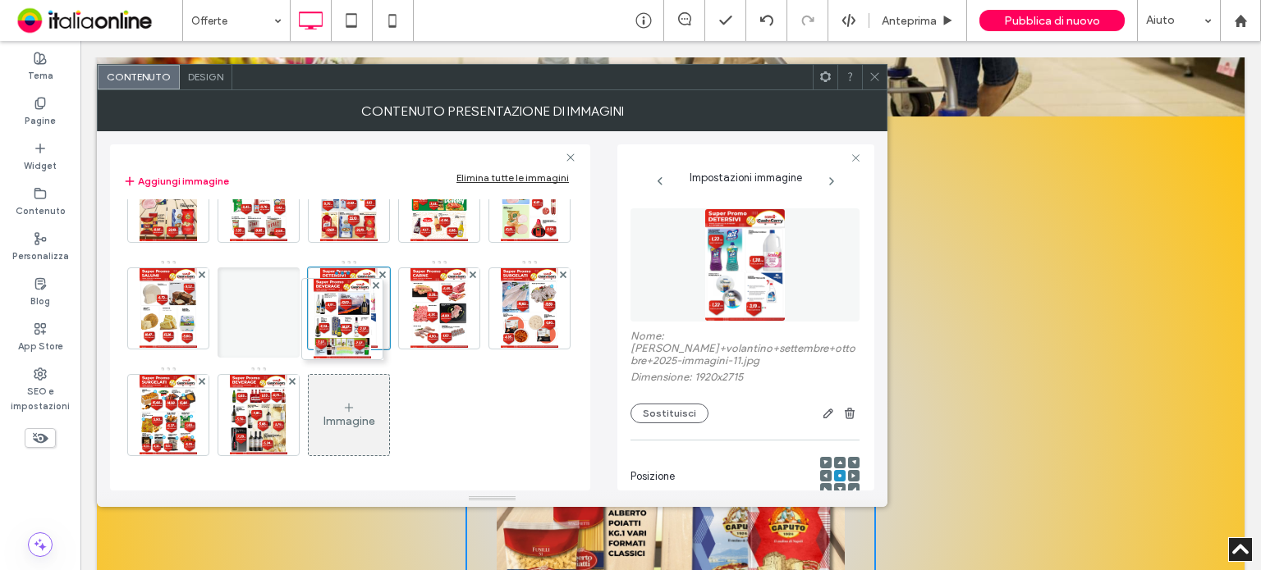
drag, startPoint x: 350, startPoint y: 394, endPoint x: 341, endPoint y: 301, distance: 93.2
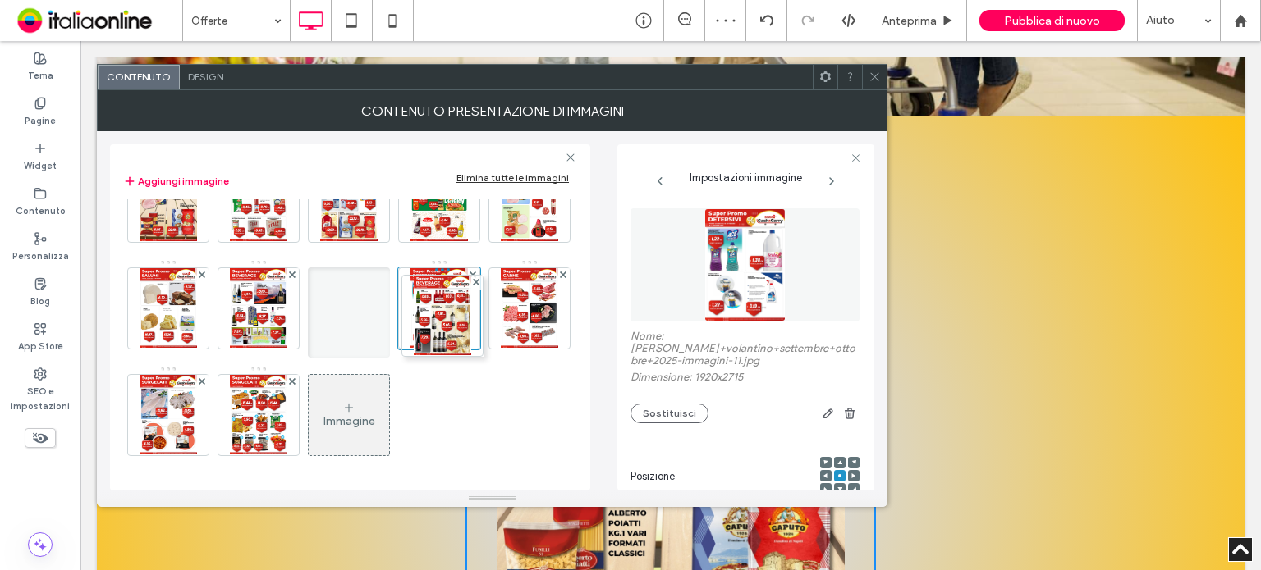
drag, startPoint x: 444, startPoint y: 387, endPoint x: 444, endPoint y: 289, distance: 98.5
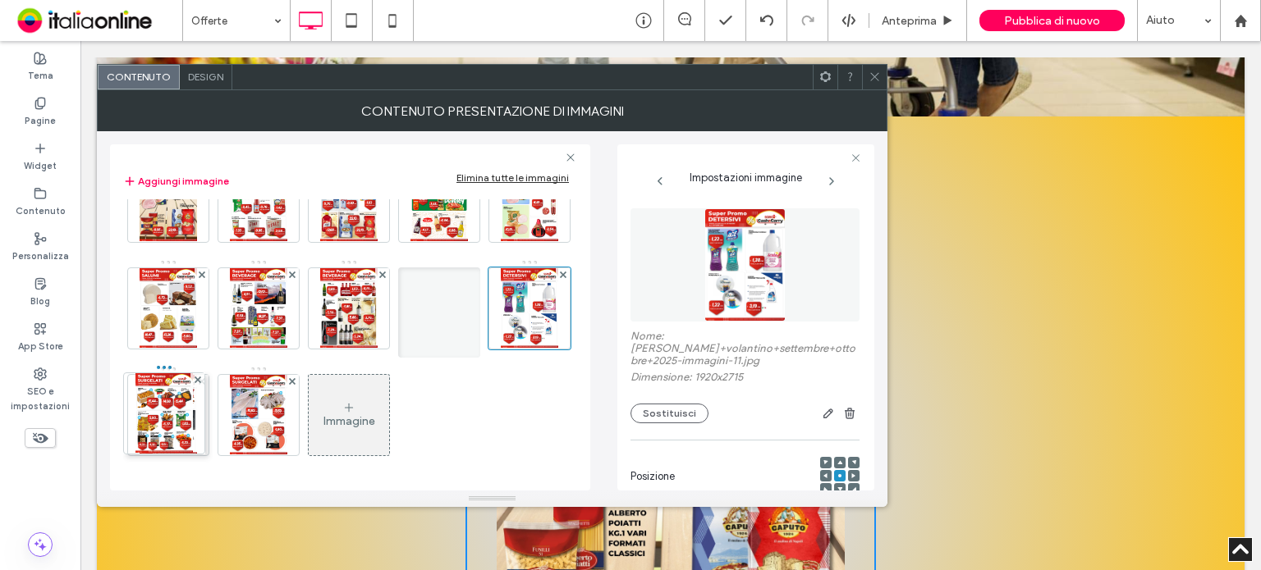
drag, startPoint x: 270, startPoint y: 404, endPoint x: 149, endPoint y: 403, distance: 120.6
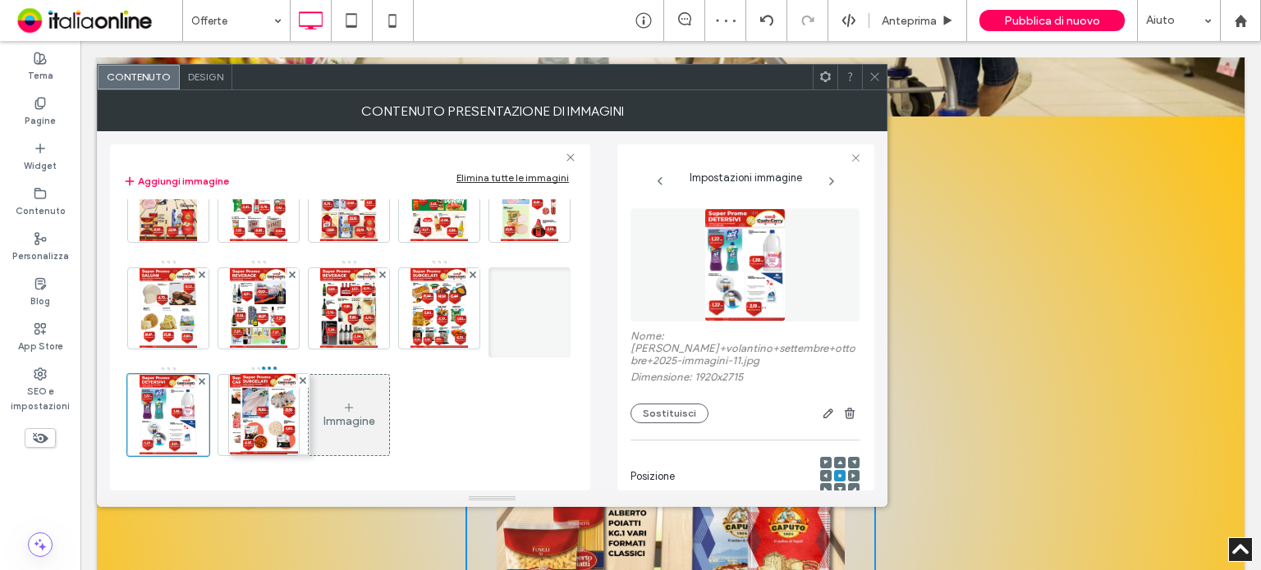
drag, startPoint x: 454, startPoint y: 404, endPoint x: 281, endPoint y: 404, distance: 173.2
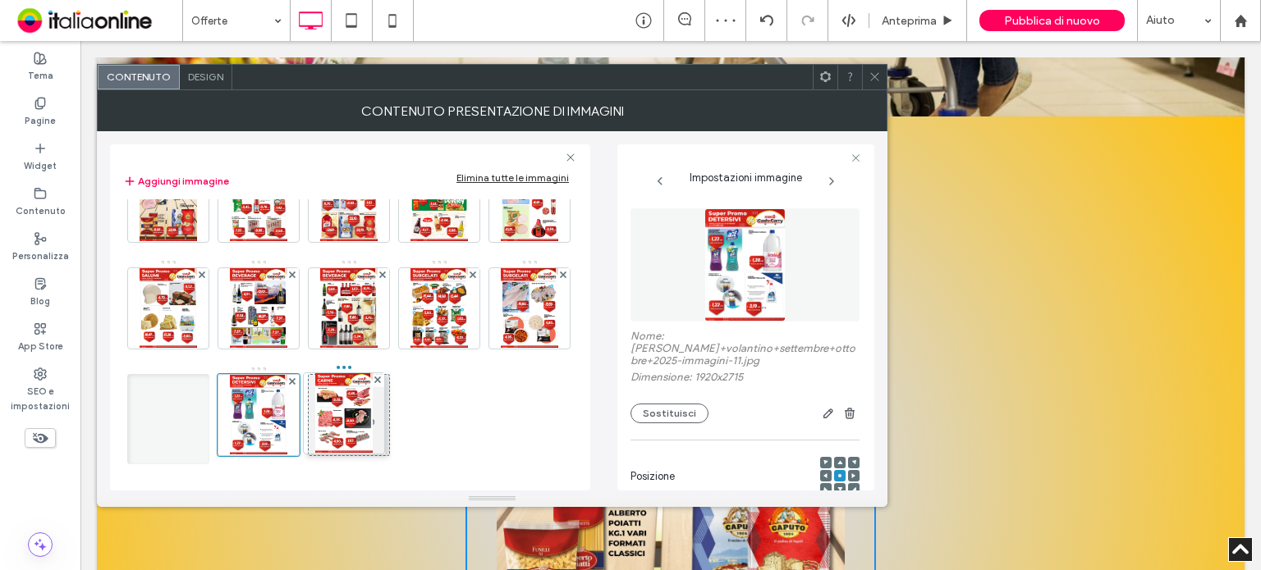
drag, startPoint x: 437, startPoint y: 397, endPoint x: 338, endPoint y: 397, distance: 98.5
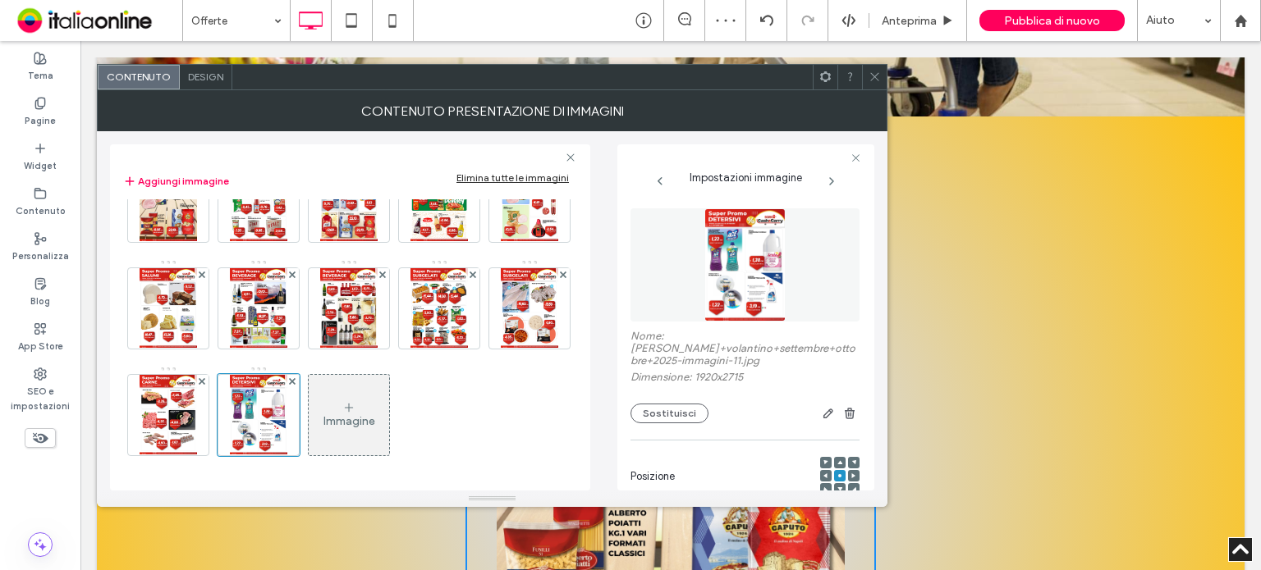
click at [880, 72] on icon at bounding box center [874, 77] width 12 height 12
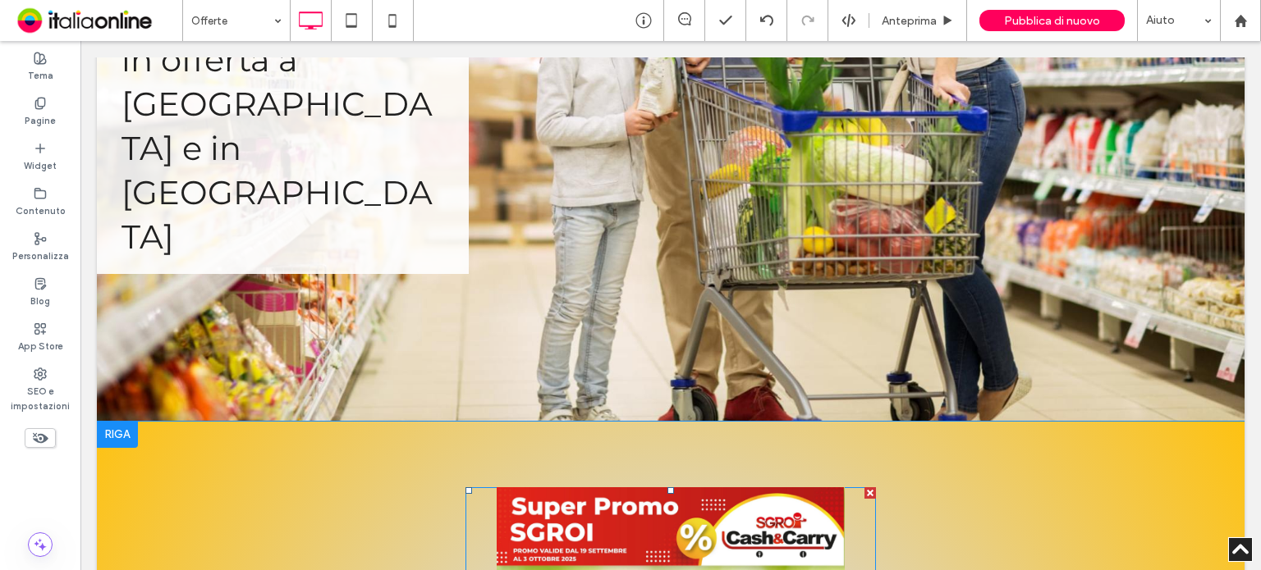
scroll to position [657, 0]
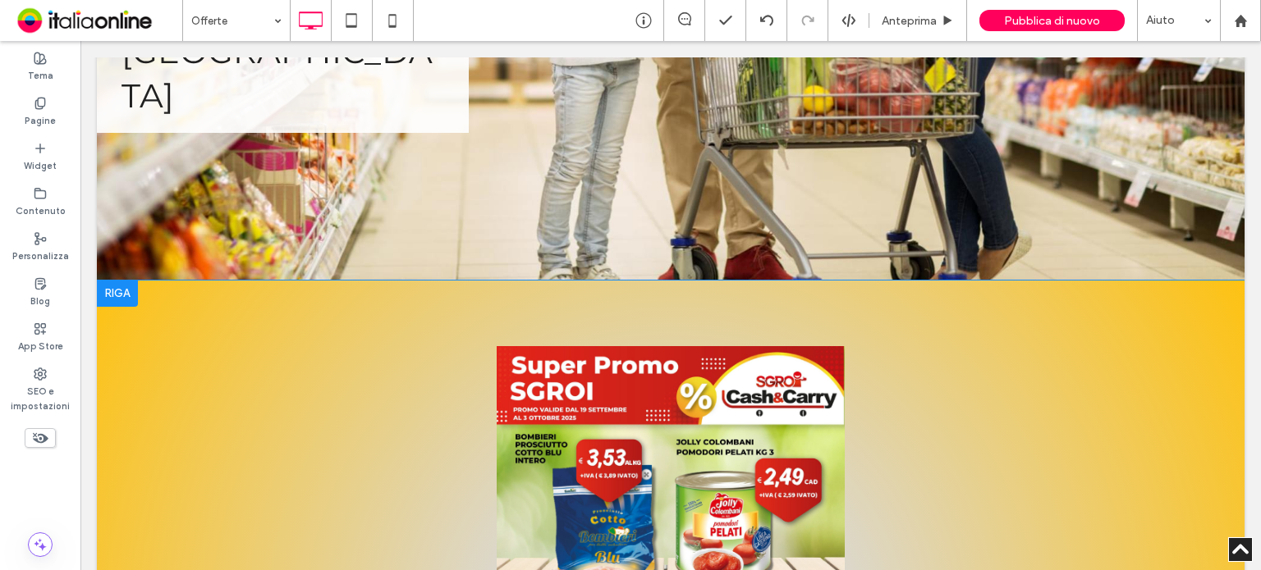
click at [127, 281] on div at bounding box center [117, 294] width 41 height 26
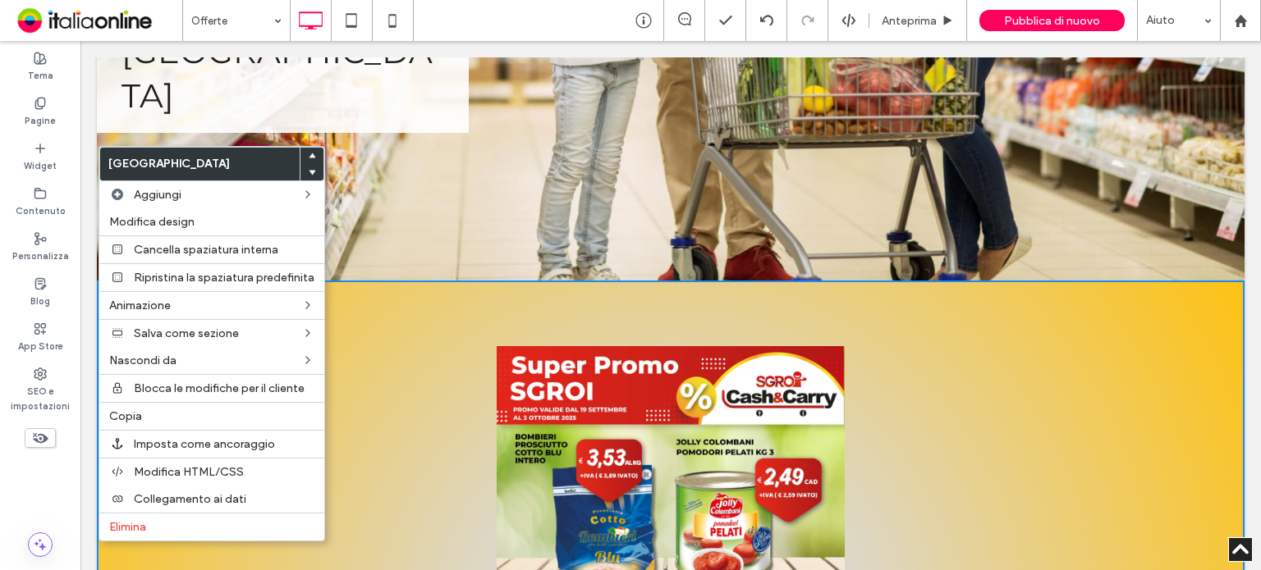
drag, startPoint x: 151, startPoint y: 418, endPoint x: 89, endPoint y: 298, distance: 135.1
click at [151, 418] on label "Copia" at bounding box center [211, 417] width 205 height 14
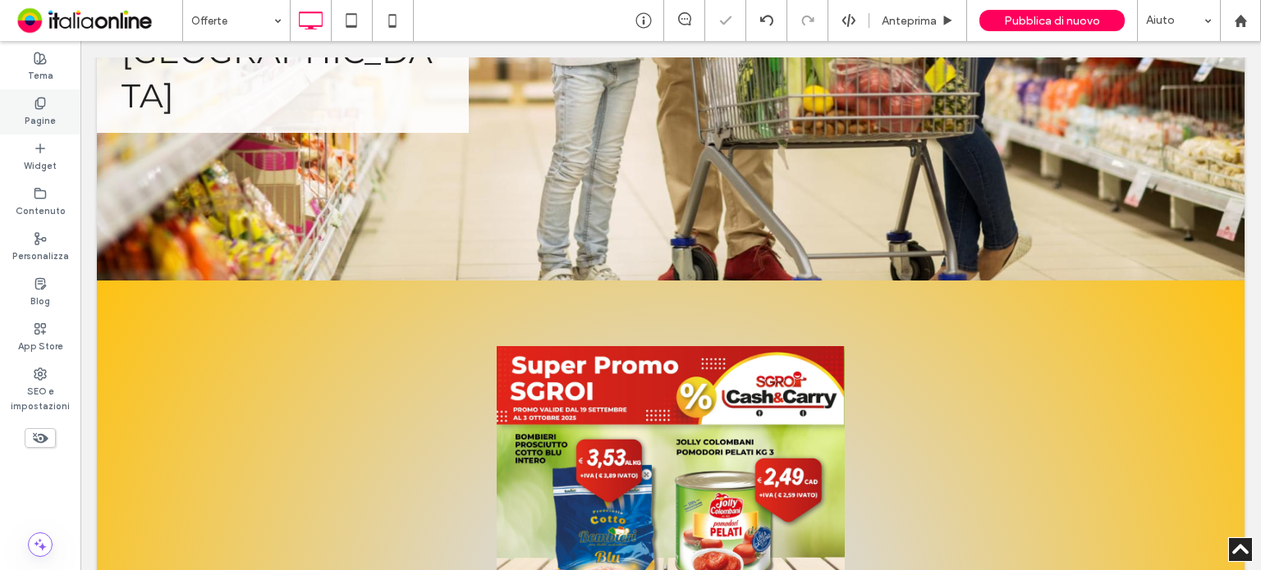
click at [49, 110] on label "Pagine" at bounding box center [40, 119] width 31 height 18
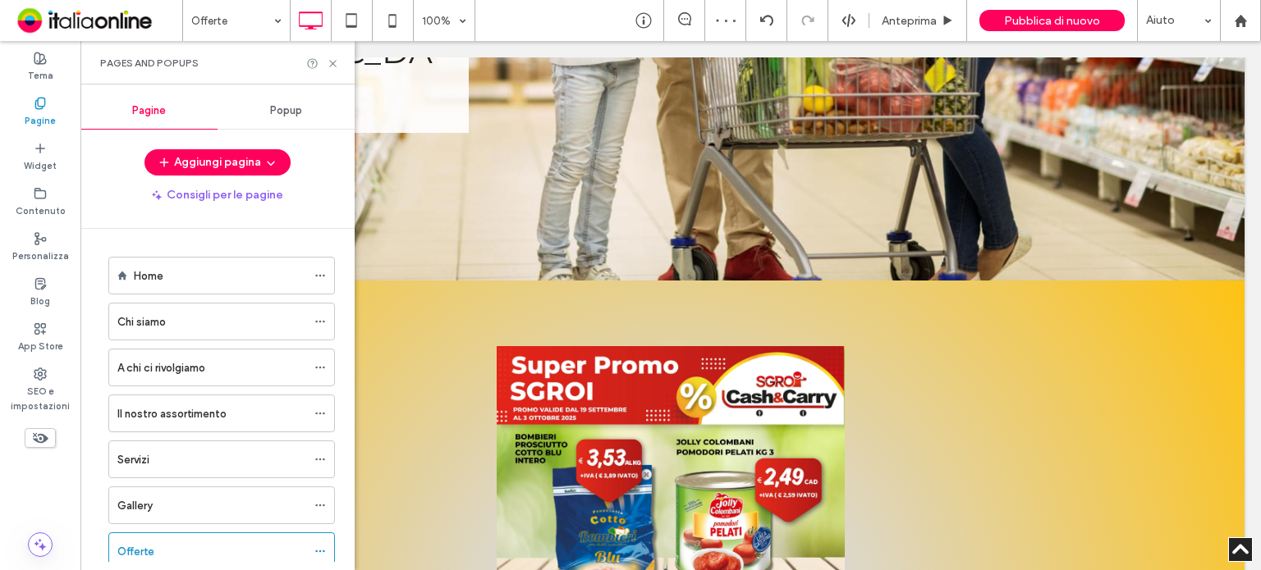
click at [304, 106] on div "Popup" at bounding box center [285, 111] width 137 height 36
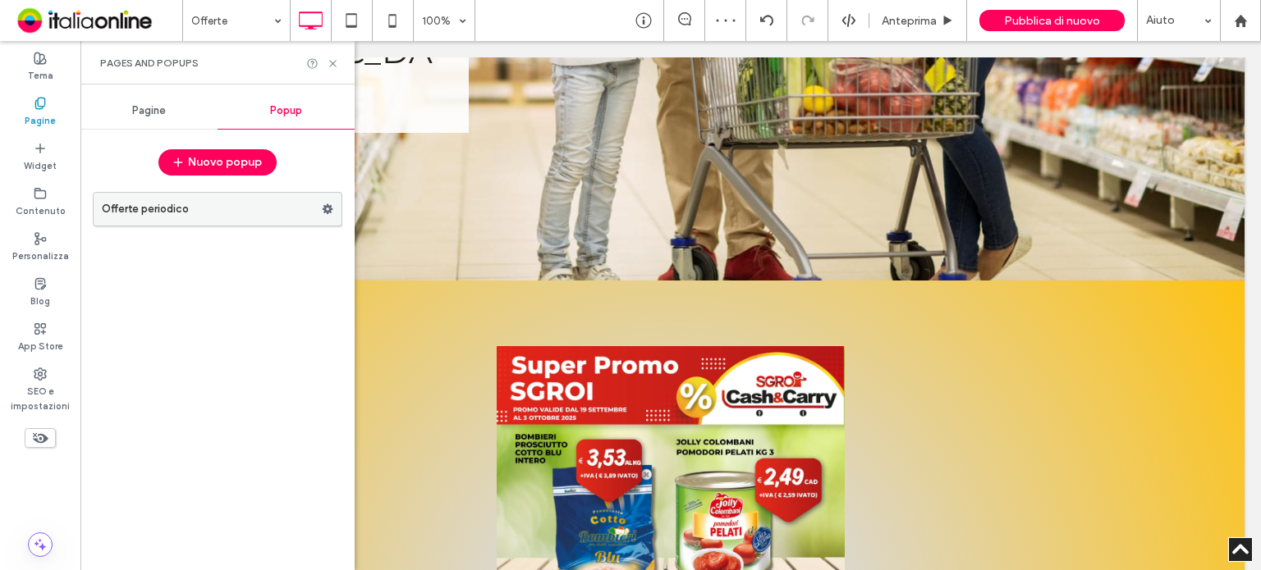
click at [214, 217] on label "Offerte periodico" at bounding box center [212, 209] width 220 height 33
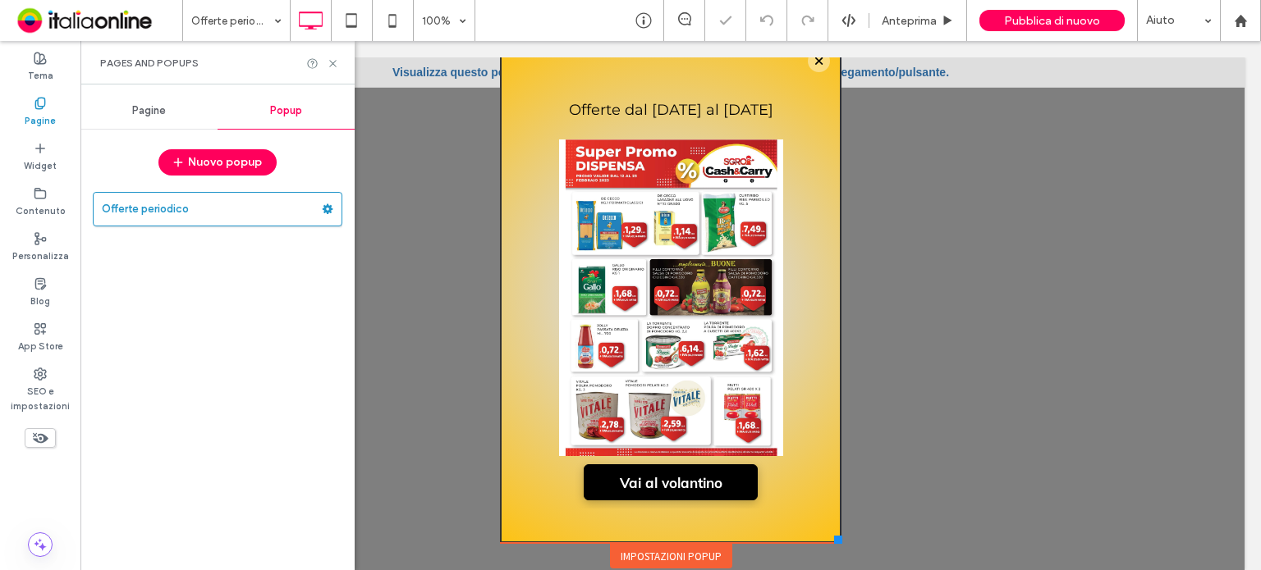
click at [332, 63] on use at bounding box center [332, 63] width 7 height 7
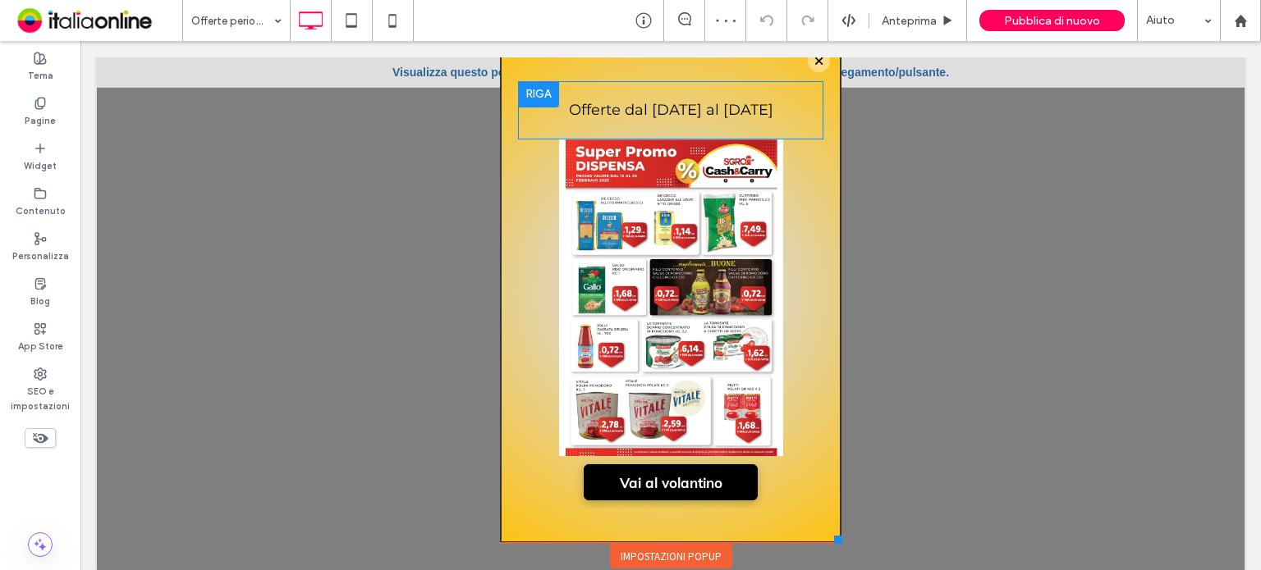
click at [518, 88] on div at bounding box center [538, 94] width 41 height 26
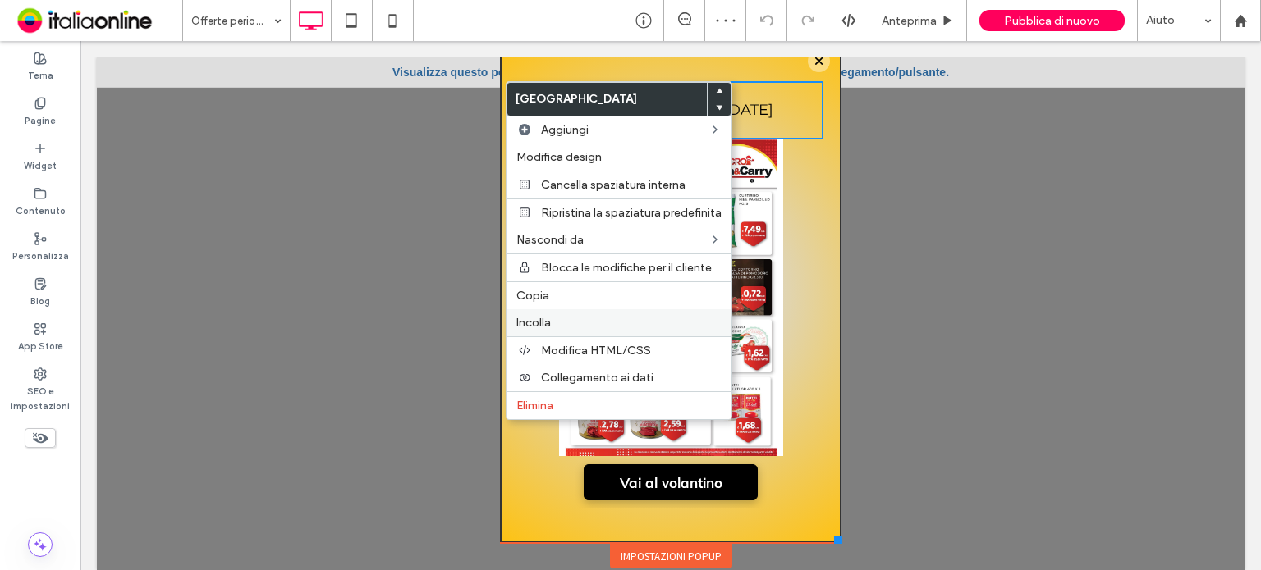
click at [558, 324] on label "Incolla" at bounding box center [618, 323] width 205 height 14
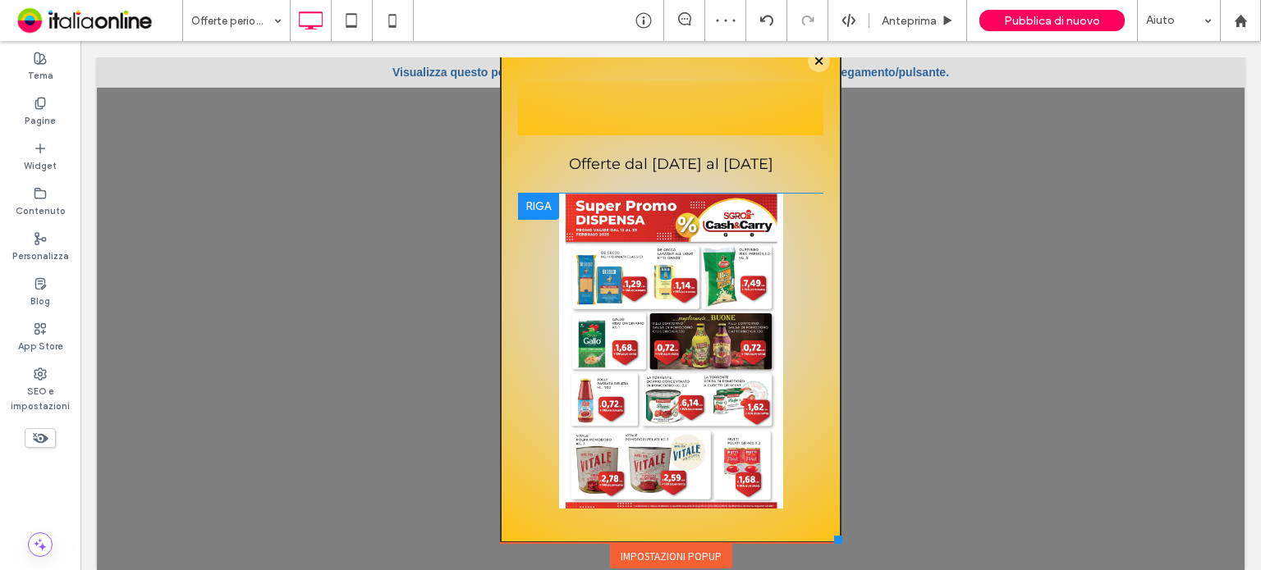
scroll to position [708, 0]
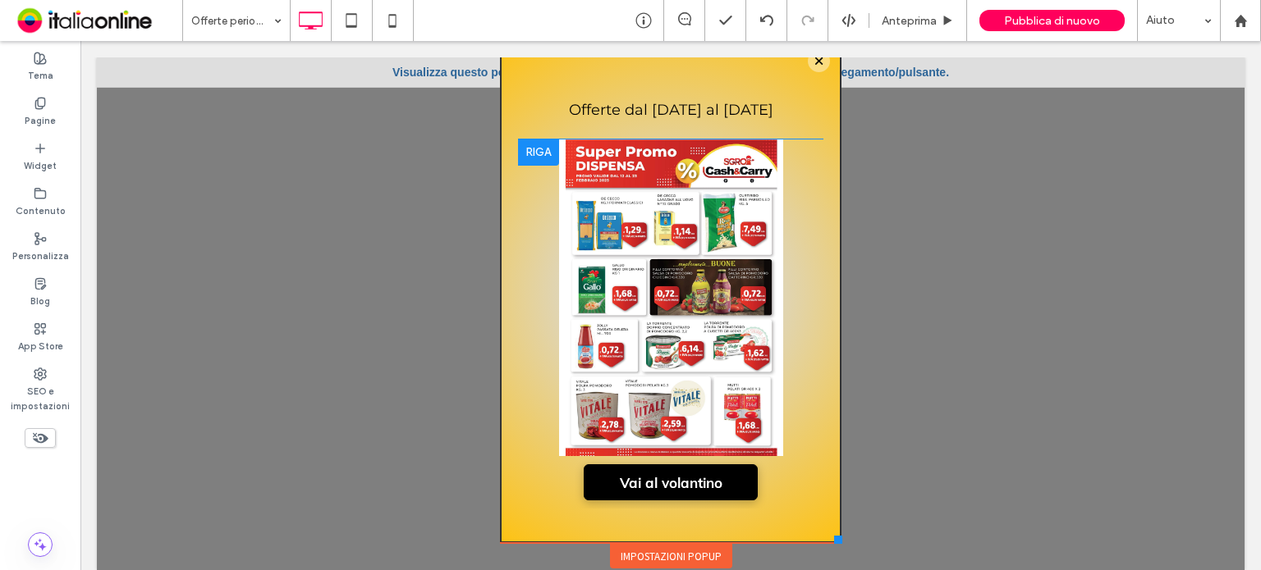
click at [518, 153] on div at bounding box center [538, 153] width 41 height 26
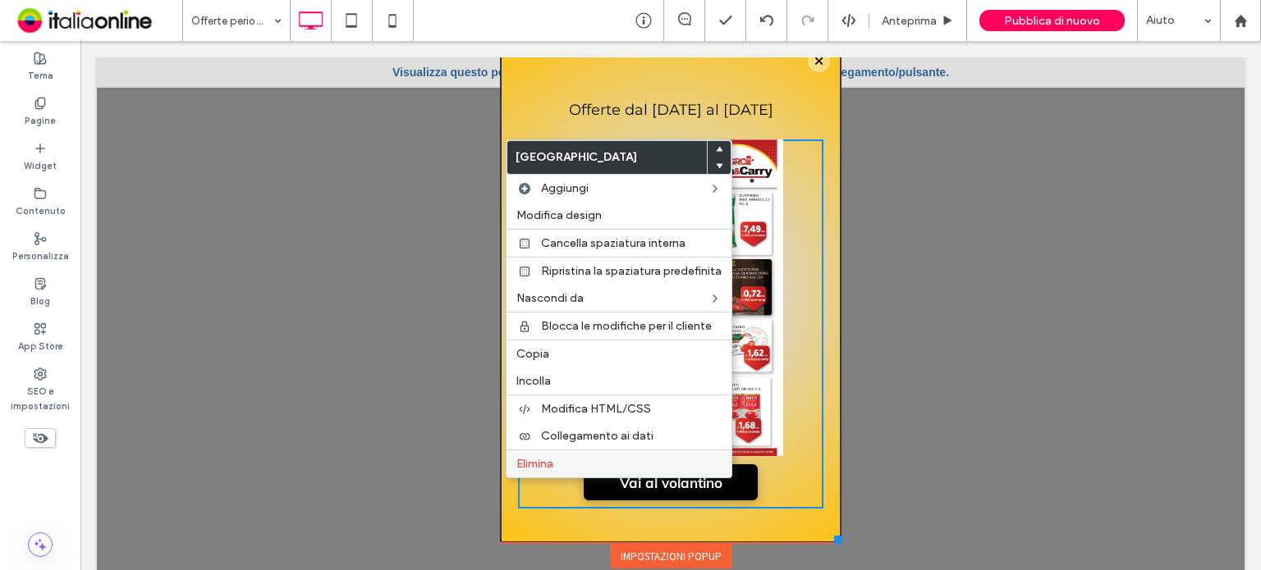
click at [548, 469] on div "Elimina" at bounding box center [618, 464] width 225 height 28
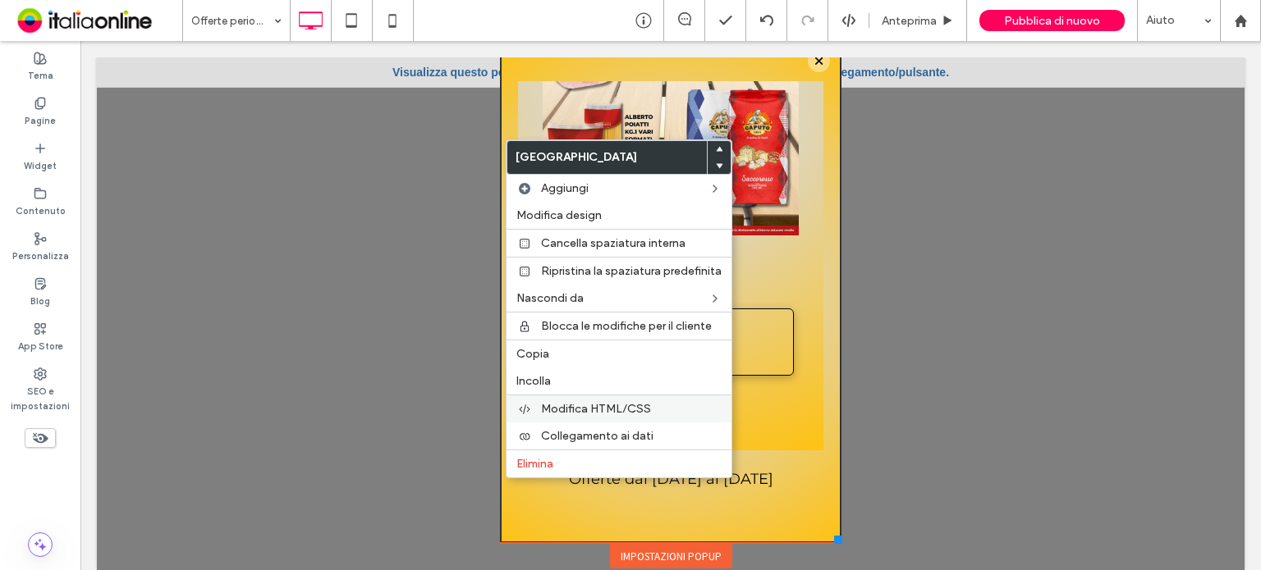
scroll to position [339, 0]
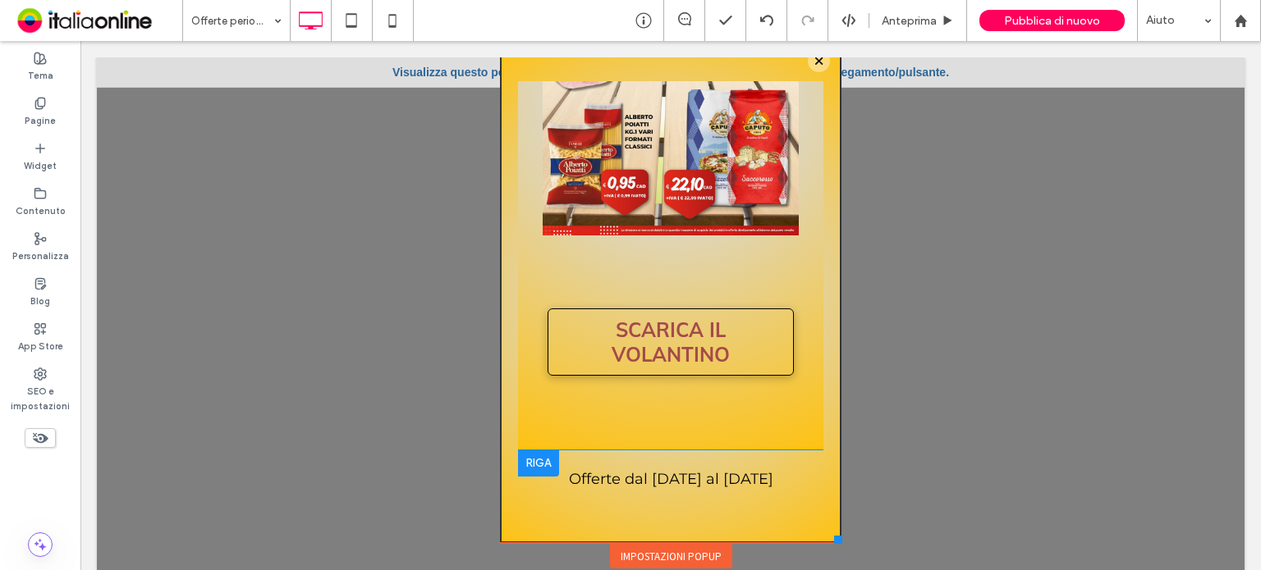
click at [535, 460] on div at bounding box center [538, 464] width 41 height 26
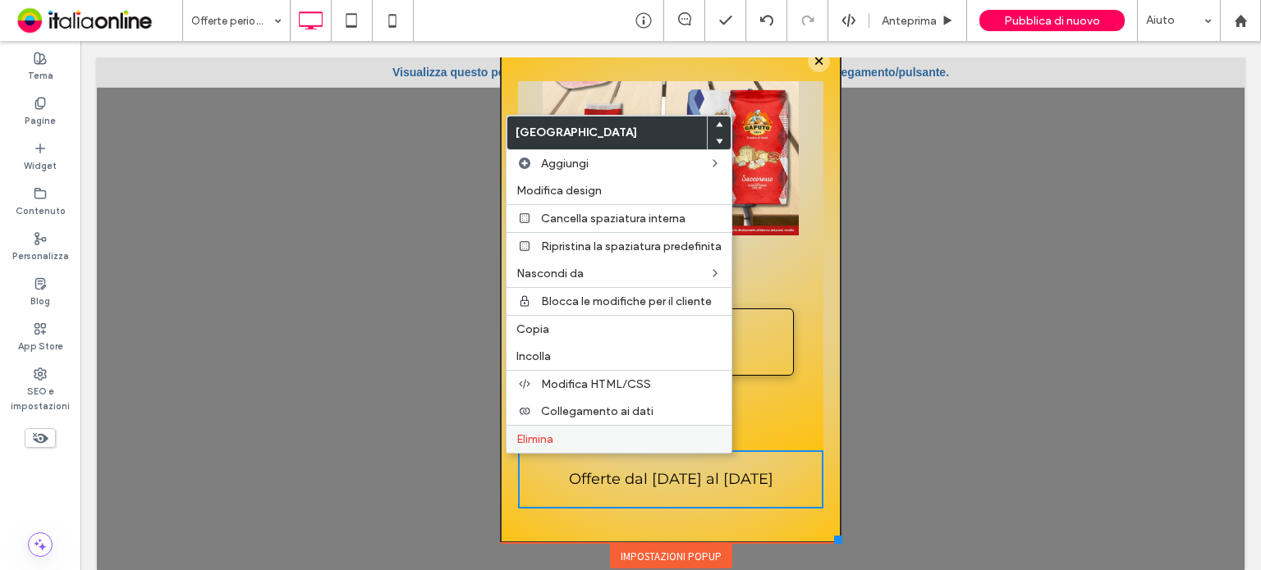
click at [547, 437] on span "Elimina" at bounding box center [534, 440] width 37 height 14
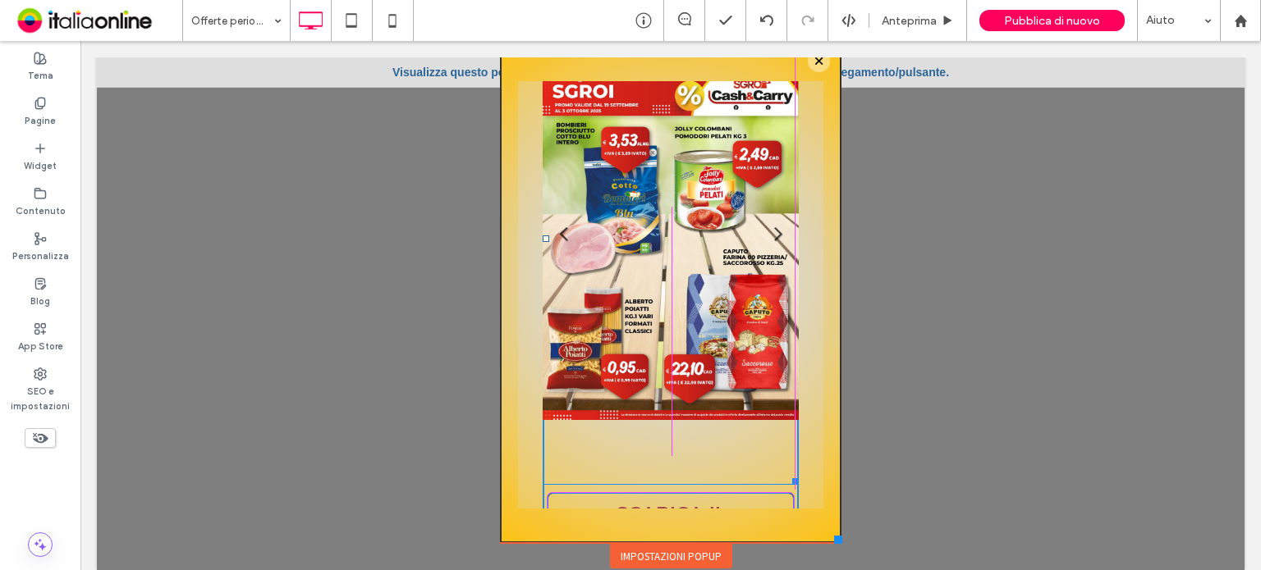
scroll to position [153, 0]
drag, startPoint x: 775, startPoint y: 465, endPoint x: 780, endPoint y: 337, distance: 127.3
click at [780, 337] on div "Titolo diapositiva Scrivi qui la tua didascalia Pulsante Titolo diapositiva Scr…" at bounding box center [670, 239] width 256 height 492
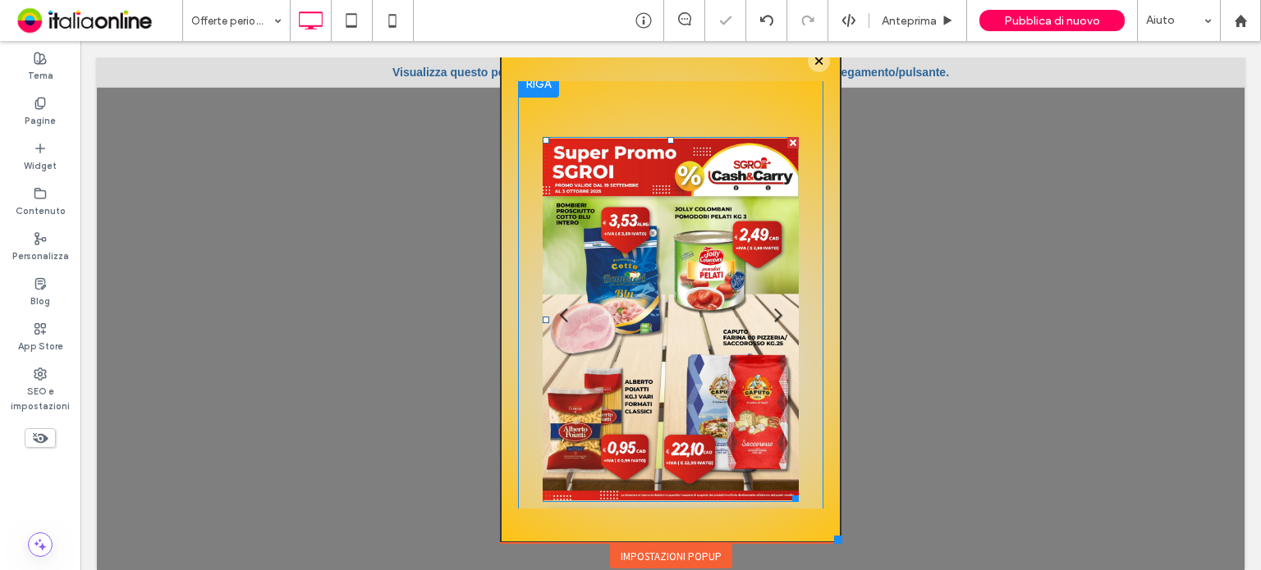
scroll to position [0, 0]
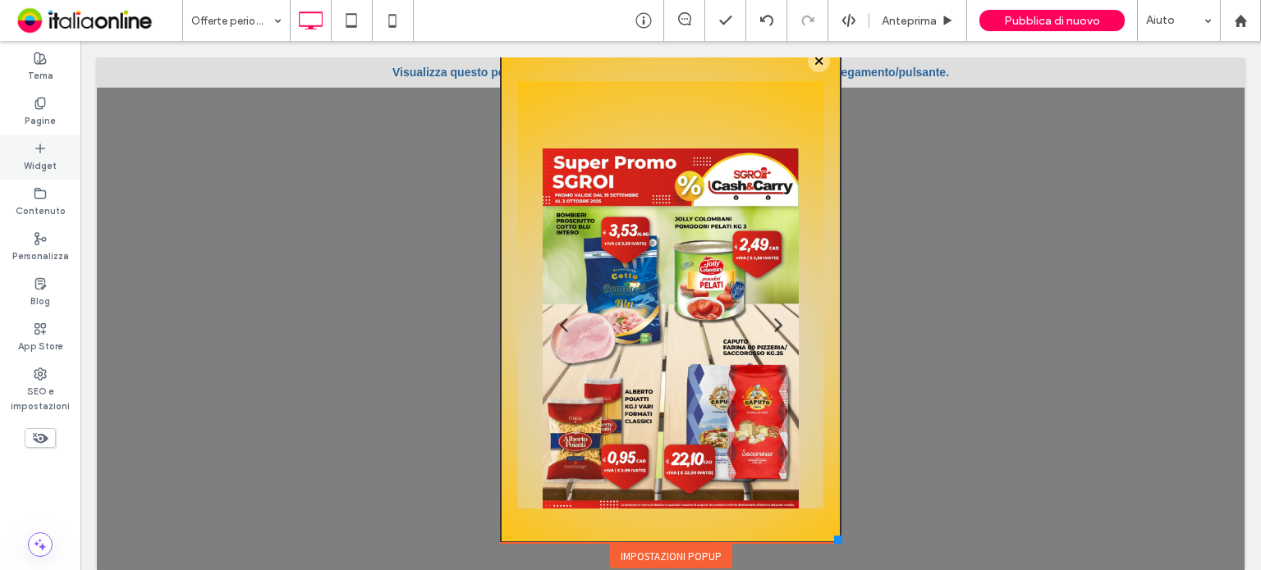
click at [50, 163] on label "Widget" at bounding box center [40, 164] width 33 height 18
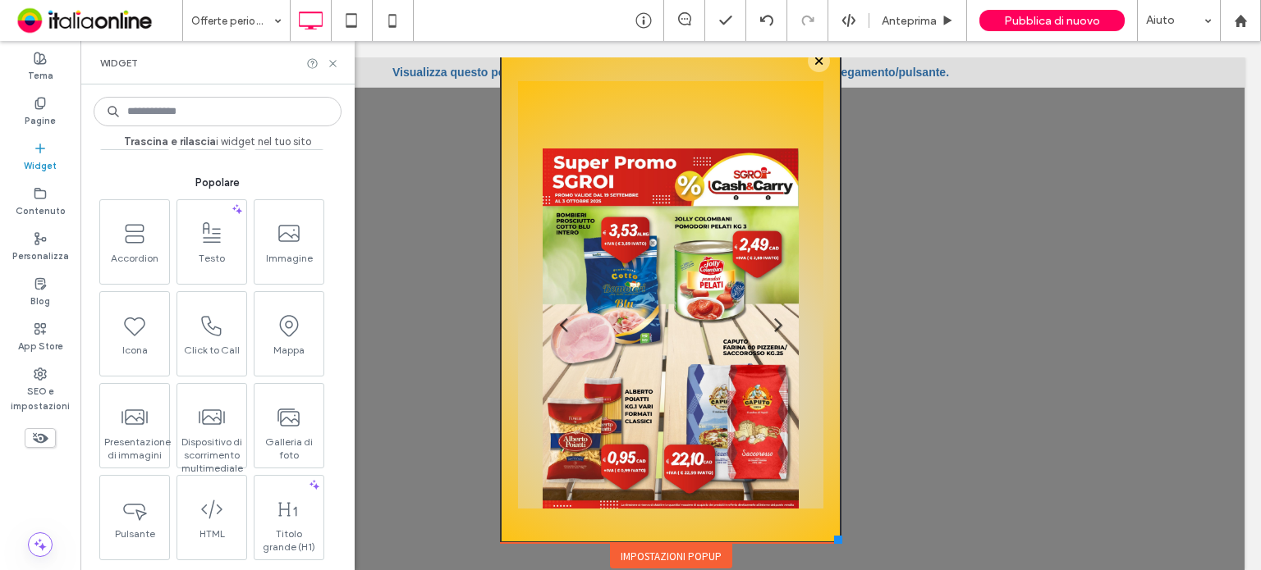
scroll to position [246, 0]
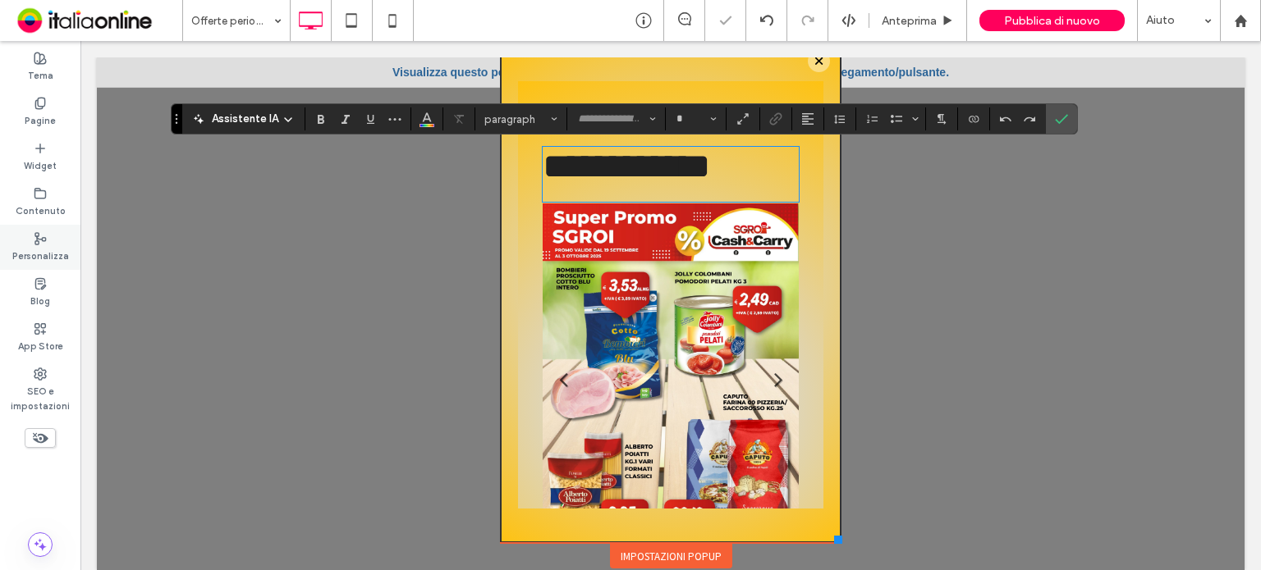
type input "**********"
type input "**"
type input "****"
type input "**"
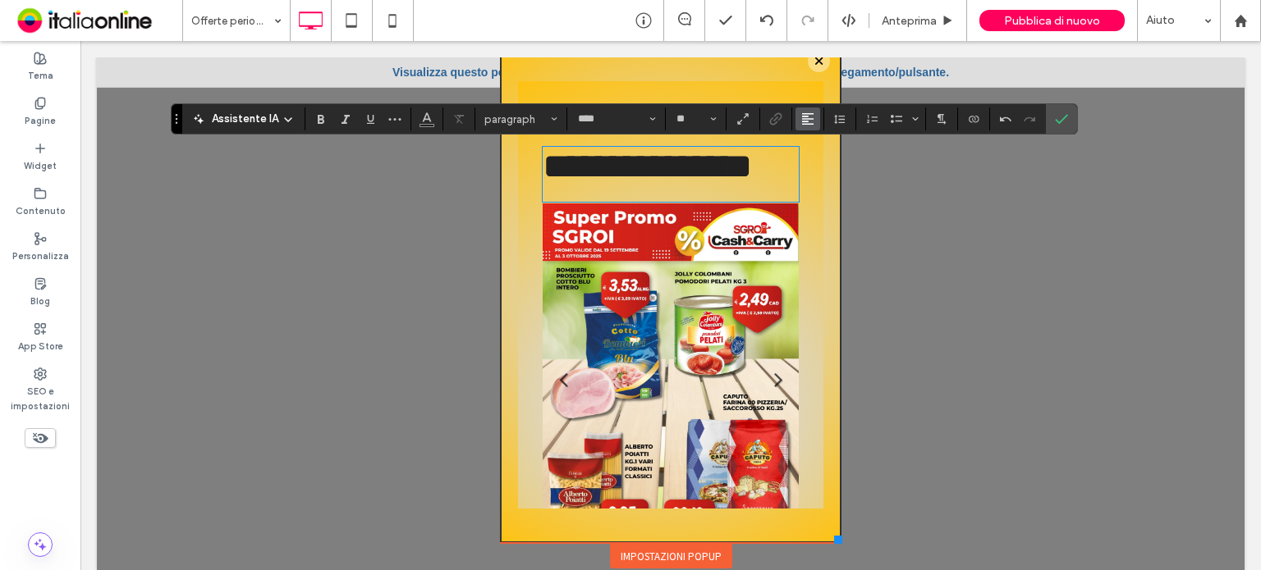
drag, startPoint x: 817, startPoint y: 113, endPoint x: 808, endPoint y: 117, distance: 9.9
click at [817, 113] on section at bounding box center [808, 119] width 32 height 23
click at [808, 112] on icon "Allineamento" at bounding box center [807, 118] width 13 height 13
click at [824, 173] on div "ui.textEditor.alignment.center" at bounding box center [823, 169] width 21 height 13
type input "**********"
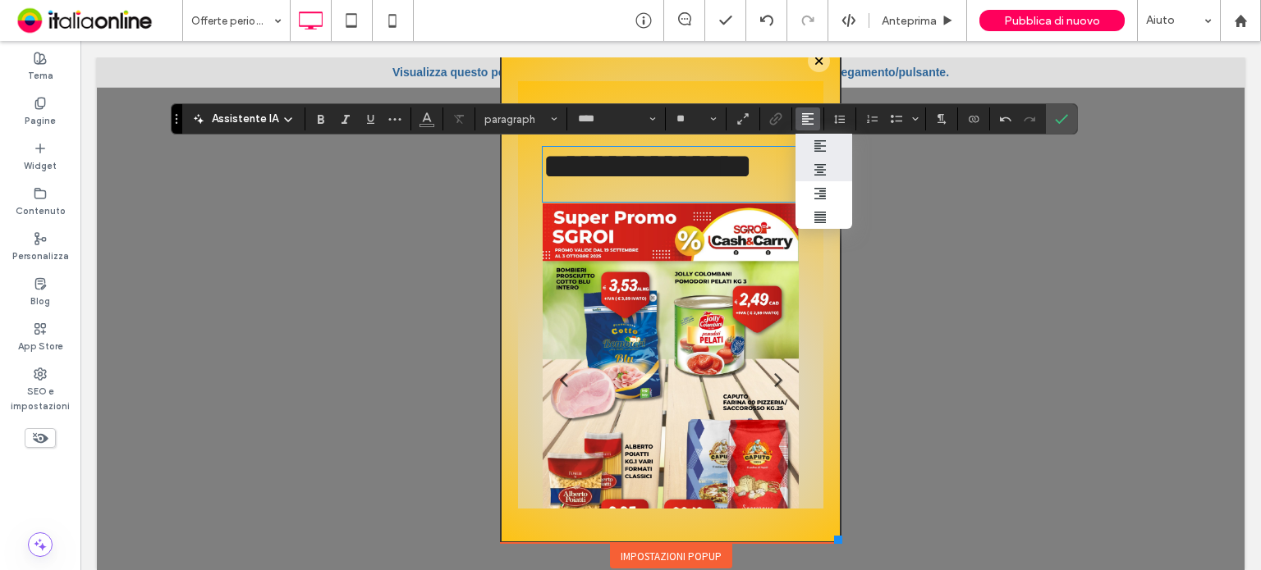
type input "**"
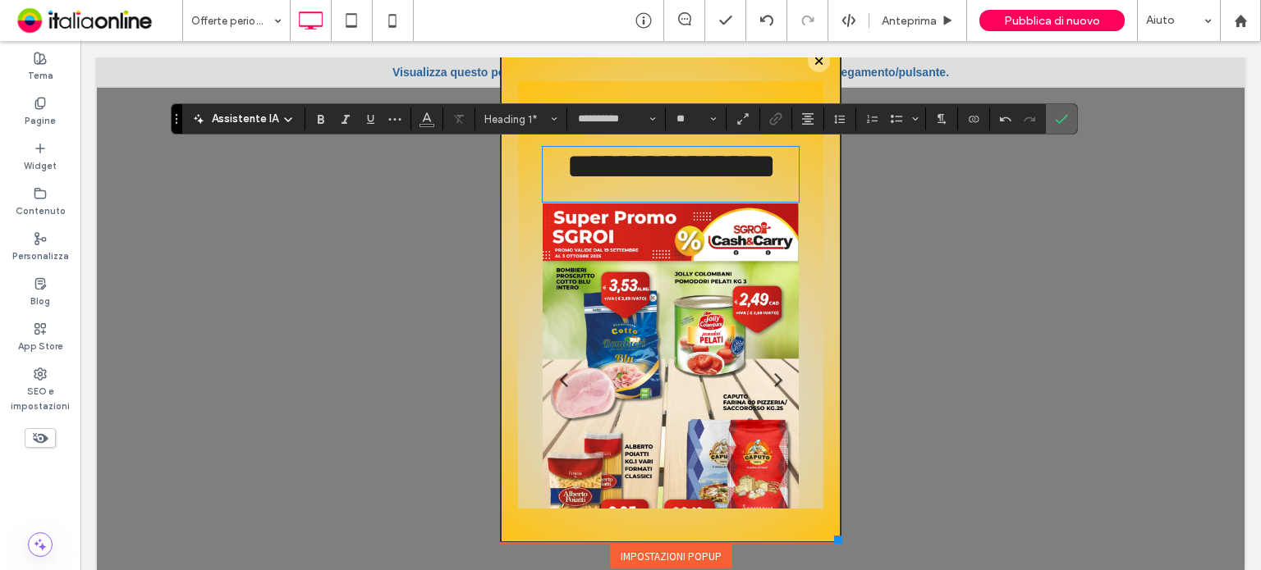
click at [1055, 112] on icon "Conferma" at bounding box center [1061, 118] width 13 height 13
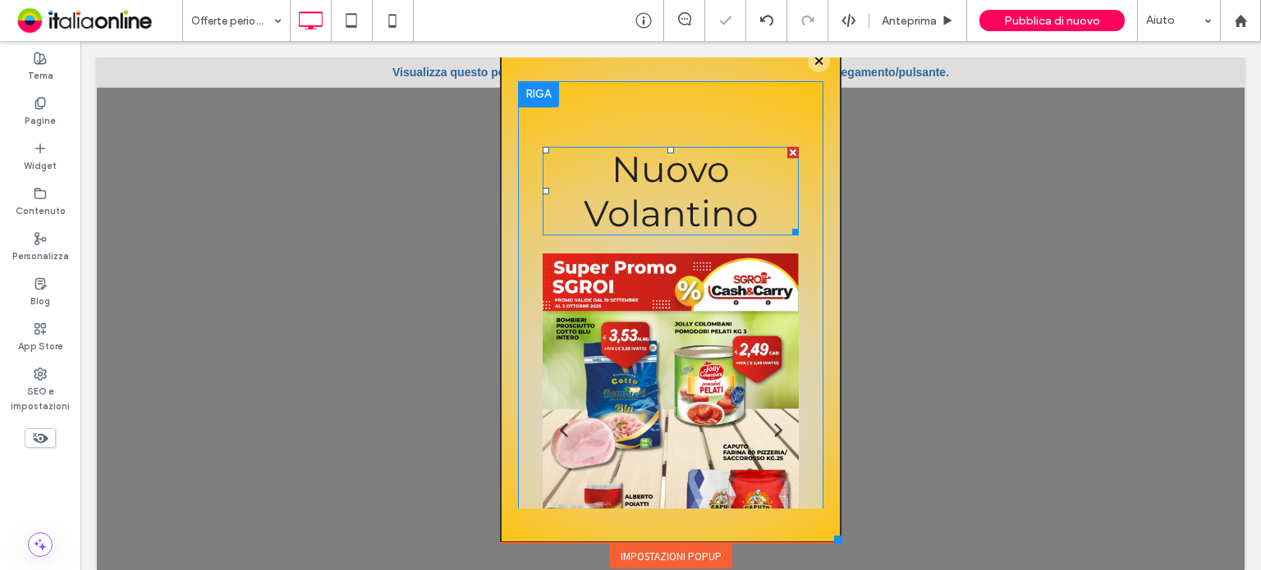
click at [750, 206] on h1 "Nuovo Volantino" at bounding box center [670, 191] width 256 height 89
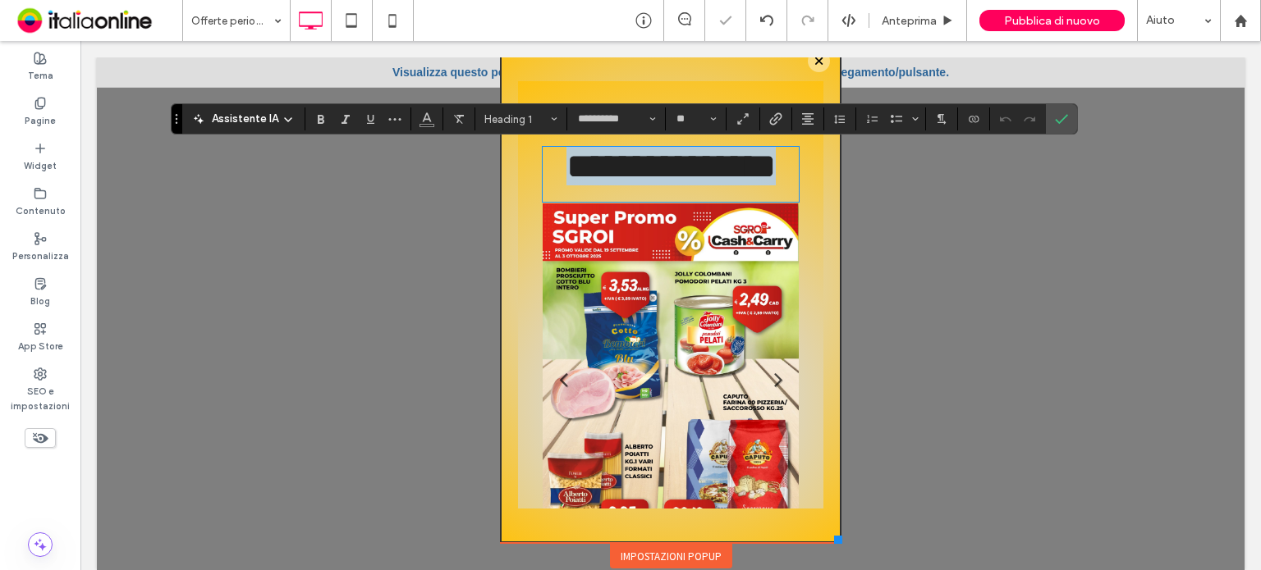
drag, startPoint x: 762, startPoint y: 215, endPoint x: 561, endPoint y: 167, distance: 206.8
click at [561, 167] on h1 "**********" at bounding box center [670, 166] width 256 height 39
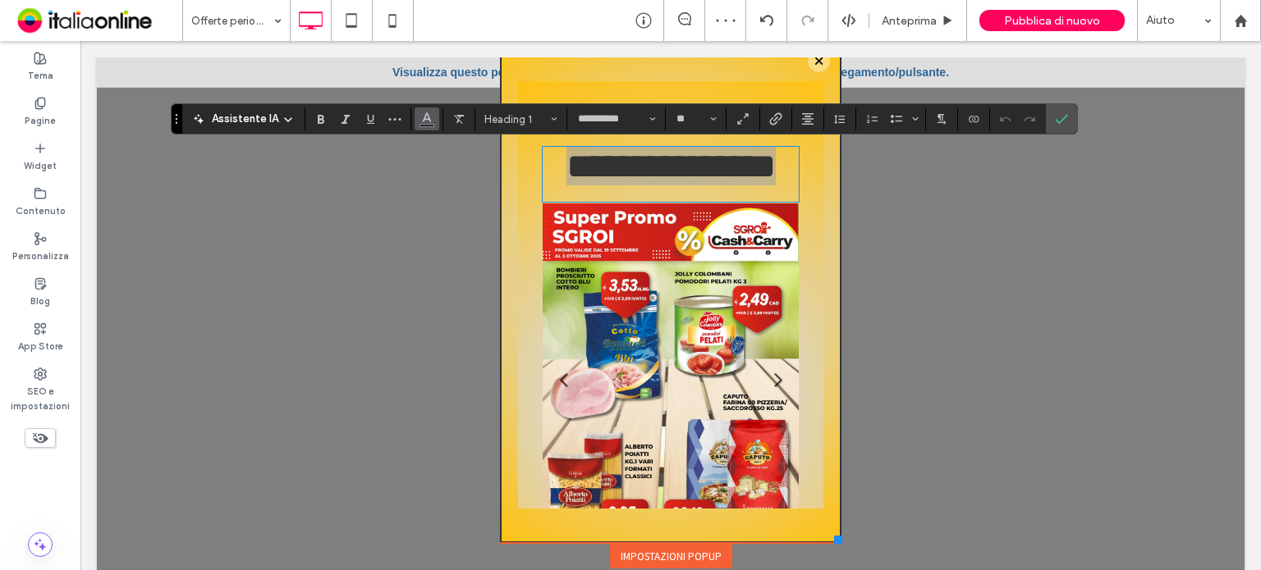
click at [427, 122] on icon "Colore" at bounding box center [426, 117] width 13 height 13
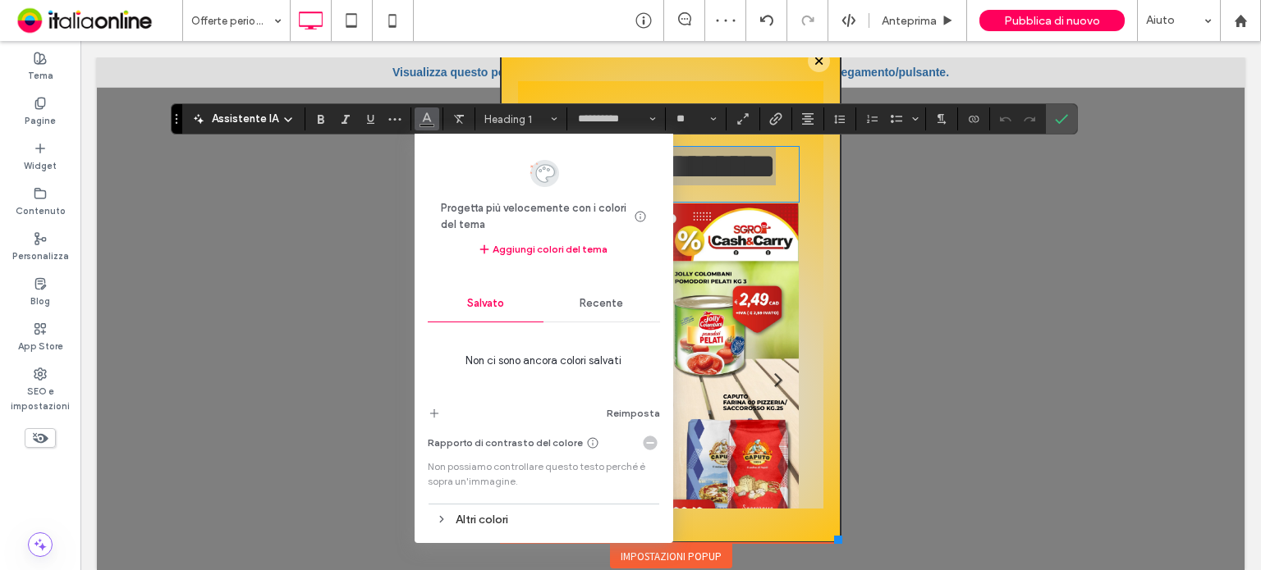
click at [629, 301] on div "Recente" at bounding box center [601, 304] width 117 height 36
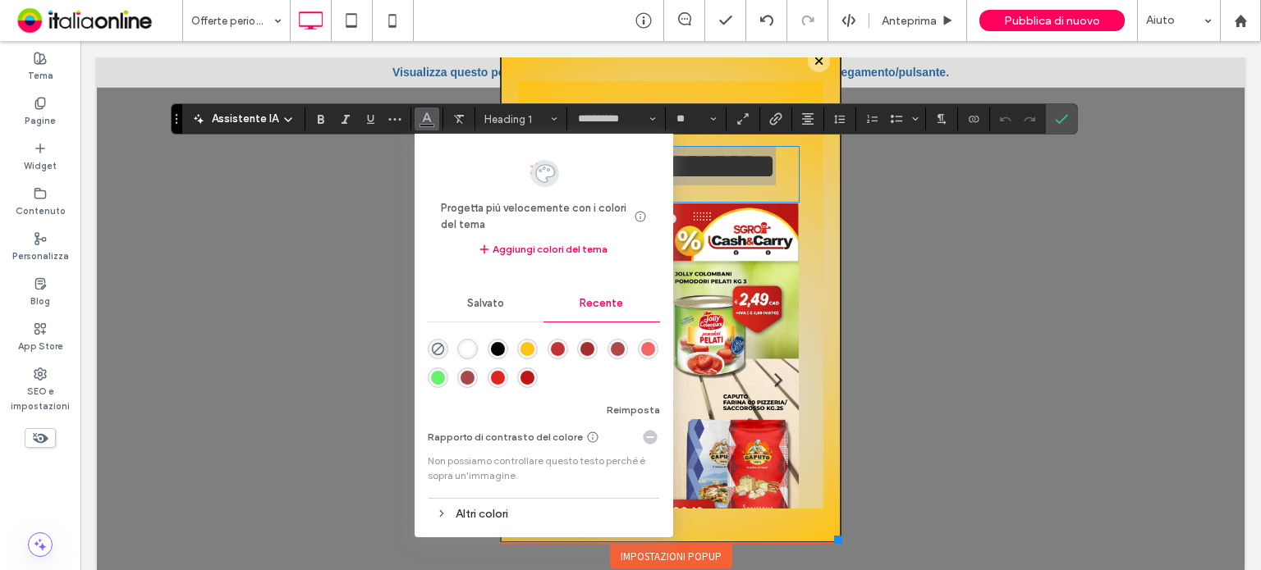
click at [556, 350] on div "rgba(192, 52, 52, 1)" at bounding box center [558, 349] width 14 height 14
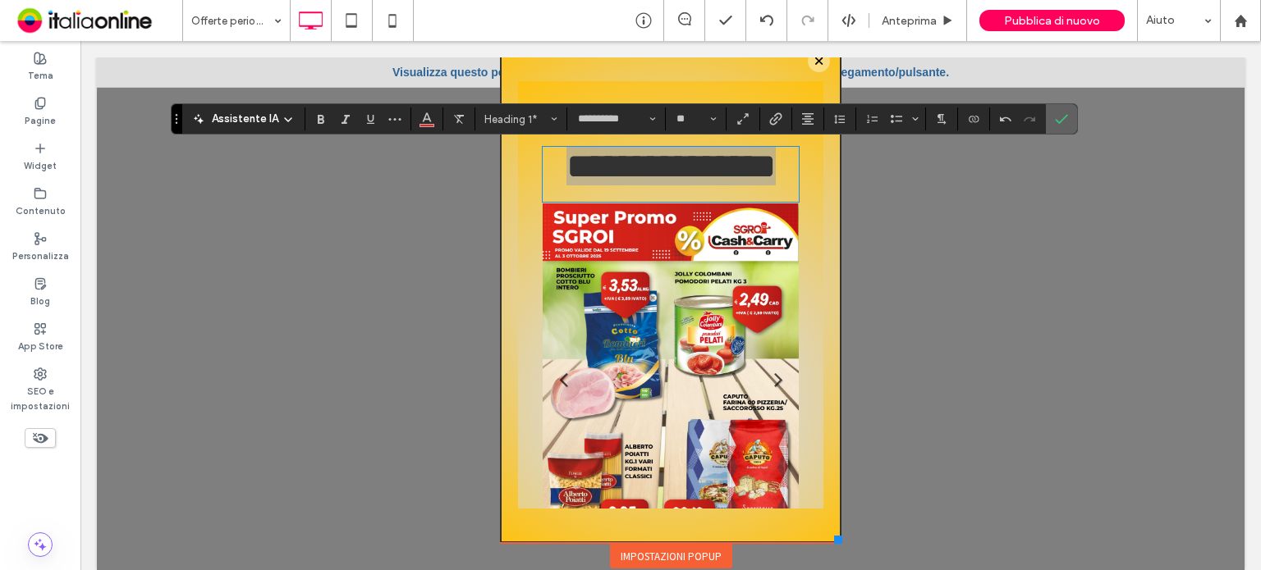
drag, startPoint x: 1051, startPoint y: 121, endPoint x: 758, endPoint y: 108, distance: 293.3
click at [1055, 121] on icon "Conferma" at bounding box center [1061, 118] width 13 height 13
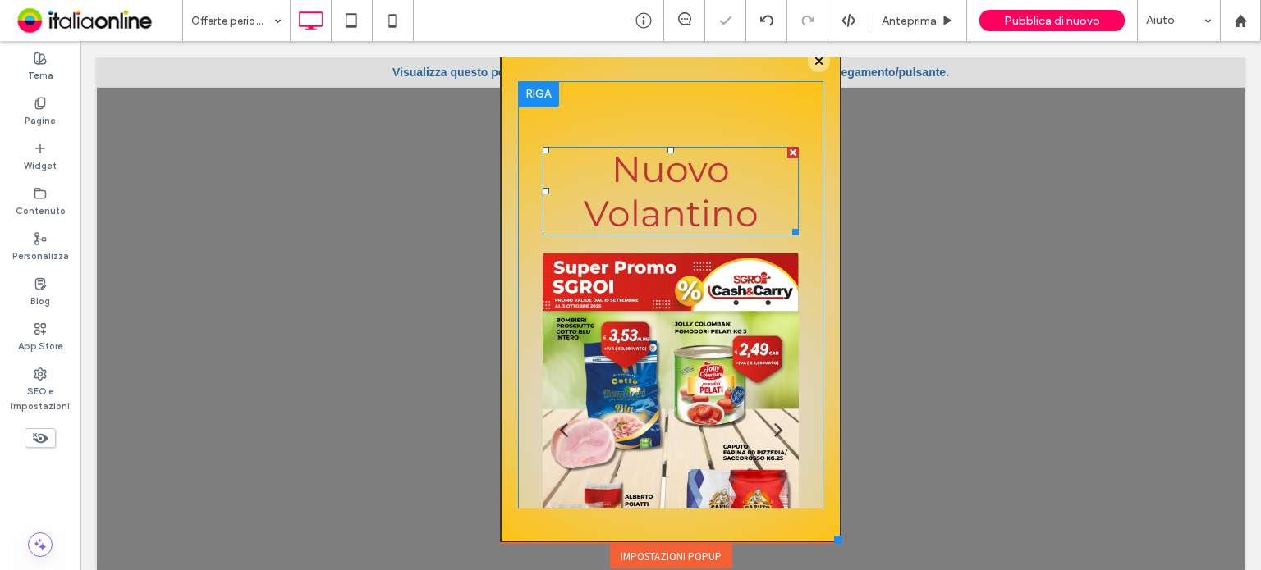
click at [716, 203] on span "Nuovo Volantino" at bounding box center [671, 191] width 175 height 89
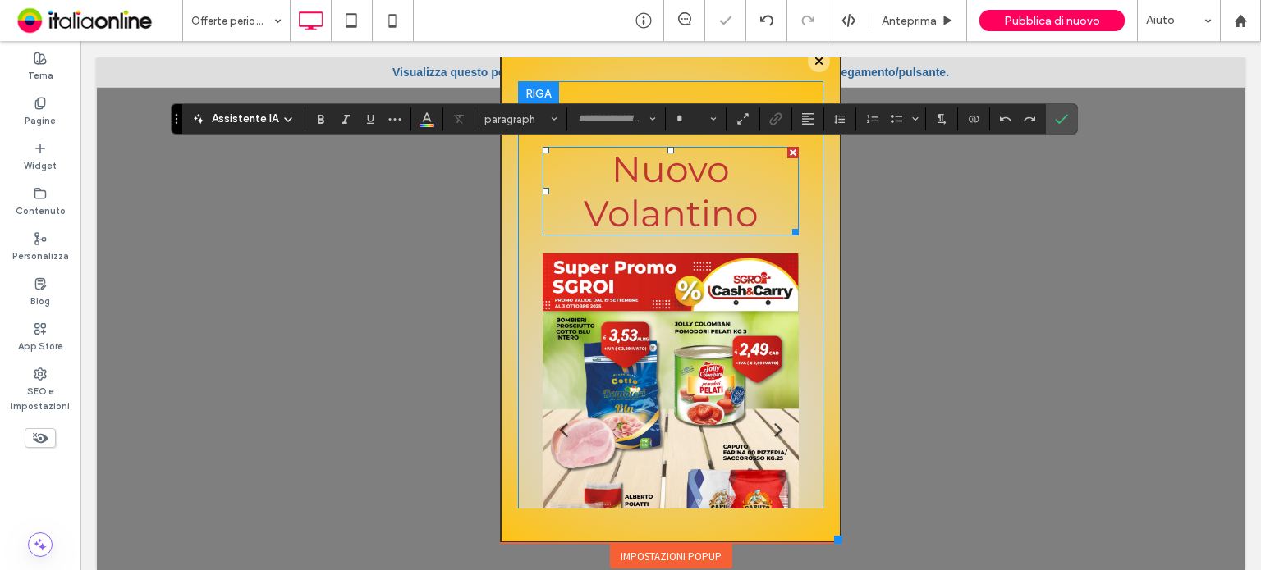
type input "**********"
type input "**"
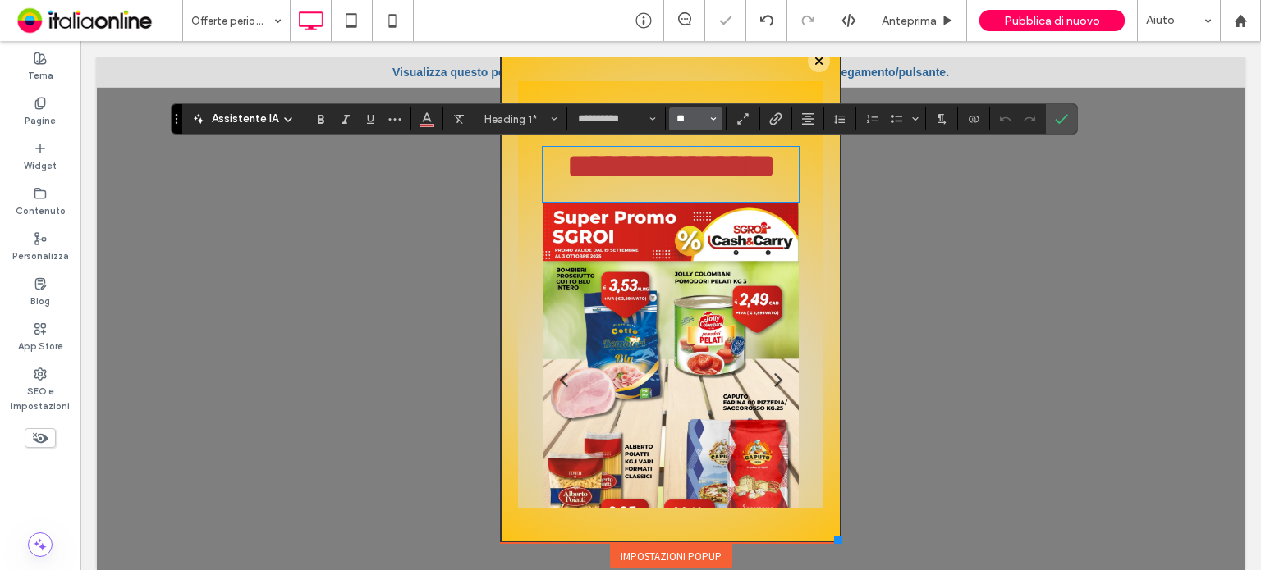
click at [696, 117] on input "**" at bounding box center [691, 118] width 32 height 13
type input "**"
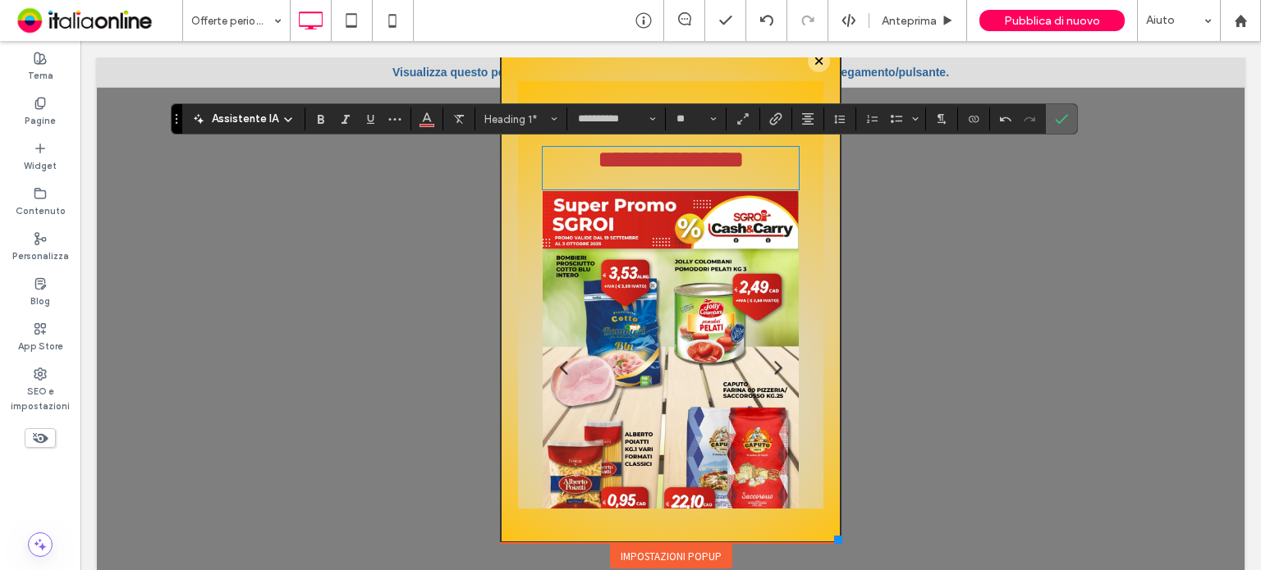
drag, startPoint x: 973, startPoint y: 77, endPoint x: 1057, endPoint y: 117, distance: 93.6
click at [1057, 117] on icon "Conferma" at bounding box center [1061, 118] width 13 height 13
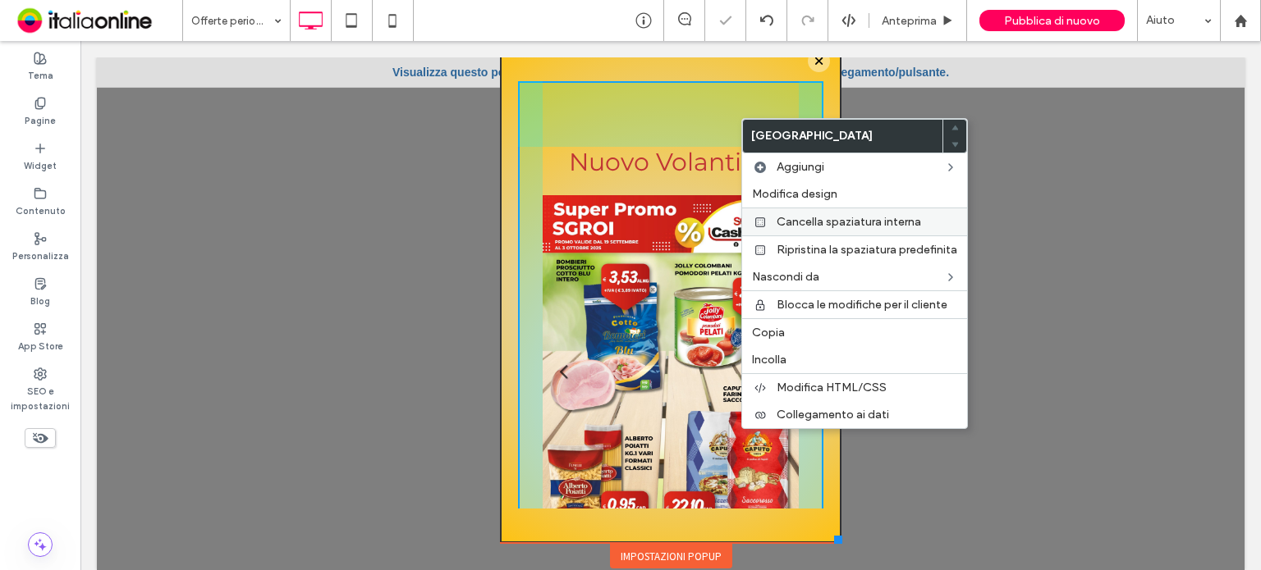
click at [817, 222] on span "Cancella spaziatura interna" at bounding box center [848, 222] width 144 height 14
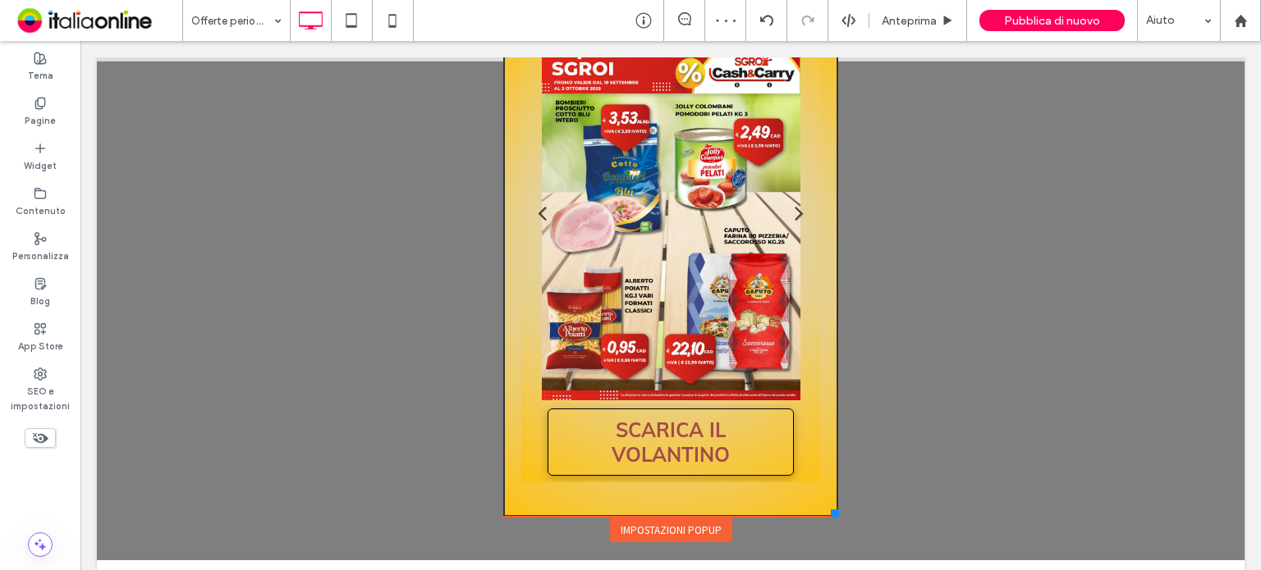
scroll to position [13, 0]
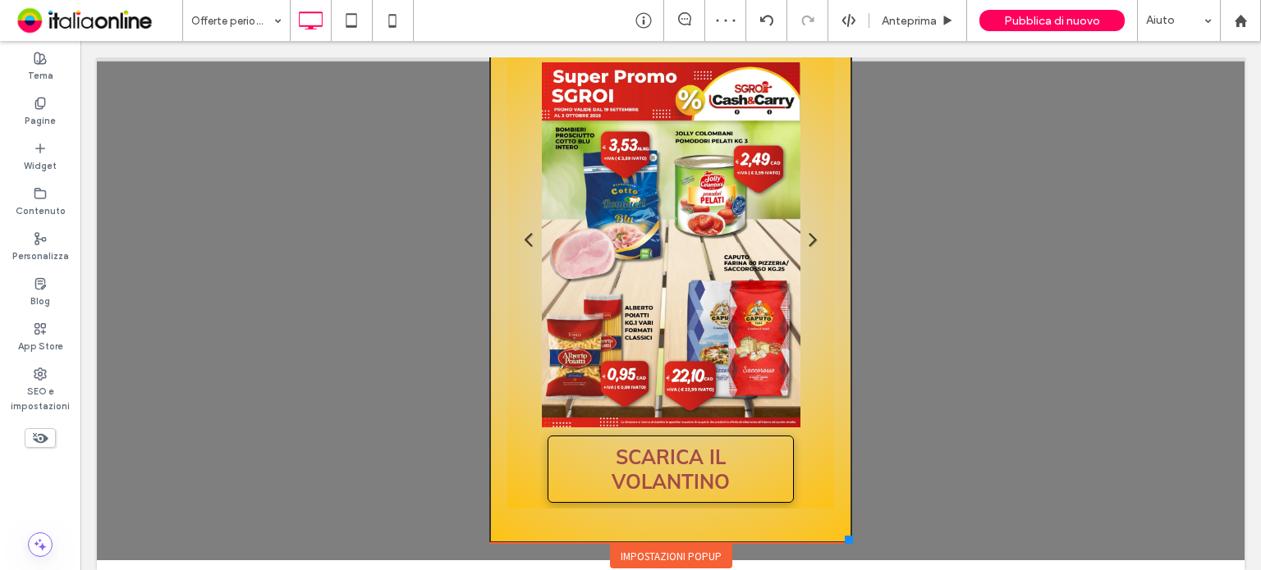
drag, startPoint x: 824, startPoint y: 514, endPoint x: 838, endPoint y: 545, distance: 34.2
click at [838, 545] on div "**********" at bounding box center [670, 276] width 370 height 589
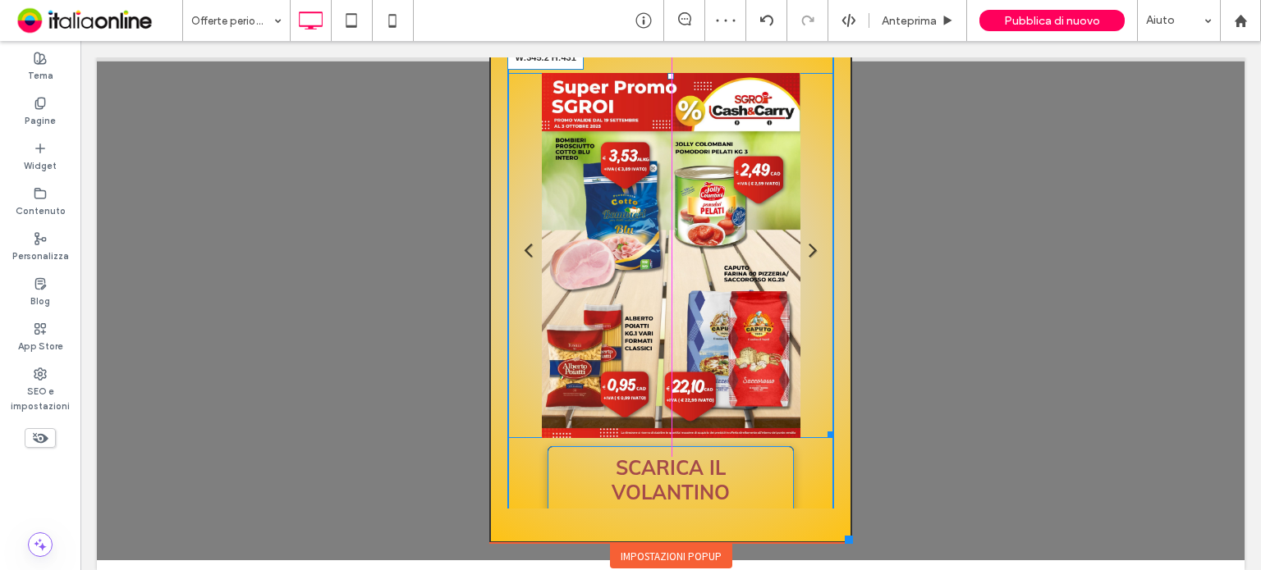
scroll to position [0, 0]
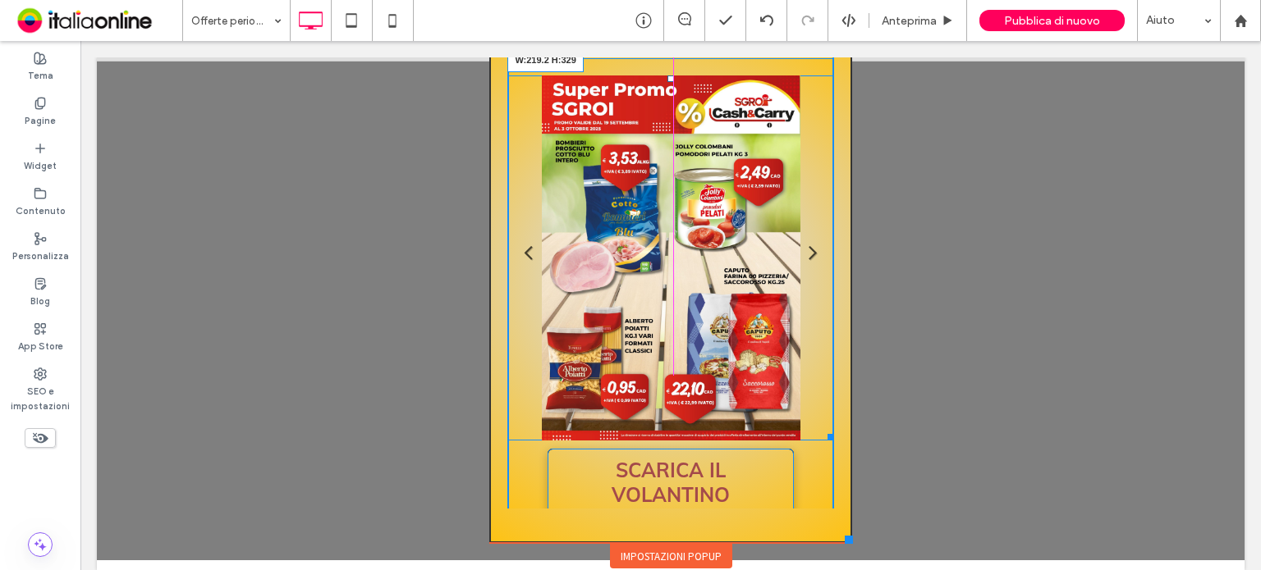
drag, startPoint x: 809, startPoint y: 419, endPoint x: 881, endPoint y: 469, distance: 87.9
click at [738, 324] on div "Titolo diapositiva Scrivi qui la tua didascalia Pulsante Titolo diapositiva Scr…" at bounding box center [670, 258] width 326 height 365
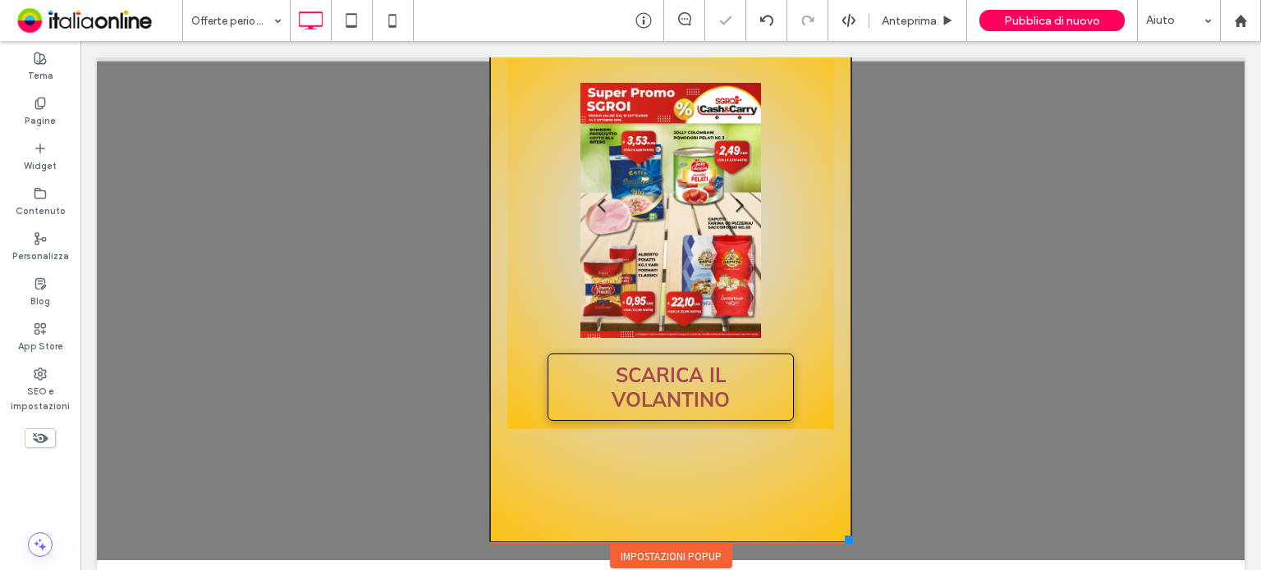
scroll to position [16, 0]
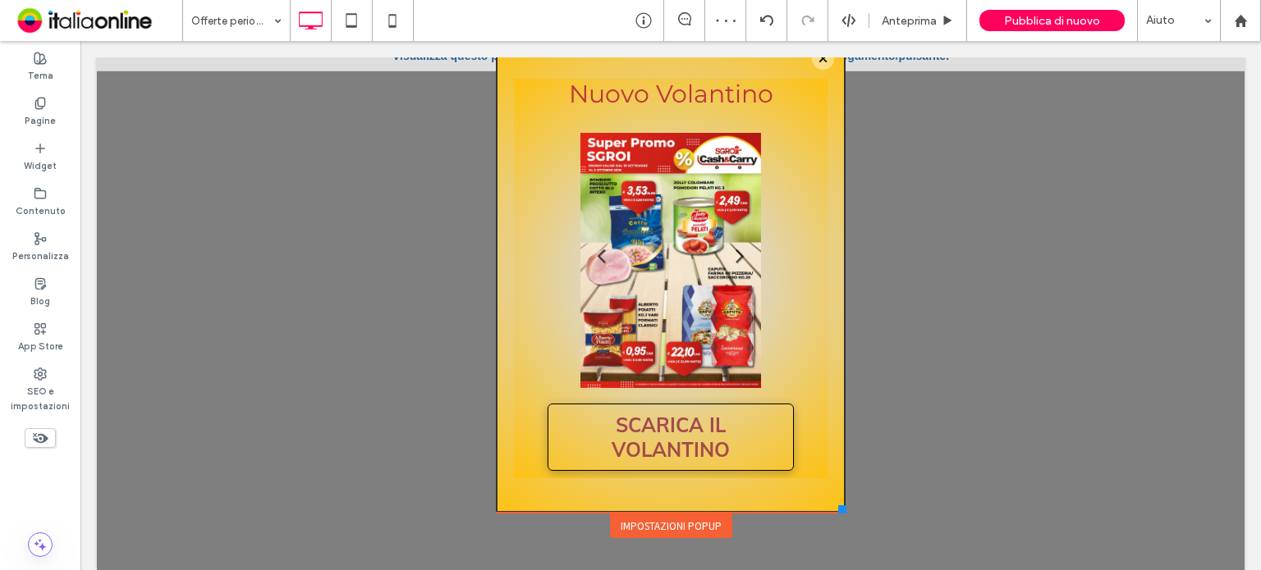
drag, startPoint x: 834, startPoint y: 537, endPoint x: 831, endPoint y: 500, distance: 37.0
click at [831, 500] on div "**********" at bounding box center [670, 286] width 357 height 508
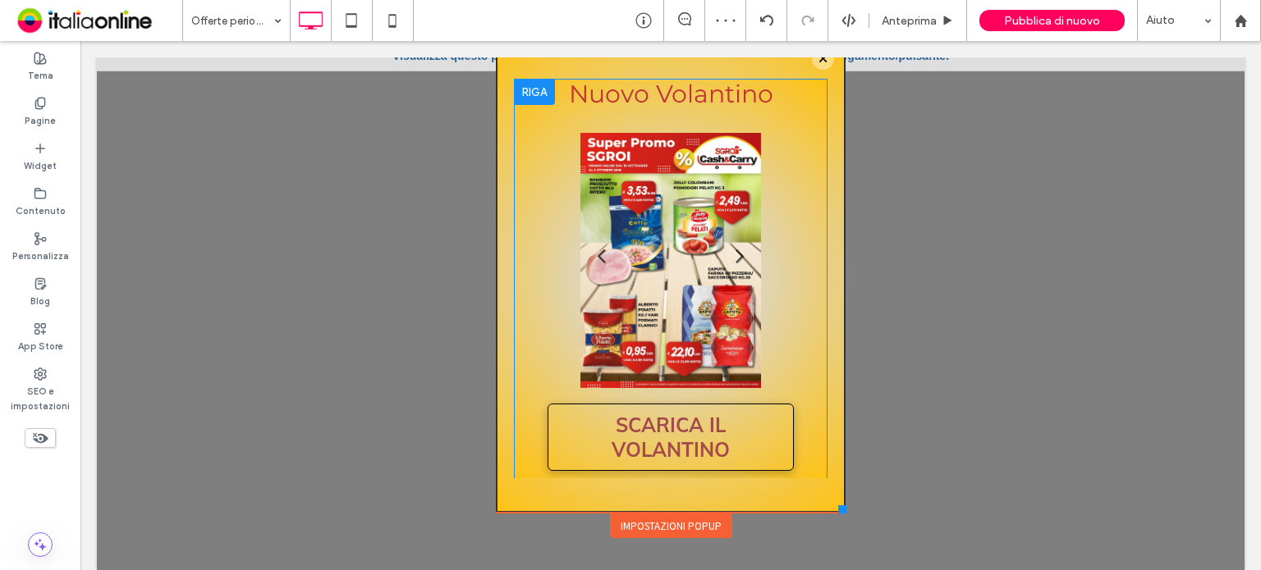
click at [794, 268] on div "Nuovo Volantino Titolo diapositiva Scrivi qui la tua didascalia Pulsante Titolo…" at bounding box center [670, 279] width 313 height 401
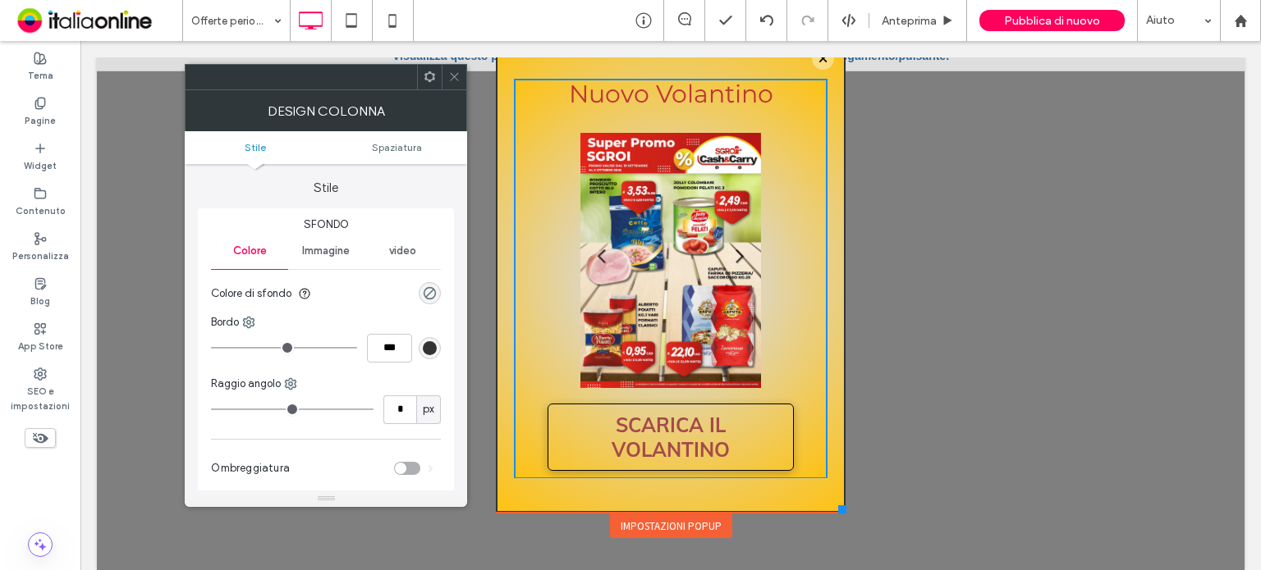
drag, startPoint x: 418, startPoint y: 148, endPoint x: 438, endPoint y: 122, distance: 32.7
click at [418, 148] on span "Spaziatura" at bounding box center [397, 147] width 50 height 12
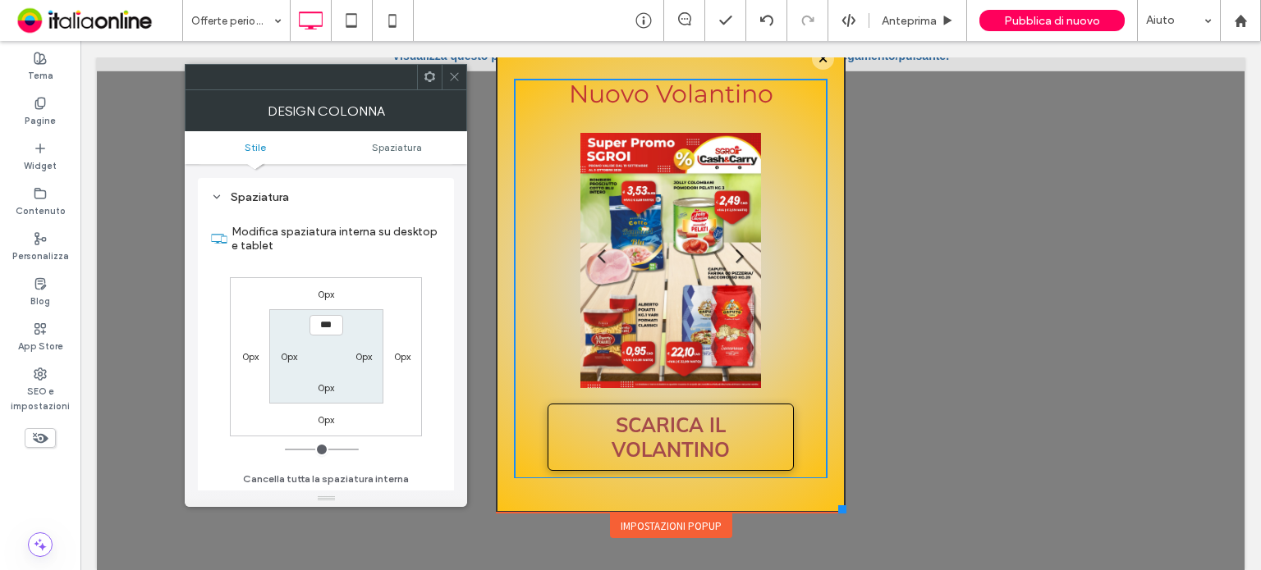
scroll to position [332, 0]
click at [455, 72] on icon at bounding box center [454, 77] width 12 height 12
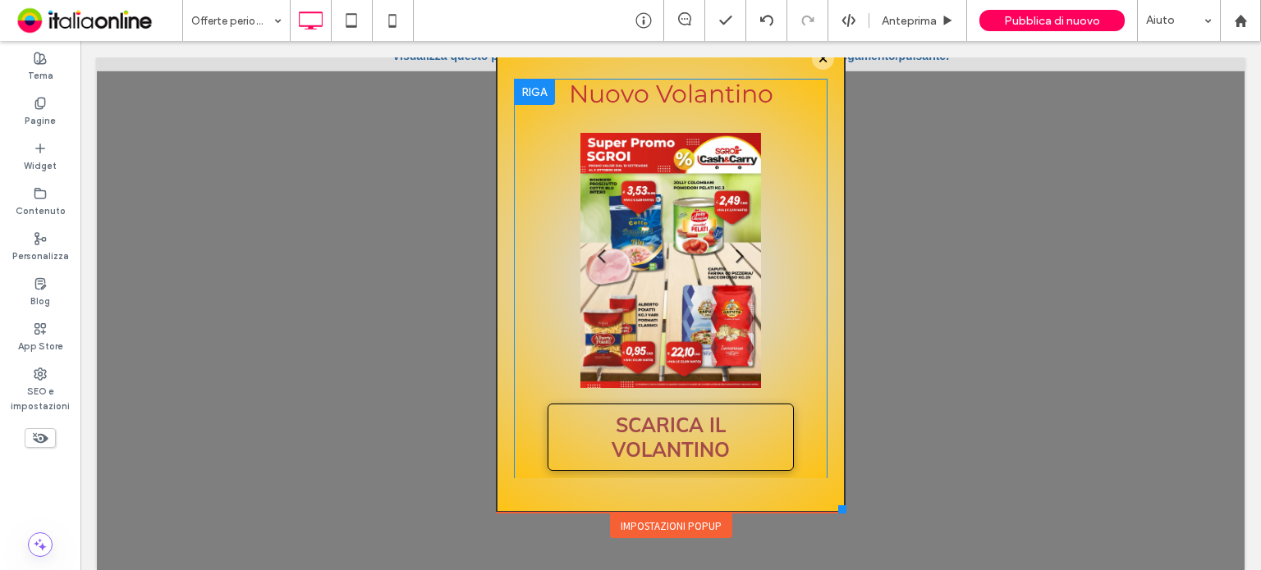
click at [527, 88] on div at bounding box center [534, 92] width 41 height 26
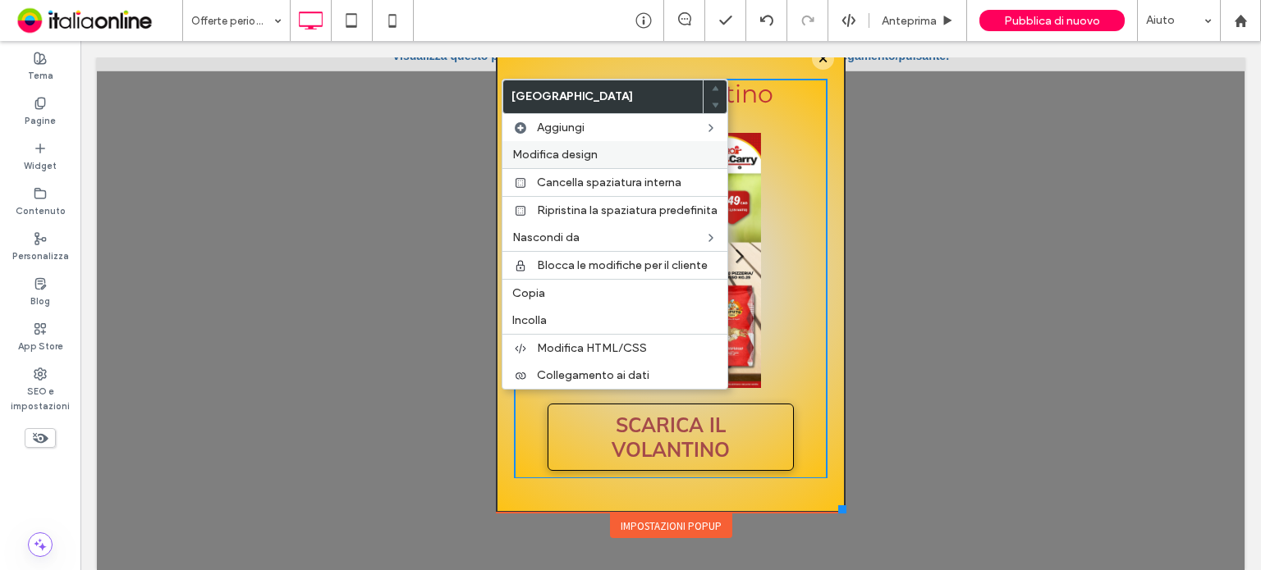
drag, startPoint x: 571, startPoint y: 146, endPoint x: 564, endPoint y: 150, distance: 8.4
click at [571, 146] on div "Modifica design" at bounding box center [614, 154] width 225 height 27
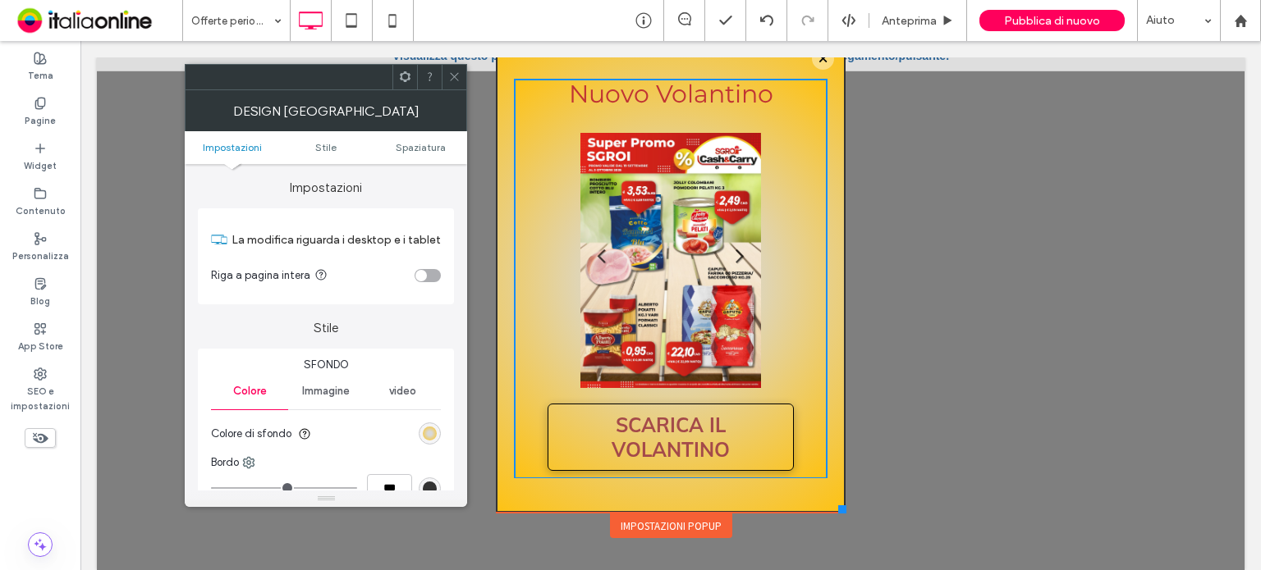
click at [430, 442] on div "radial-gradient(circle, rgb(217, 217, 217) 22%, rgb(254, 194, 18) 100%)" at bounding box center [430, 434] width 22 height 22
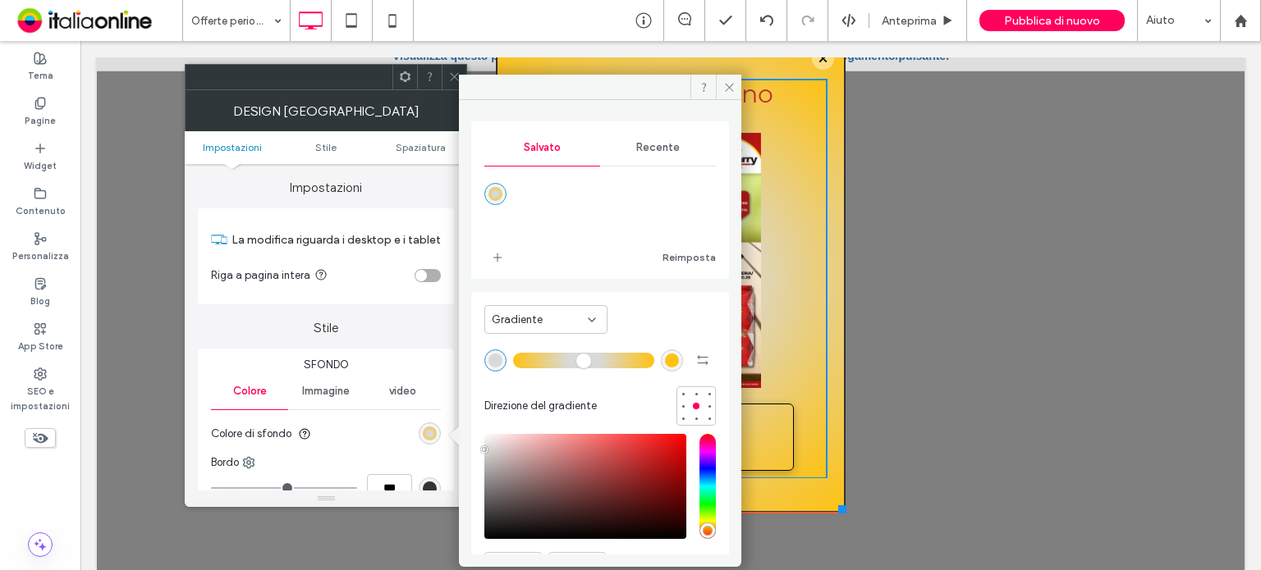
click at [595, 318] on use at bounding box center [591, 319] width 7 height 3
click at [556, 354] on div "Colore" at bounding box center [545, 348] width 121 height 29
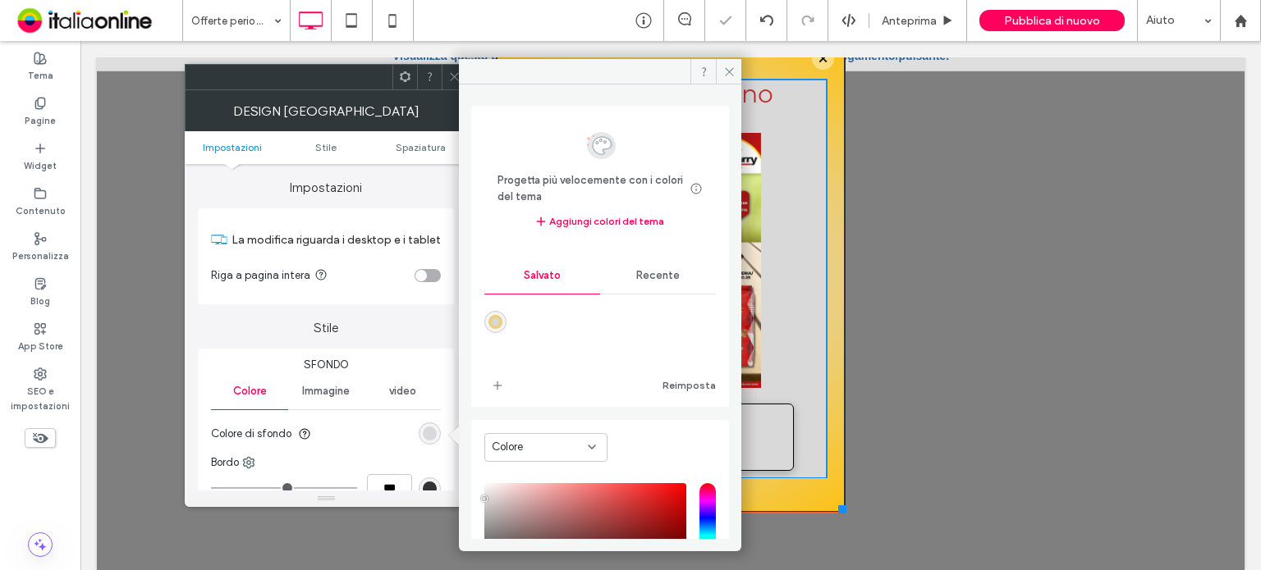
drag, startPoint x: 650, startPoint y: 277, endPoint x: 629, endPoint y: 288, distance: 23.1
click at [650, 277] on span "Recente" at bounding box center [657, 275] width 43 height 13
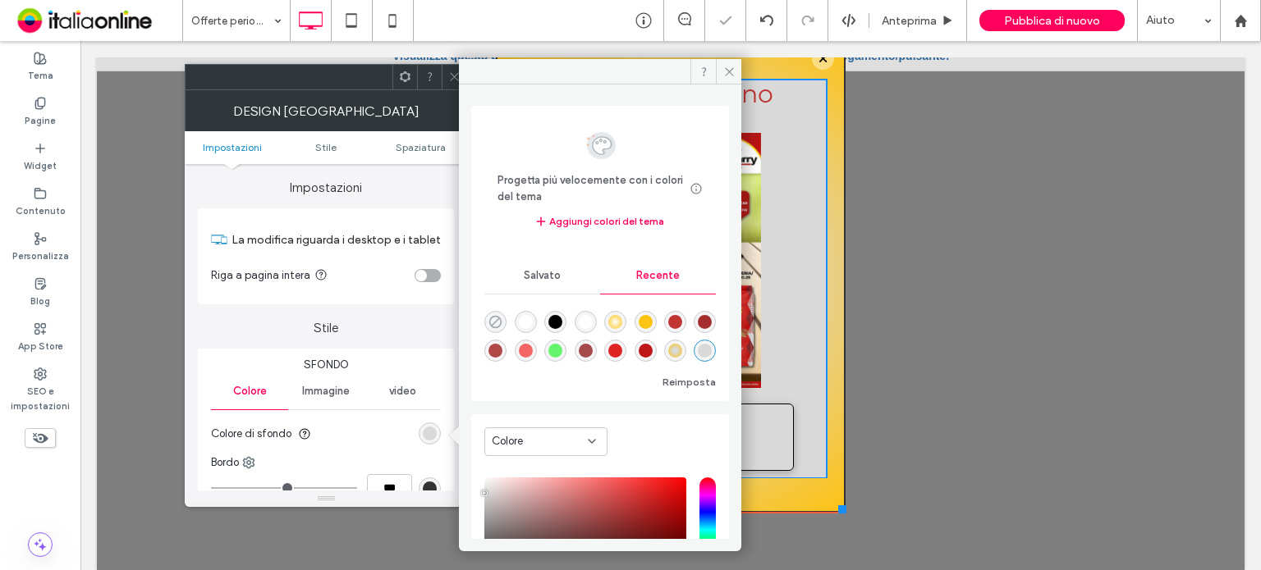
click at [497, 322] on icon "rgba(0, 0, 0, 0)" at bounding box center [495, 322] width 14 height 14
type input "*******"
type input "*"
type input "**"
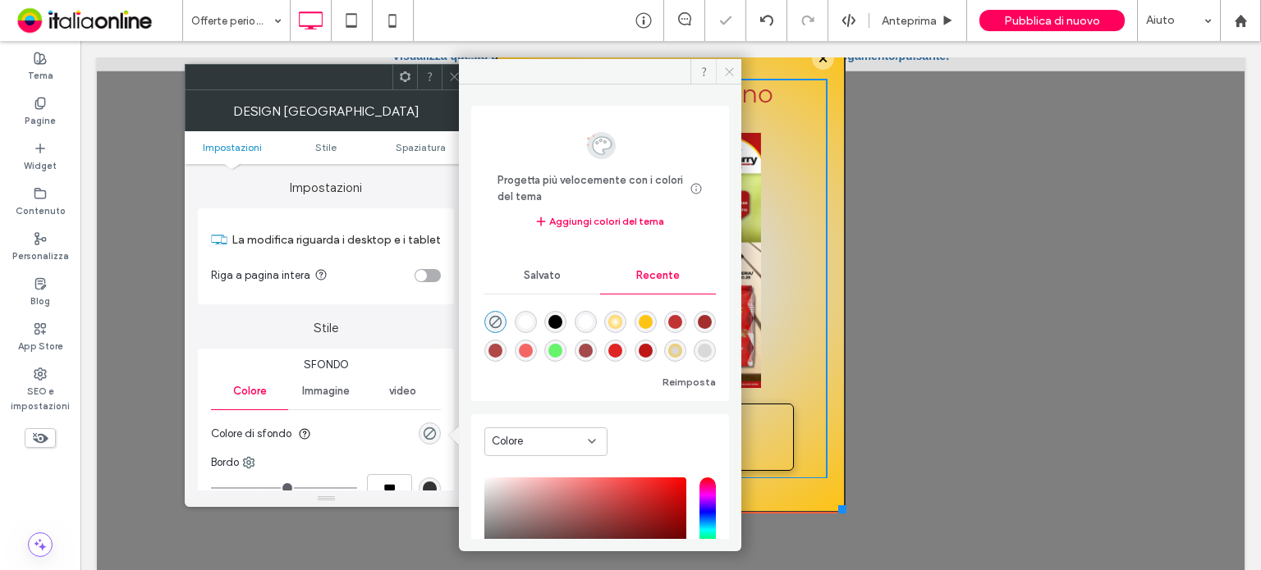
click at [719, 76] on span at bounding box center [728, 71] width 25 height 25
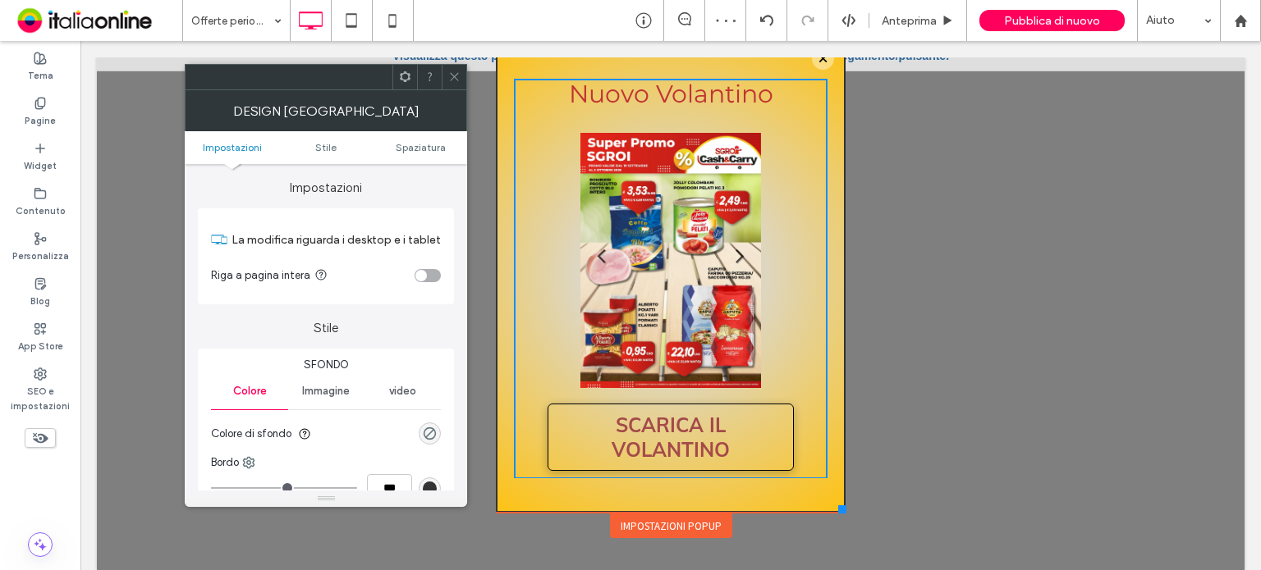
click at [450, 75] on icon at bounding box center [454, 77] width 12 height 12
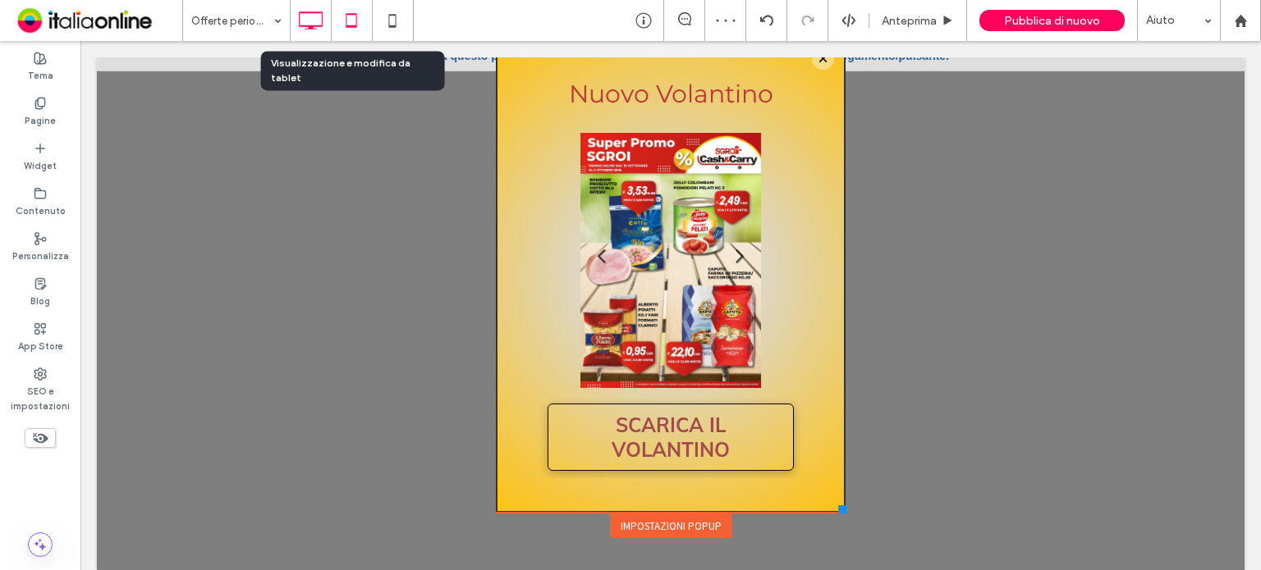
drag, startPoint x: 367, startPoint y: 18, endPoint x: 449, endPoint y: 65, distance: 94.5
click at [367, 18] on icon at bounding box center [351, 20] width 33 height 33
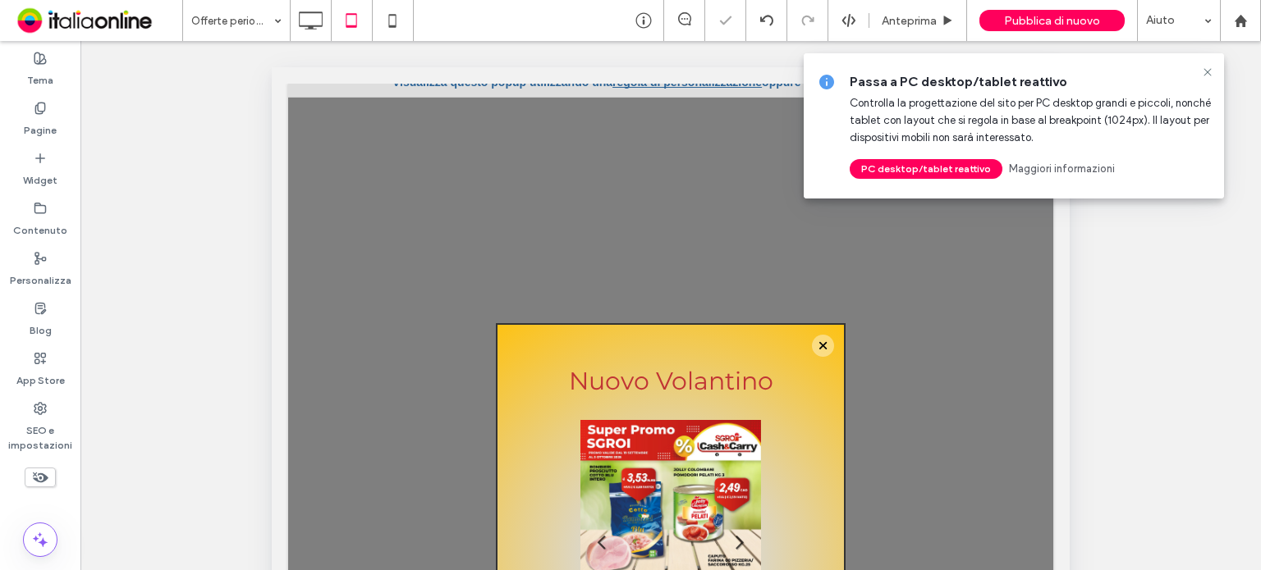
click at [1206, 71] on use at bounding box center [1206, 71] width 7 height 7
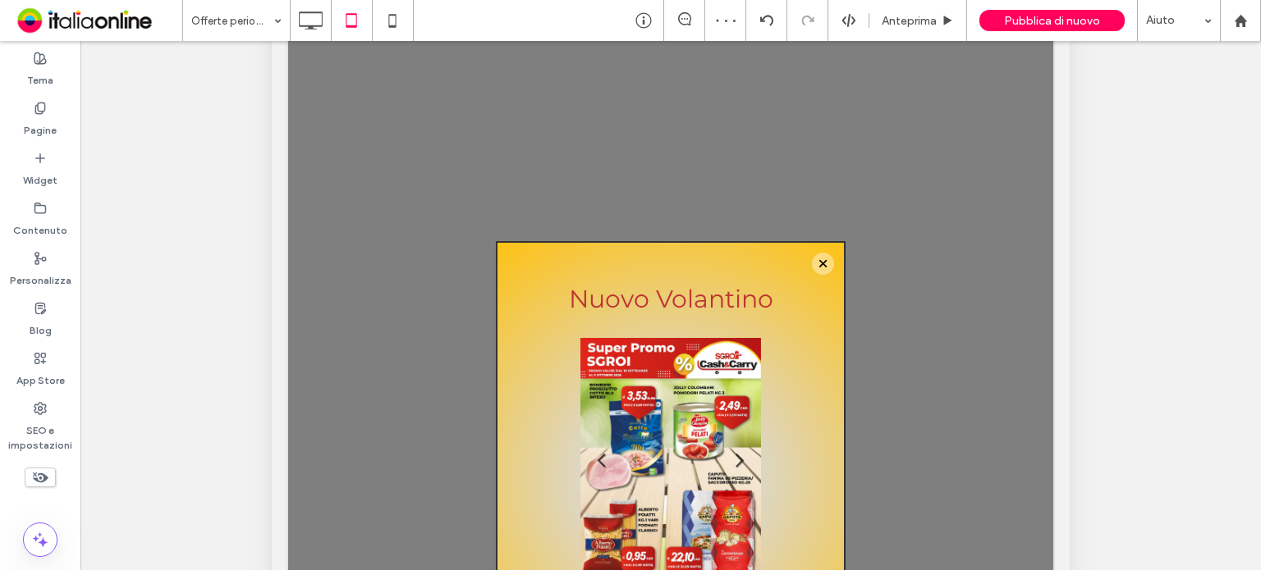
scroll to position [164, 0]
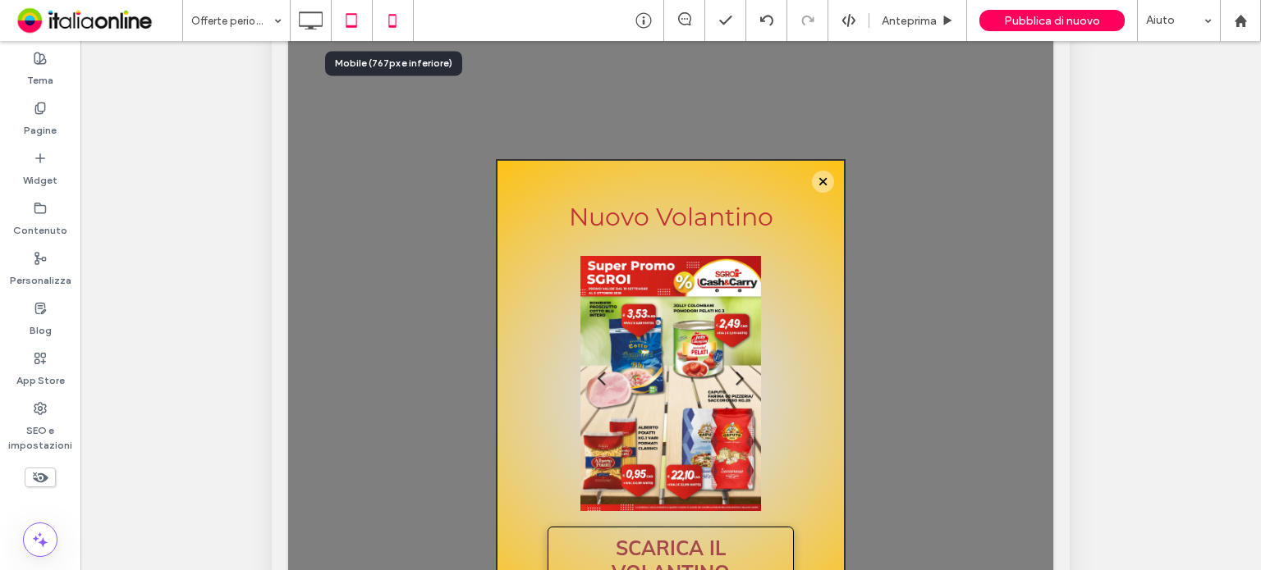
click at [396, 21] on icon at bounding box center [392, 20] width 33 height 33
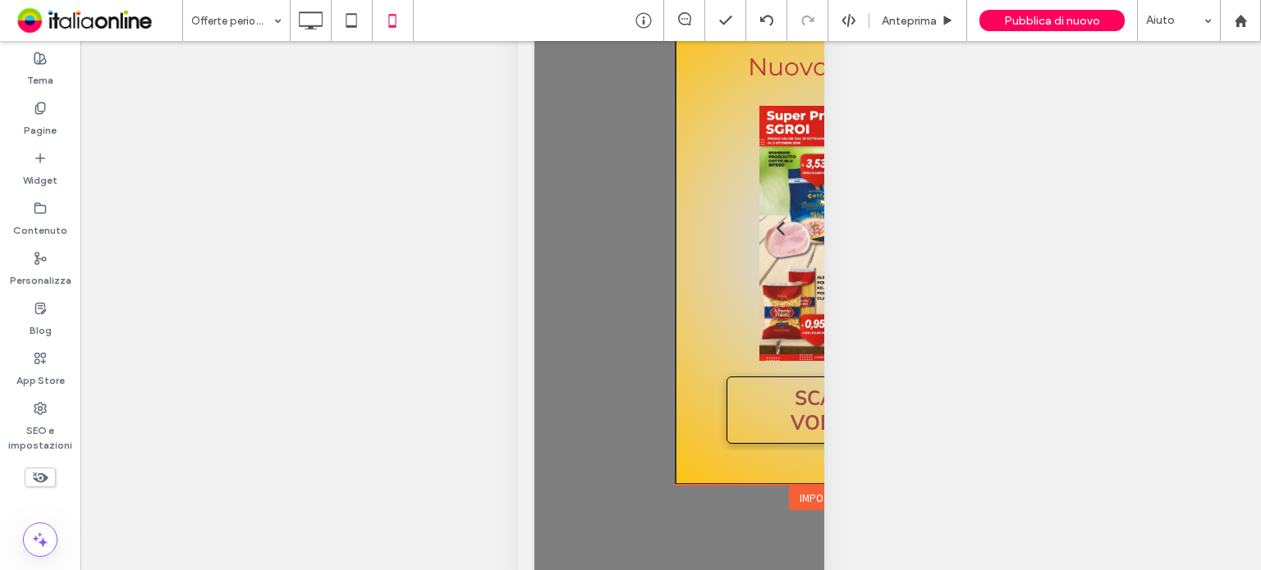
scroll to position [108, 0]
click at [1055, 28] on div "Pubblica di nuovo" at bounding box center [1051, 20] width 145 height 21
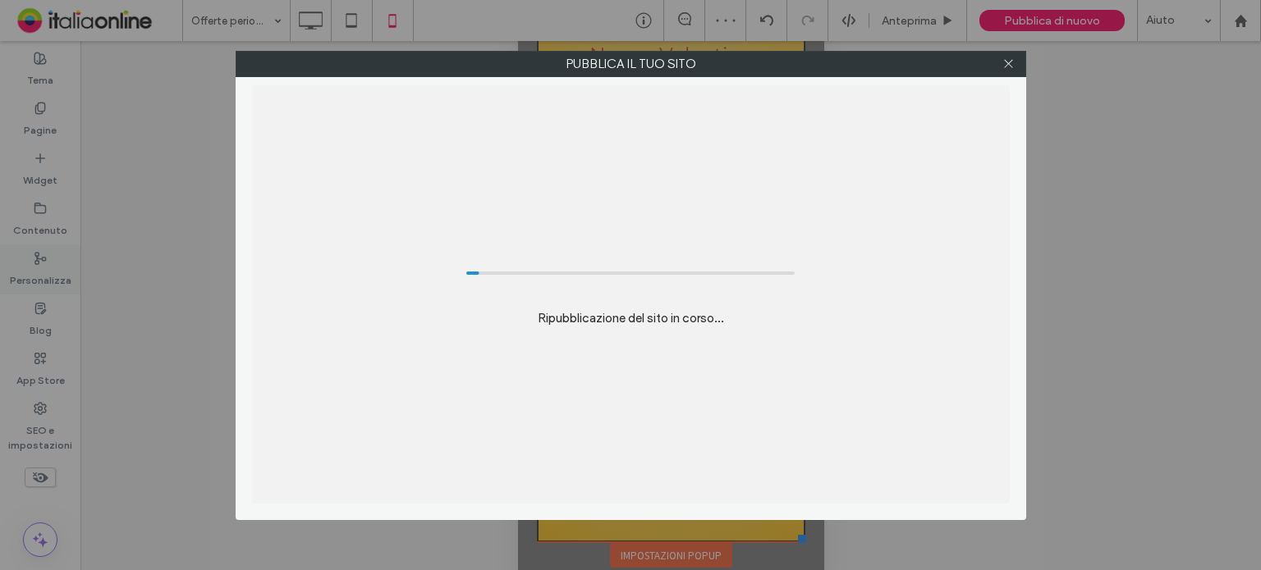
scroll to position [0, 0]
